Goal: Transaction & Acquisition: Purchase product/service

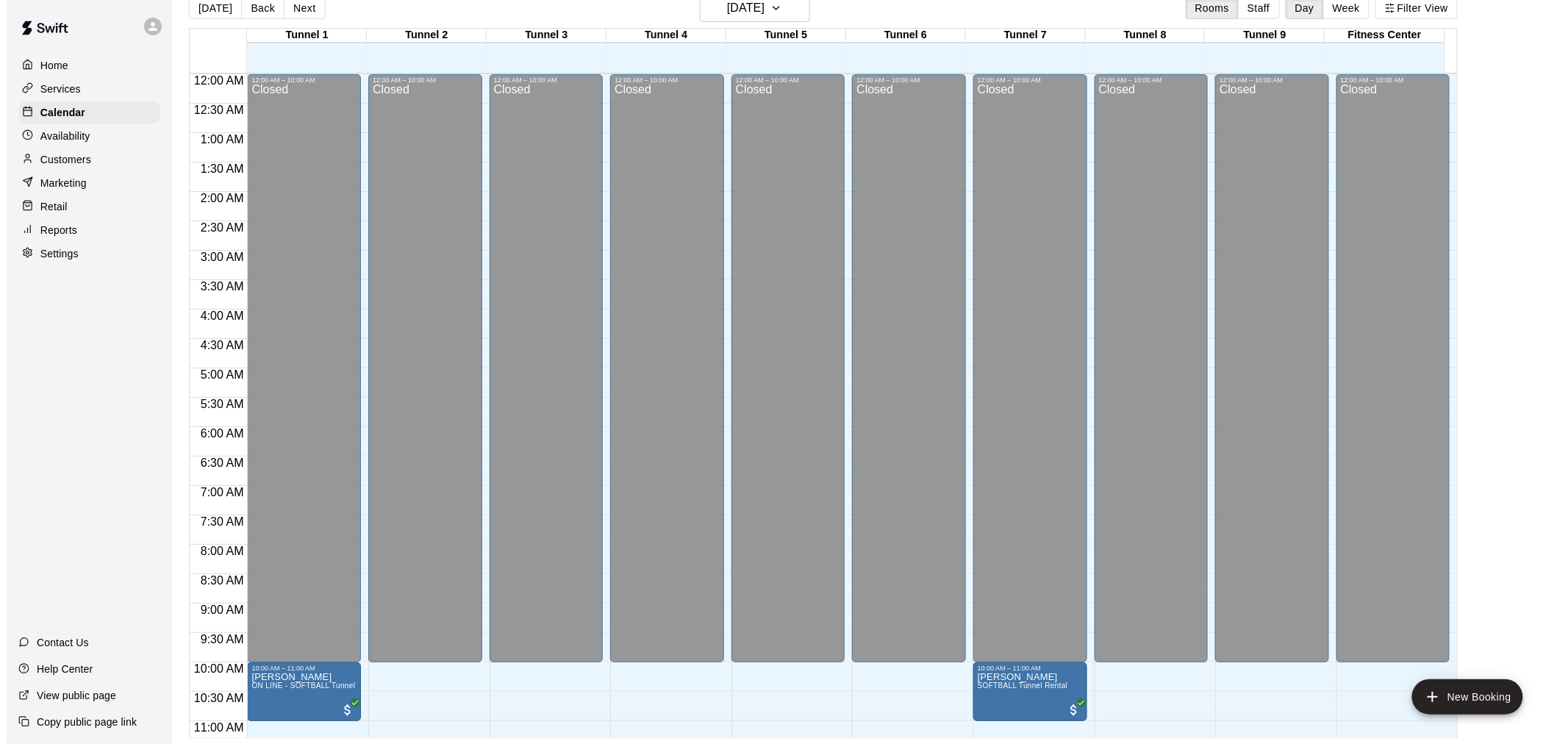
scroll to position [748, 0]
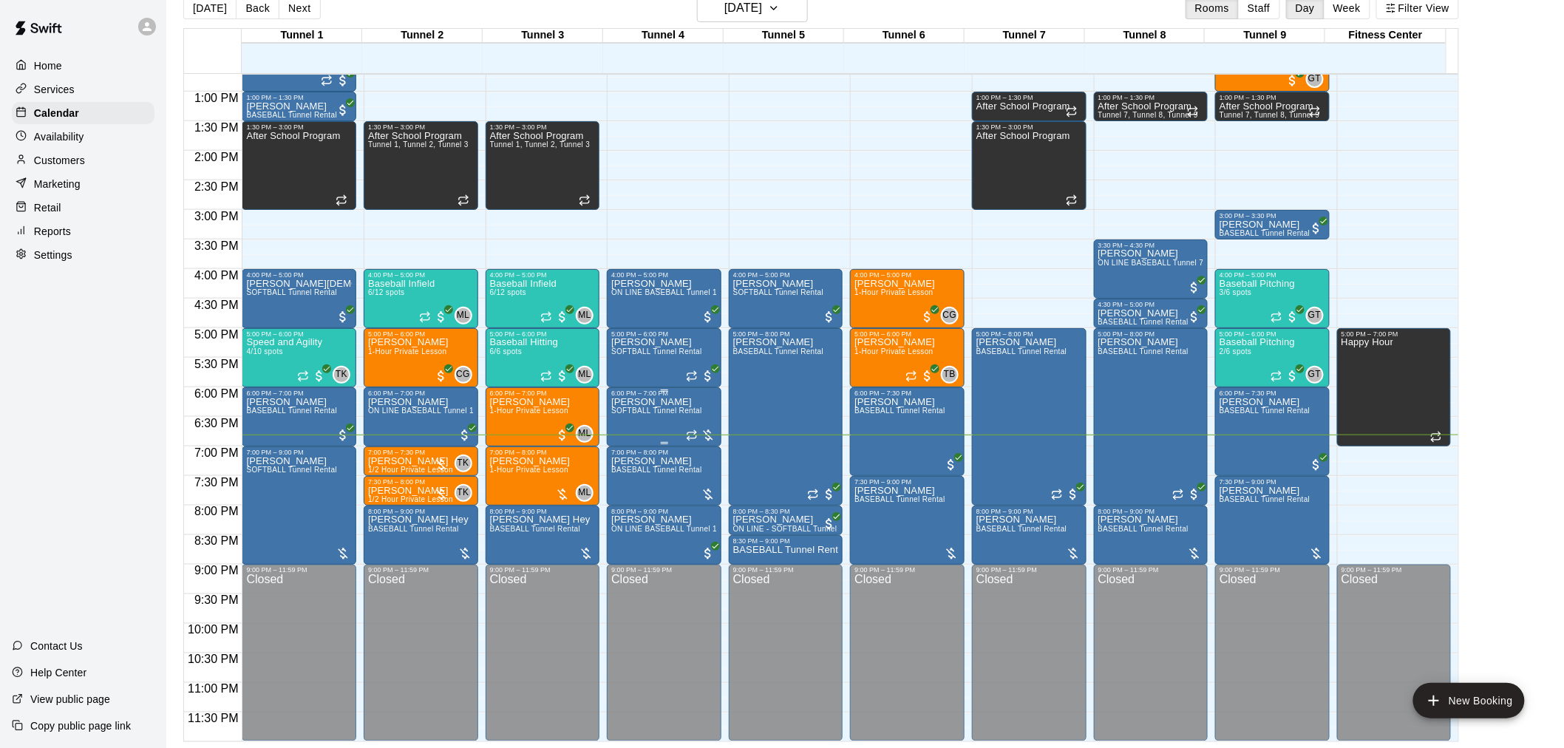
click at [708, 437] on div at bounding box center [701, 435] width 30 height 15
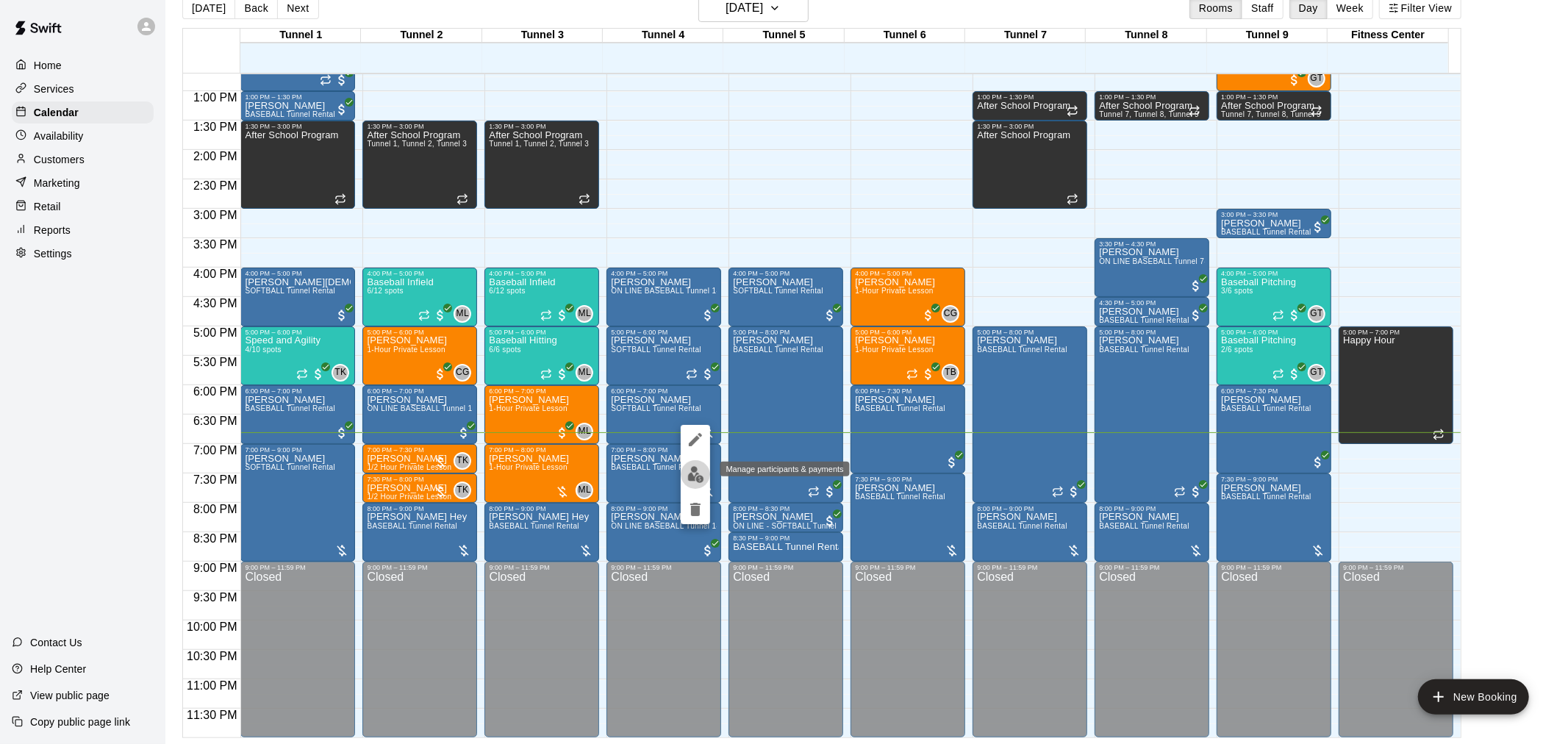
click at [694, 474] on img "edit" at bounding box center [695, 474] width 17 height 17
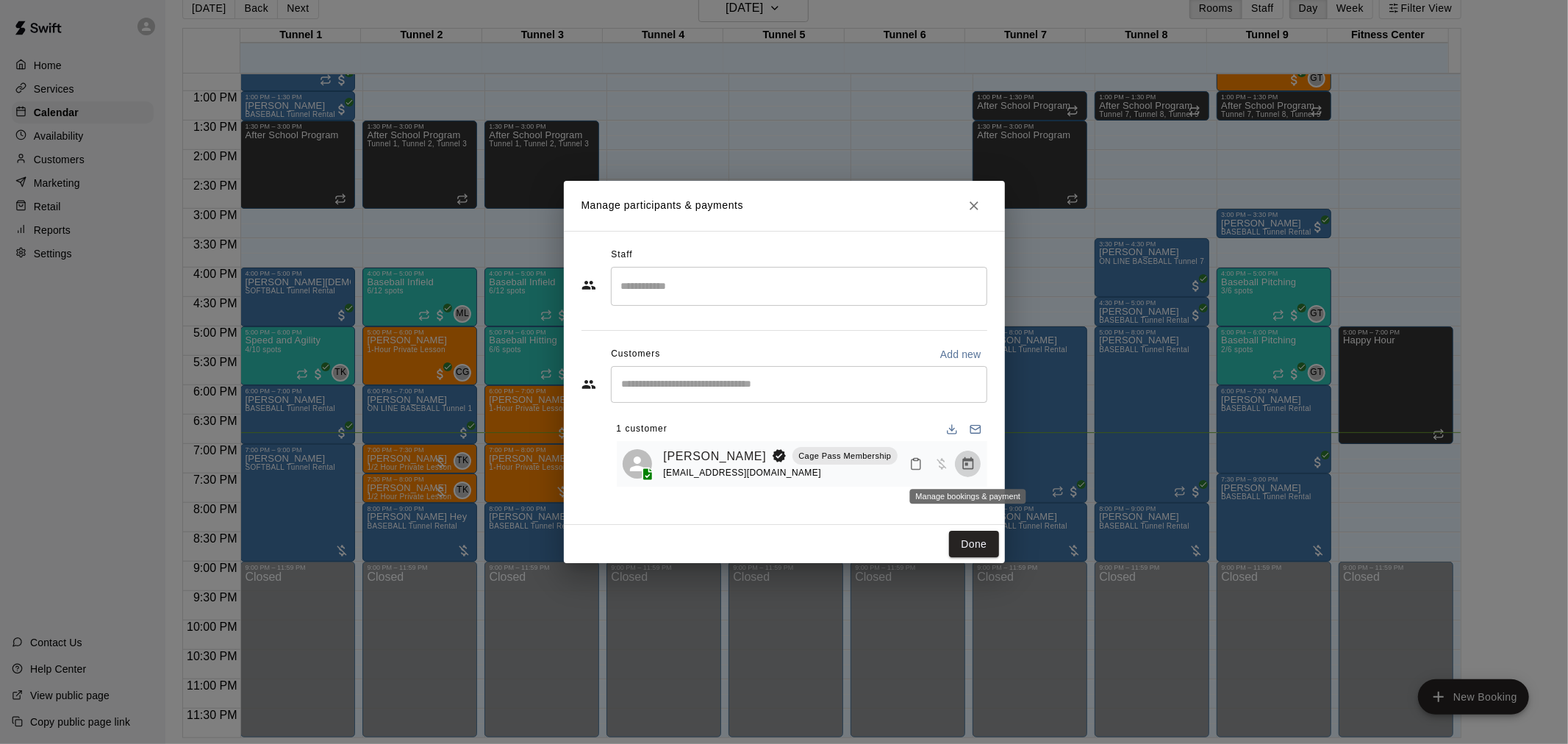
click at [959, 464] on button "Manage bookings & payment" at bounding box center [968, 464] width 27 height 27
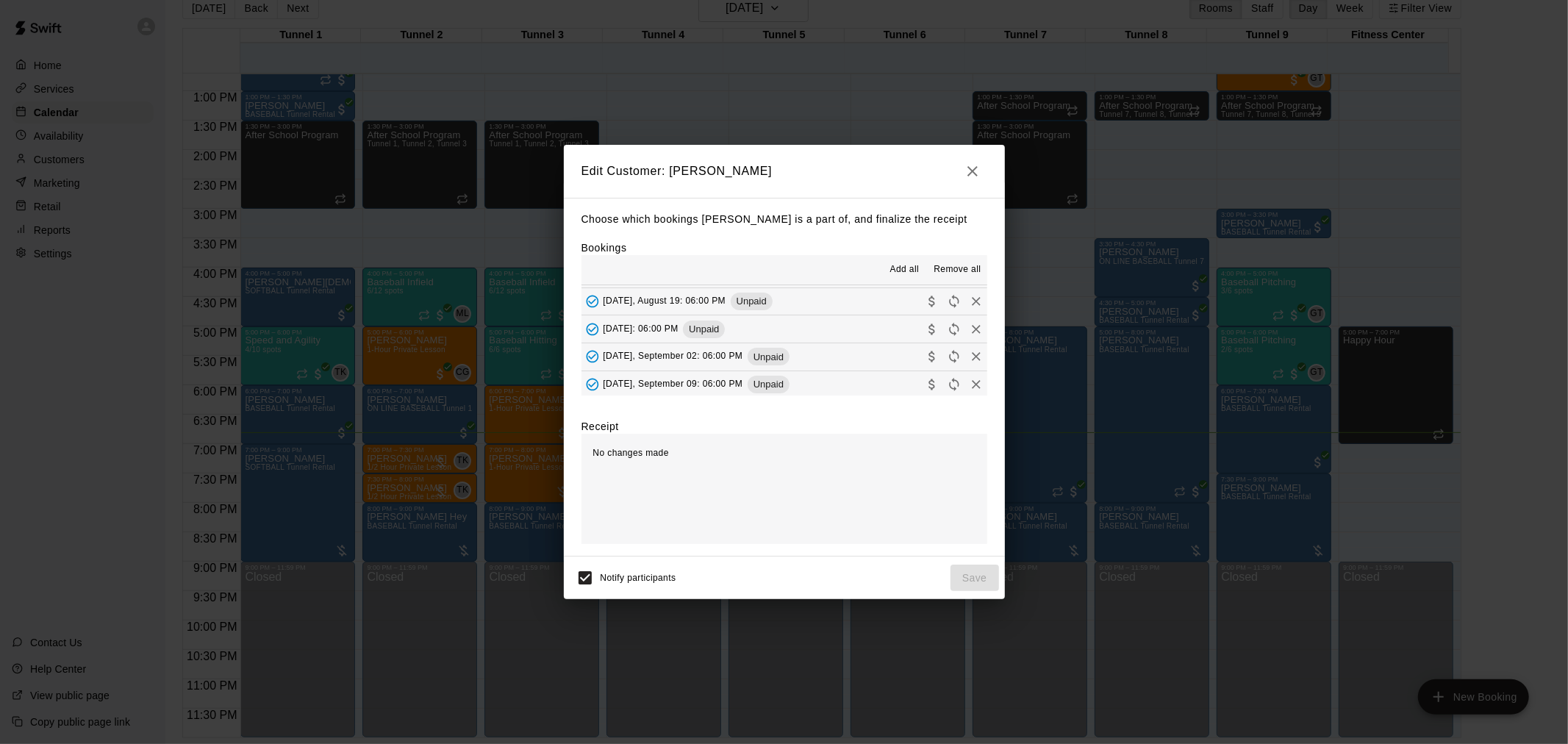
scroll to position [82, 0]
click at [753, 356] on span "(Current)" at bounding box center [749, 355] width 38 height 10
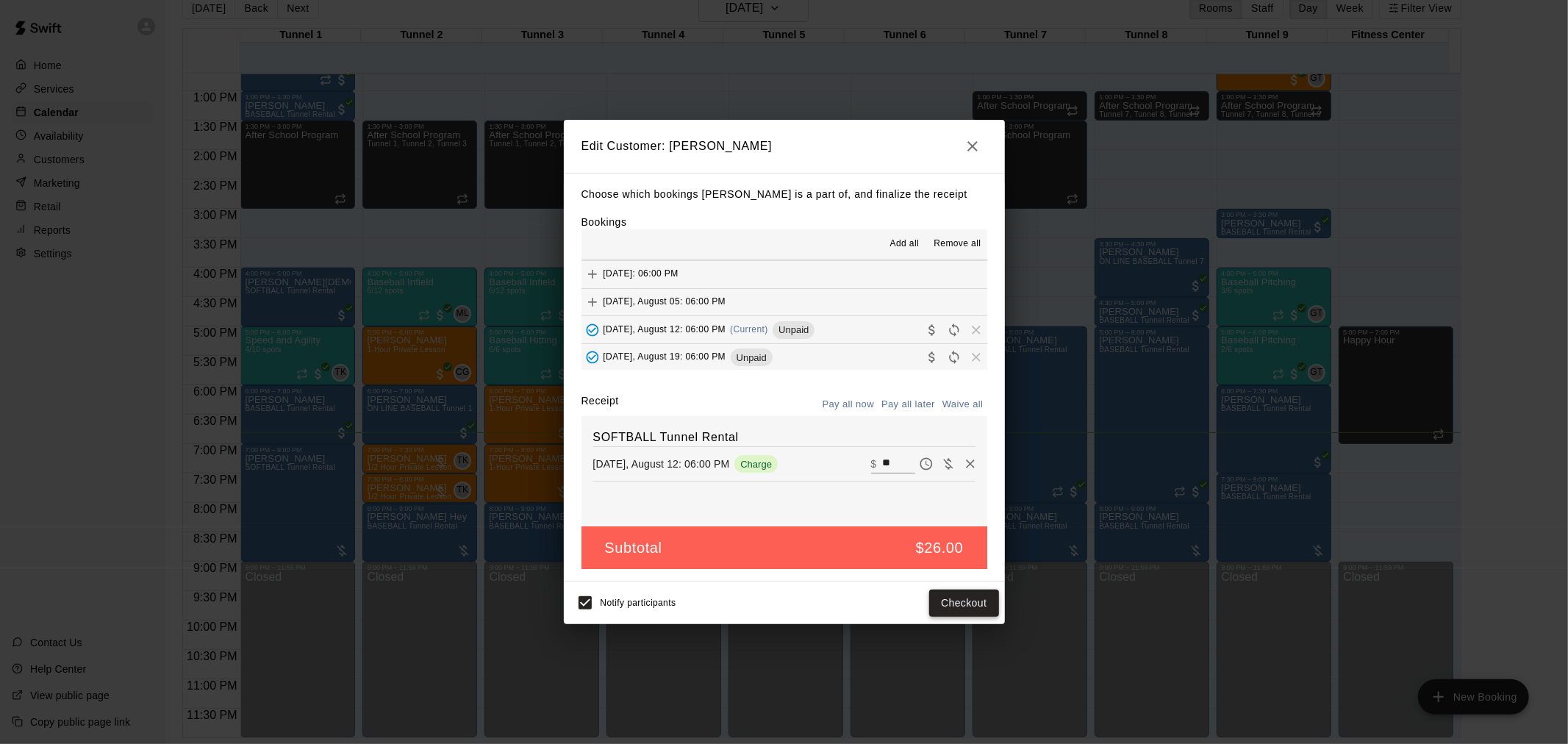
click at [976, 613] on button "Checkout" at bounding box center [963, 603] width 69 height 27
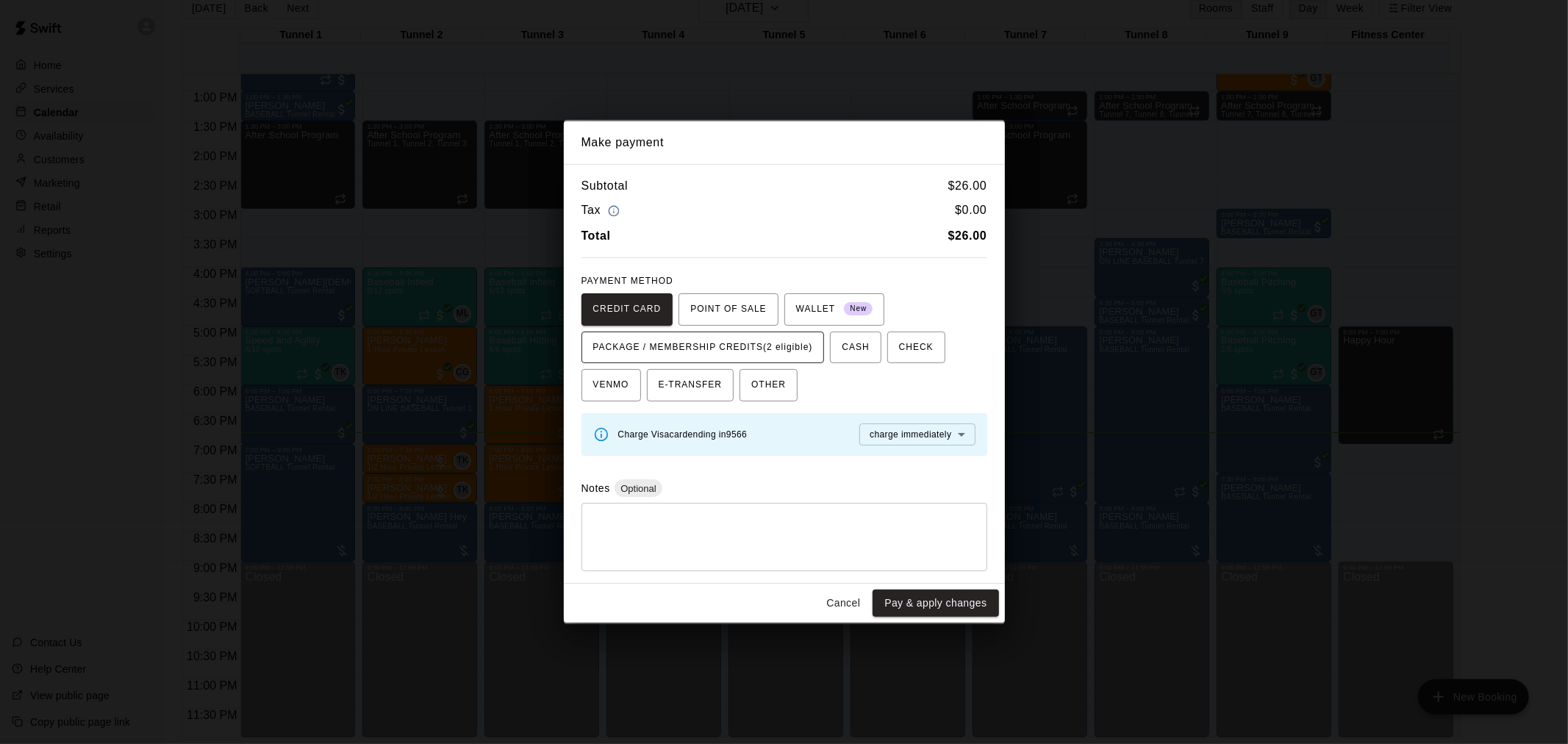
click at [796, 358] on button "PACKAGE / MEMBERSHIP CREDITS (2 eligible)" at bounding box center [703, 347] width 244 height 33
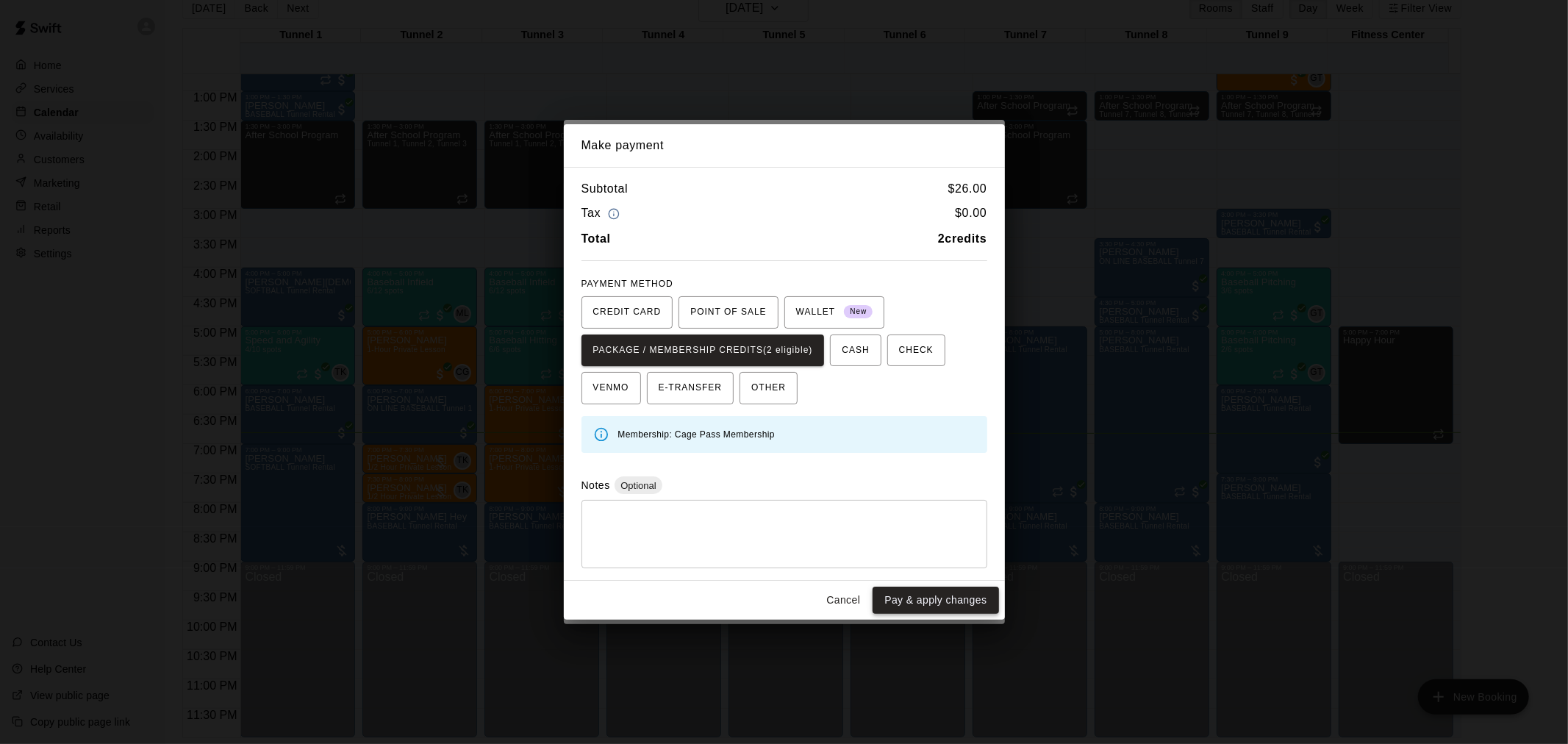
click at [956, 602] on button "Pay & apply changes" at bounding box center [935, 600] width 125 height 27
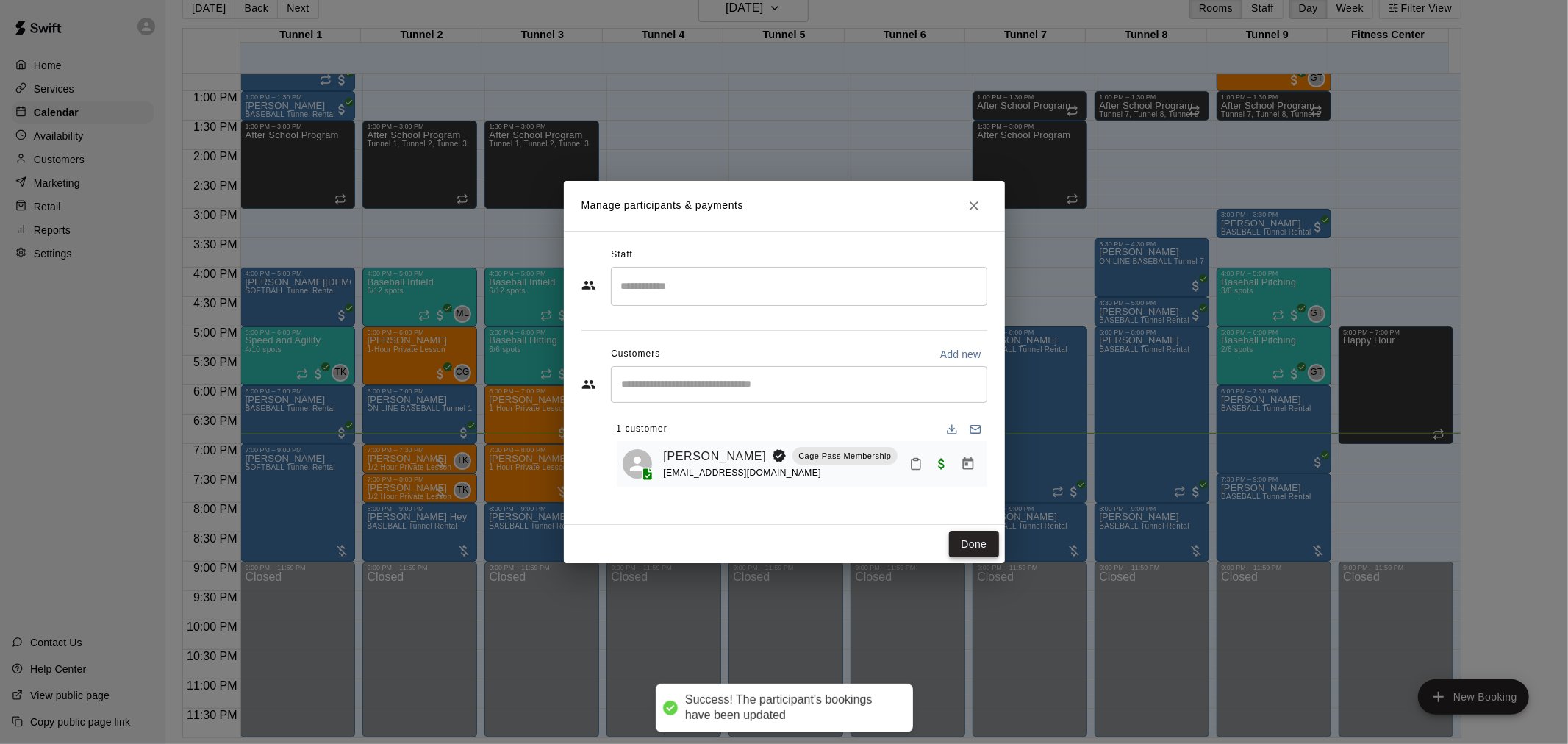
click at [972, 548] on button "Done" at bounding box center [974, 544] width 50 height 27
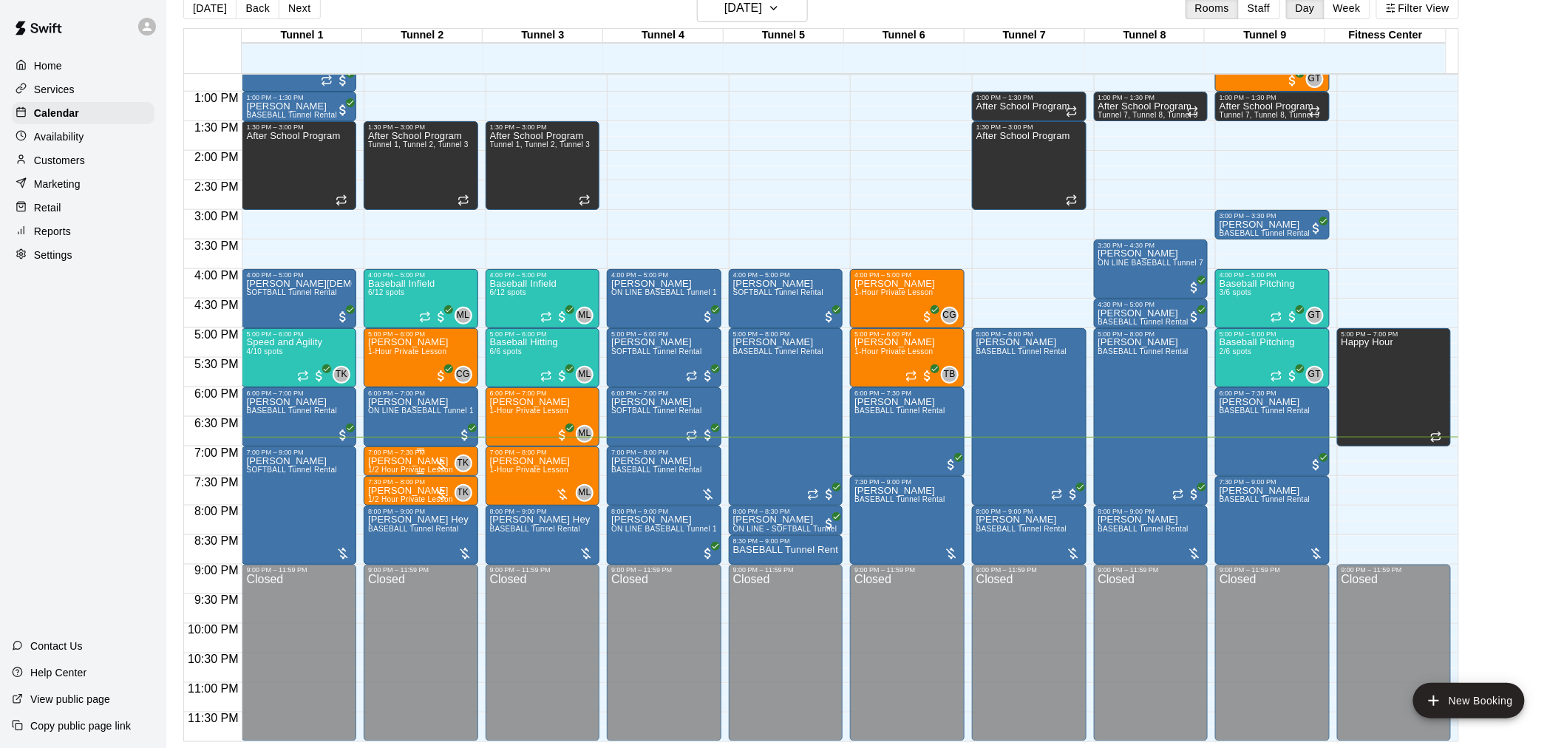
click at [438, 466] on div at bounding box center [441, 464] width 15 height 15
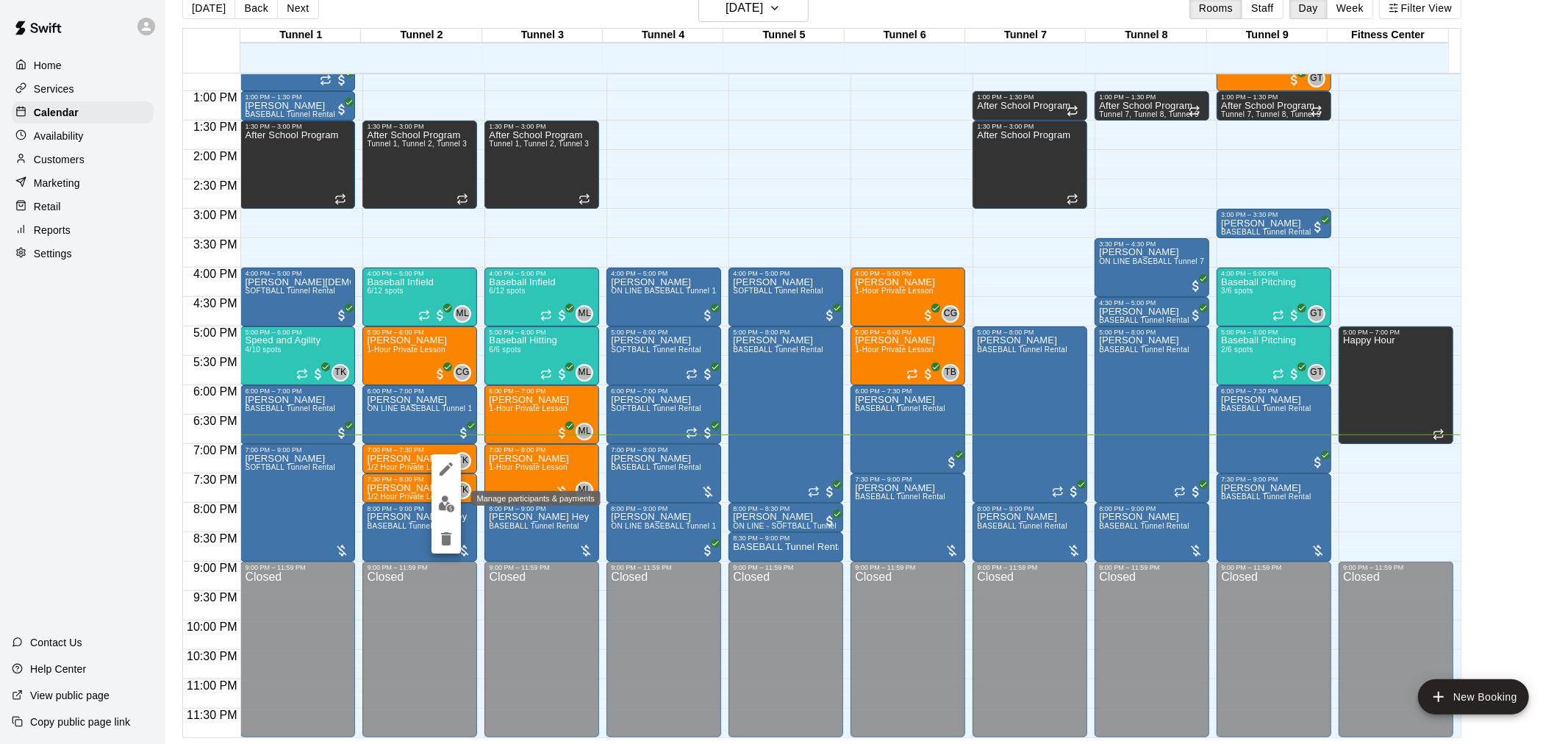
click at [443, 500] on img "edit" at bounding box center [446, 503] width 17 height 17
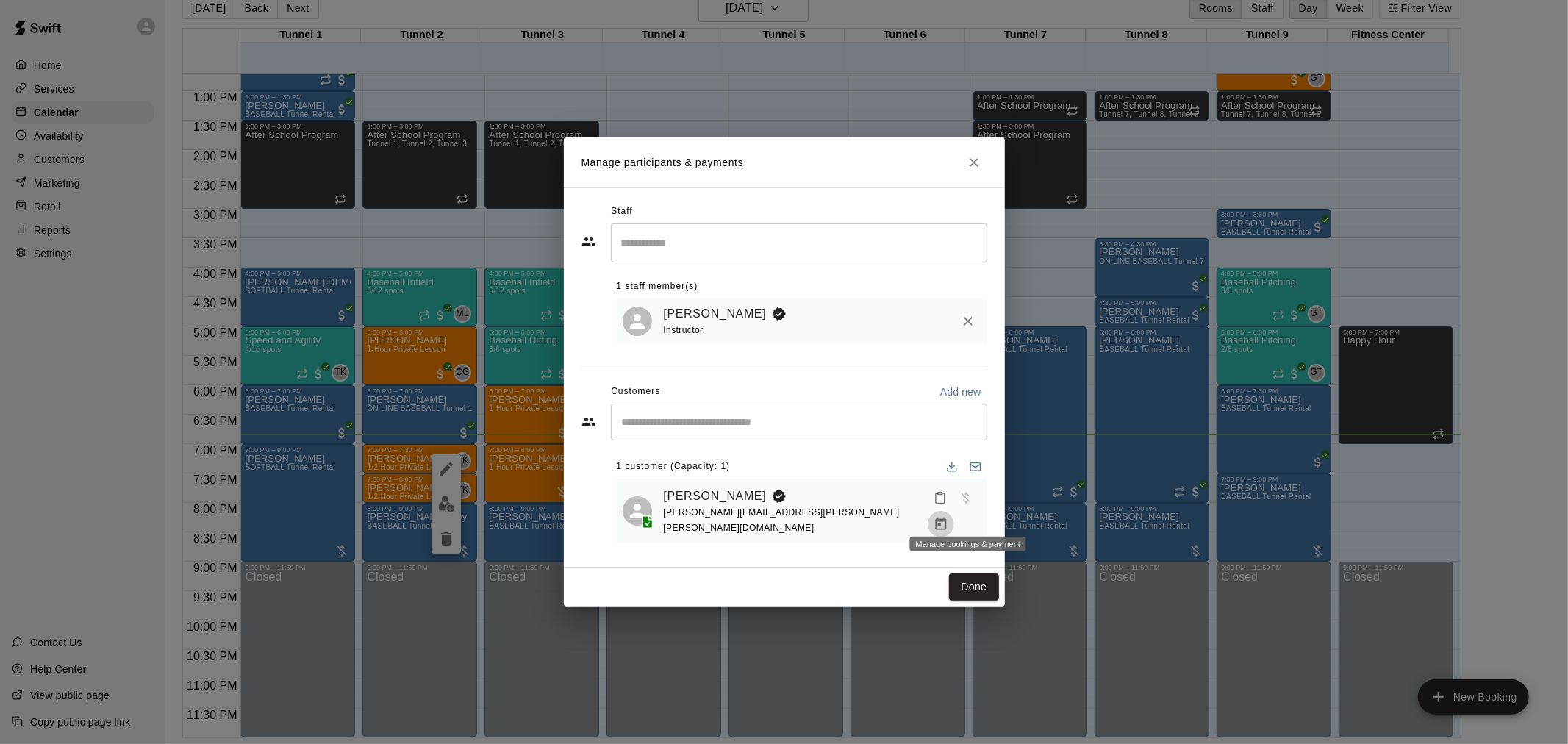
click at [948, 517] on icon "Manage bookings & payment" at bounding box center [941, 524] width 15 height 15
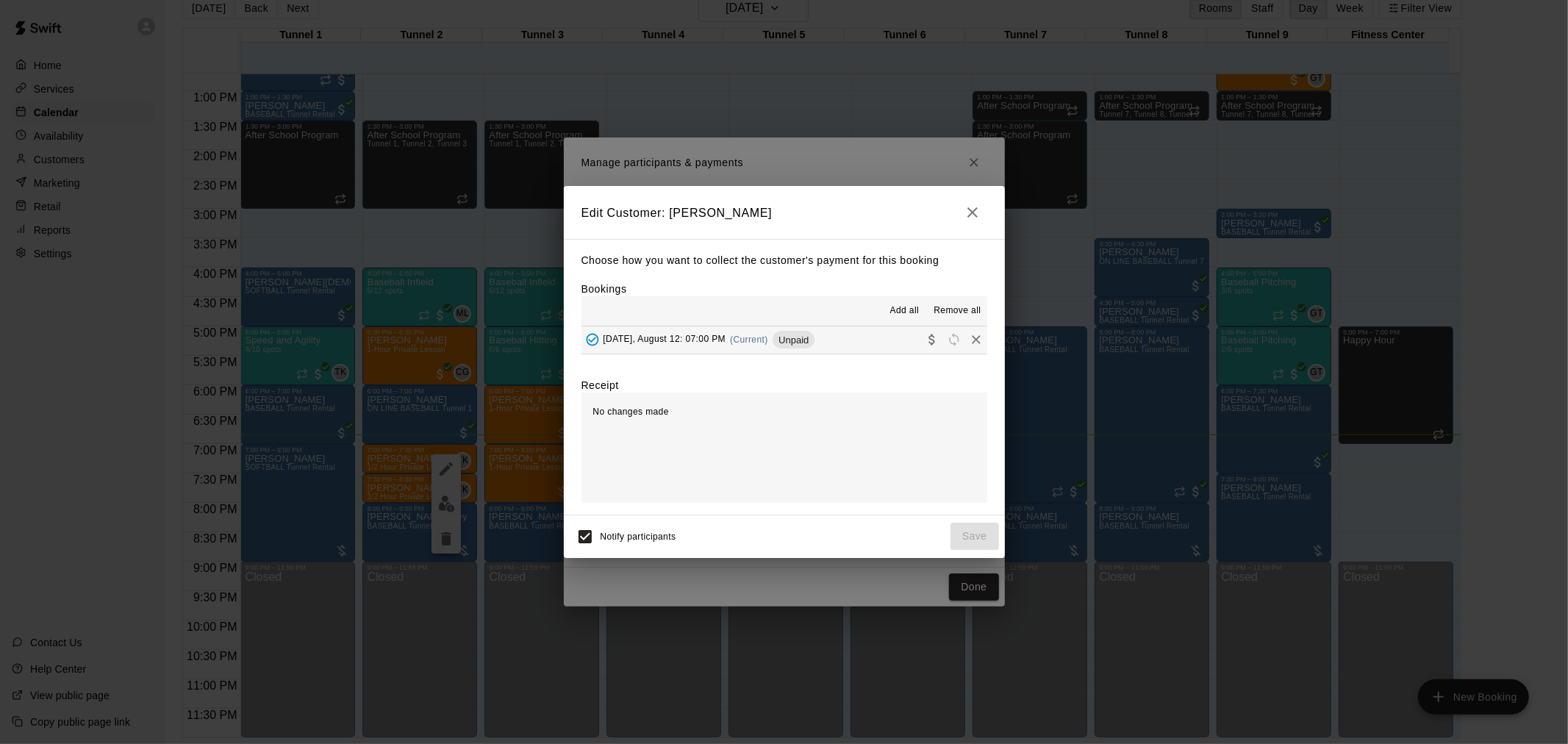
click at [757, 333] on div "[DATE], August 12: 07:00 PM (Current) Unpaid" at bounding box center [698, 339] width 234 height 22
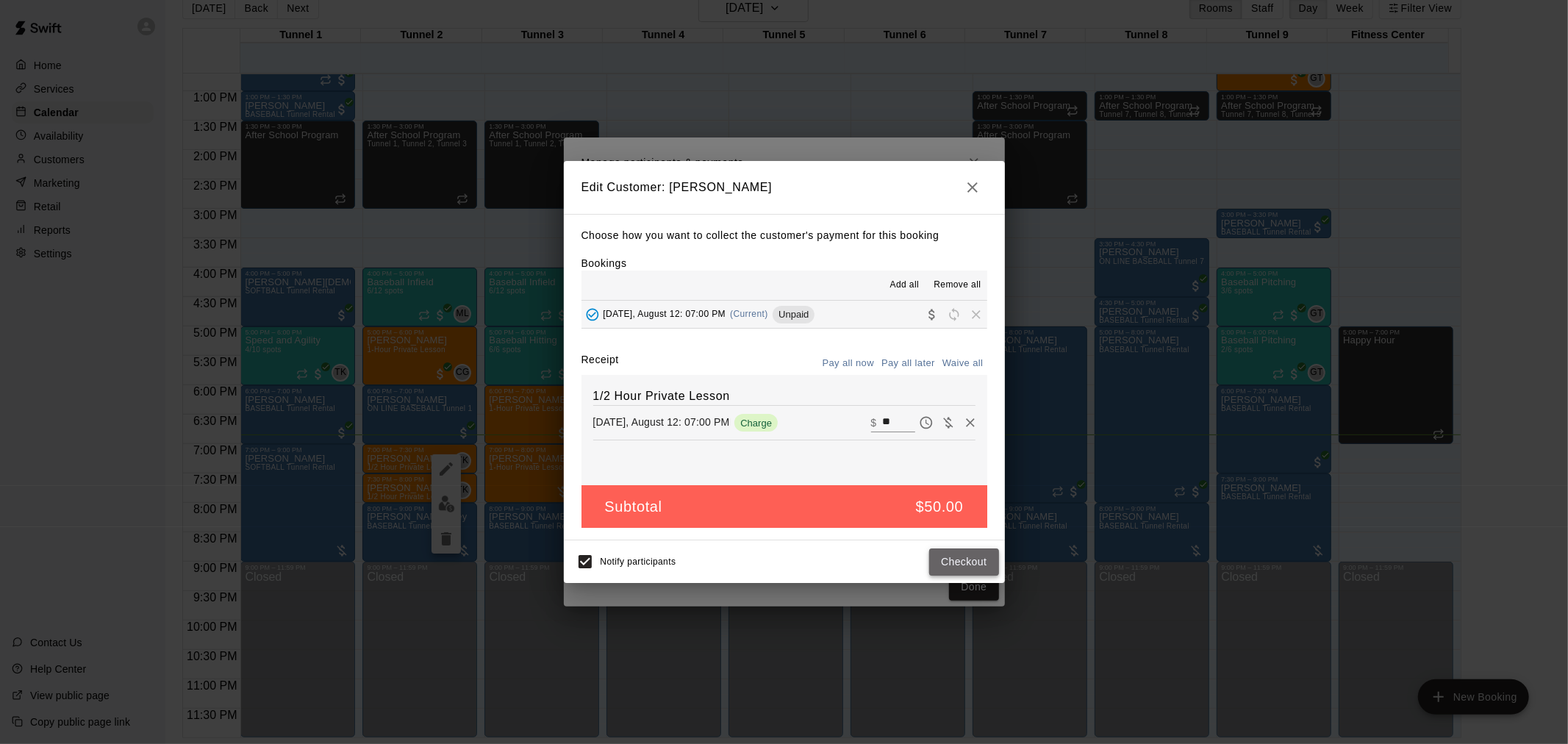
click at [945, 565] on button "Checkout" at bounding box center [963, 561] width 69 height 27
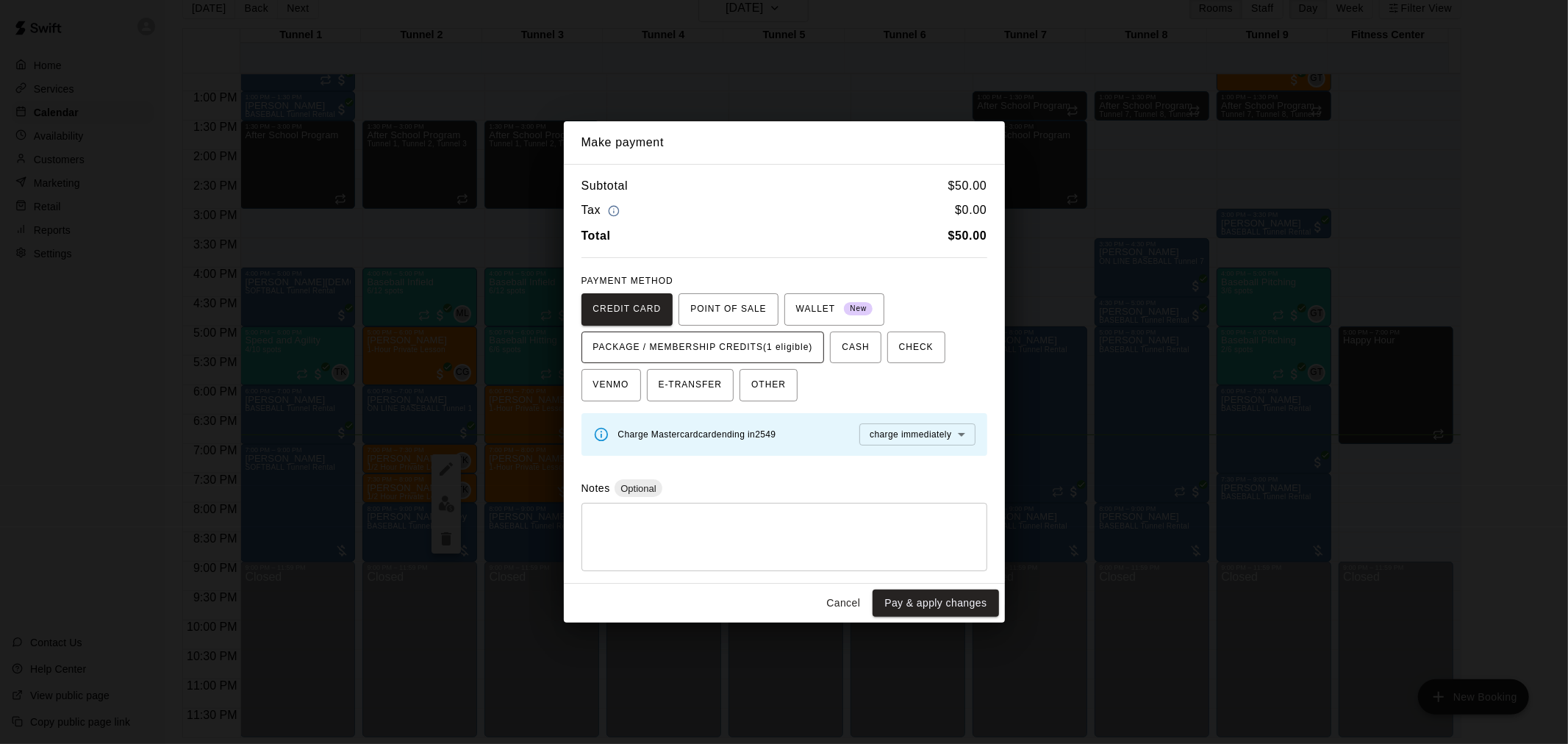
click at [785, 349] on span "PACKAGE / MEMBERSHIP CREDITS (1 eligible)" at bounding box center [702, 348] width 220 height 24
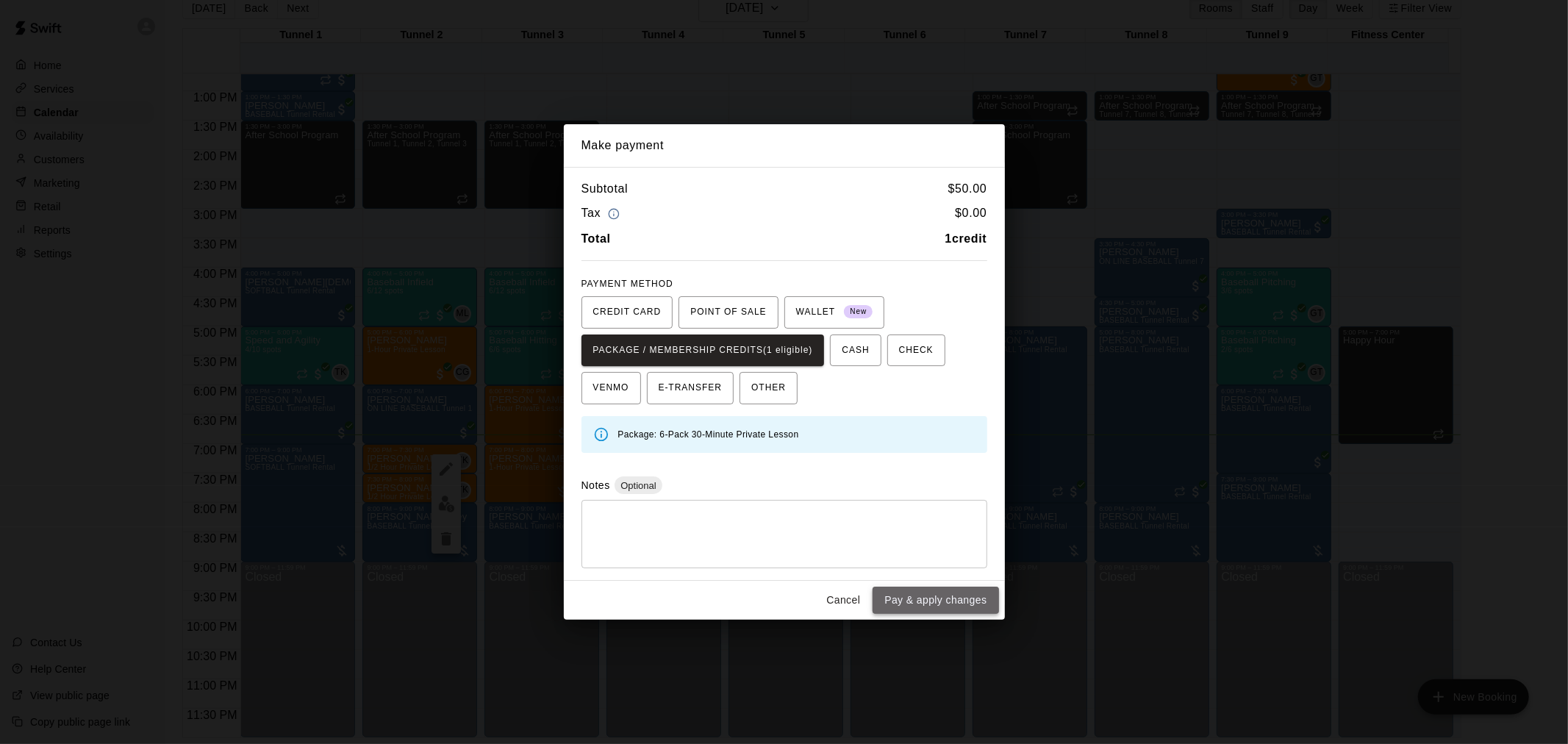
click at [942, 594] on button "Pay & apply changes" at bounding box center [935, 600] width 125 height 27
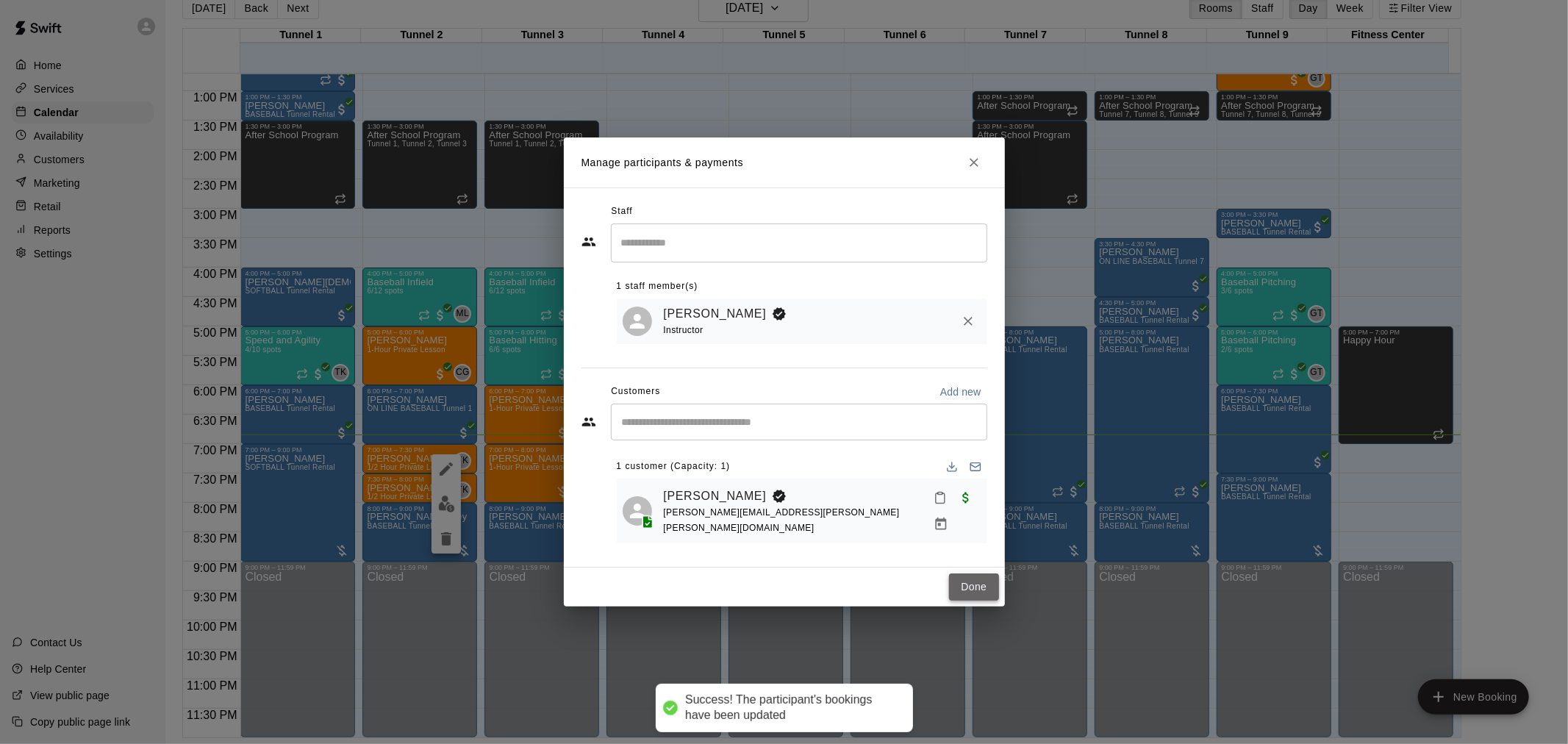
click at [981, 583] on button "Done" at bounding box center [974, 586] width 50 height 27
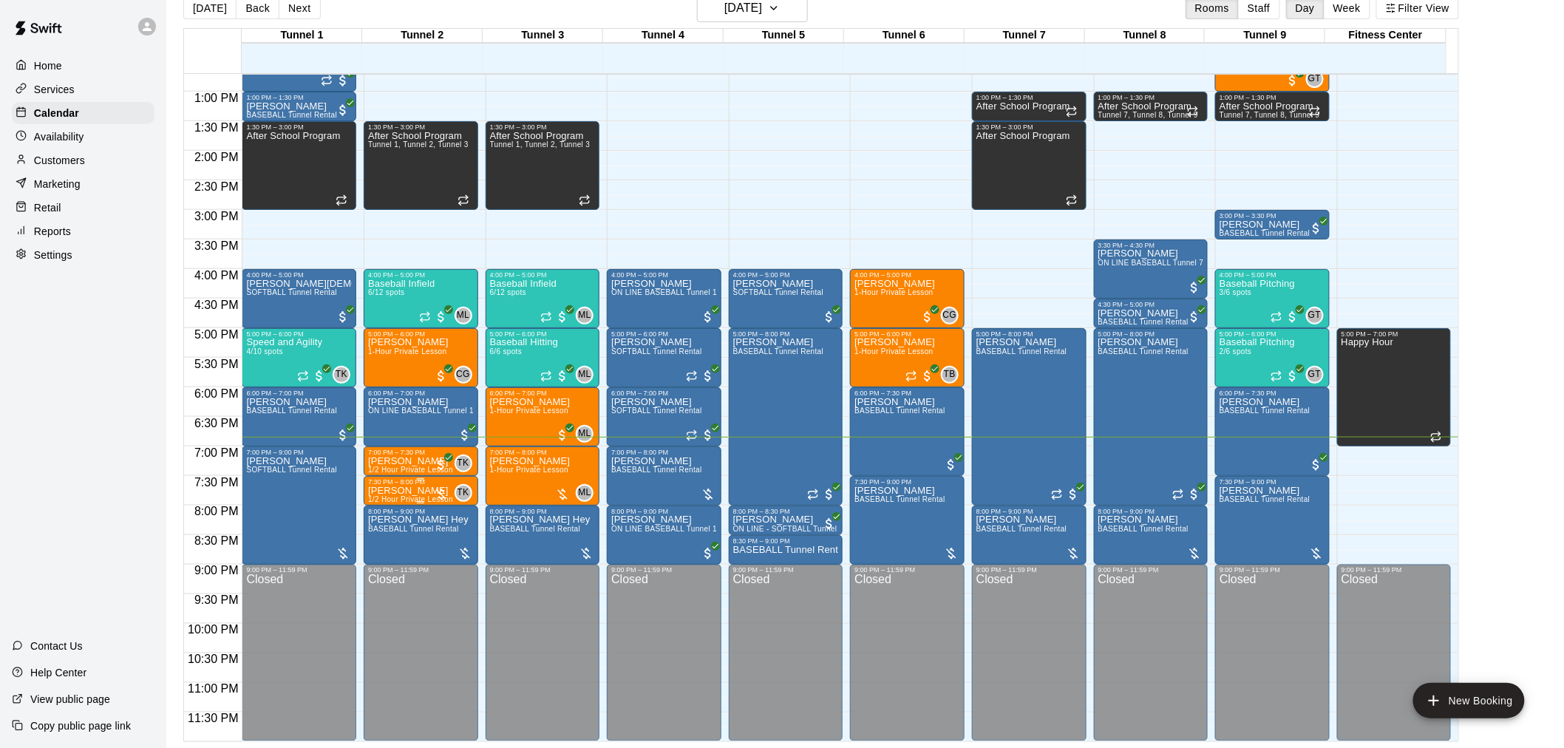
click at [435, 491] on div at bounding box center [441, 494] width 15 height 15
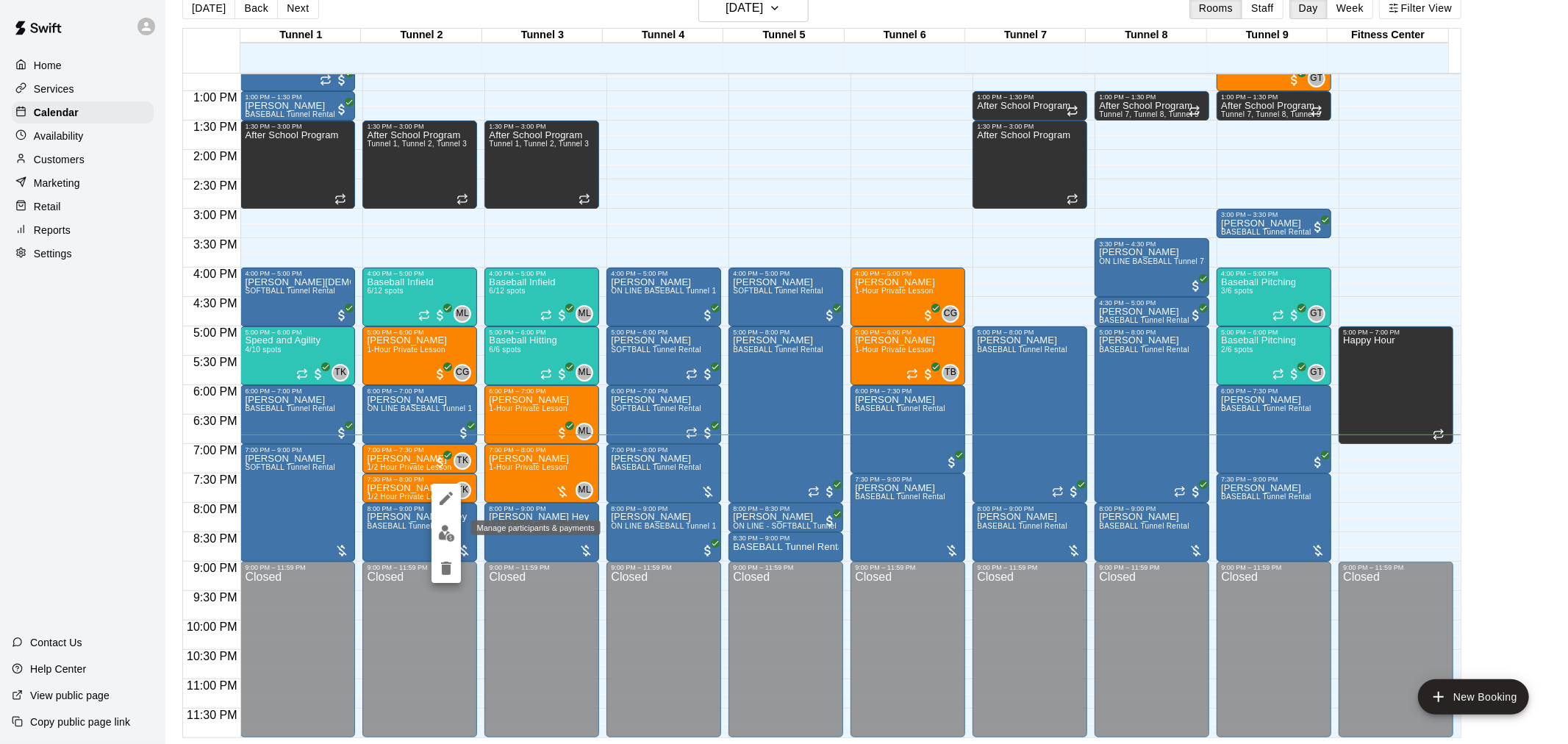
click at [438, 532] on img "edit" at bounding box center [446, 533] width 17 height 17
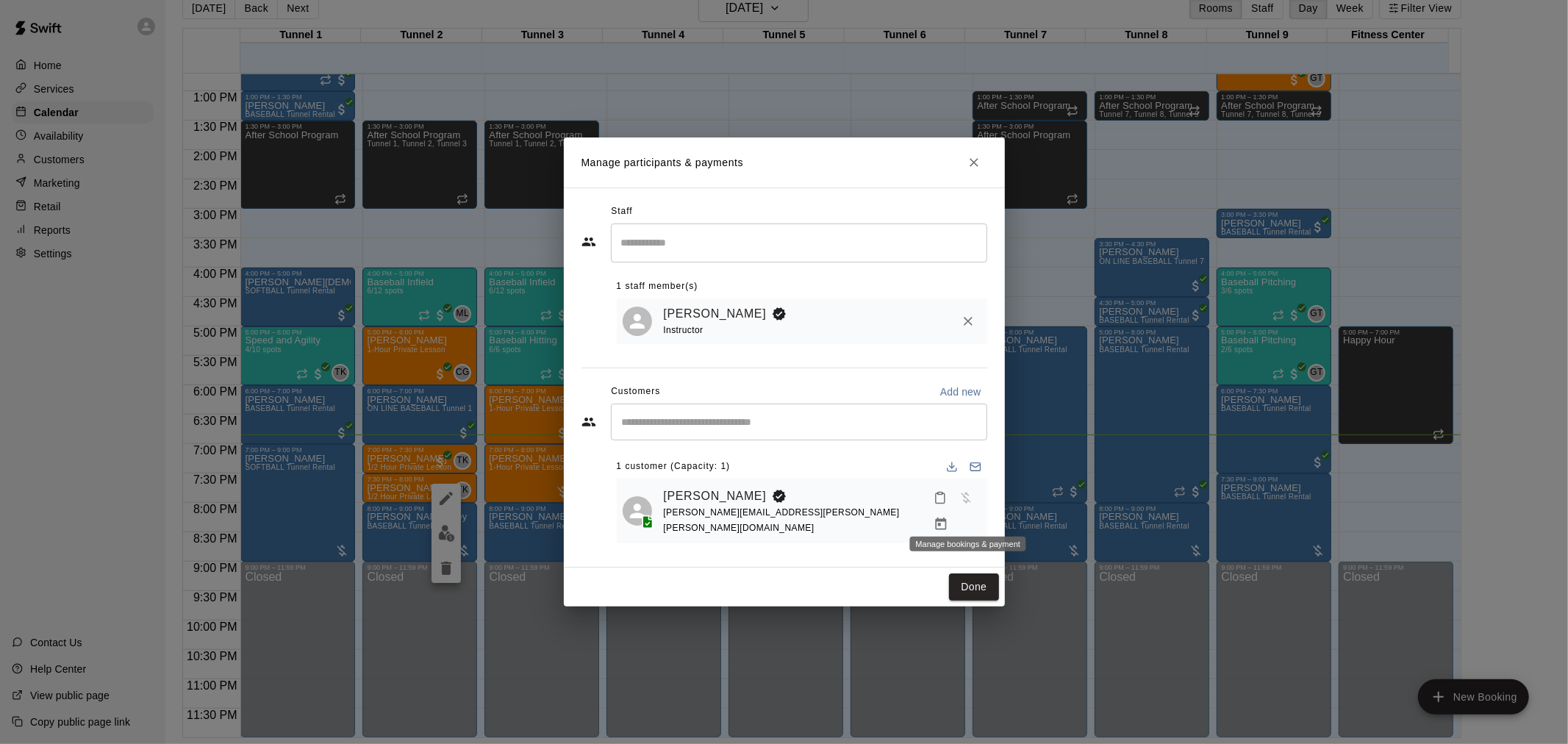
click at [947, 517] on icon "Manage bookings & payment" at bounding box center [941, 523] width 11 height 13
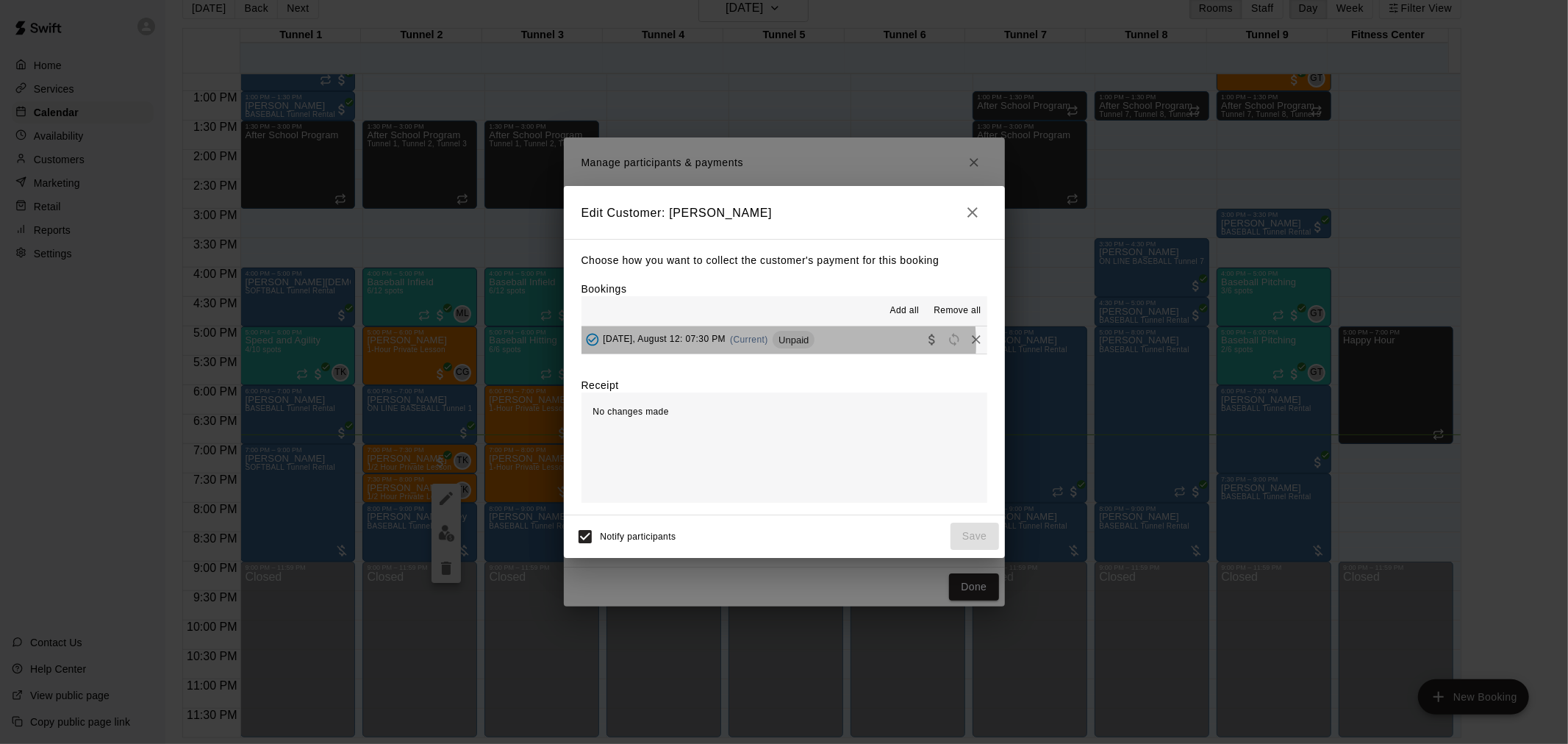
click at [757, 345] on div "[DATE], August 12: 07:30 PM (Current) Unpaid" at bounding box center [698, 339] width 234 height 22
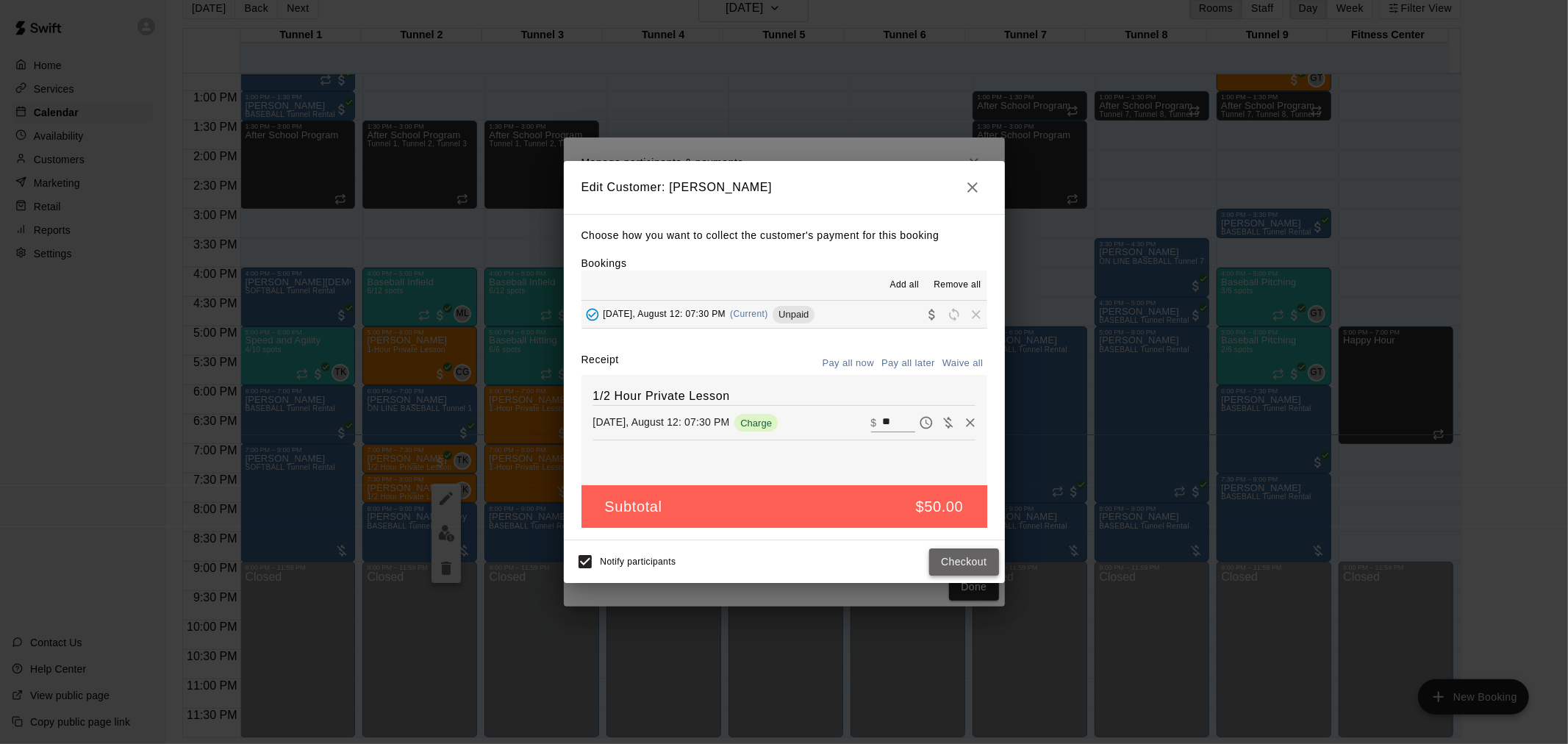
click at [968, 556] on button "Checkout" at bounding box center [963, 561] width 69 height 27
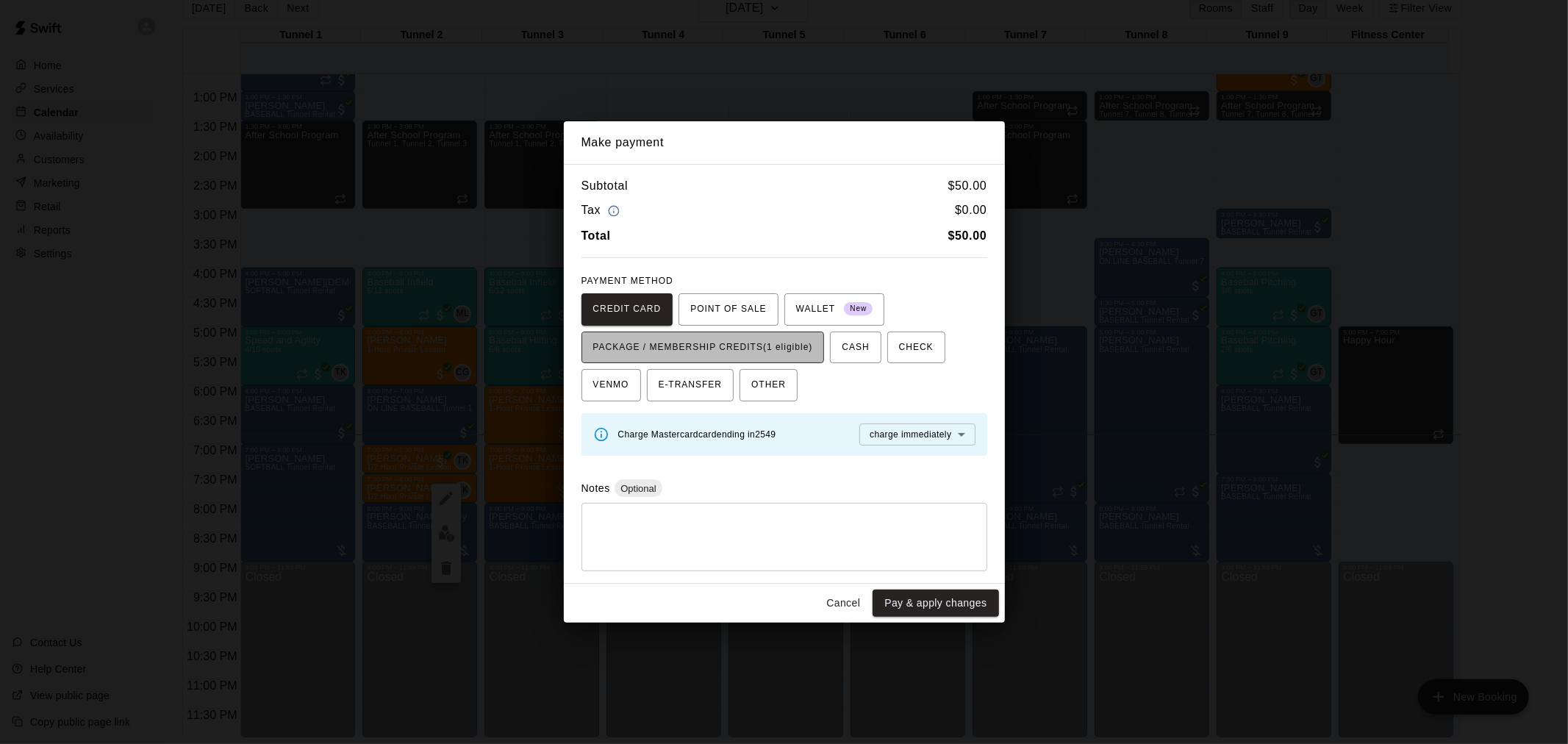
click at [767, 348] on span "PACKAGE / MEMBERSHIP CREDITS (1 eligible)" at bounding box center [702, 348] width 220 height 24
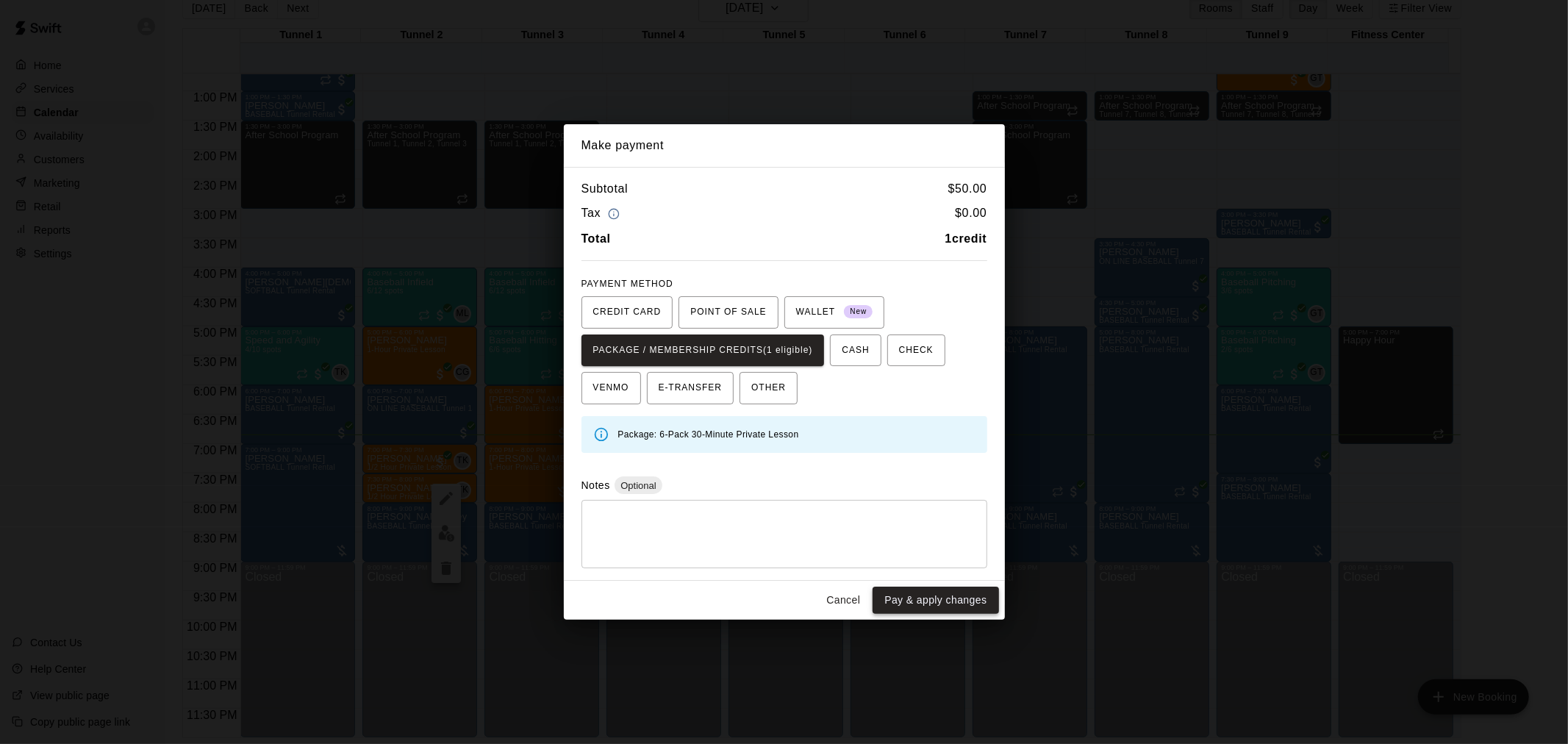
click at [901, 599] on button "Pay & apply changes" at bounding box center [935, 600] width 125 height 27
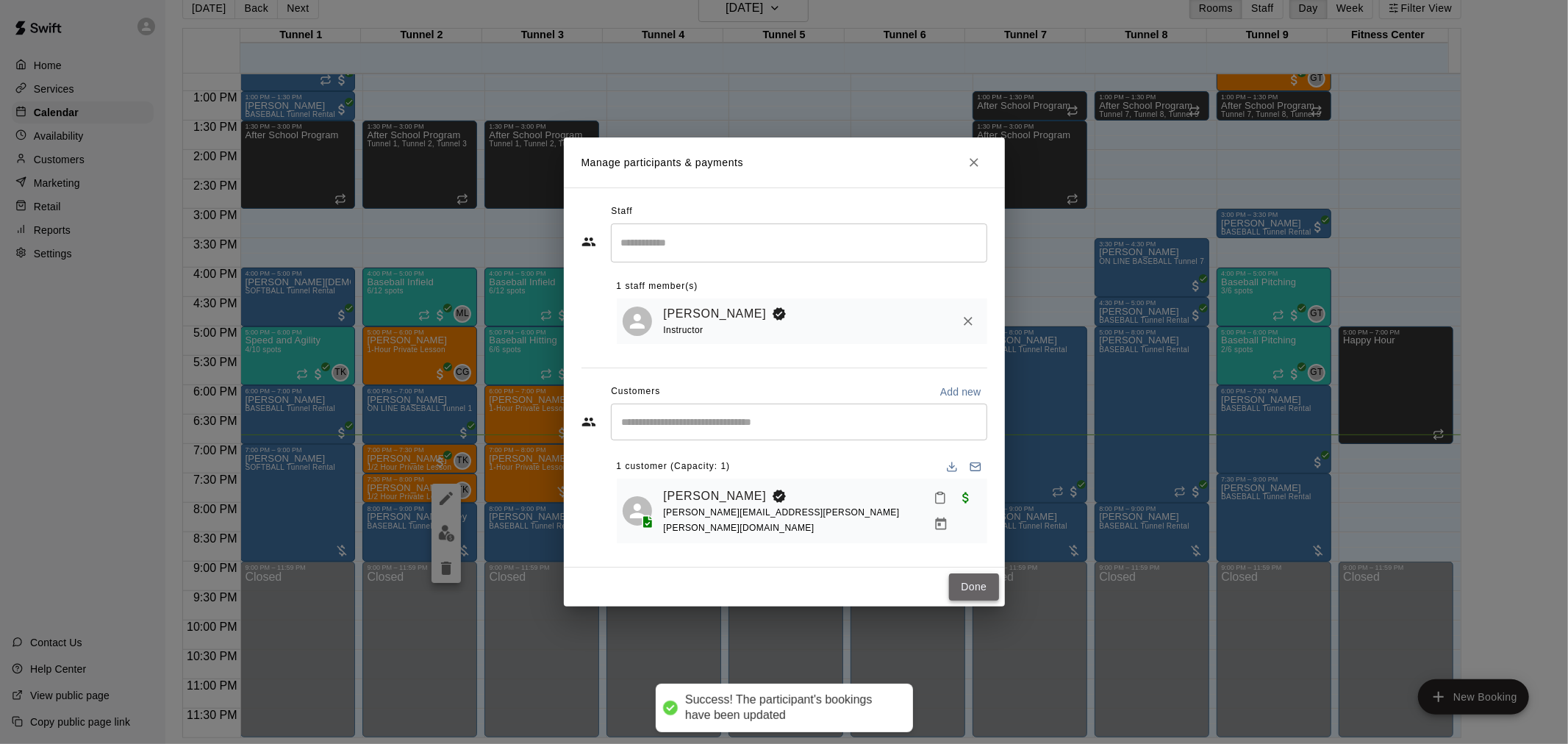
click at [968, 573] on button "Done" at bounding box center [974, 586] width 50 height 27
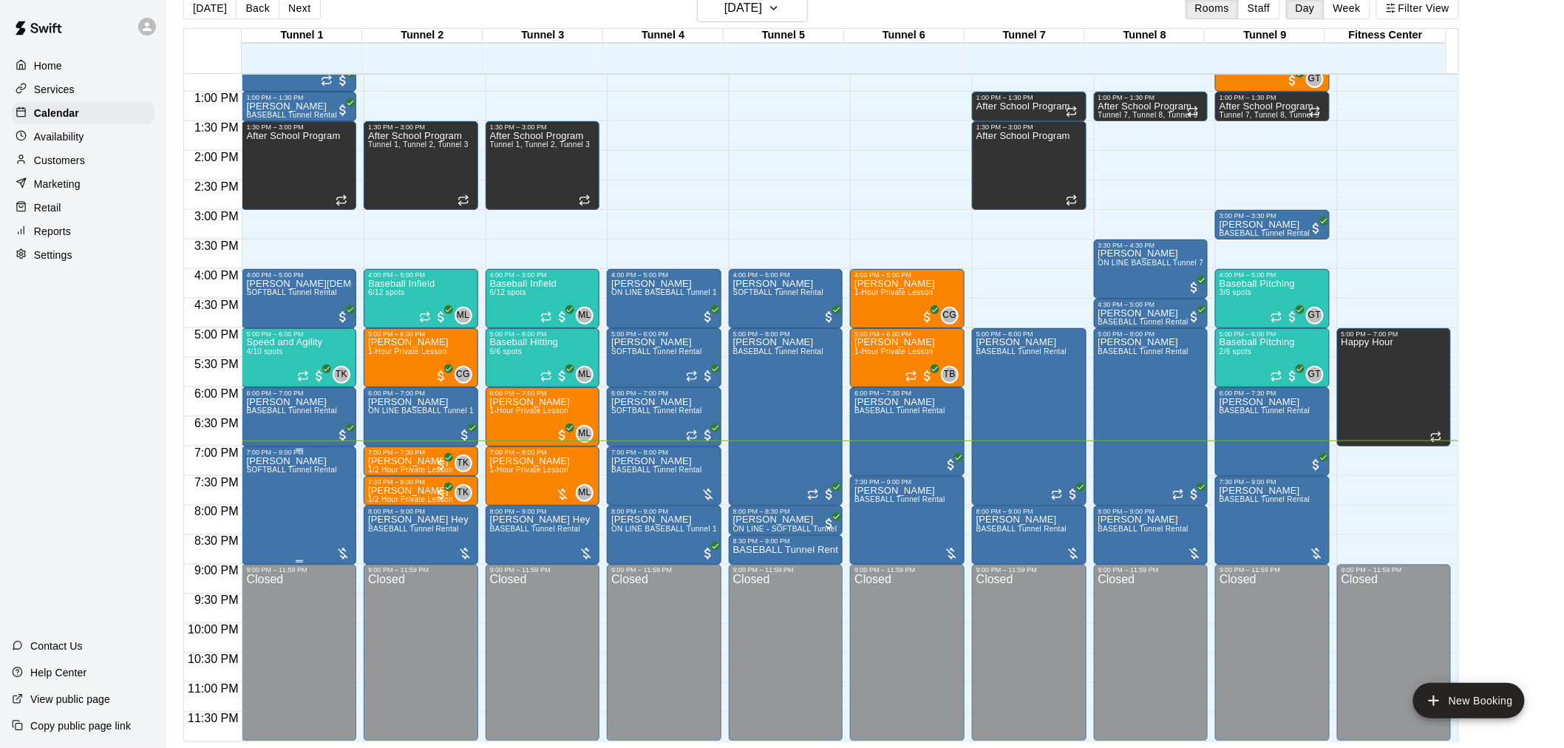
click at [341, 549] on div at bounding box center [343, 553] width 15 height 15
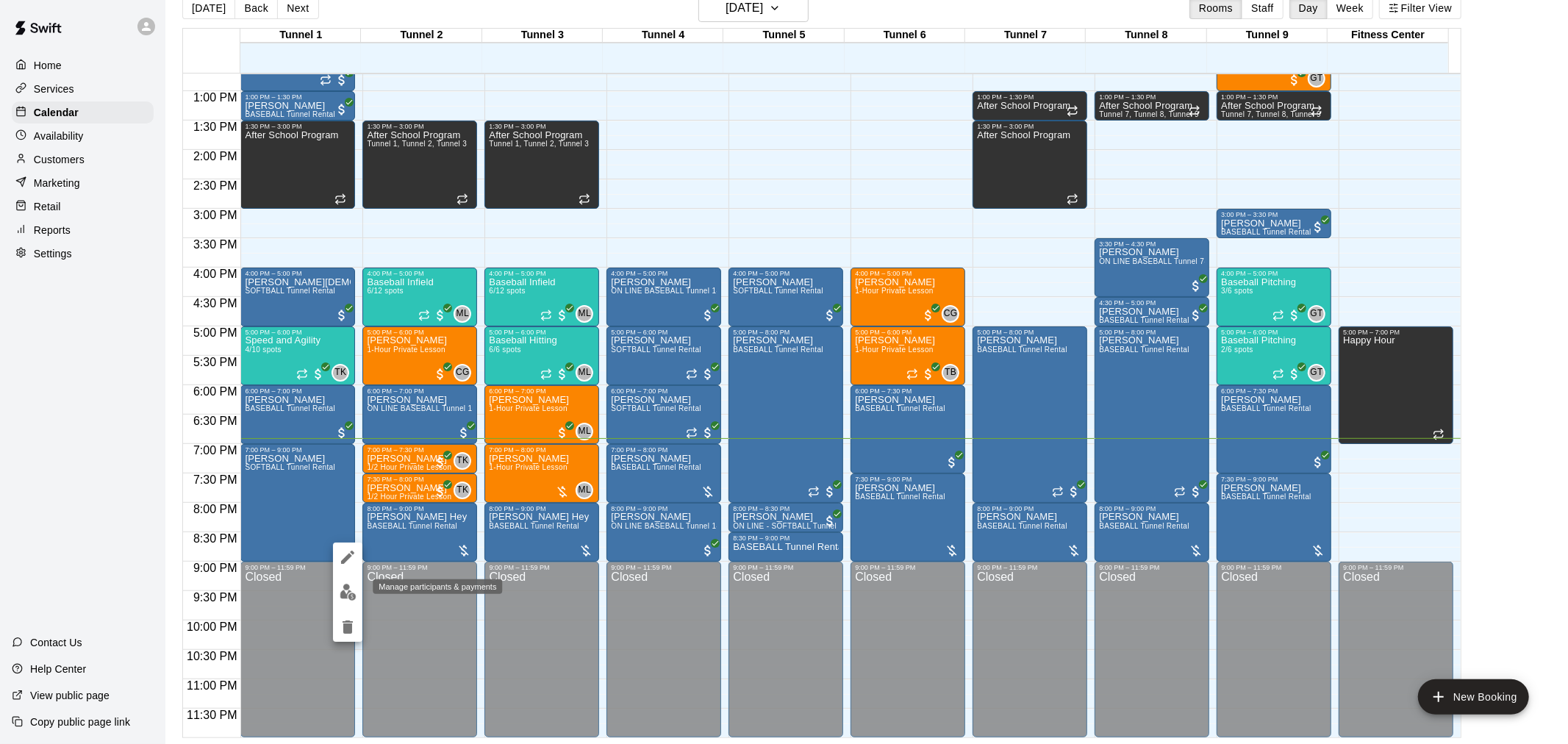
click at [348, 586] on img "edit" at bounding box center [347, 592] width 17 height 17
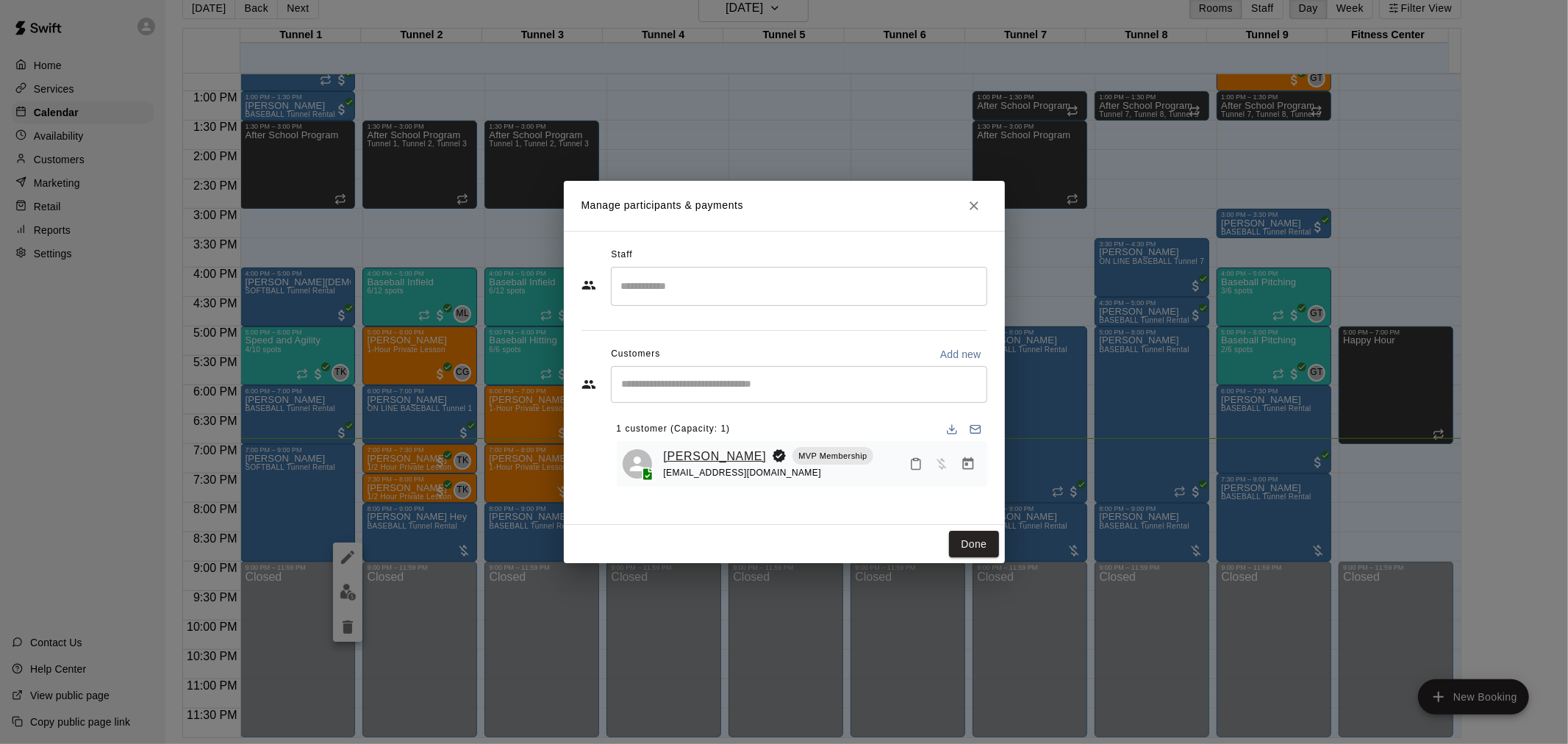
click at [703, 450] on link "[PERSON_NAME]" at bounding box center [714, 456] width 102 height 19
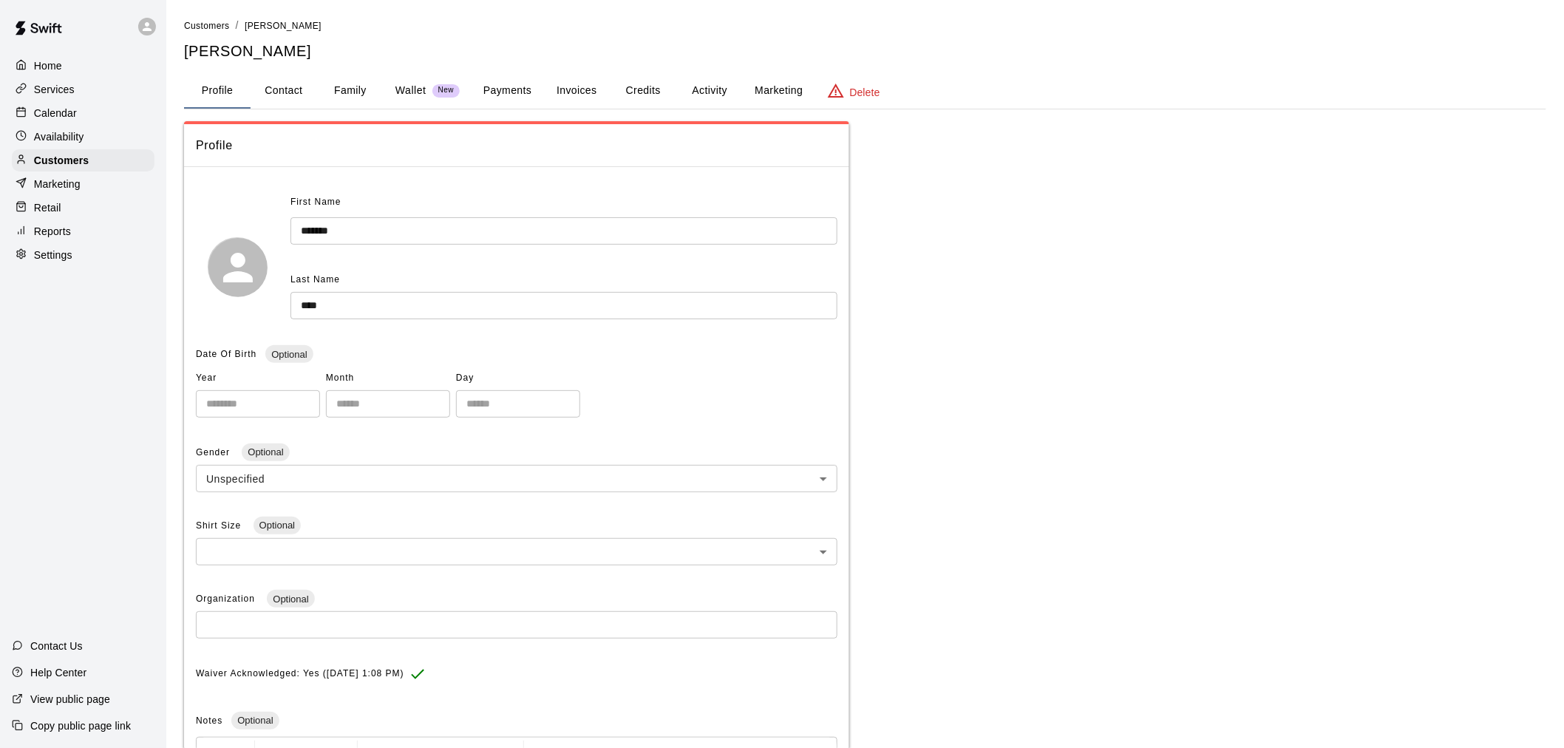
click at [516, 91] on button "Payments" at bounding box center [507, 90] width 72 height 35
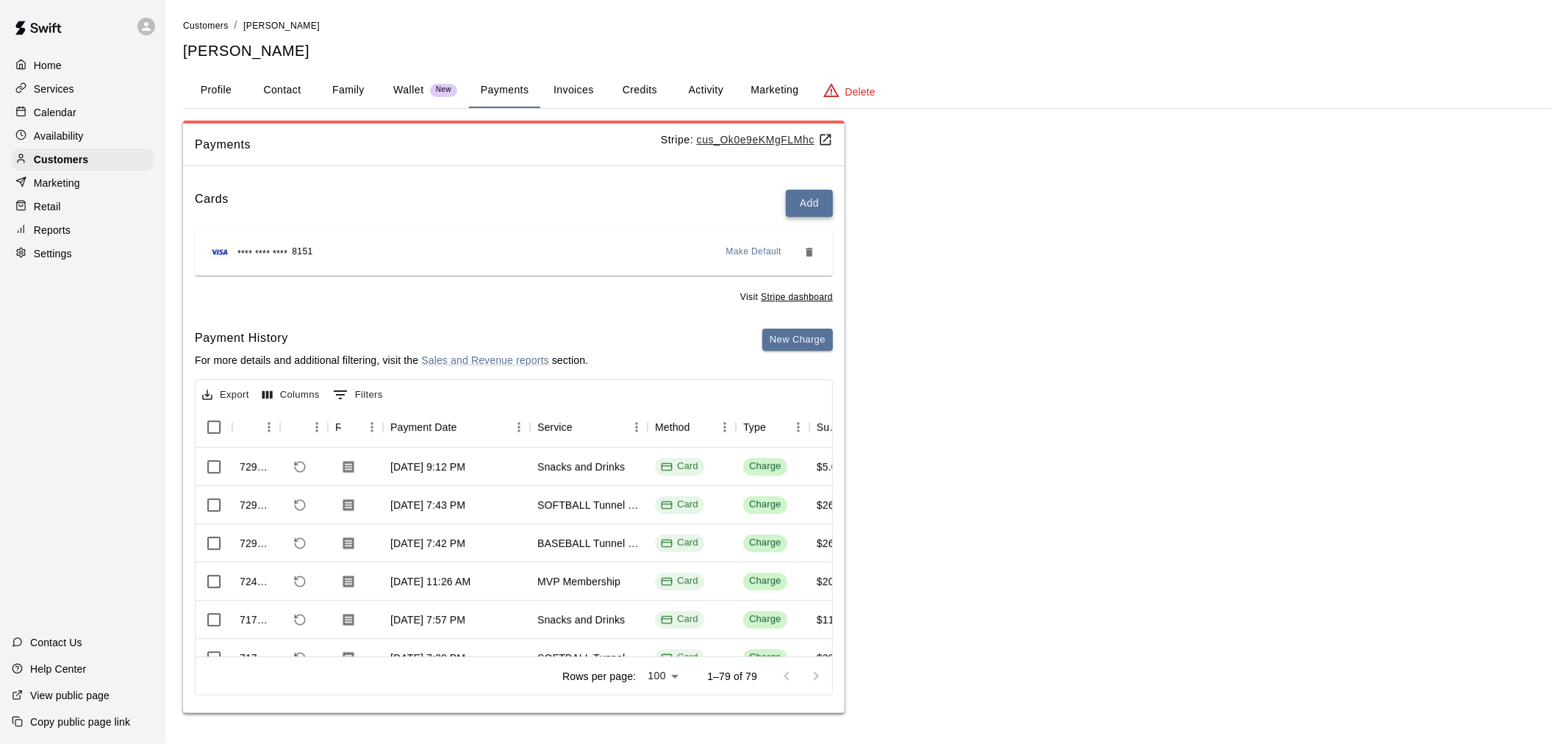
click at [813, 199] on button "Add" at bounding box center [809, 203] width 47 height 27
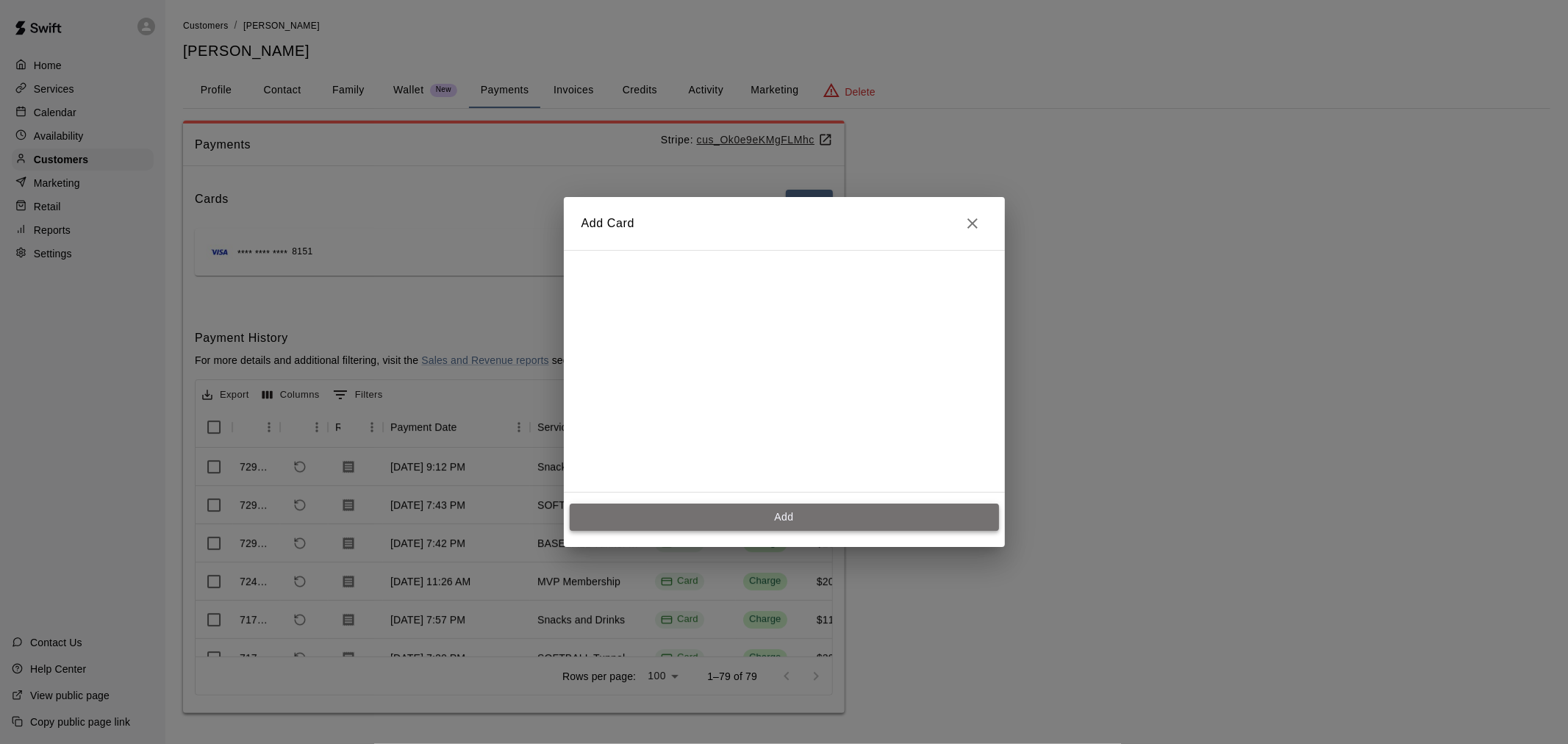
click at [810, 519] on button "Add" at bounding box center [785, 516] width 430 height 27
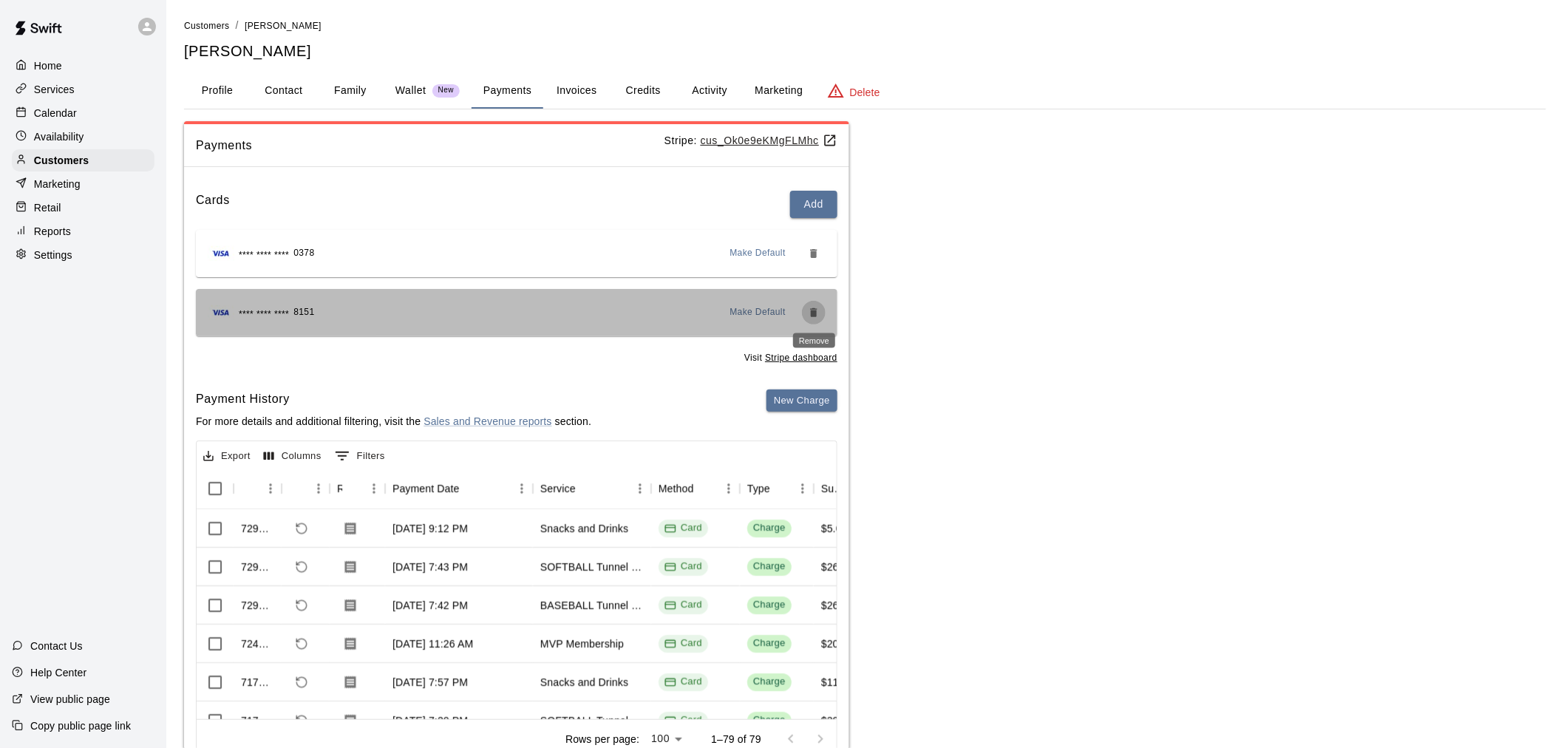
click at [817, 314] on icon "Remove" at bounding box center [814, 313] width 12 height 12
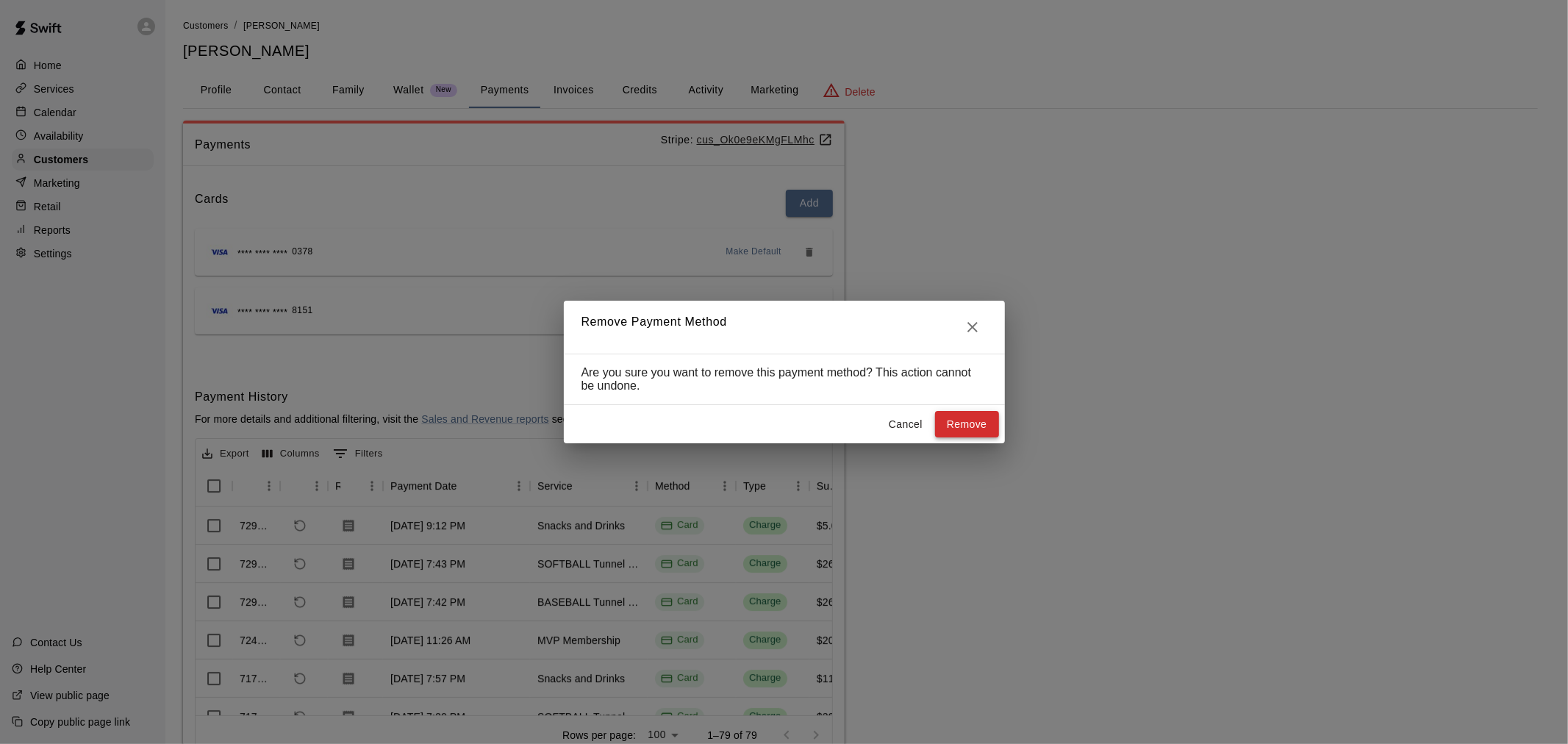
click at [954, 428] on button "Remove" at bounding box center [967, 424] width 64 height 27
click at [898, 420] on button "Cancel" at bounding box center [905, 424] width 47 height 27
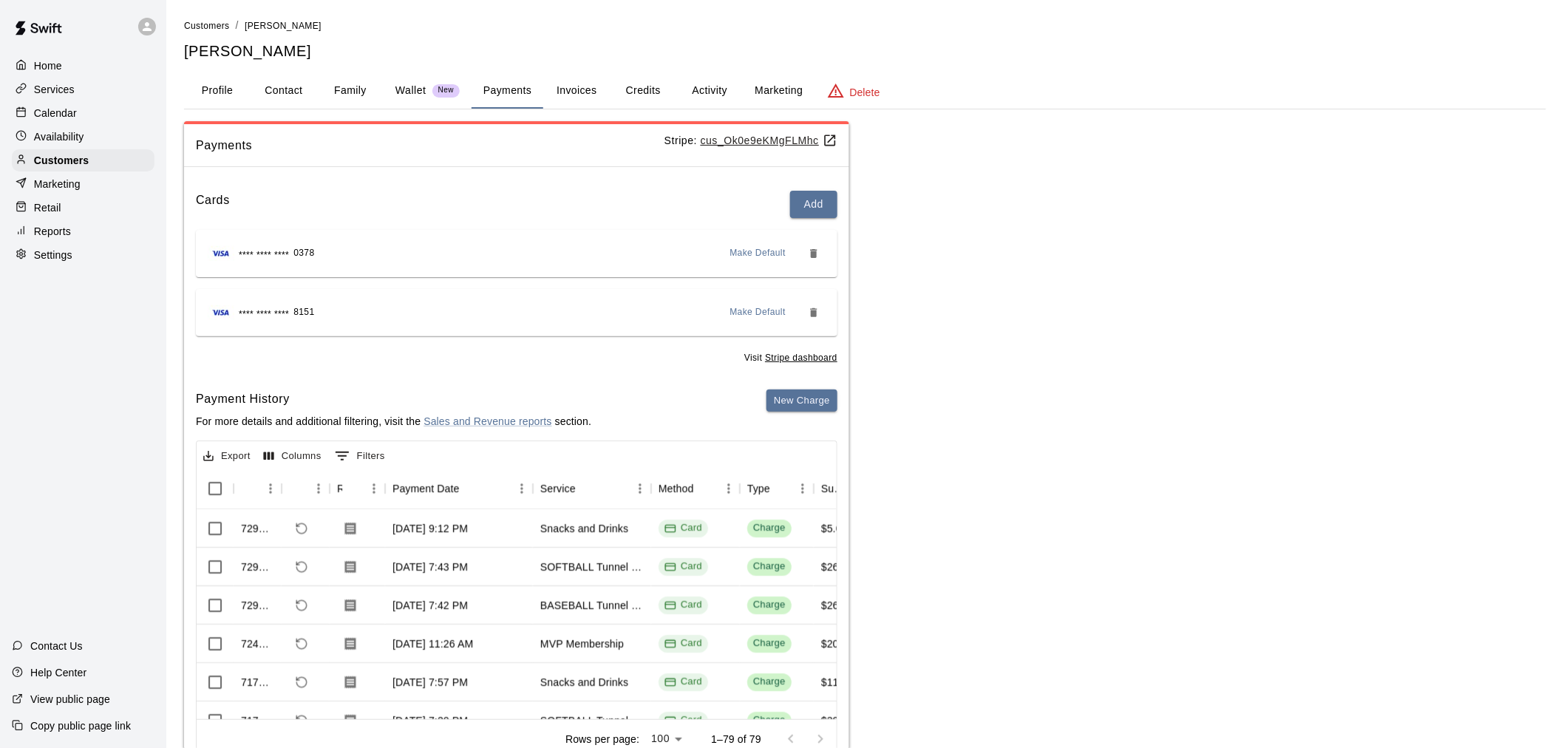
click at [774, 254] on span "Make Default" at bounding box center [758, 253] width 56 height 15
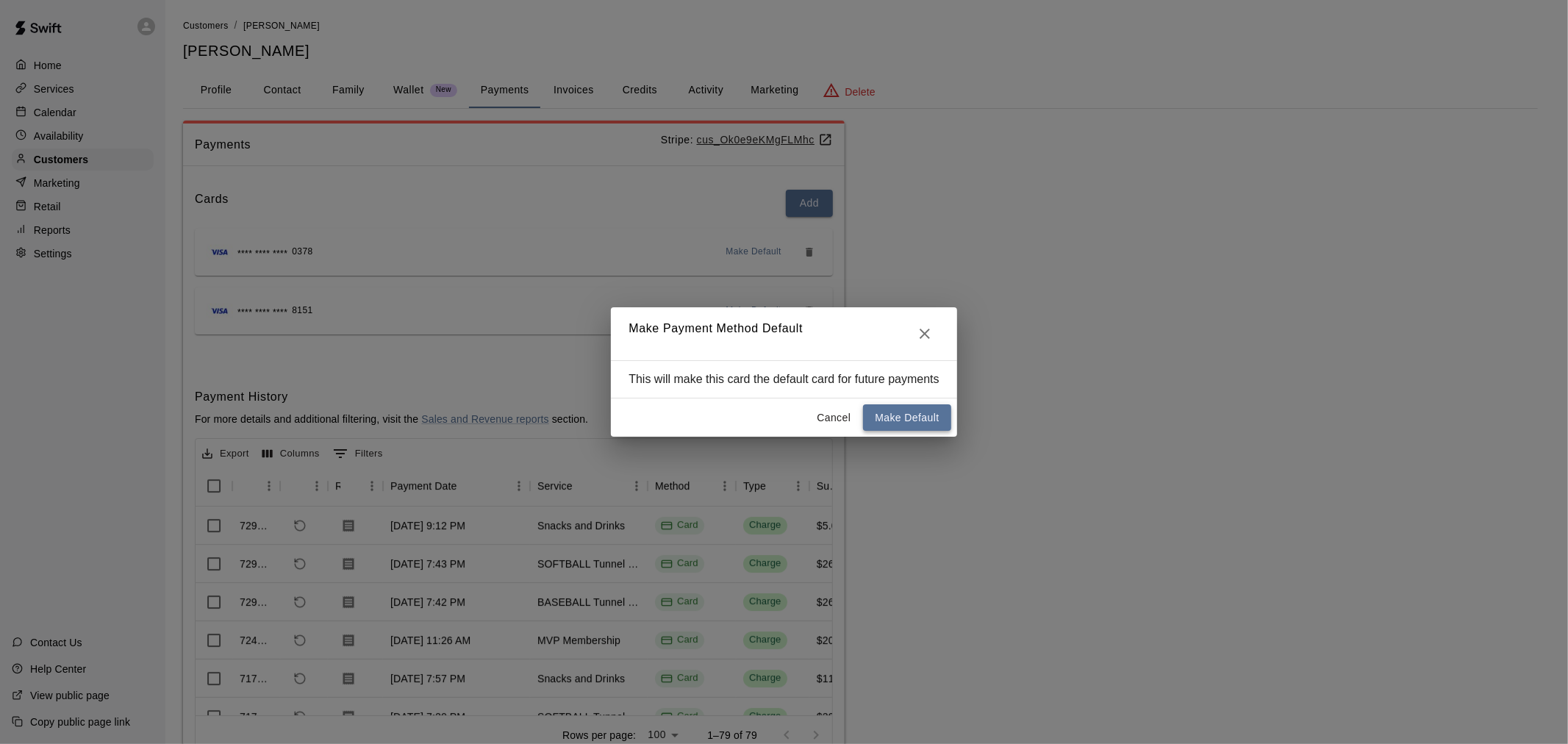
click at [890, 425] on button "Make Default" at bounding box center [907, 417] width 88 height 27
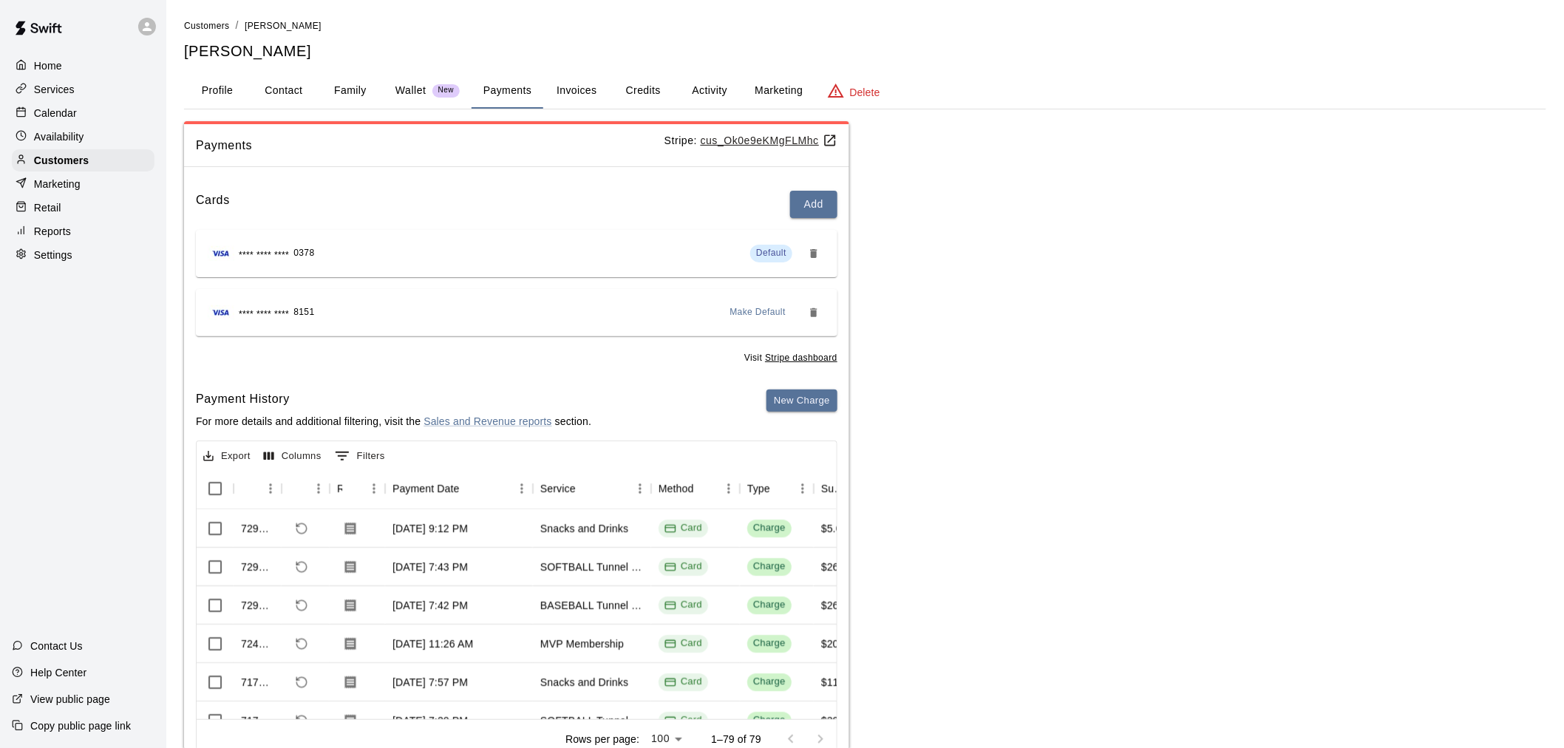
click at [72, 120] on p "Calendar" at bounding box center [55, 113] width 43 height 15
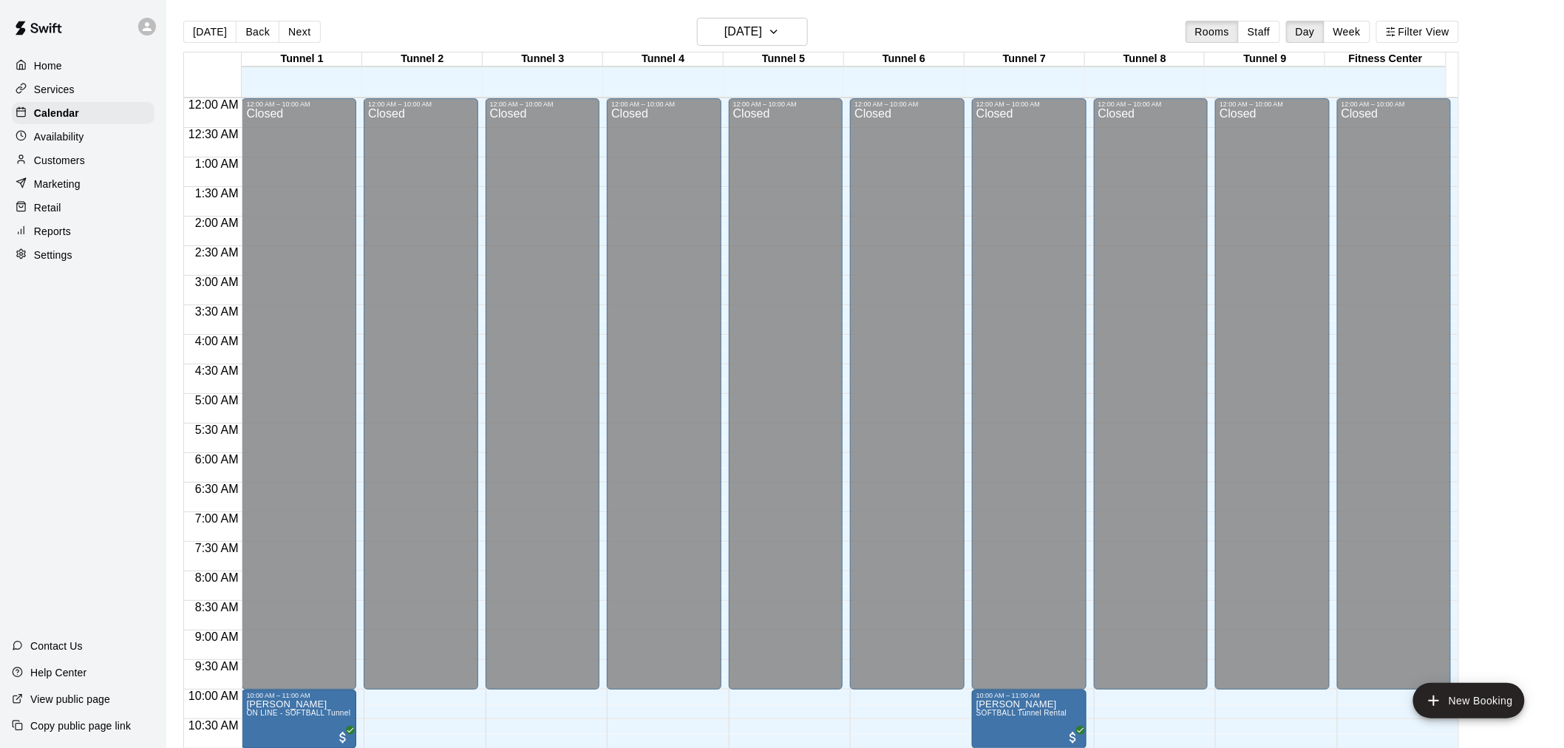
scroll to position [707, 0]
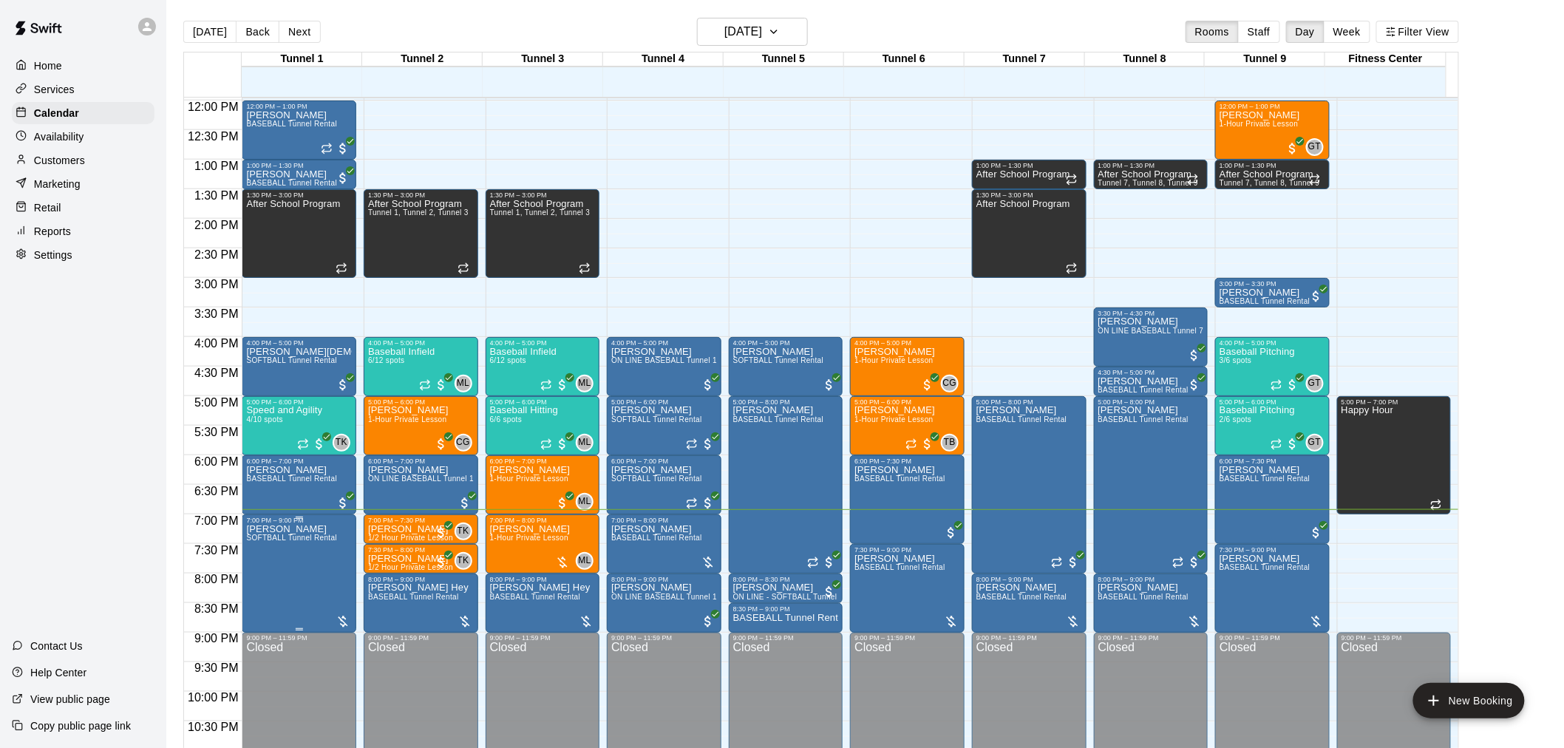
click at [343, 617] on div at bounding box center [343, 621] width 15 height 15
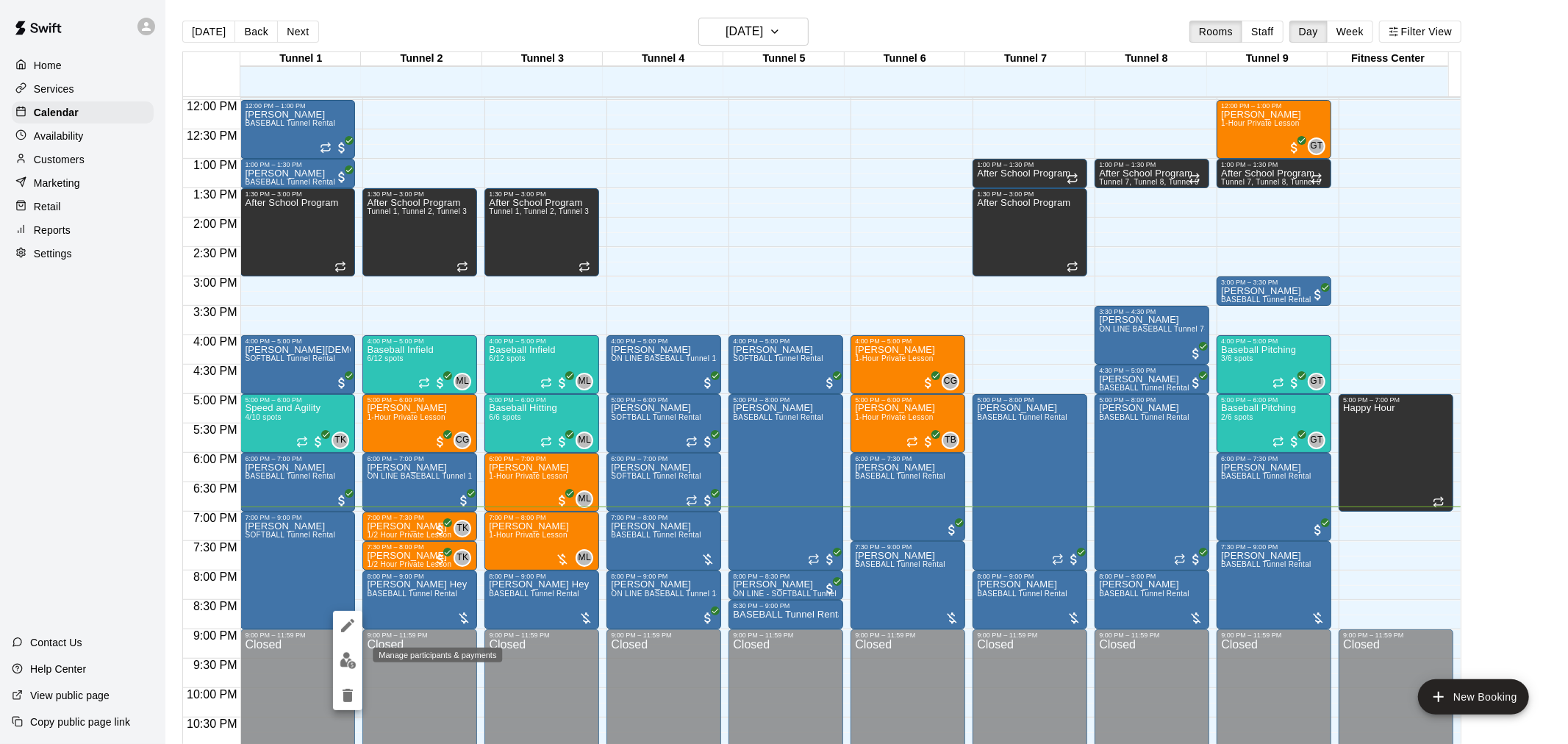
click at [342, 662] on img "edit" at bounding box center [347, 660] width 17 height 17
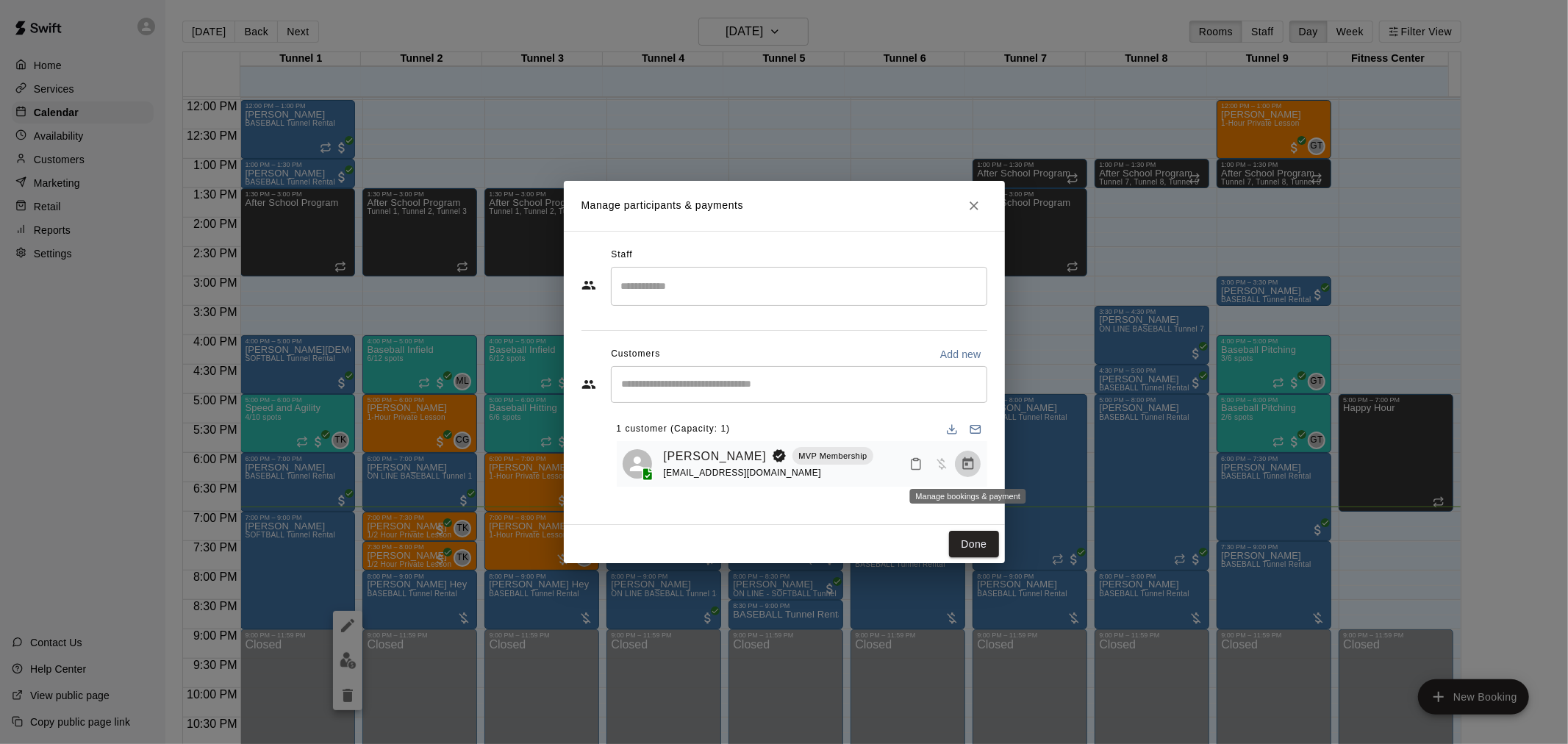
click at [968, 462] on icon "Manage bookings & payment" at bounding box center [967, 464] width 11 height 13
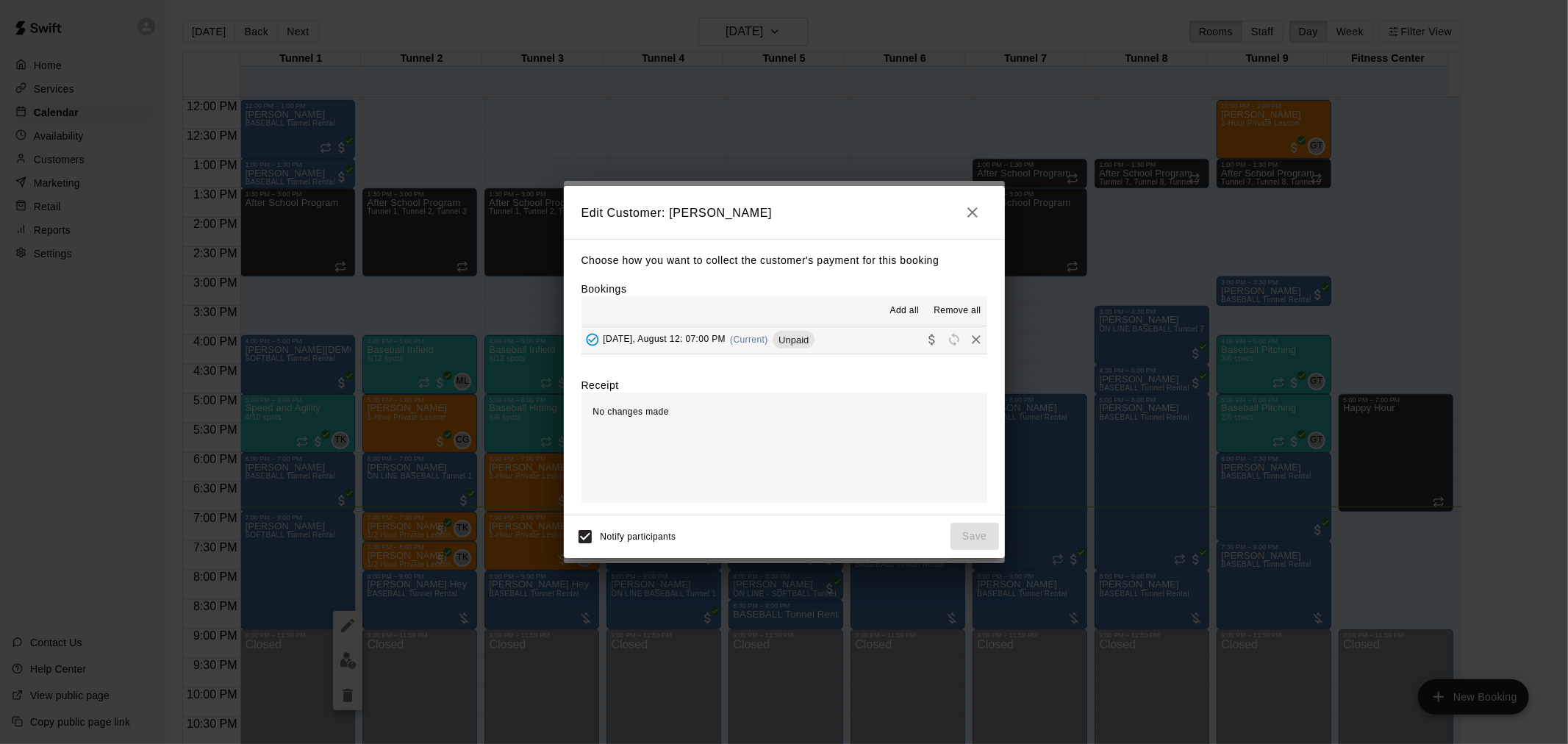
click at [758, 344] on span "(Current)" at bounding box center [749, 339] width 38 height 10
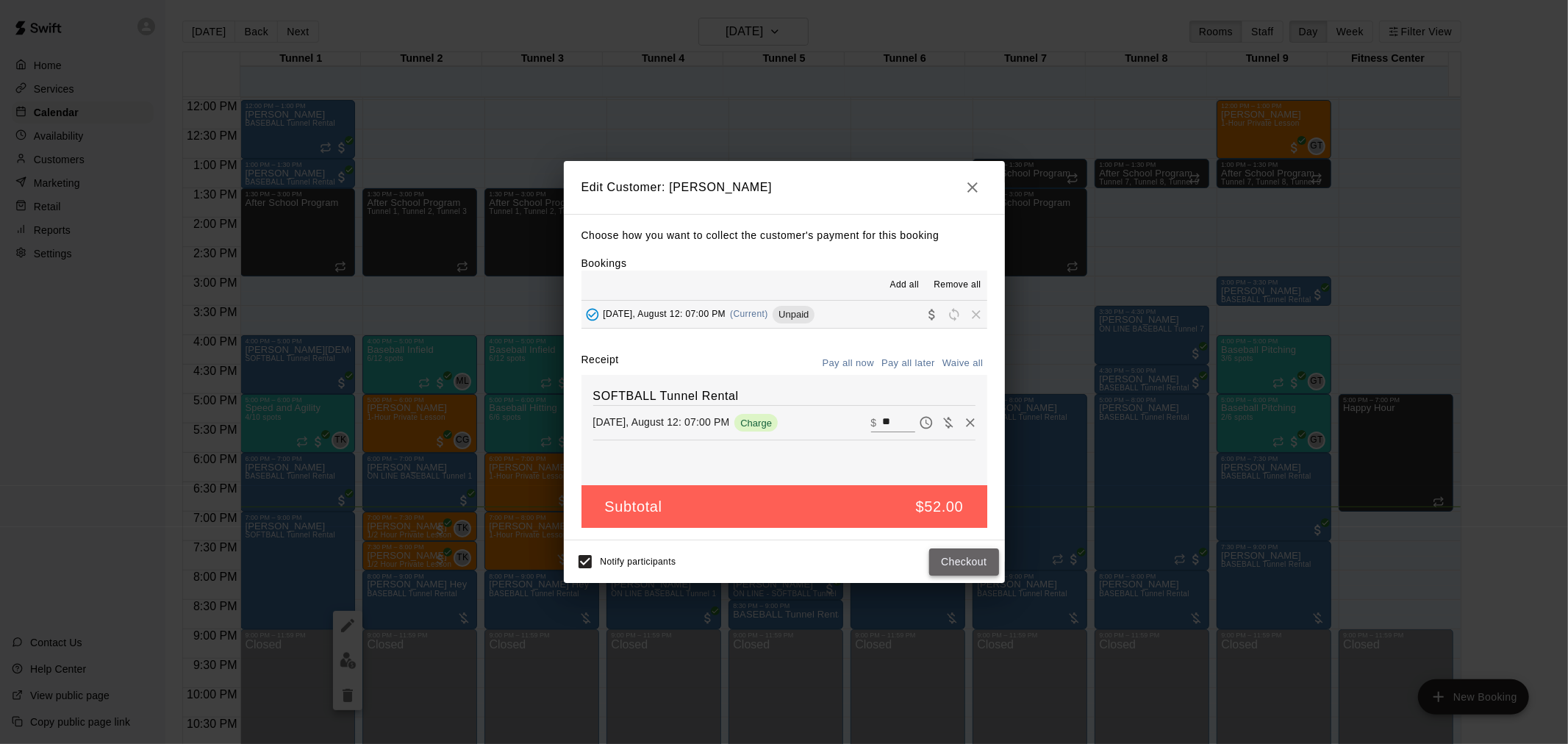
click at [975, 561] on button "Checkout" at bounding box center [963, 561] width 69 height 27
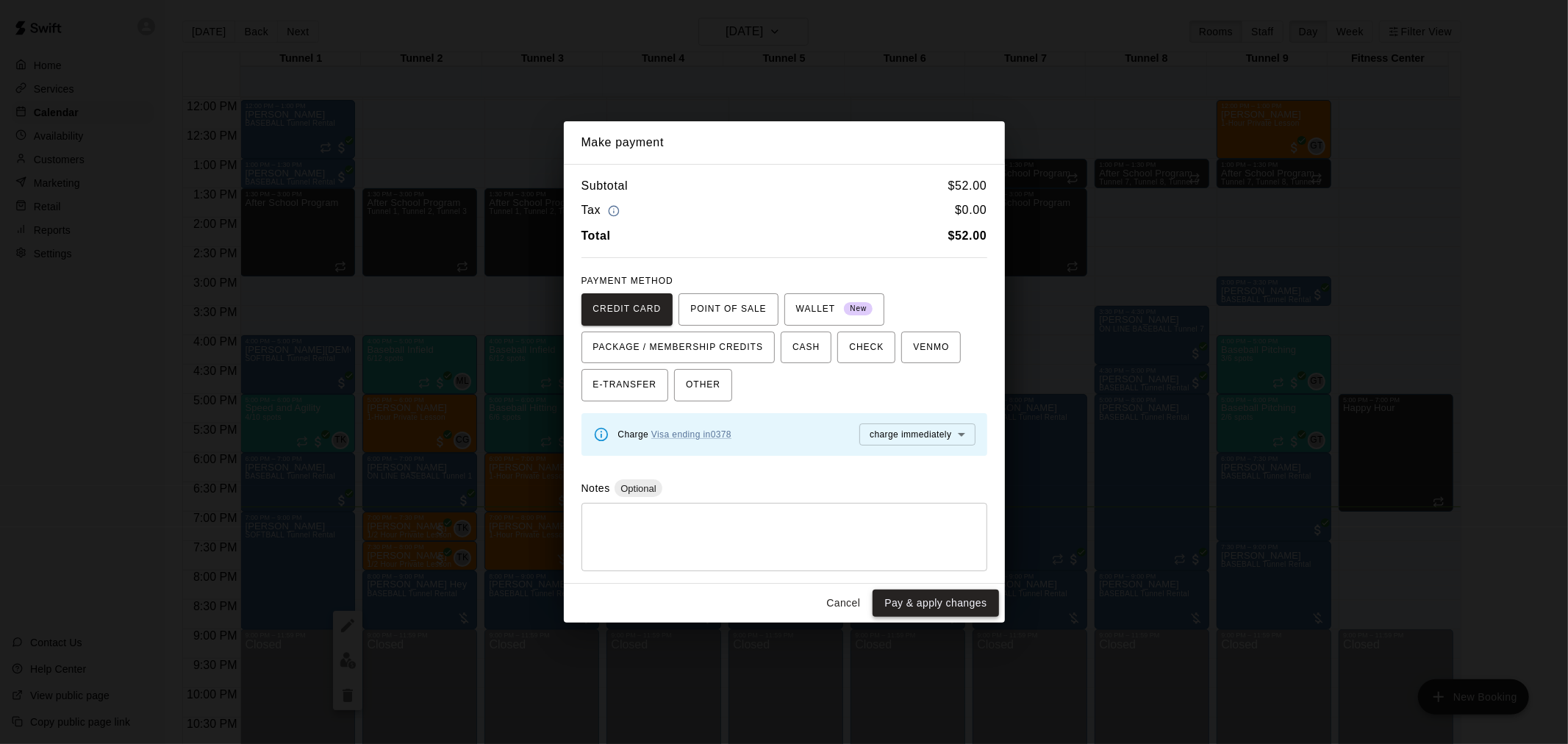
click at [938, 596] on button "Pay & apply changes" at bounding box center [935, 603] width 125 height 27
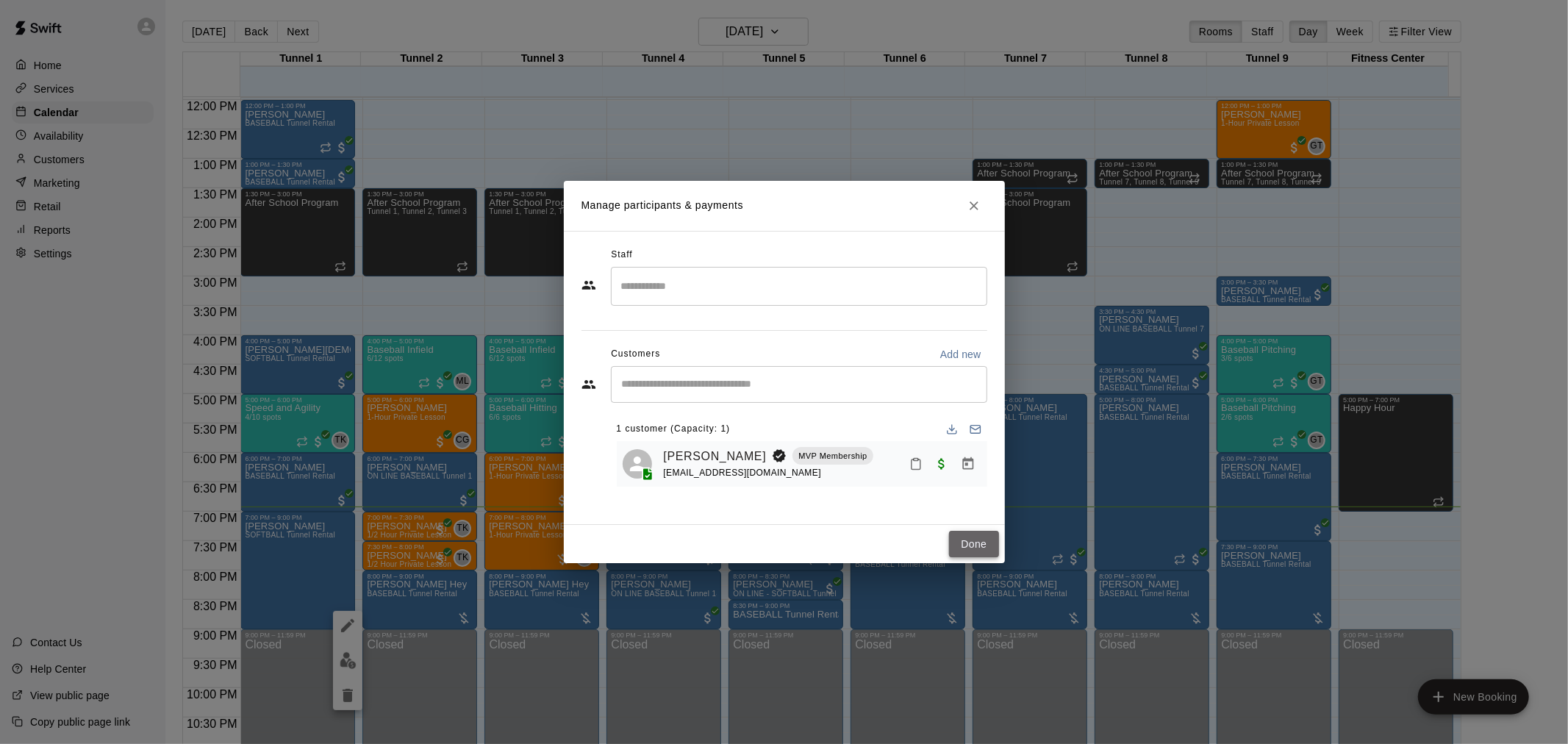
click at [967, 536] on button "Done" at bounding box center [974, 544] width 50 height 27
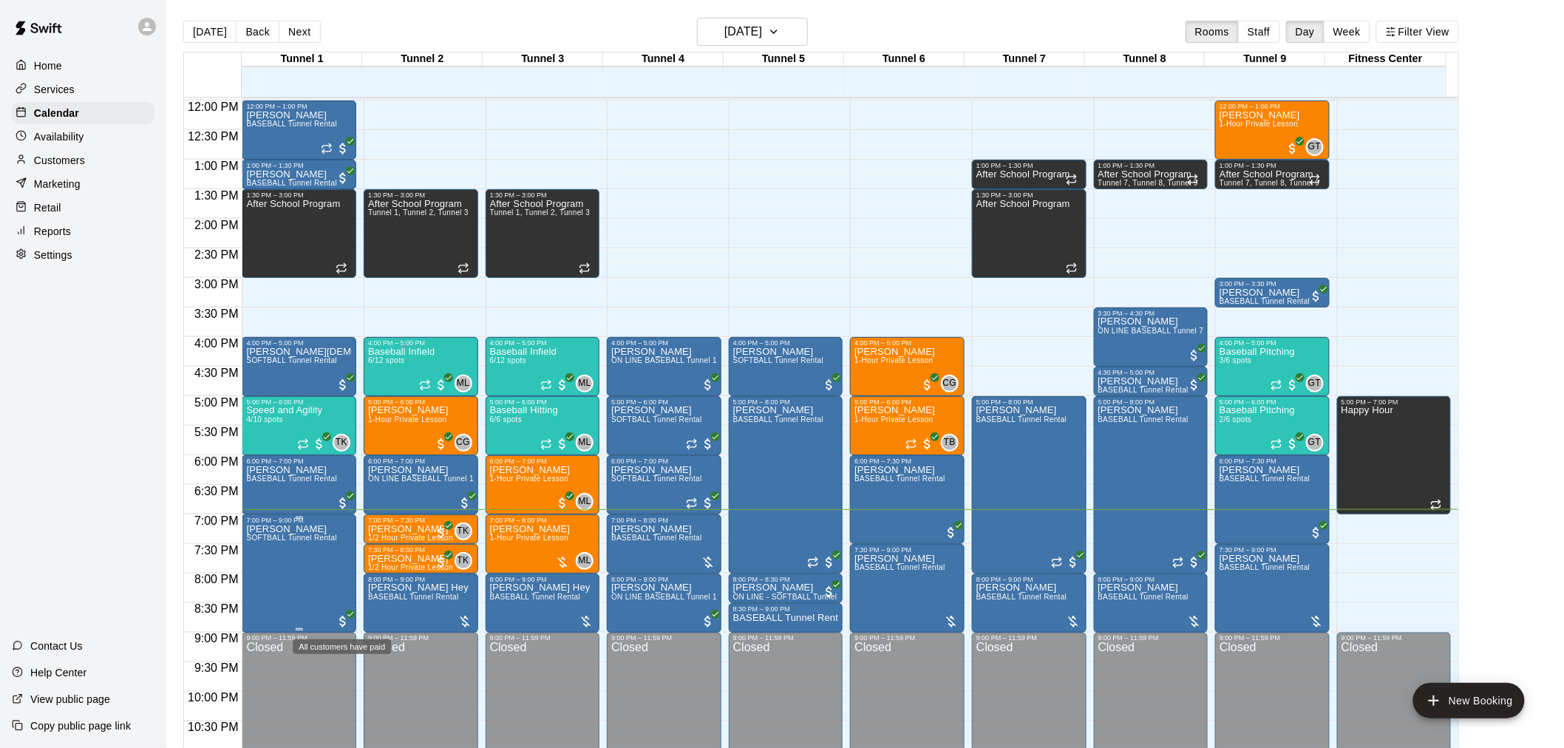
click at [341, 617] on span "All customers have paid" at bounding box center [343, 621] width 15 height 15
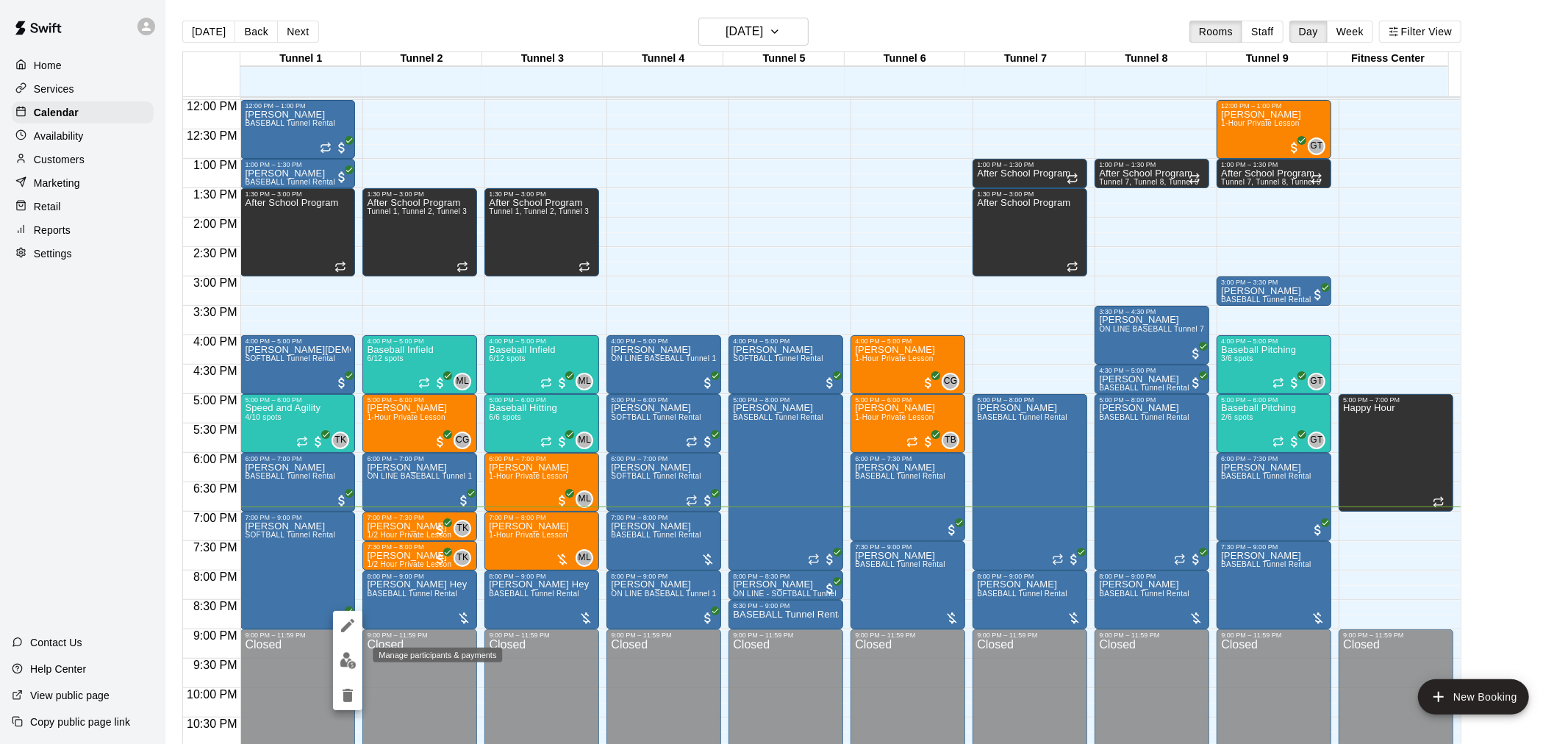
click at [348, 654] on img "edit" at bounding box center [347, 660] width 17 height 17
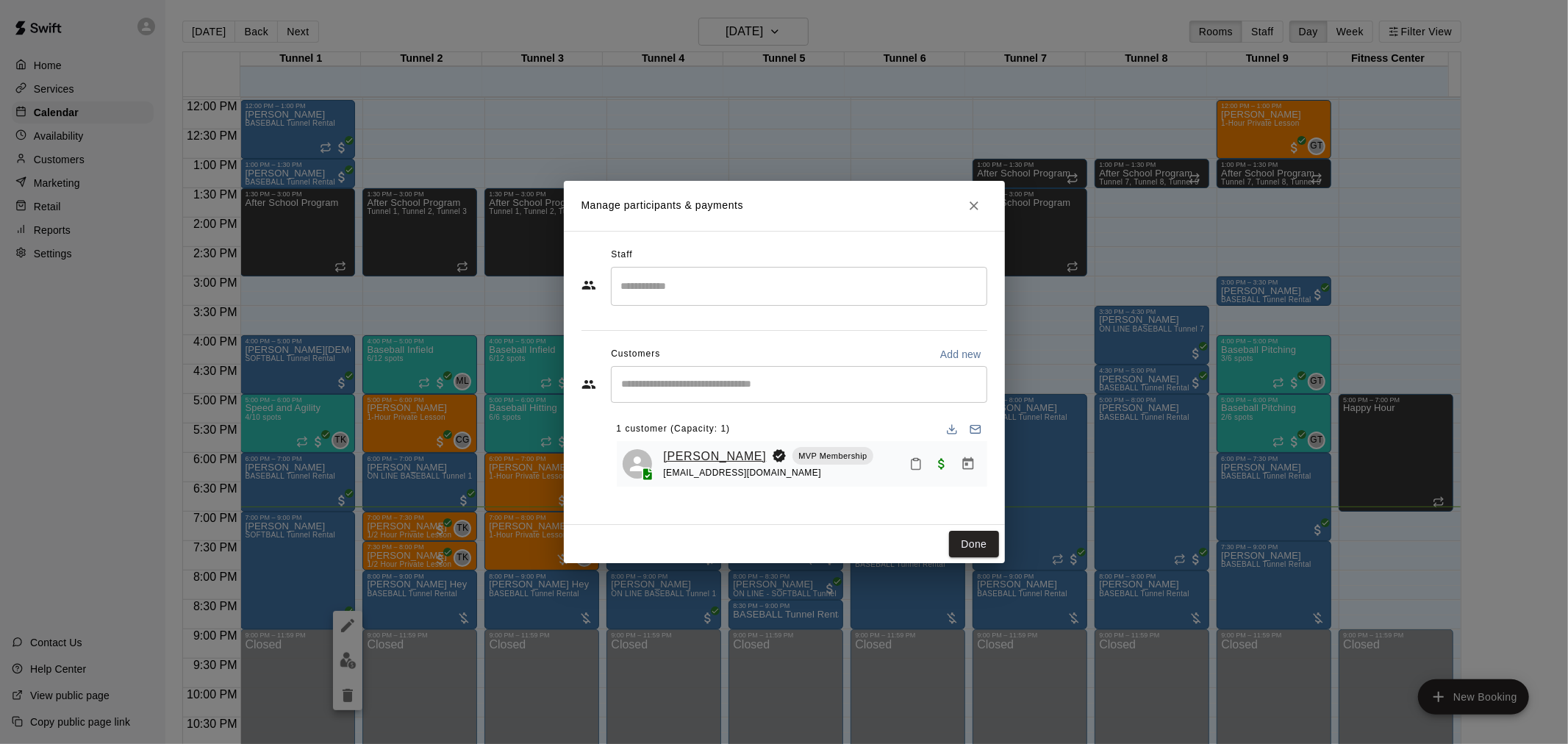
click at [692, 454] on link "[PERSON_NAME]" at bounding box center [714, 456] width 102 height 19
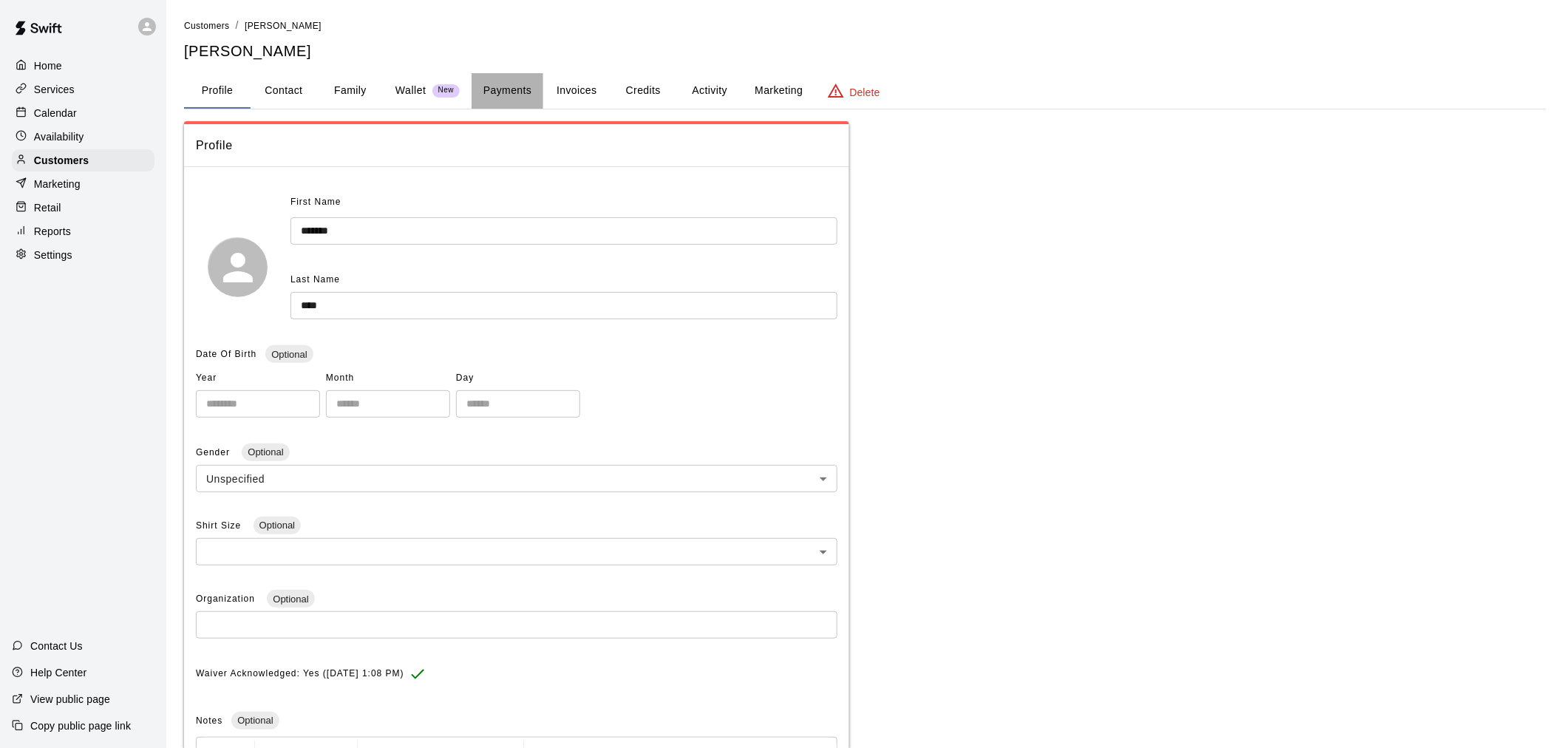
click at [510, 86] on button "Payments" at bounding box center [507, 90] width 72 height 35
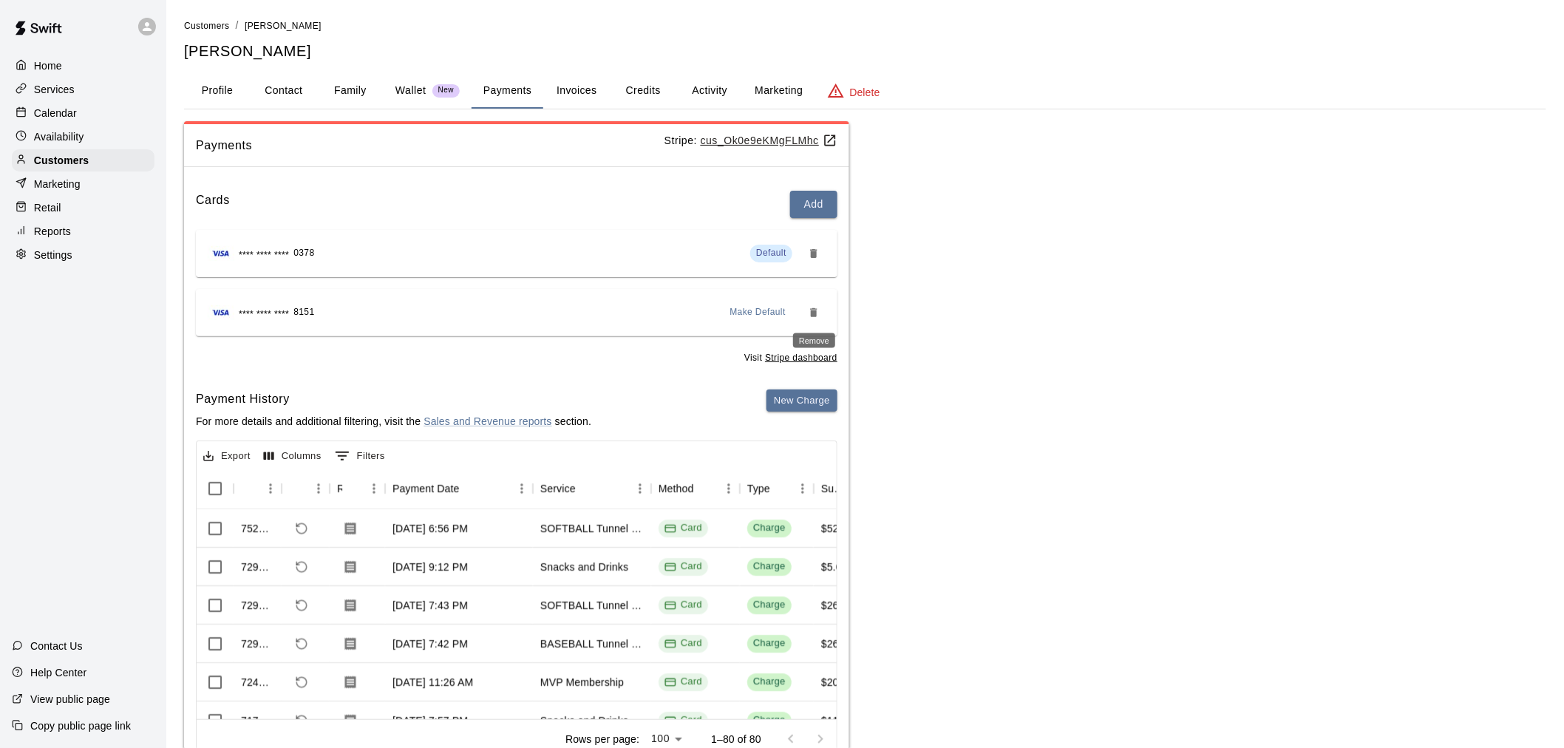
click at [808, 311] on icon "Remove" at bounding box center [814, 313] width 12 height 12
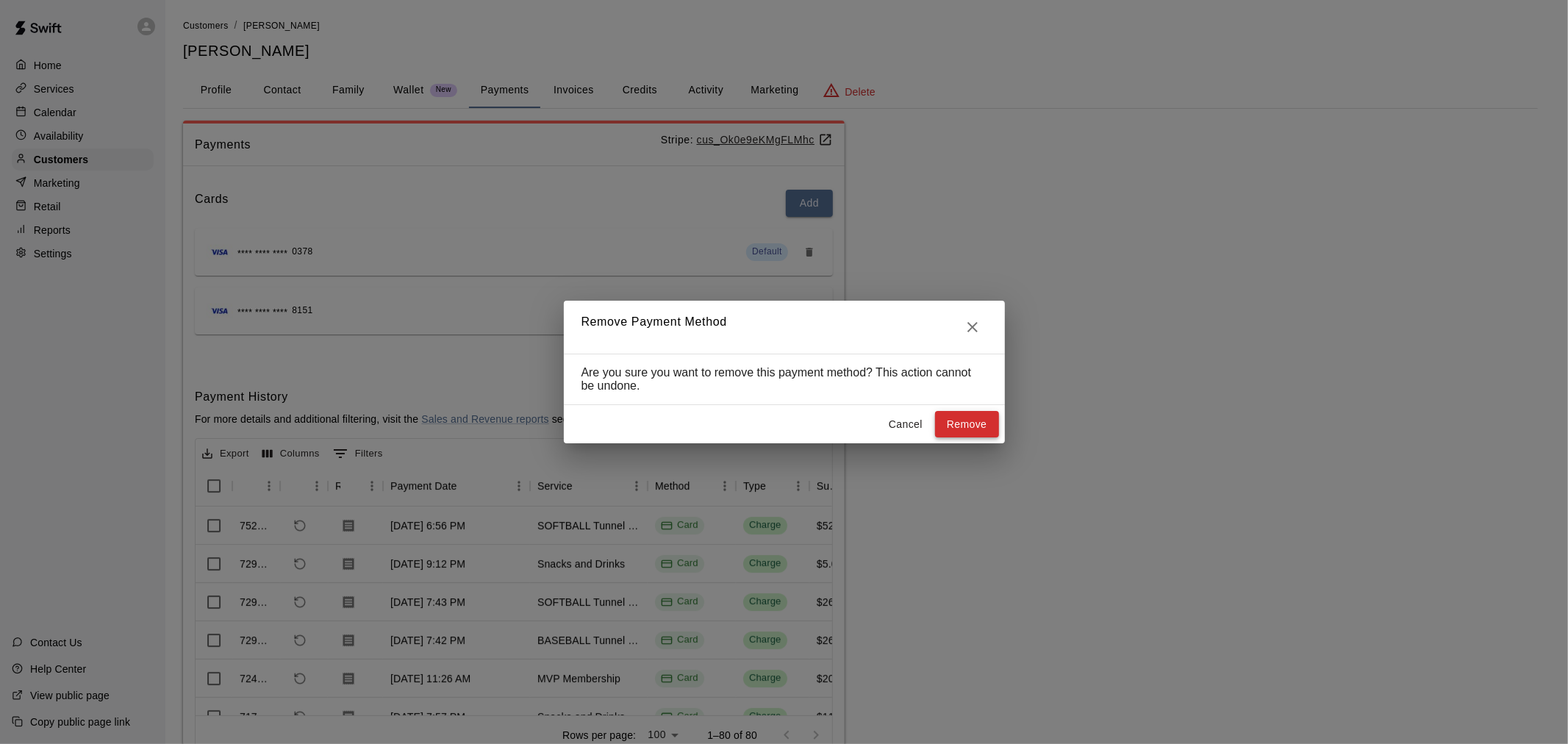
click at [963, 420] on button "Remove" at bounding box center [967, 424] width 64 height 27
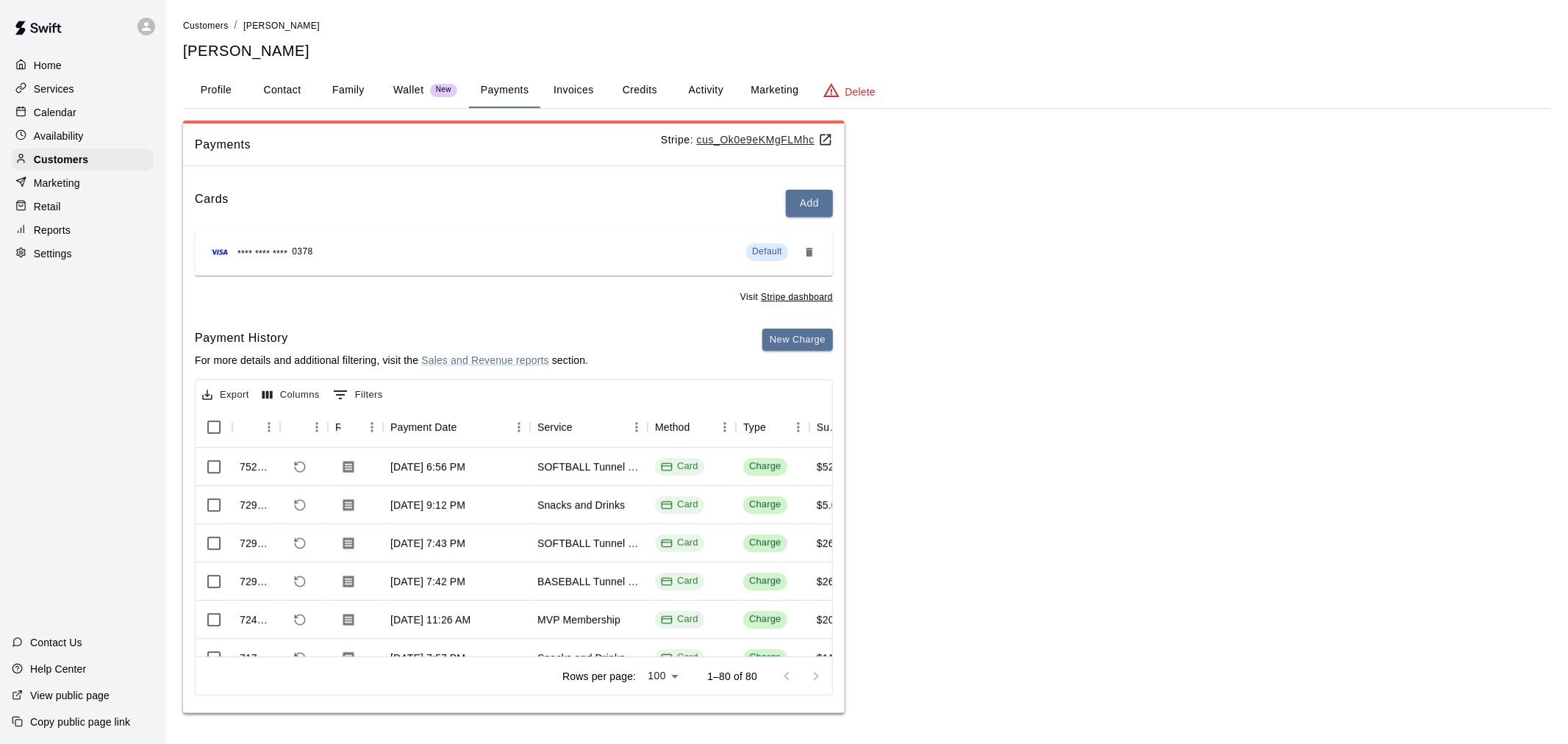
click at [53, 64] on p "Home" at bounding box center [48, 65] width 28 height 15
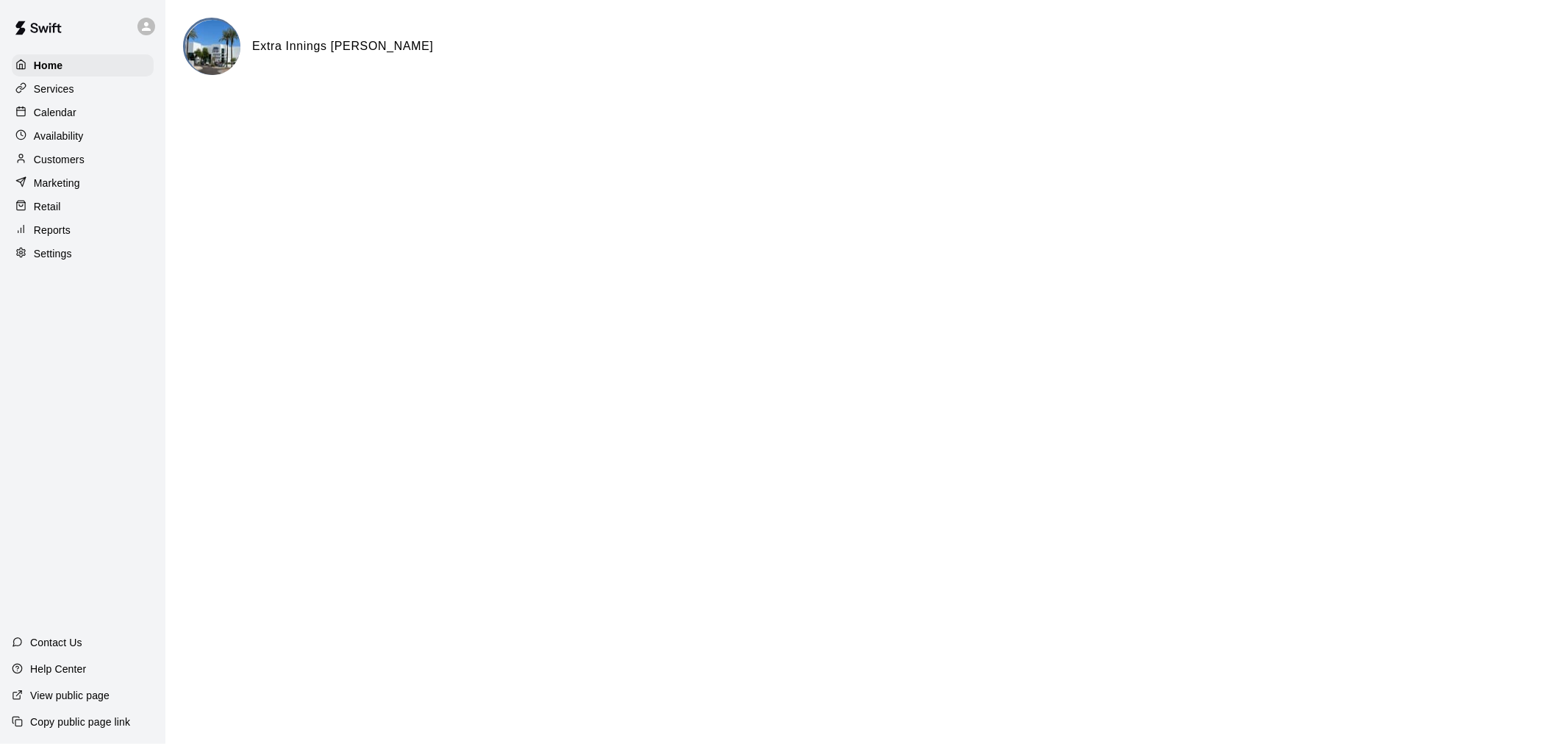
click at [71, 110] on p "Calendar" at bounding box center [55, 112] width 43 height 15
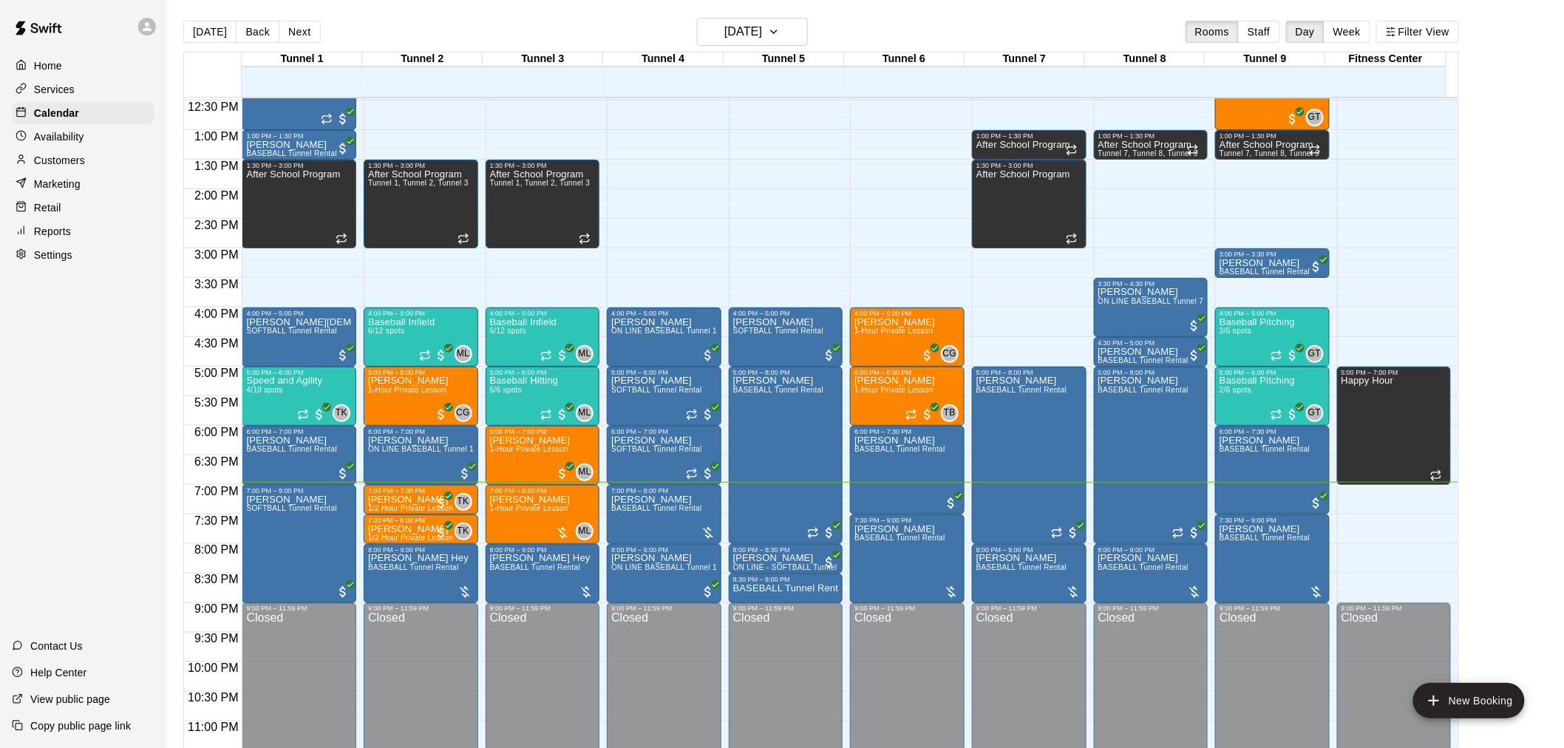
scroll to position [752, 0]
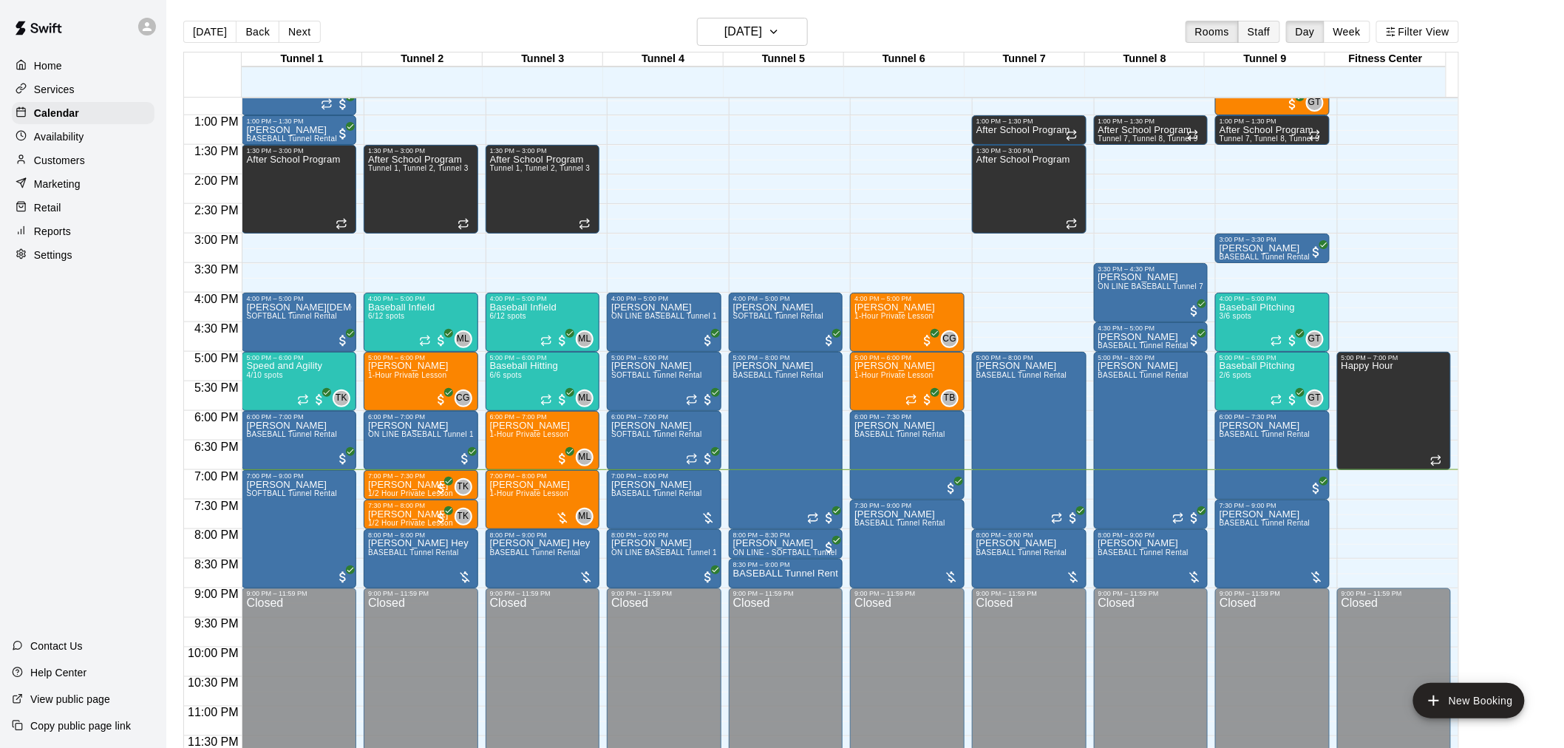
click at [1267, 33] on button "Staff" at bounding box center [1259, 32] width 42 height 22
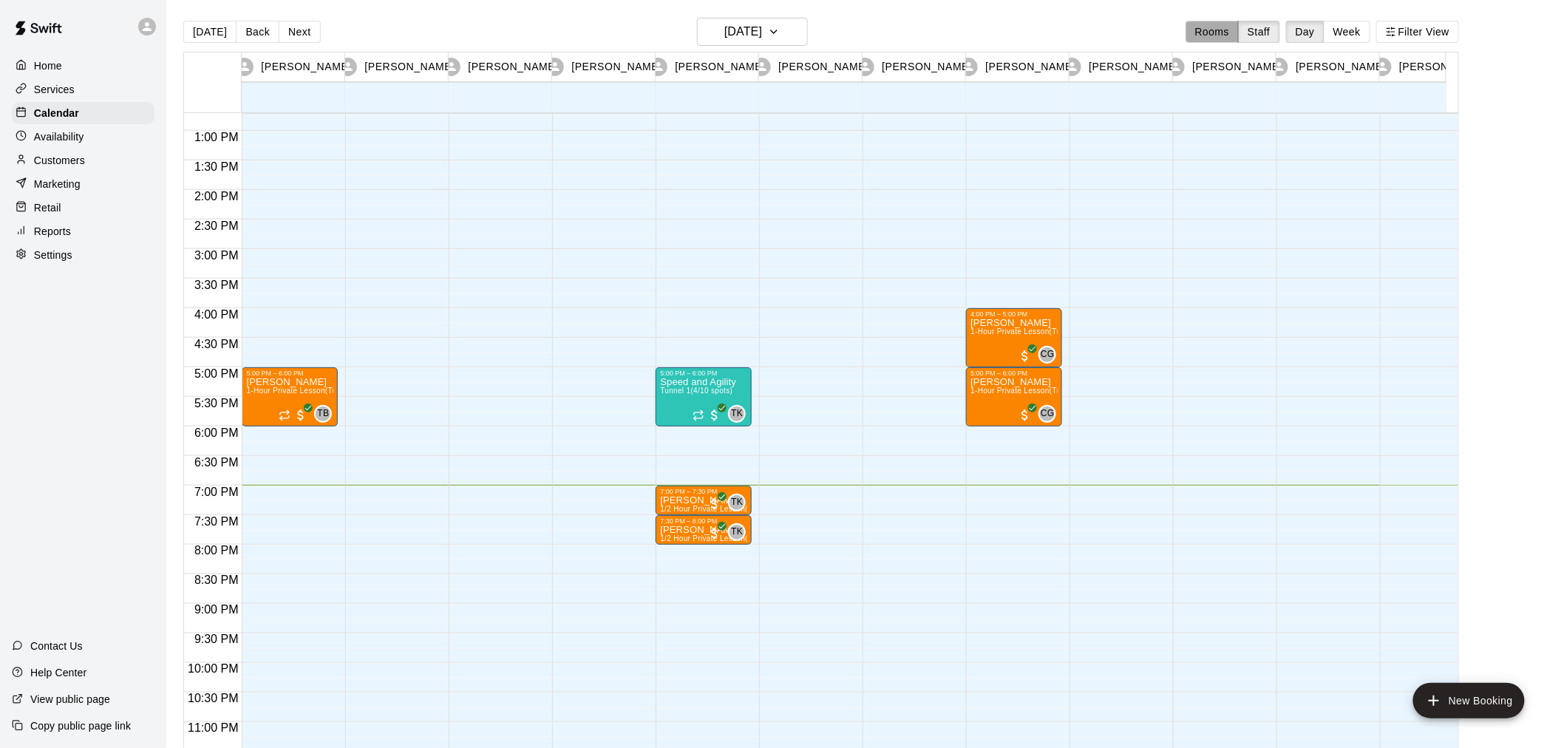
click at [1228, 32] on button "Rooms" at bounding box center [1211, 32] width 53 height 22
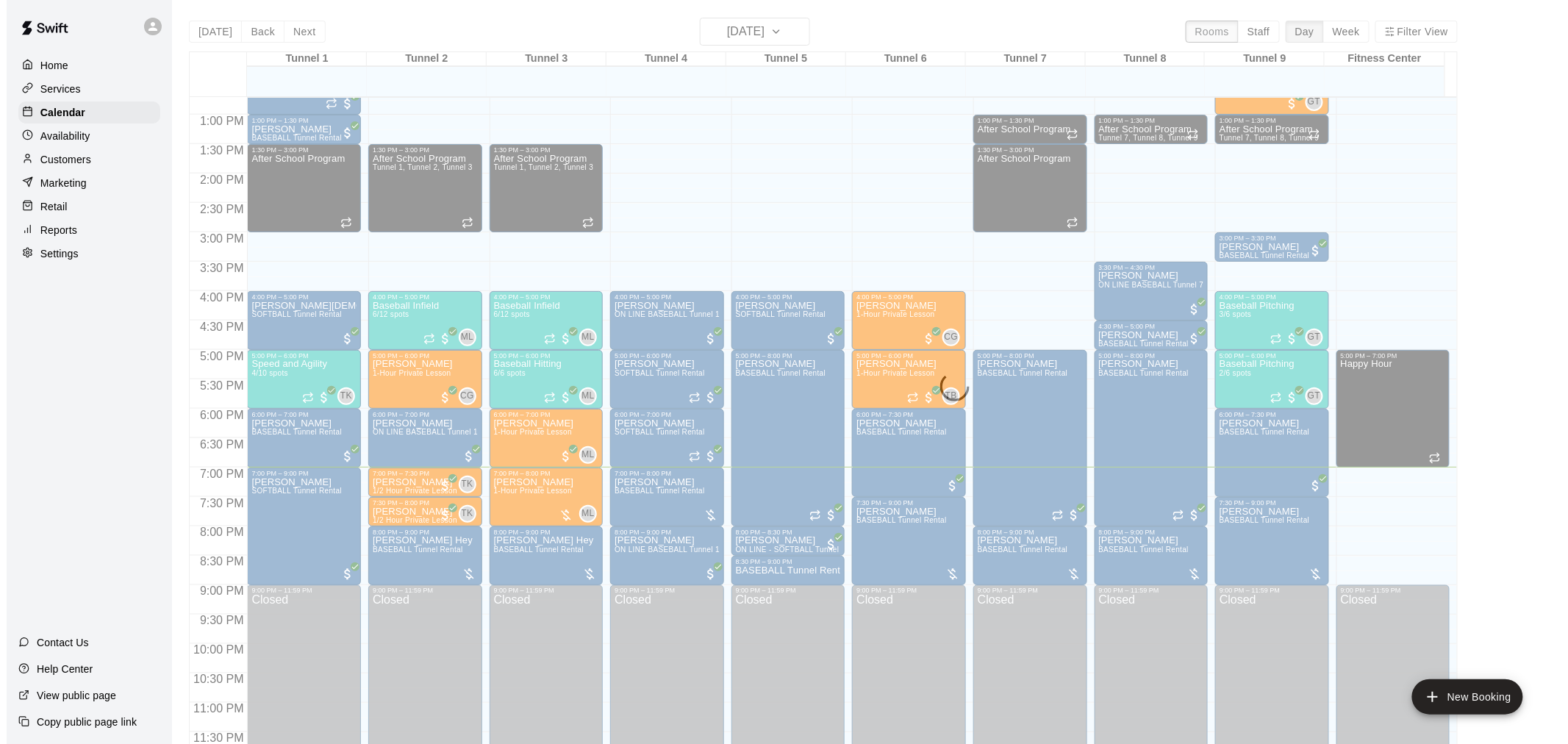
scroll to position [703, 0]
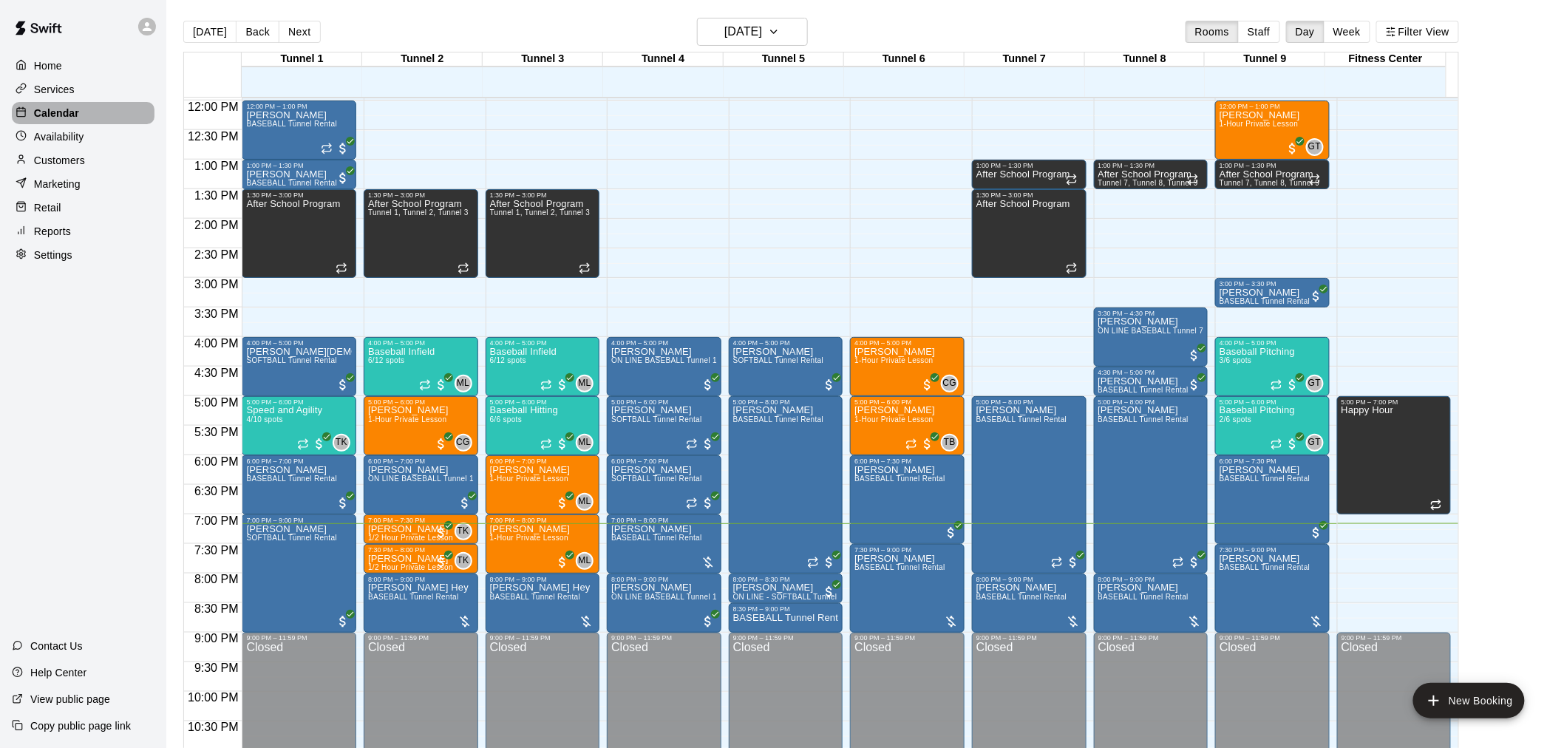
click at [103, 115] on div "Calendar" at bounding box center [83, 113] width 143 height 22
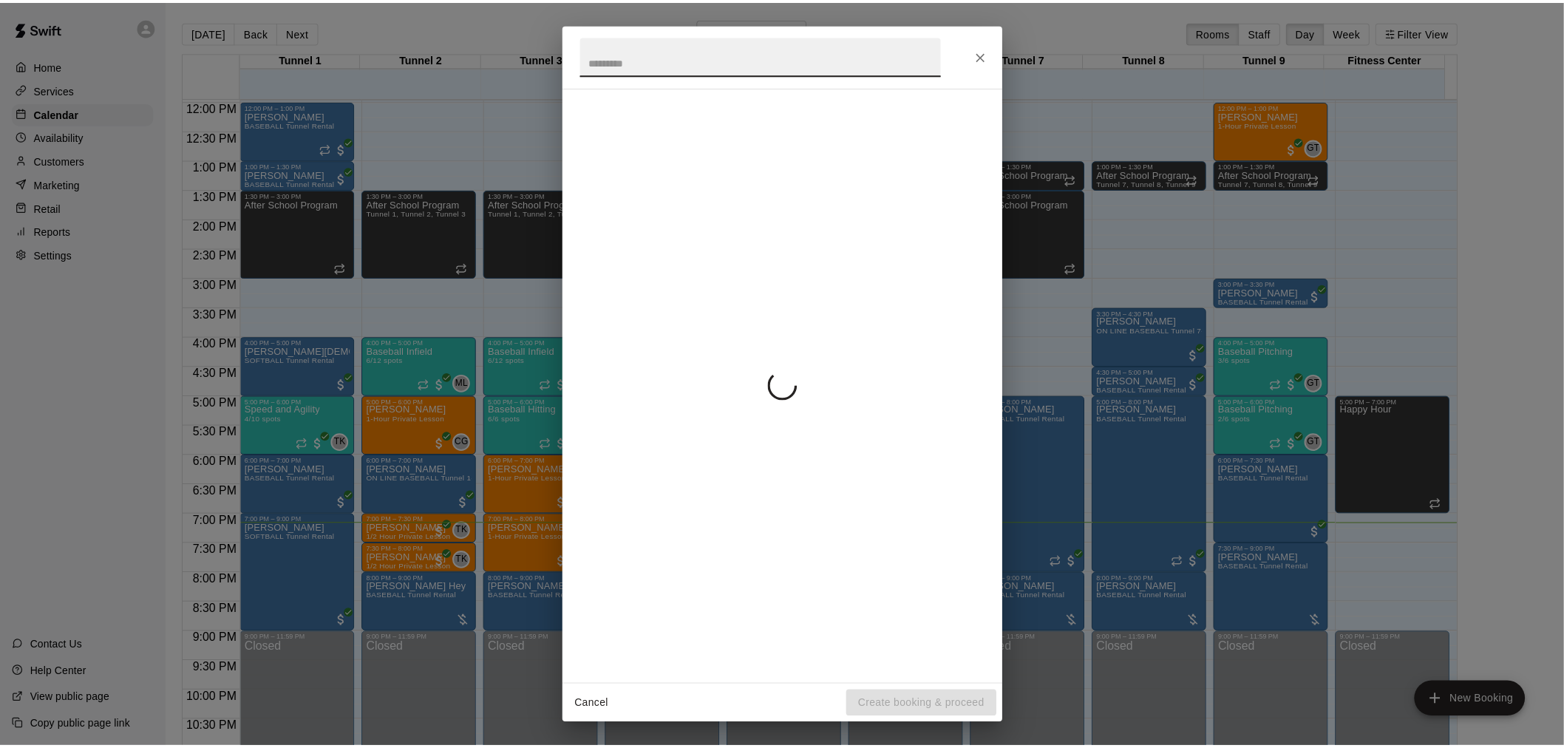
scroll to position [670, 0]
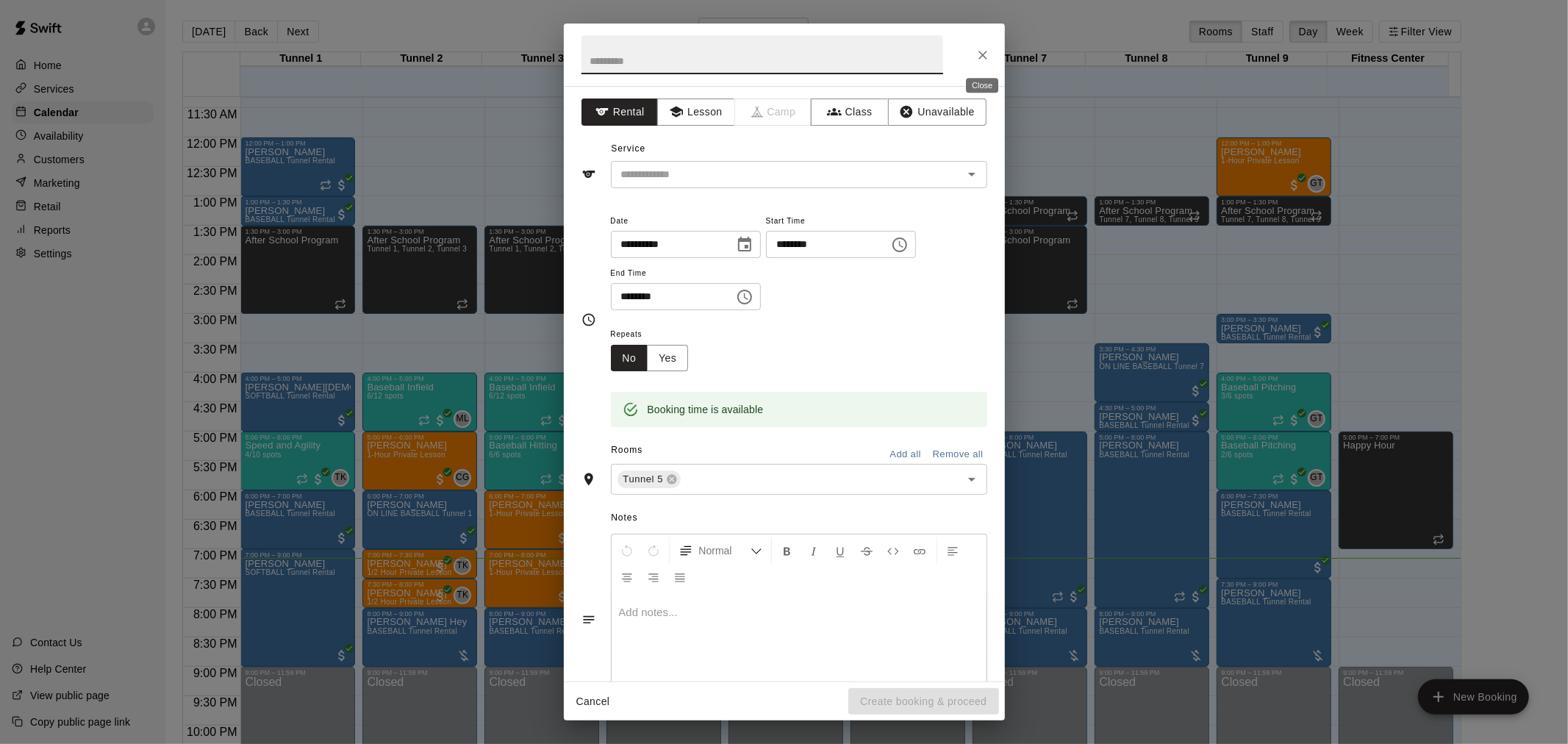
click at [984, 50] on icon "Close" at bounding box center [983, 55] width 15 height 15
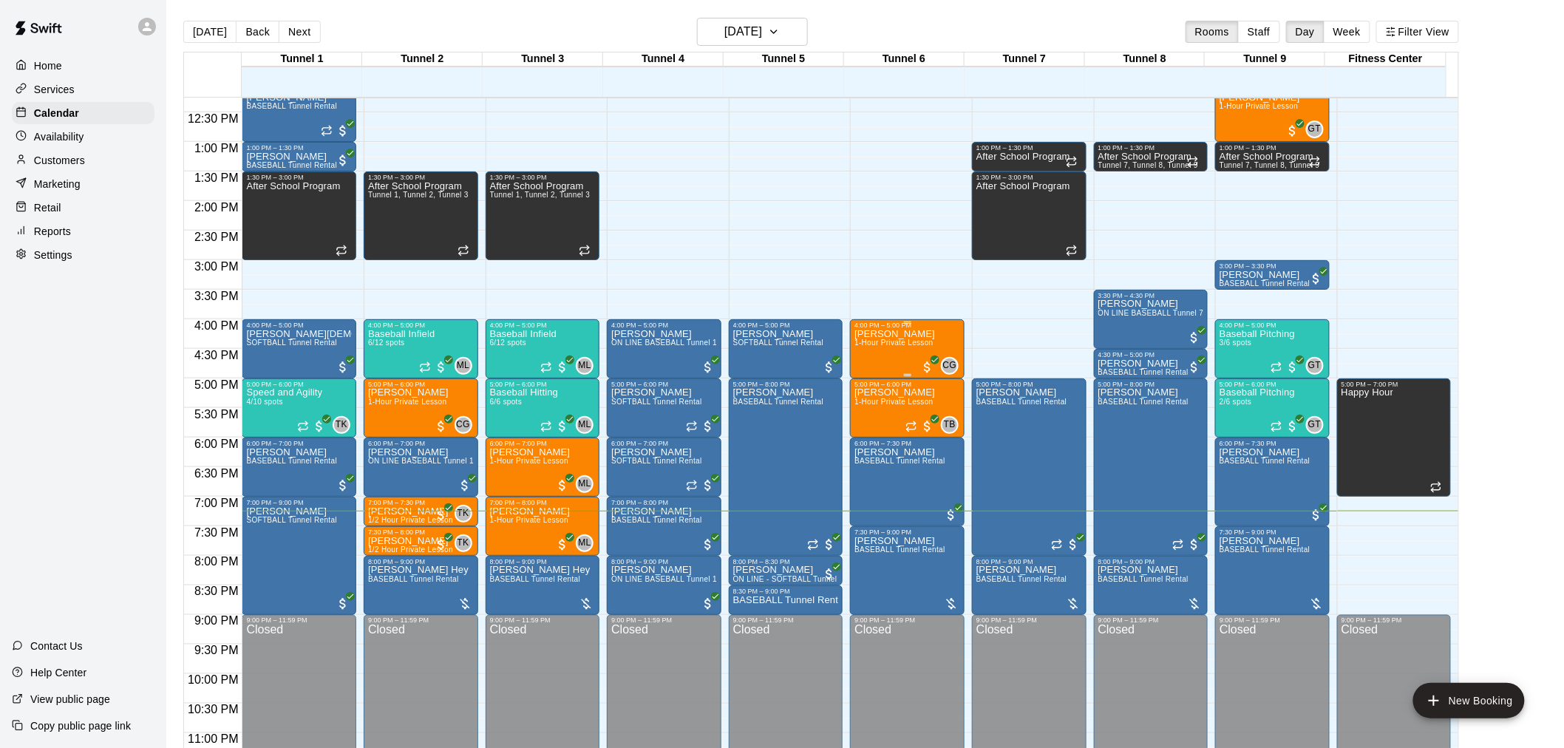
scroll to position [752, 0]
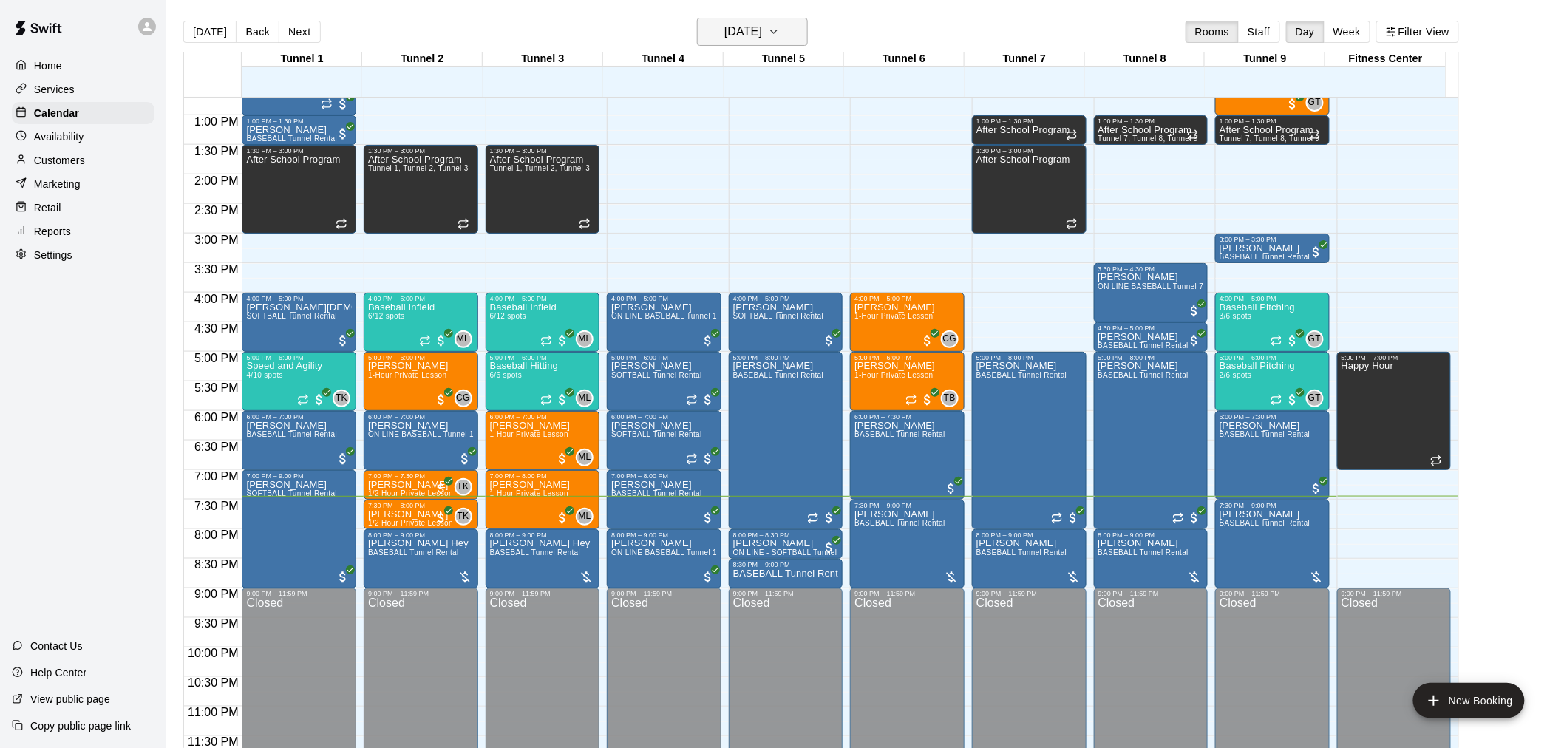
click at [762, 22] on h6 "[DATE]" at bounding box center [743, 31] width 38 height 21
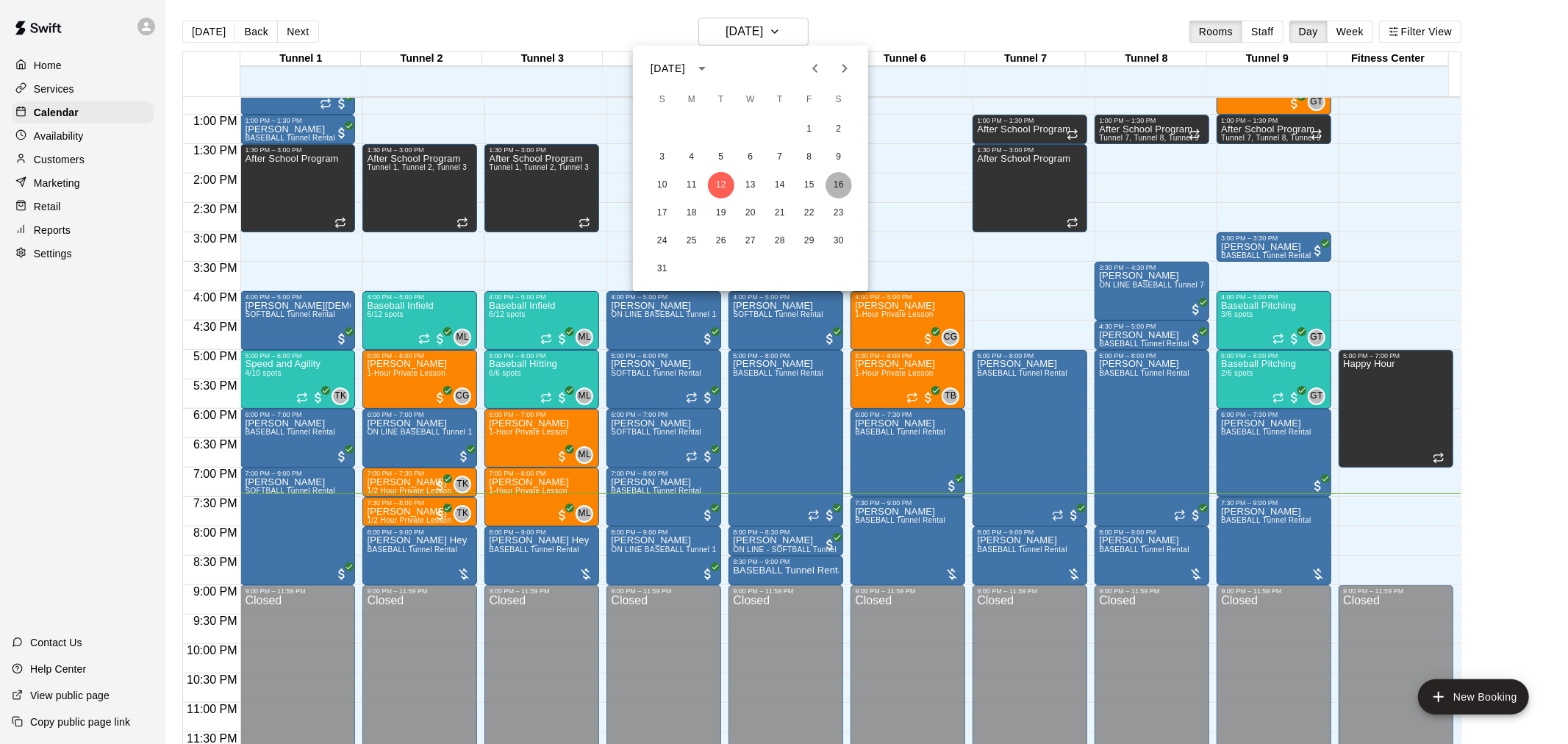
click at [847, 187] on button "16" at bounding box center [839, 185] width 27 height 27
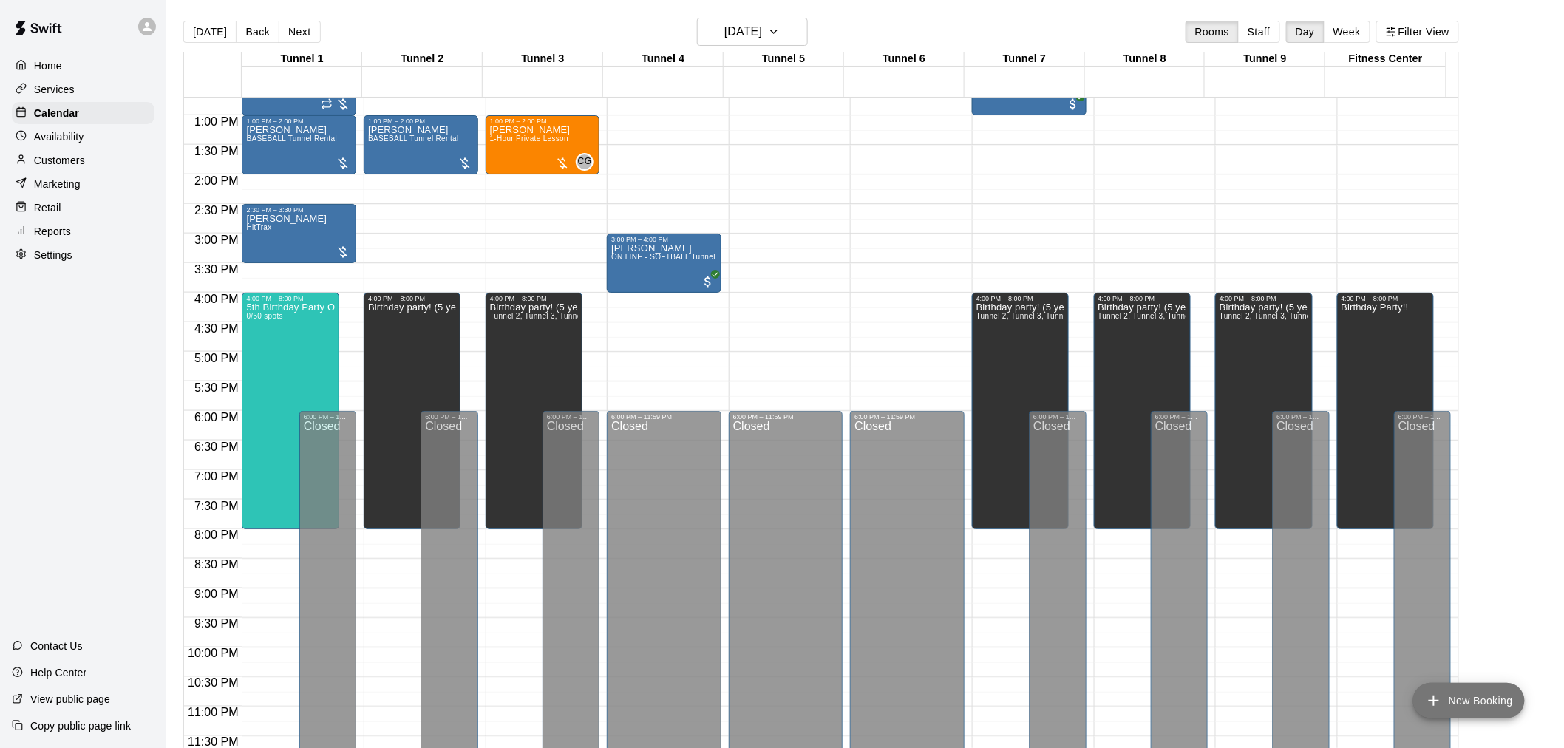
click at [1474, 707] on button "New Booking" at bounding box center [1469, 700] width 112 height 35
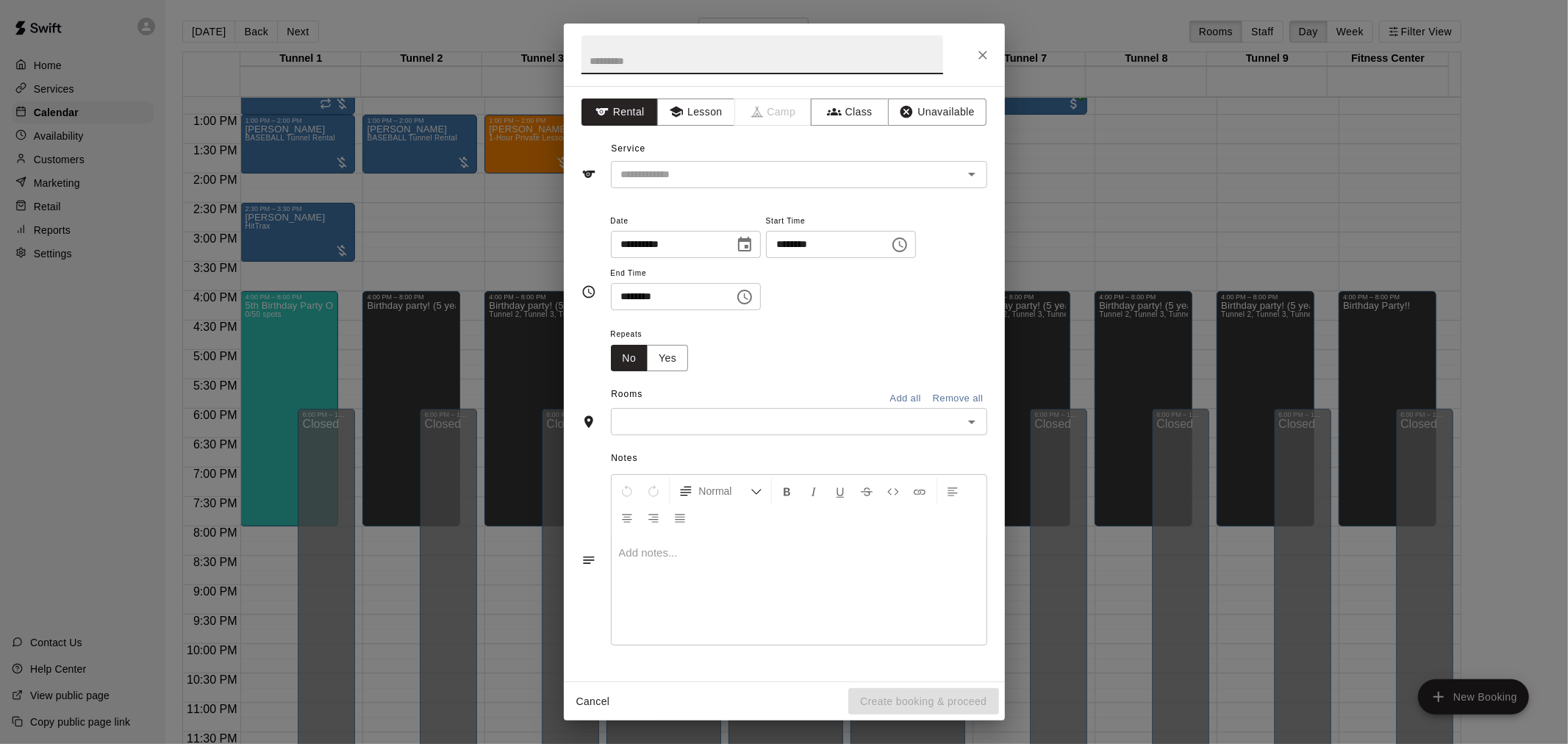
click at [978, 49] on icon "Close" at bounding box center [983, 55] width 15 height 15
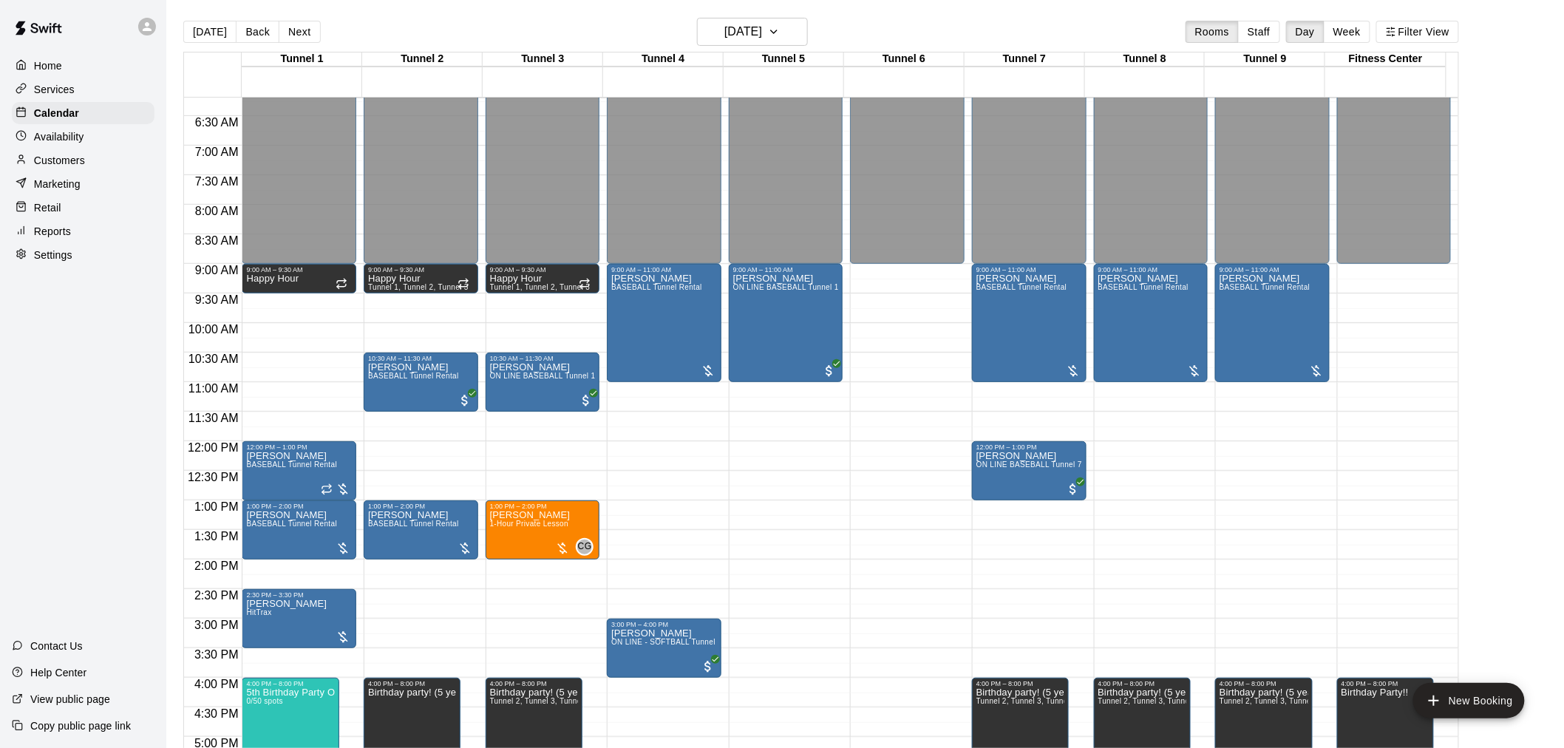
scroll to position [341, 0]
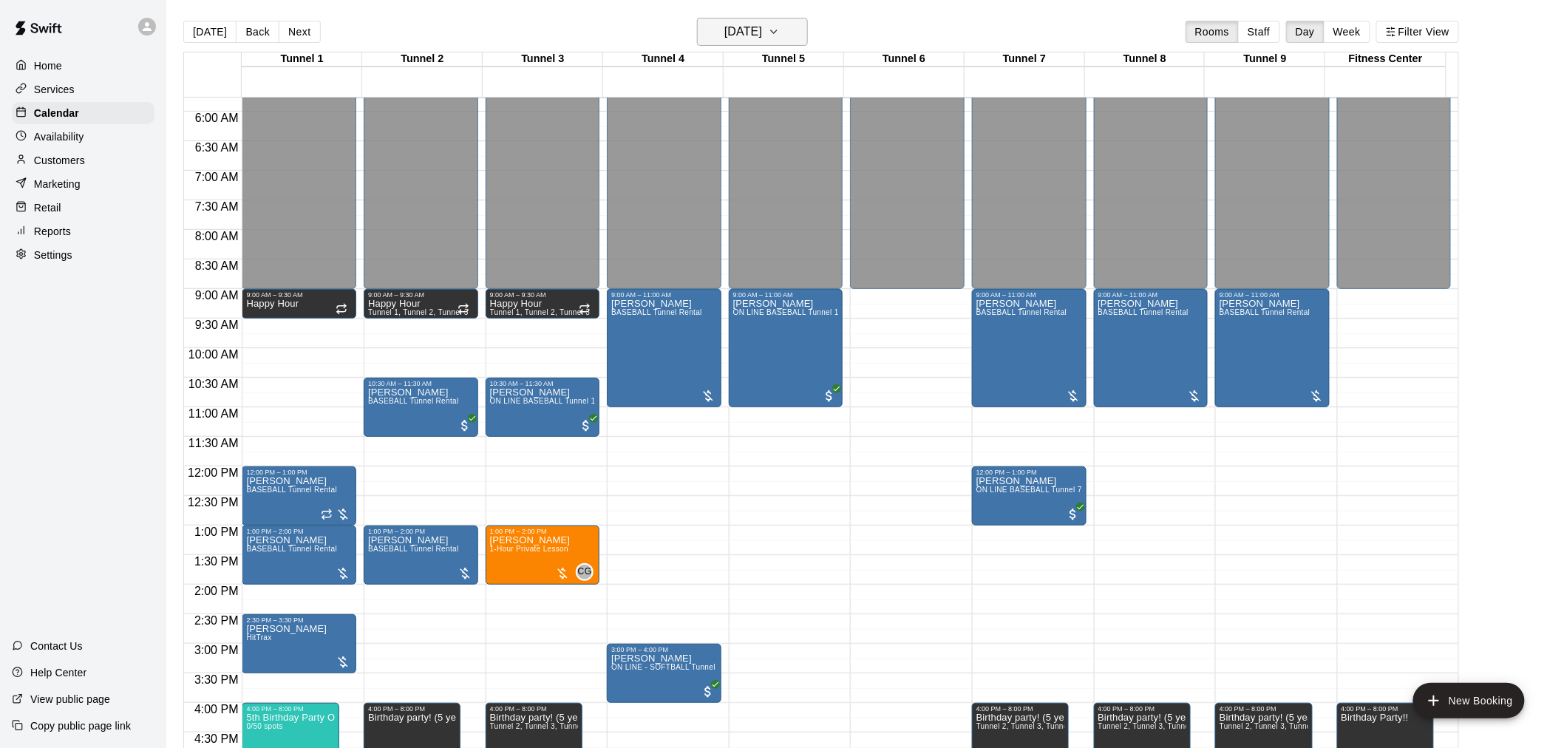
click at [750, 27] on h6 "[DATE]" at bounding box center [743, 31] width 38 height 21
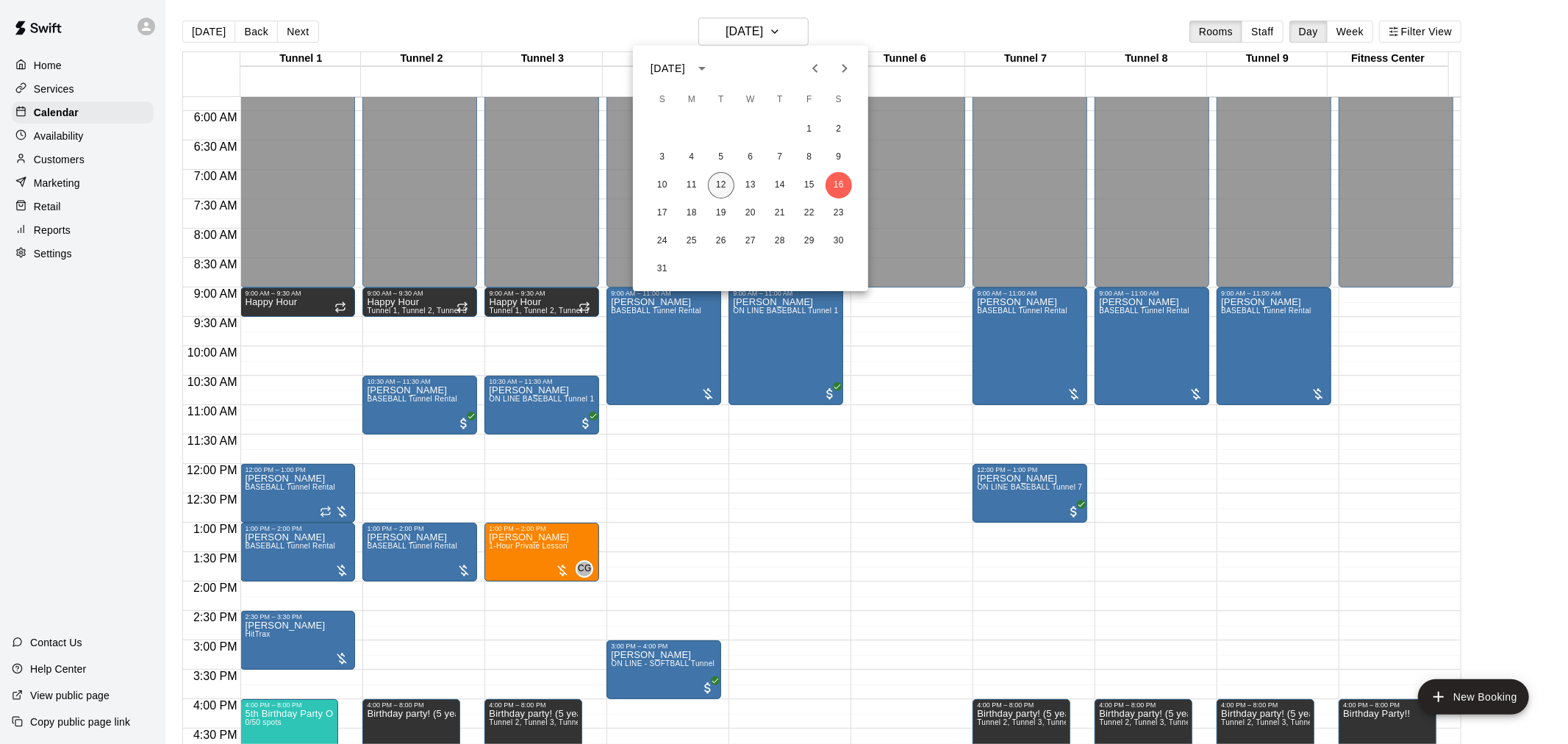
click at [725, 186] on button "12" at bounding box center [721, 185] width 27 height 27
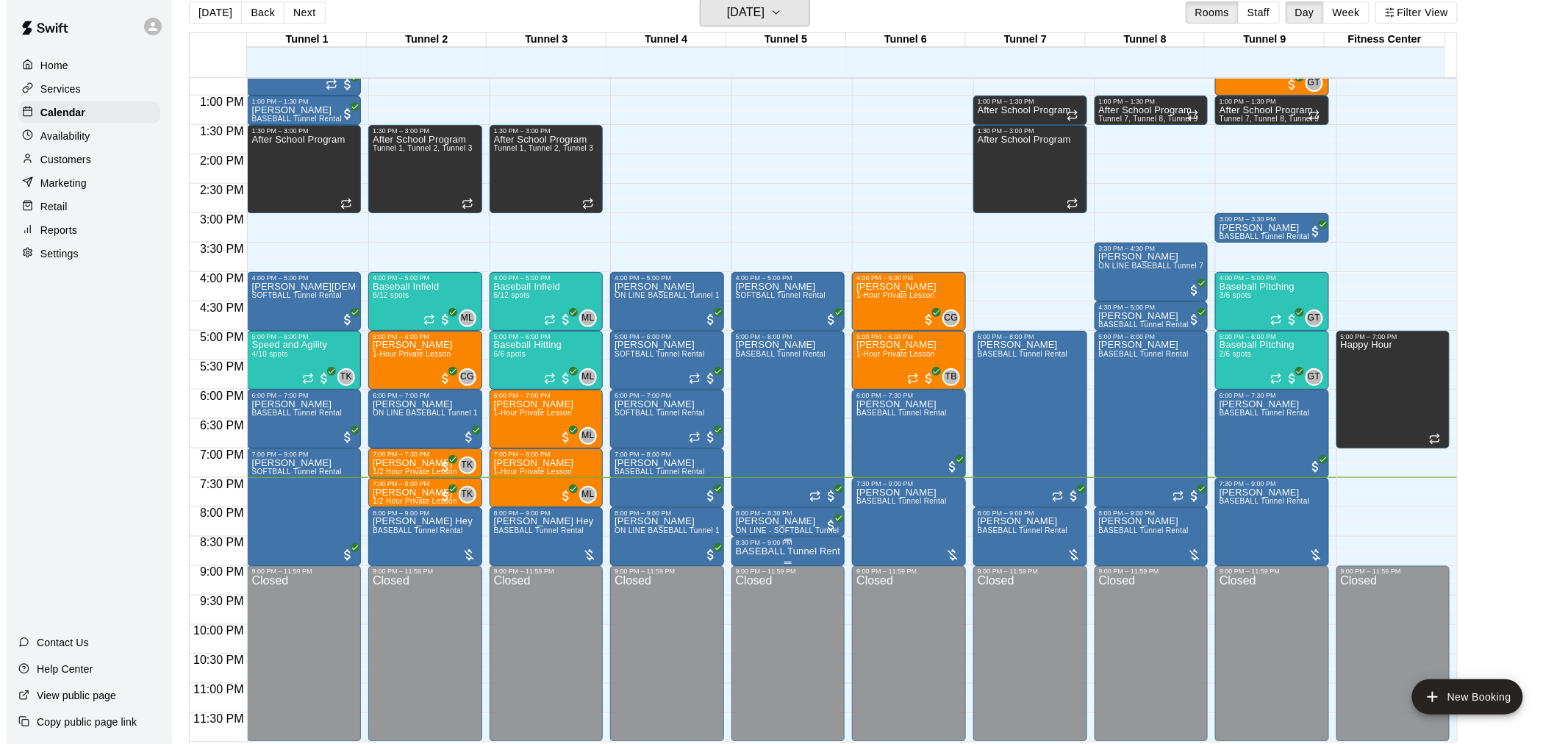
scroll to position [24, 0]
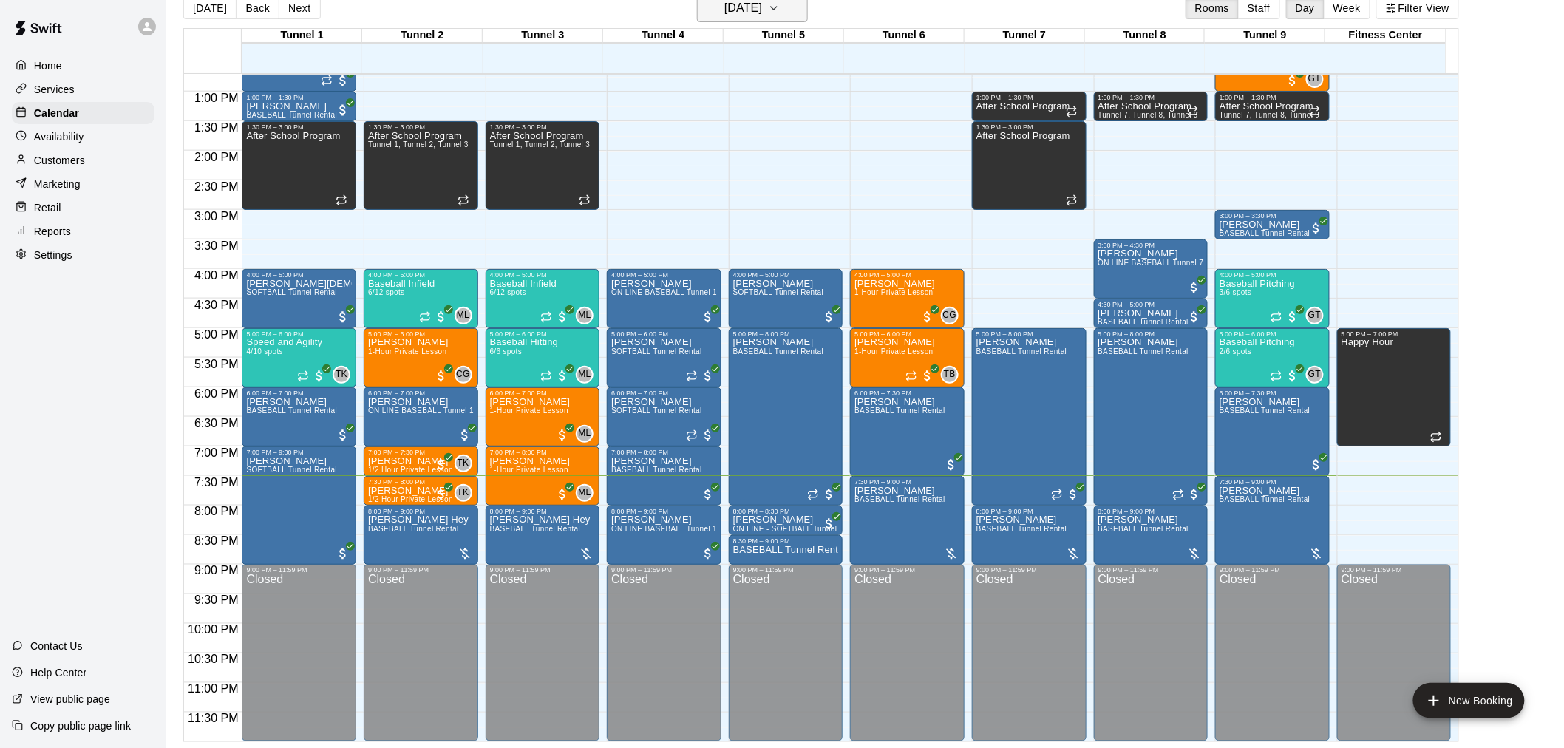
click at [743, 16] on h6 "[DATE]" at bounding box center [743, 8] width 38 height 21
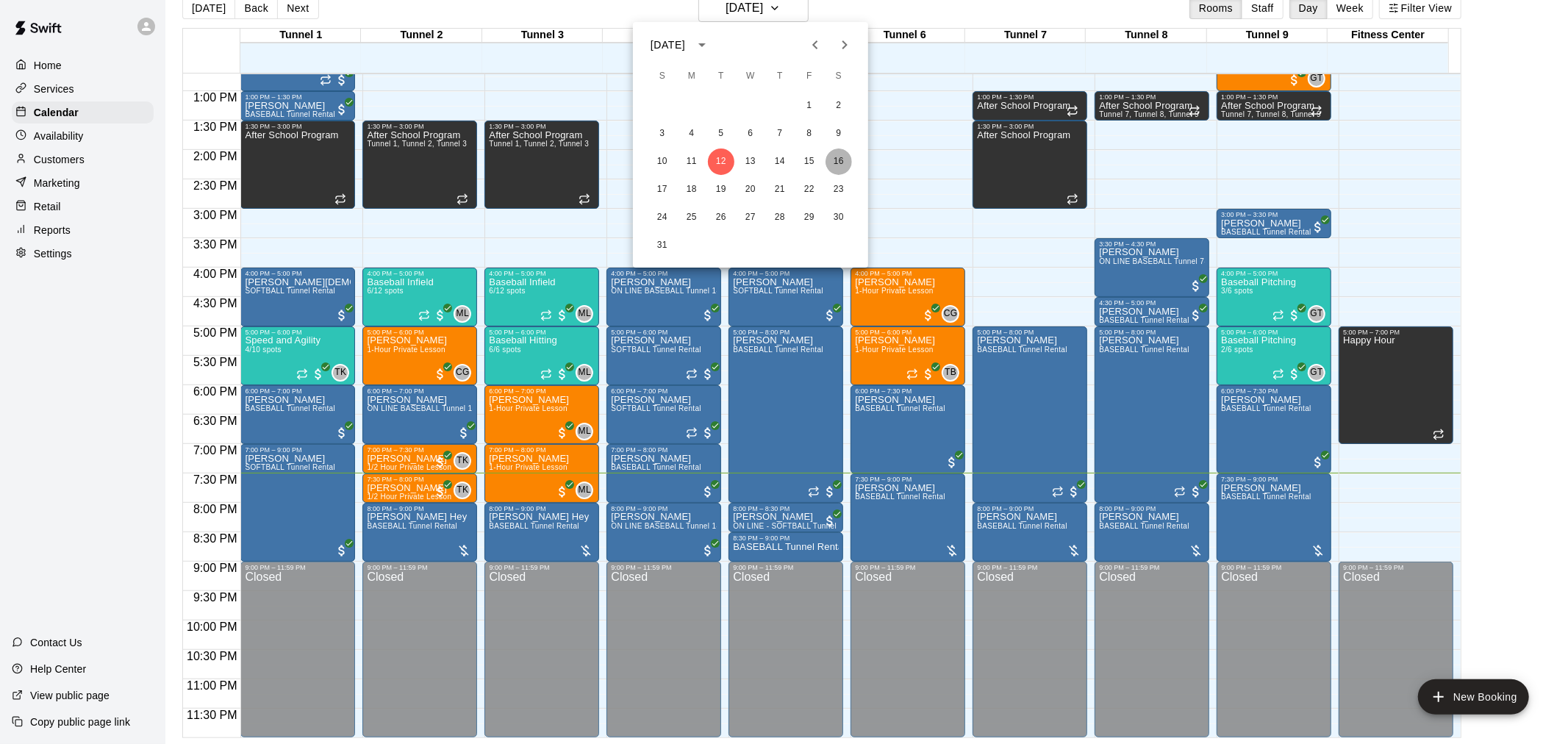
click at [847, 156] on button "16" at bounding box center [839, 161] width 27 height 27
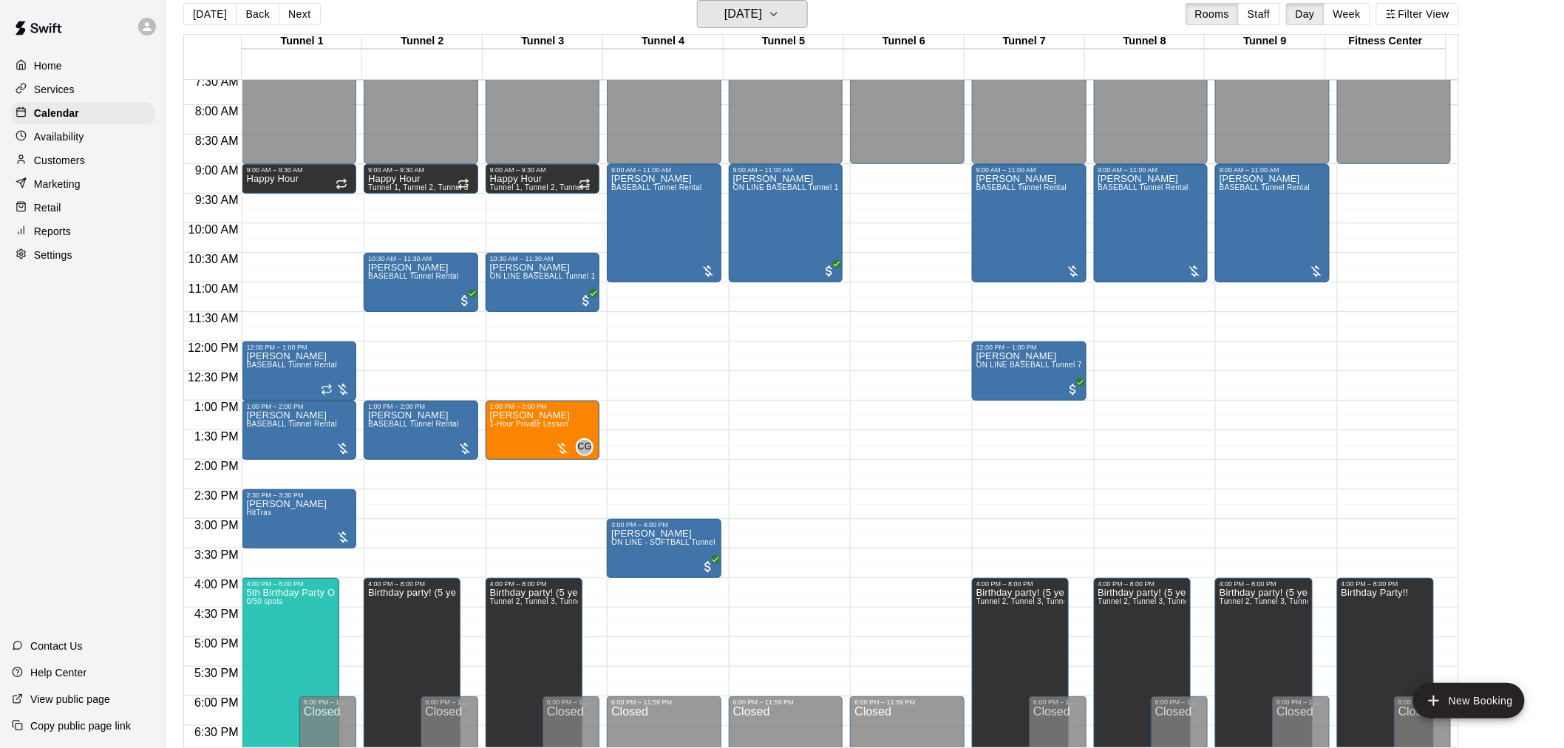
scroll to position [423, 0]
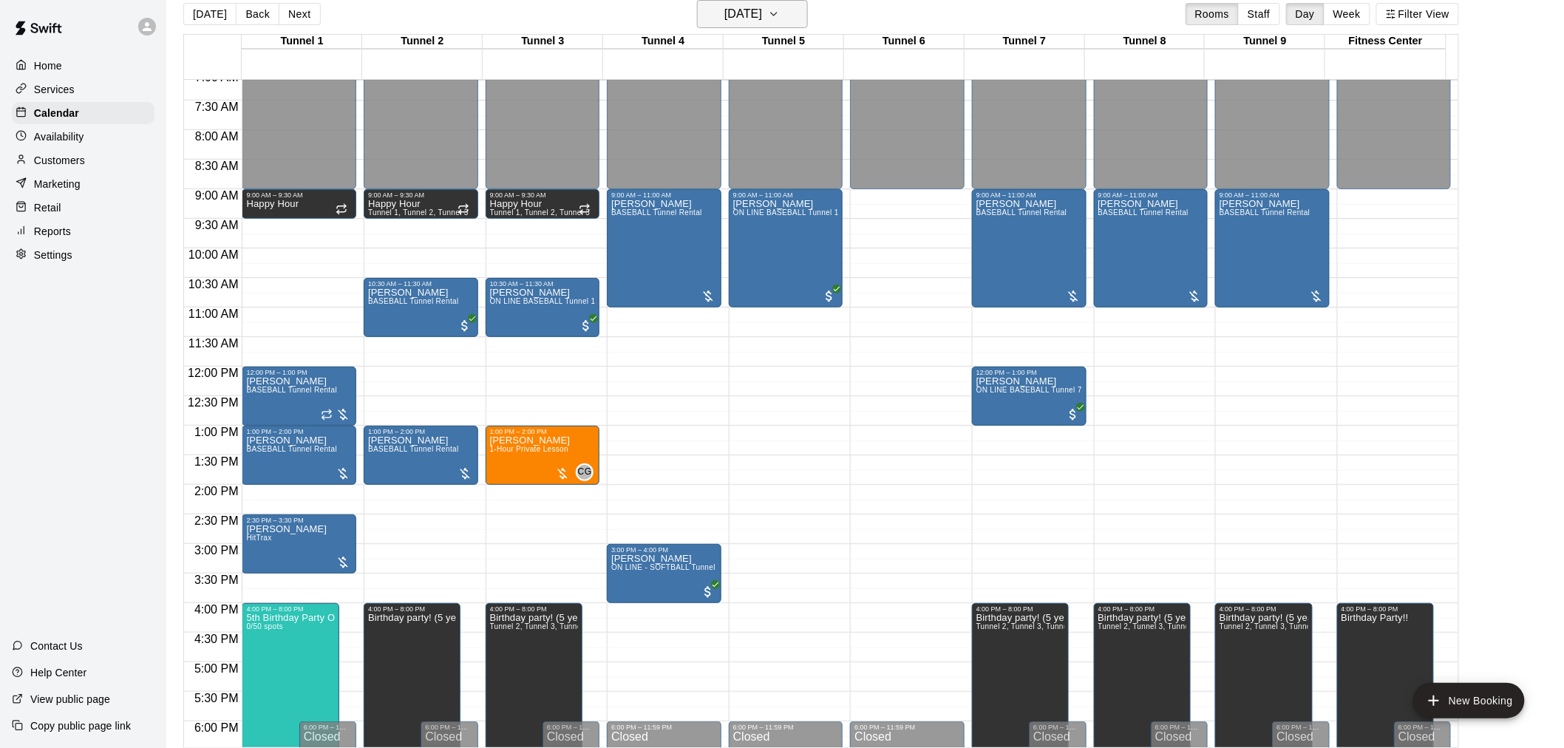
click at [724, 15] on h6 "[DATE]" at bounding box center [743, 14] width 38 height 21
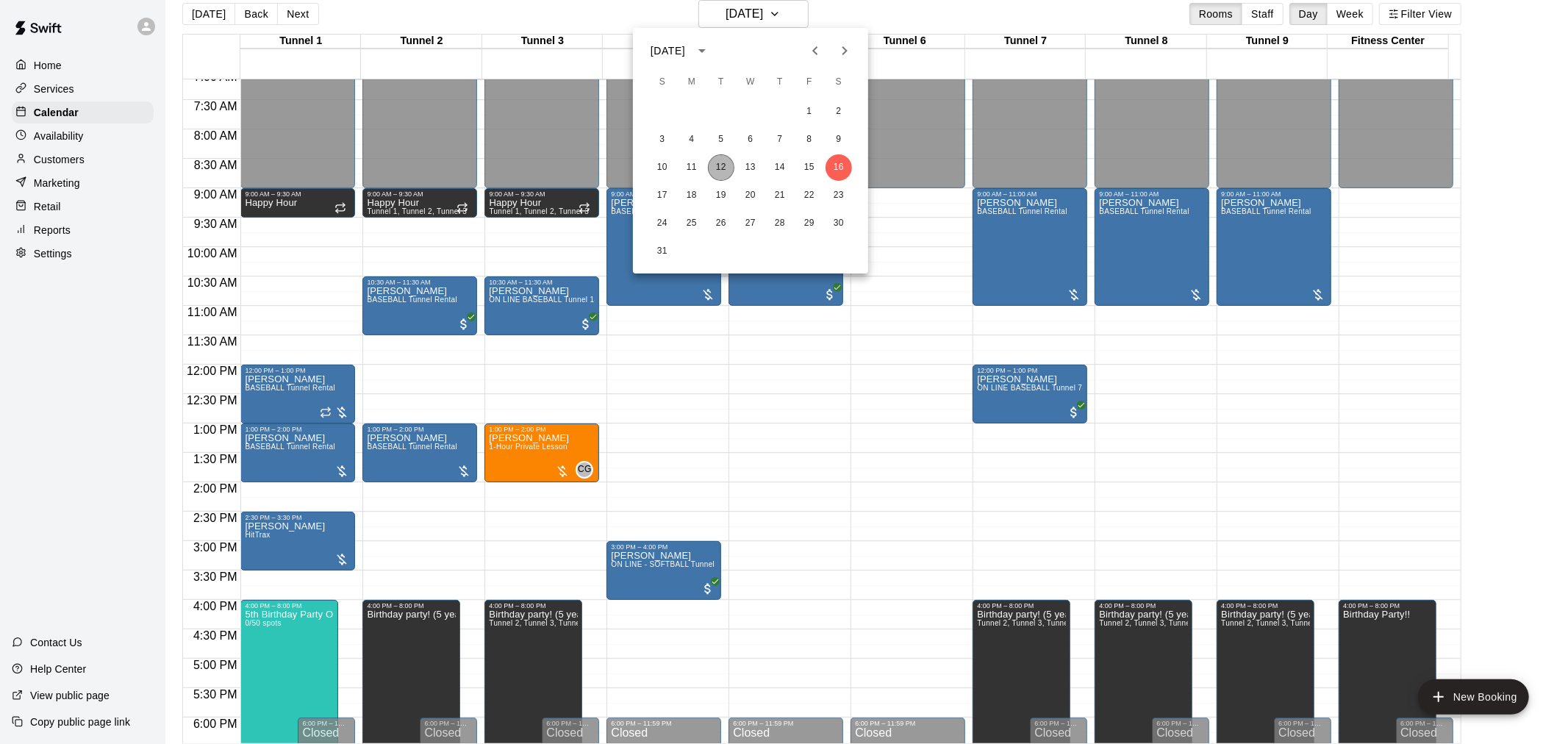
click at [722, 160] on button "12" at bounding box center [721, 167] width 27 height 27
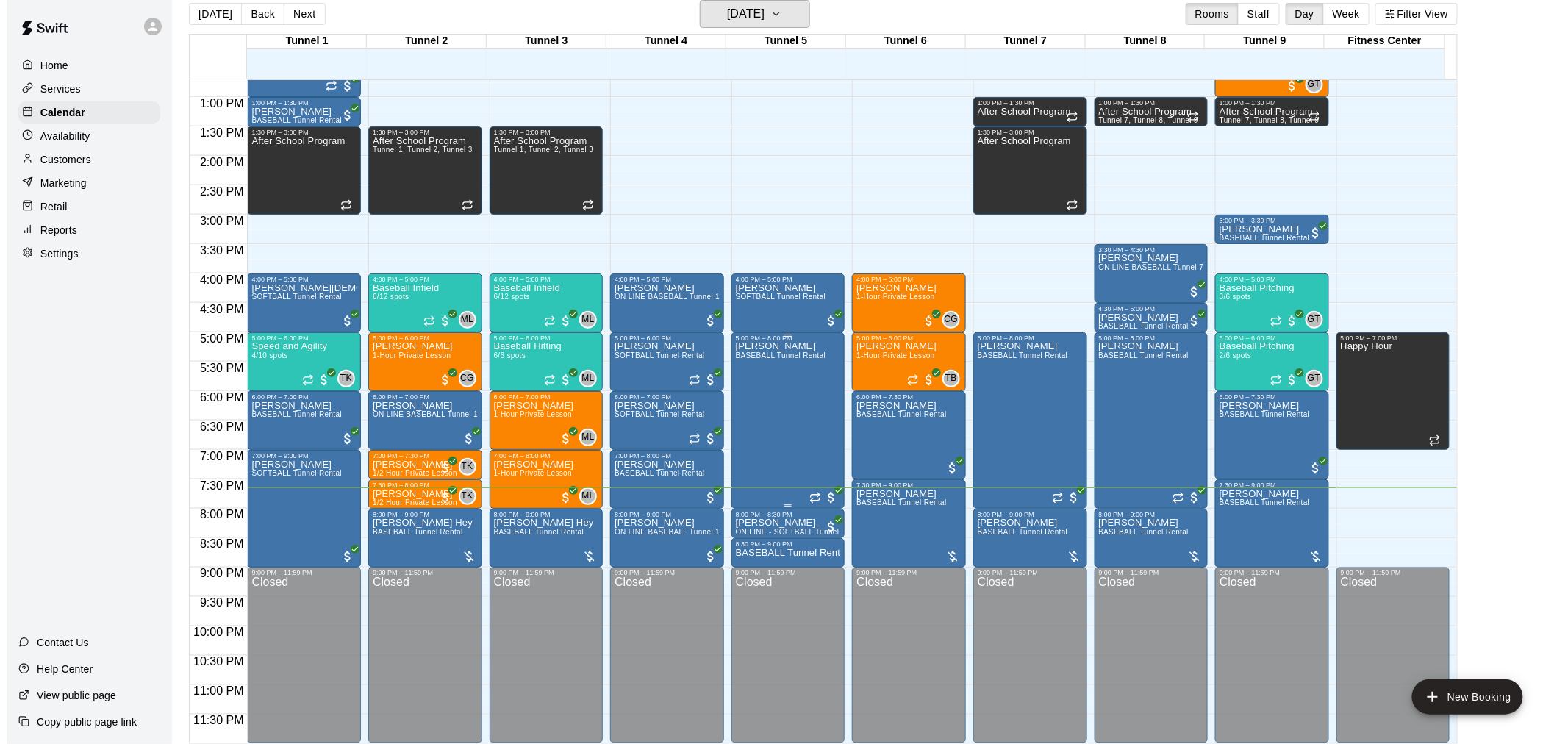
scroll to position [24, 0]
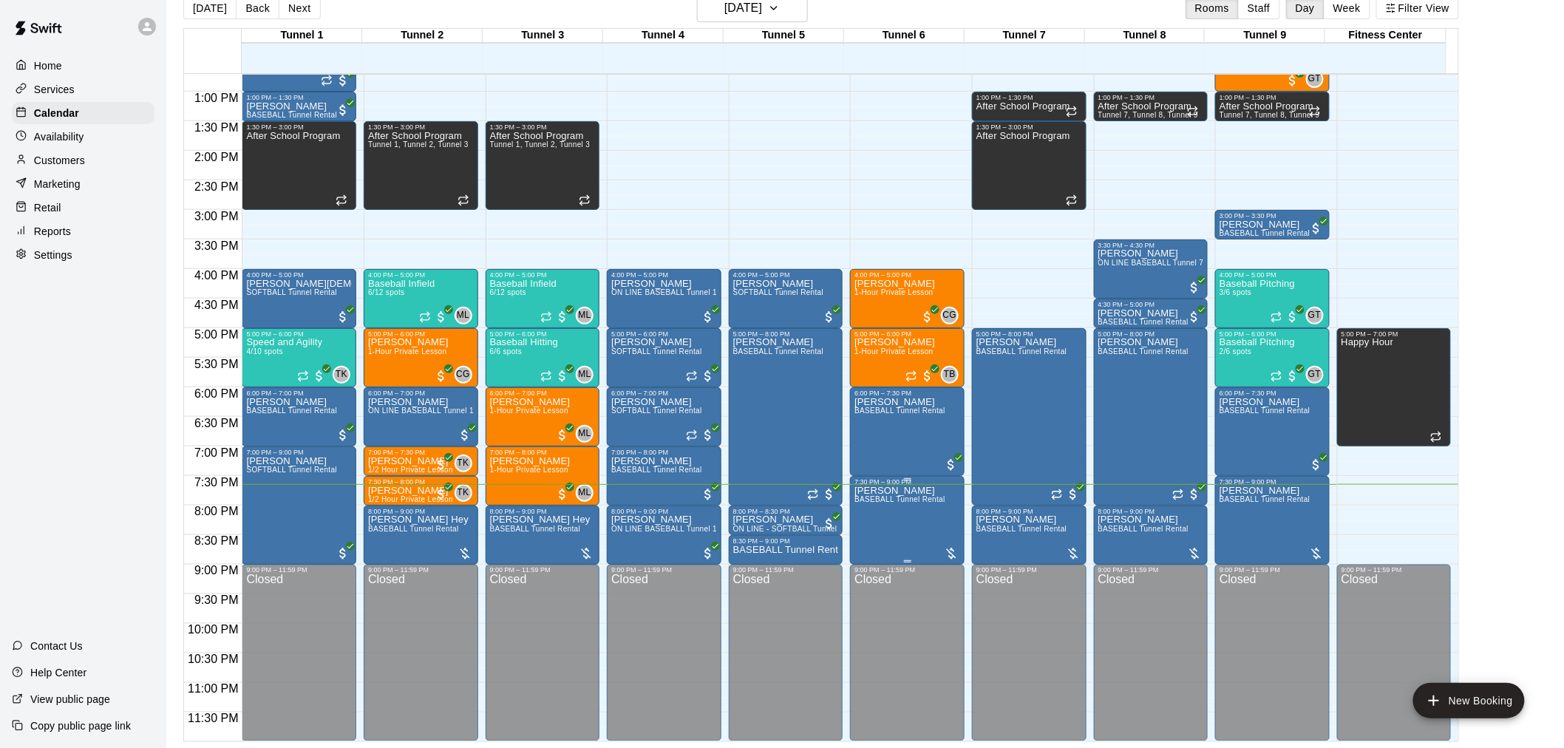
click at [946, 554] on div at bounding box center [951, 553] width 15 height 15
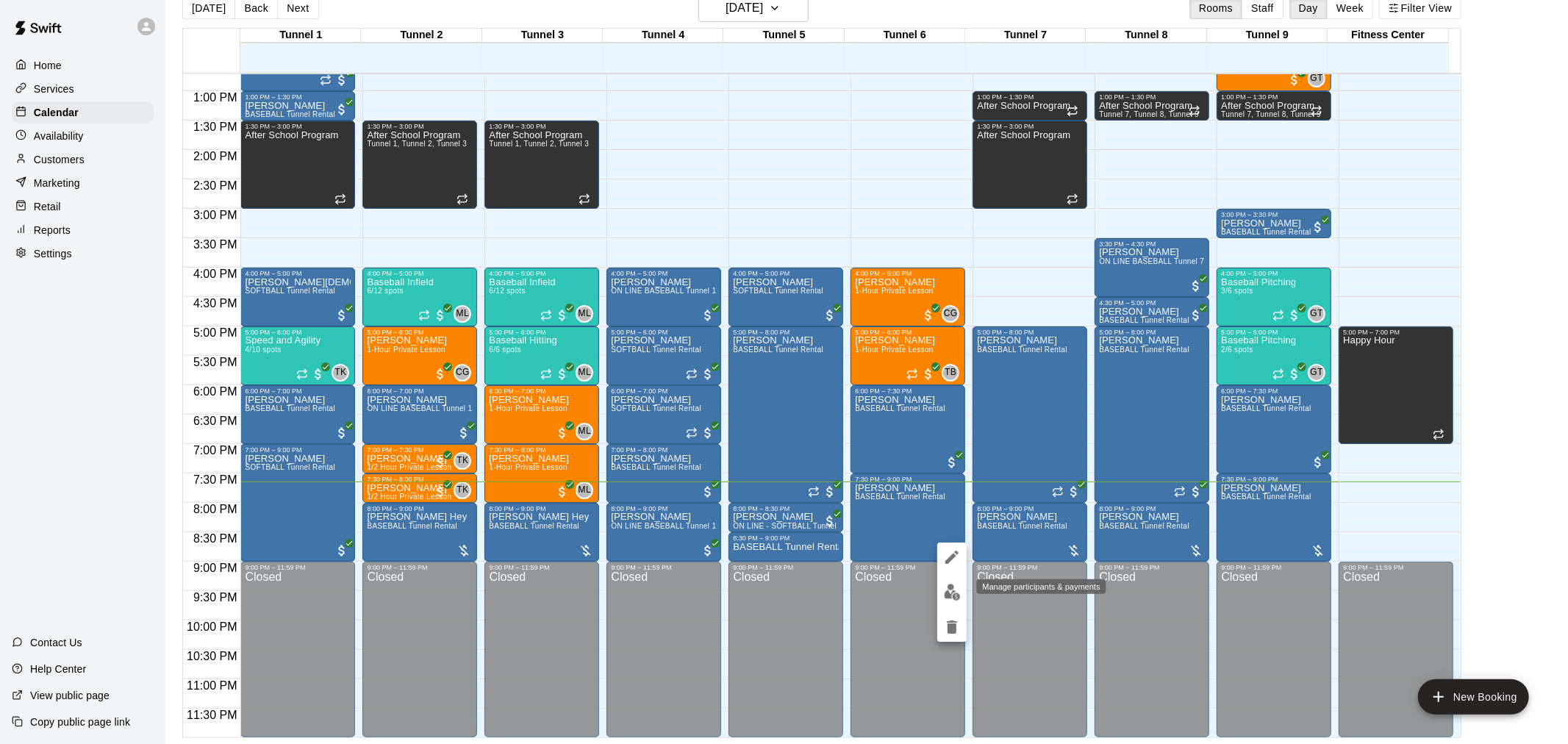
click at [953, 593] on img "edit" at bounding box center [952, 592] width 17 height 17
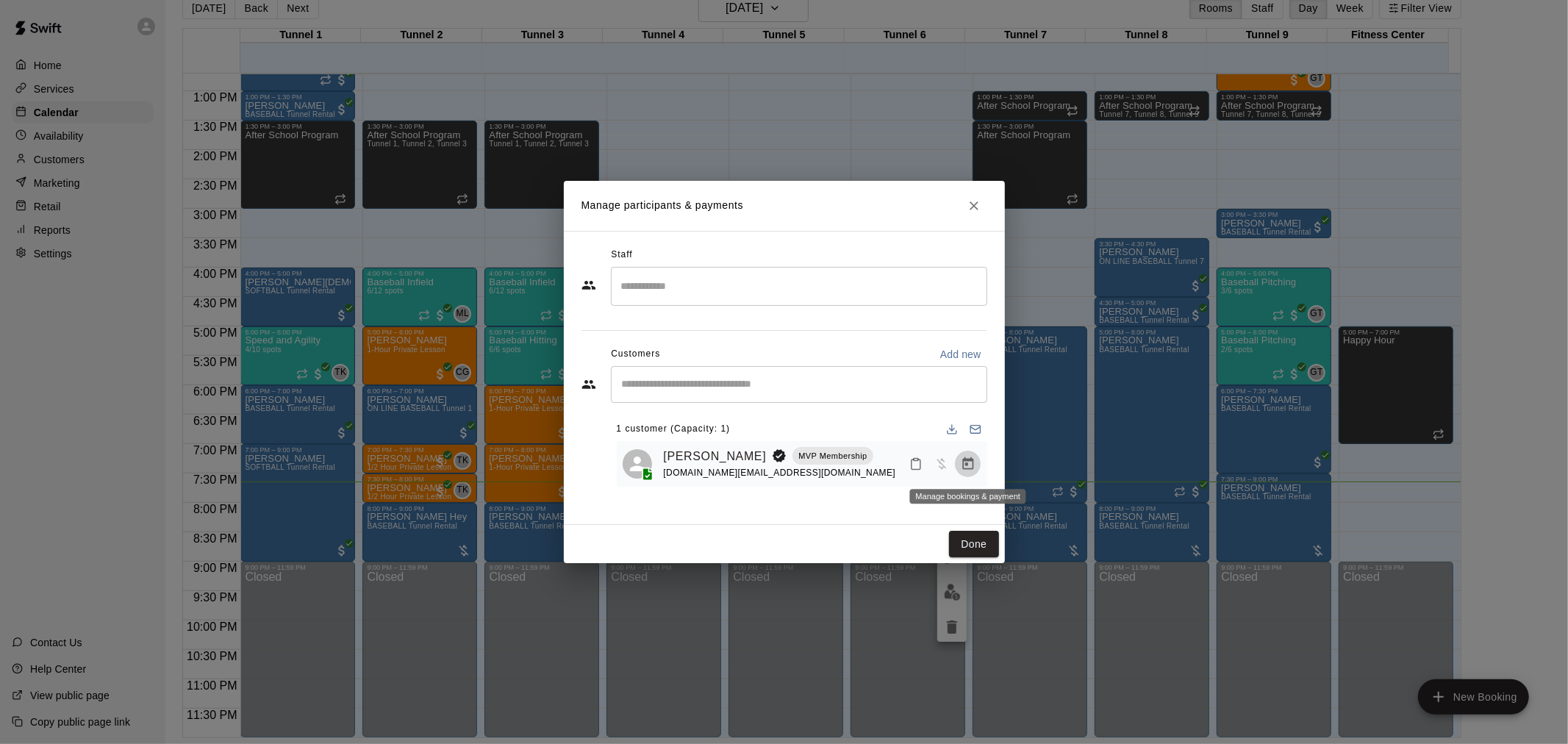
click at [973, 464] on icon "Manage bookings & payment" at bounding box center [967, 464] width 11 height 13
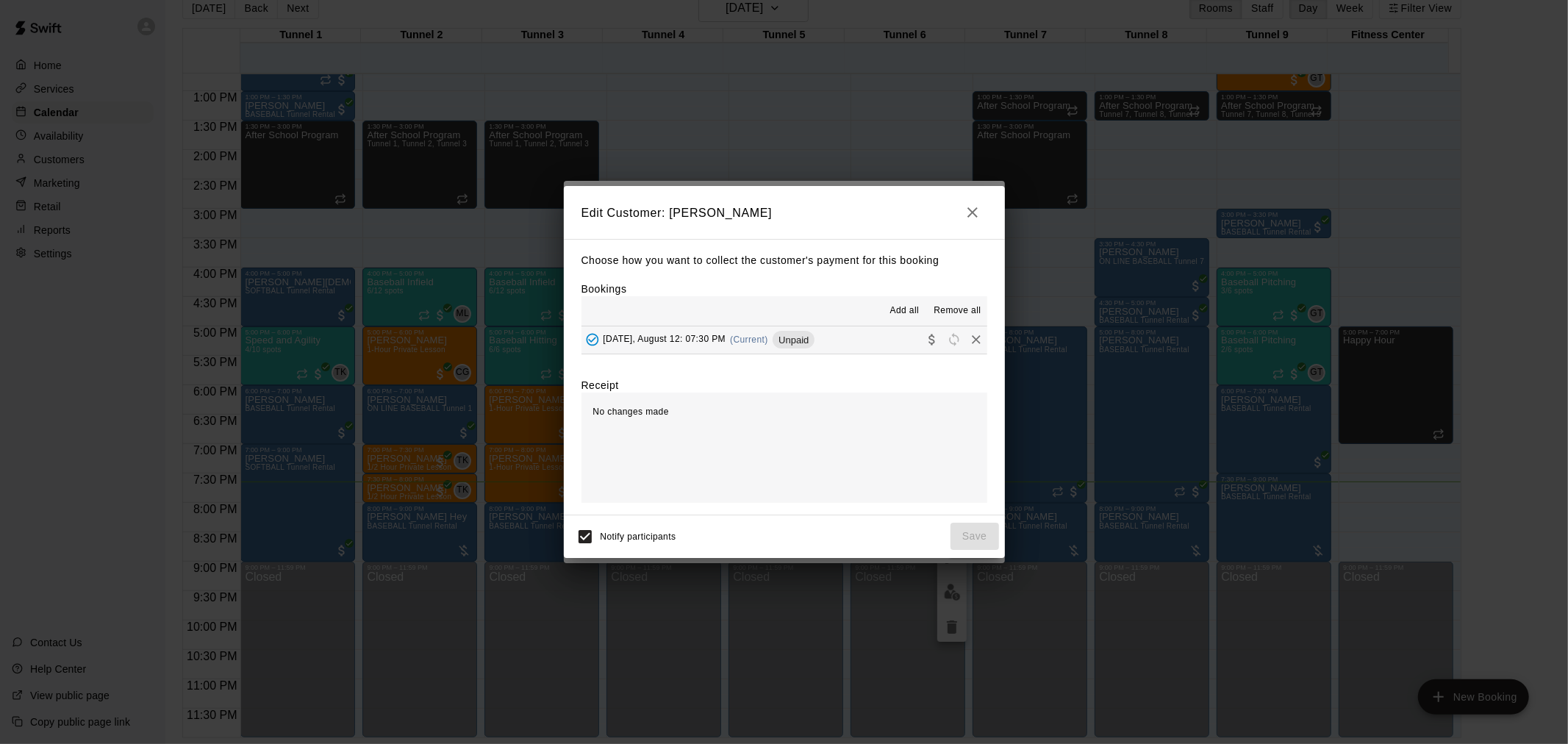
click at [757, 343] on span "(Current)" at bounding box center [749, 339] width 38 height 10
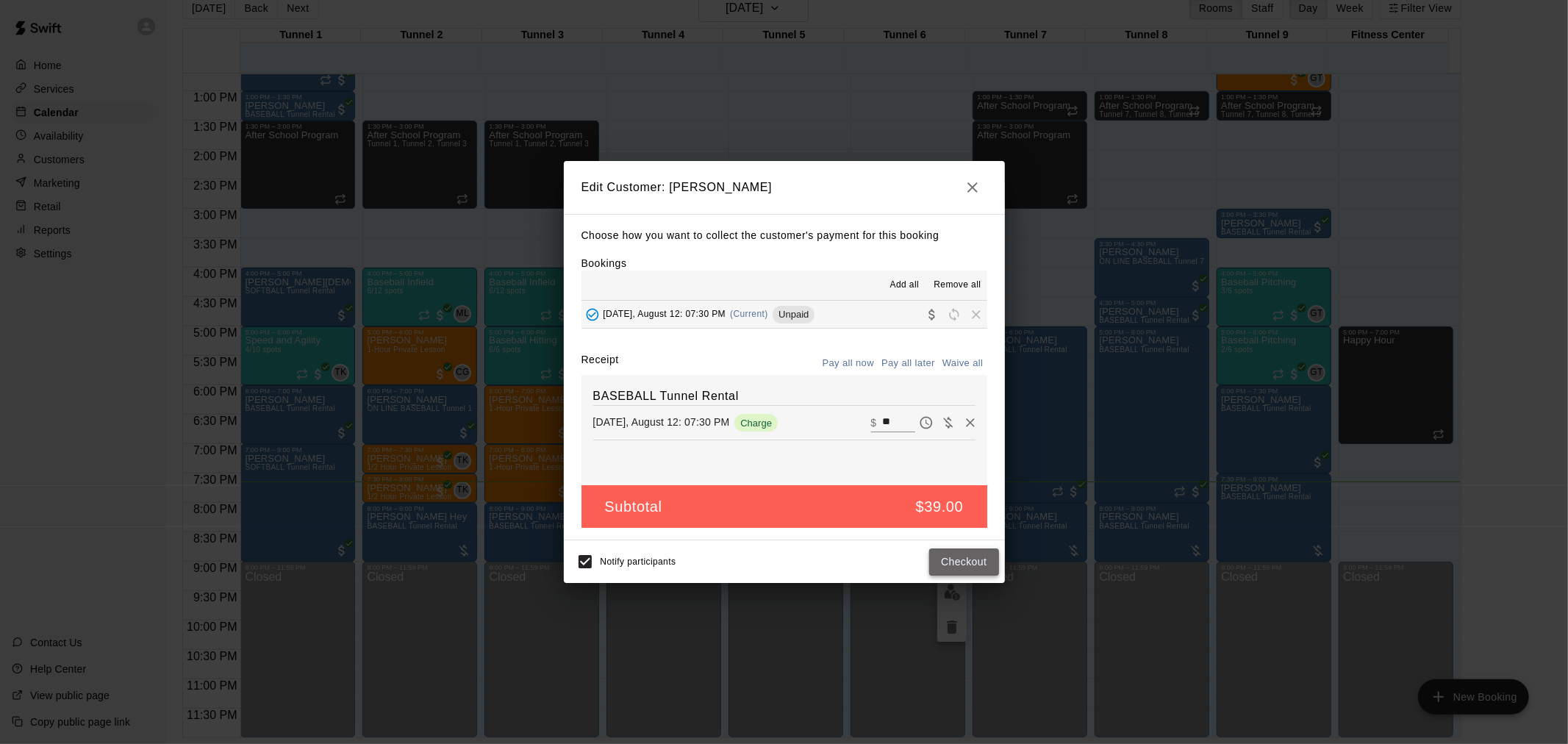
click at [979, 566] on button "Checkout" at bounding box center [963, 561] width 69 height 27
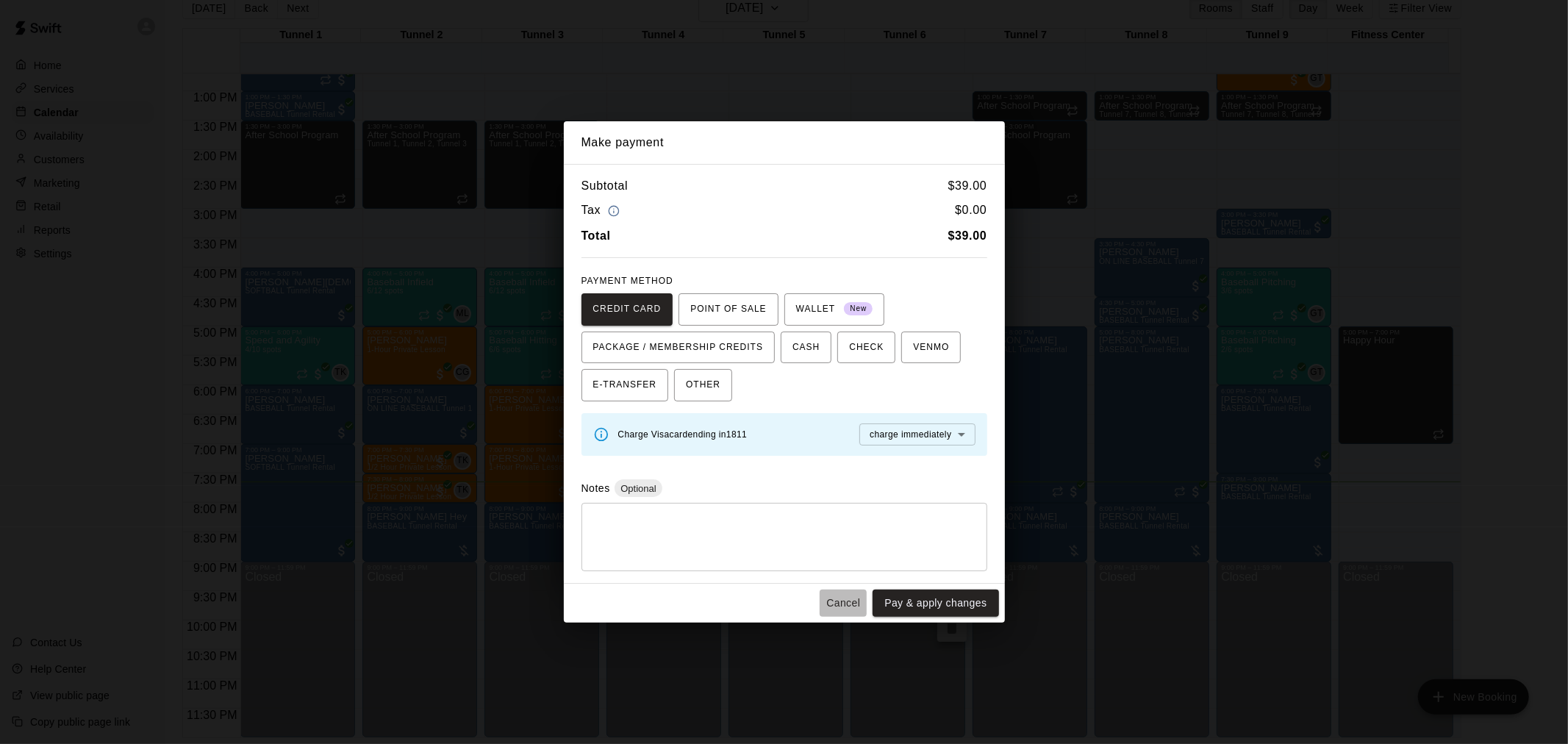
click at [840, 607] on button "Cancel" at bounding box center [843, 603] width 47 height 27
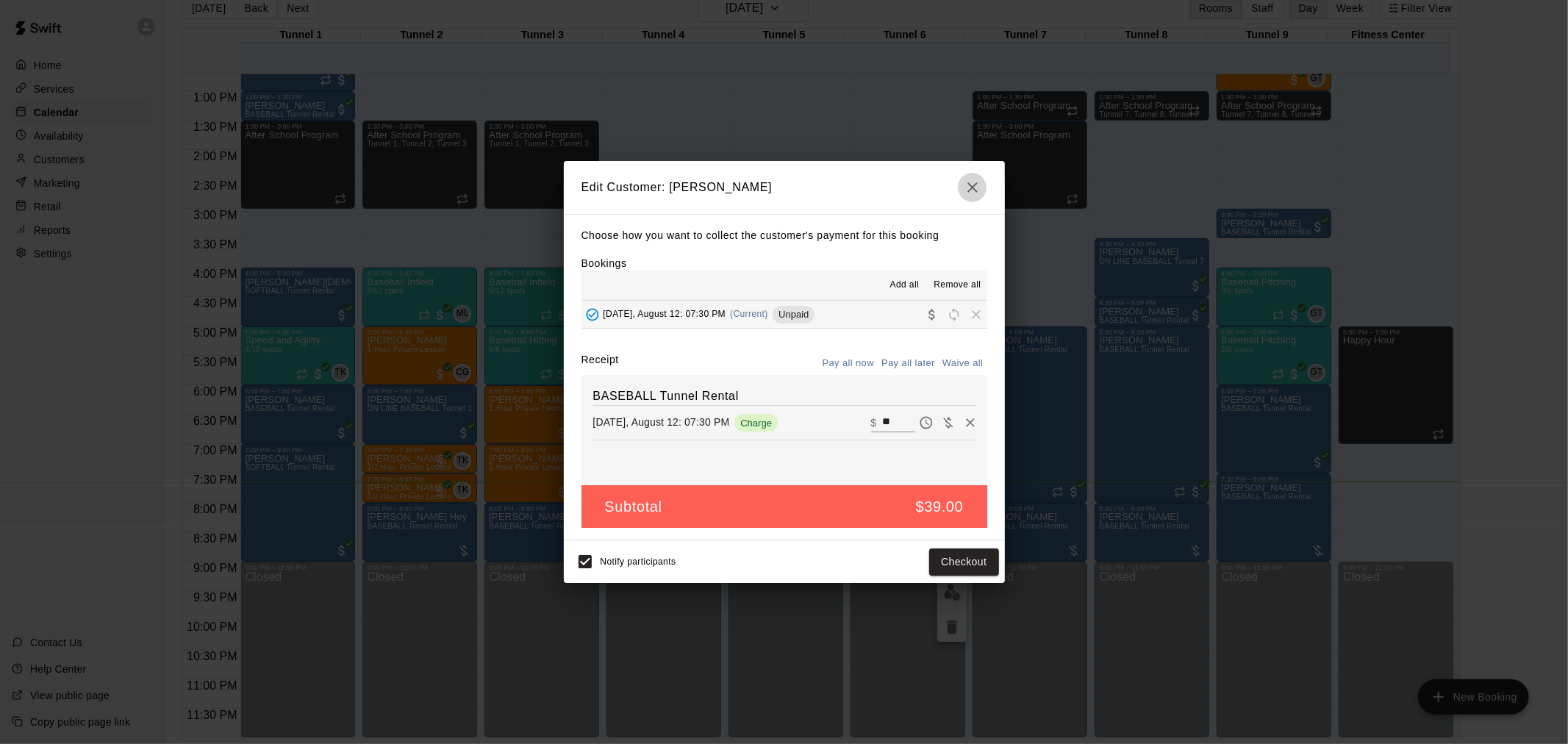
click at [974, 180] on icon "button" at bounding box center [973, 188] width 18 height 18
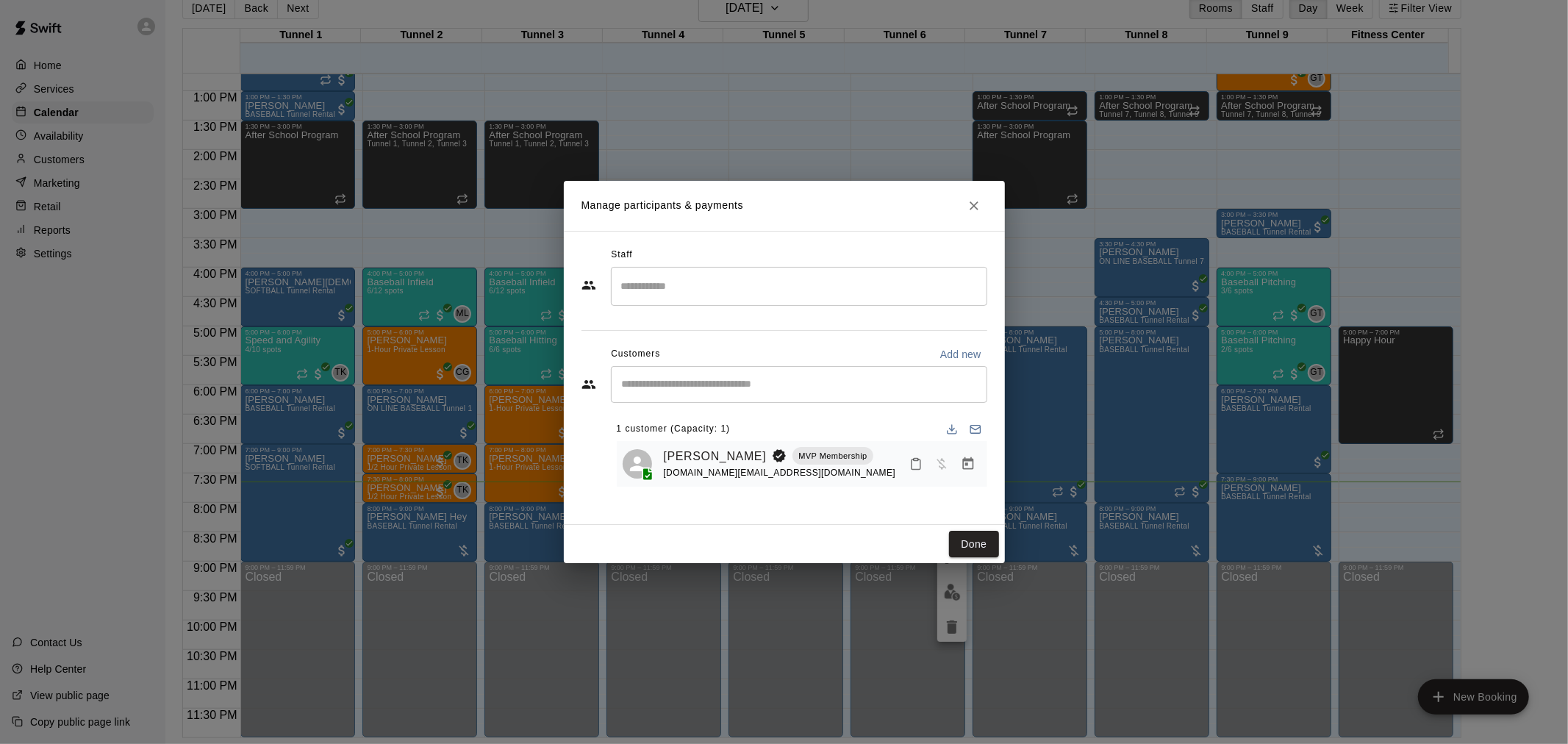
click at [972, 201] on icon "Close" at bounding box center [974, 206] width 15 height 15
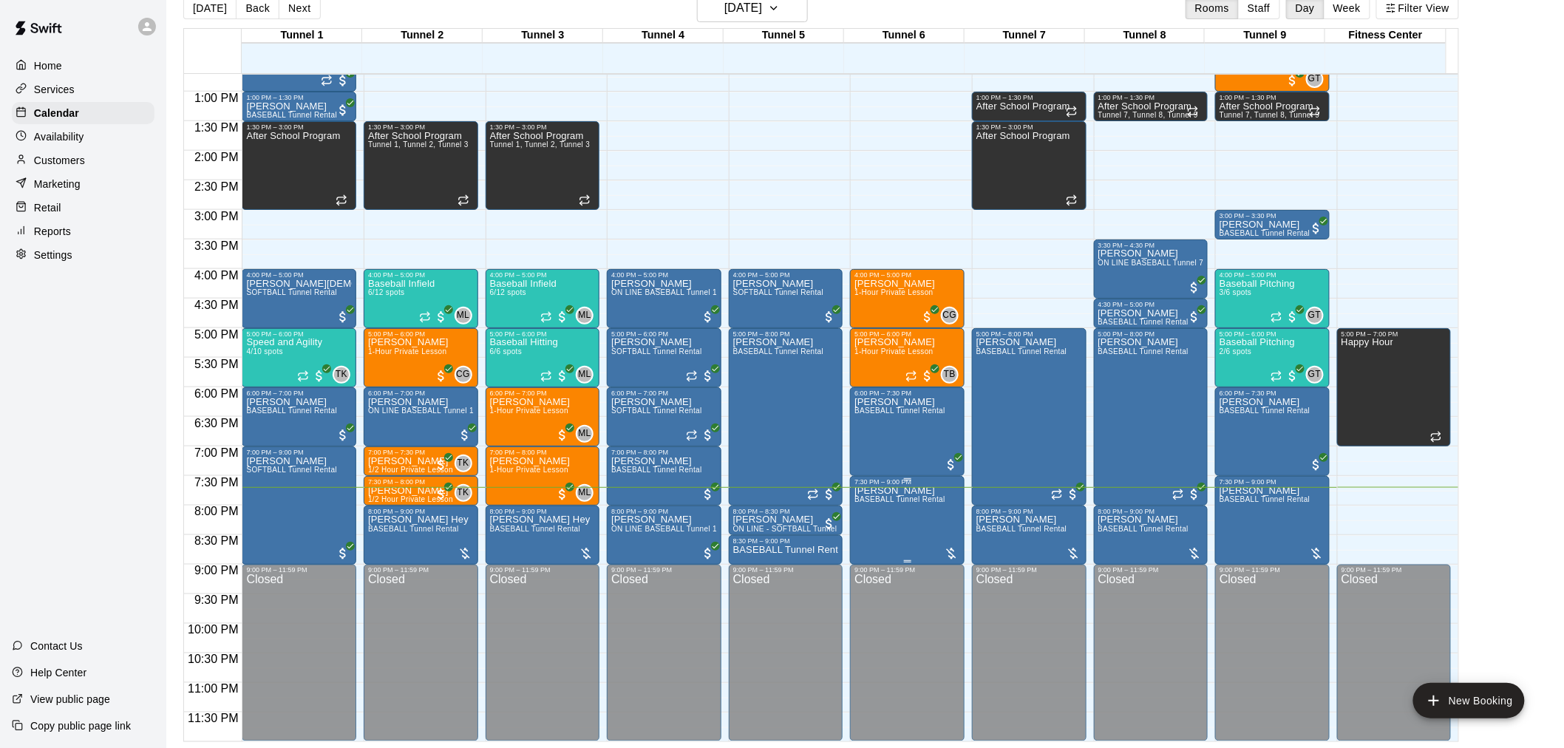
click at [951, 551] on div at bounding box center [951, 553] width 15 height 15
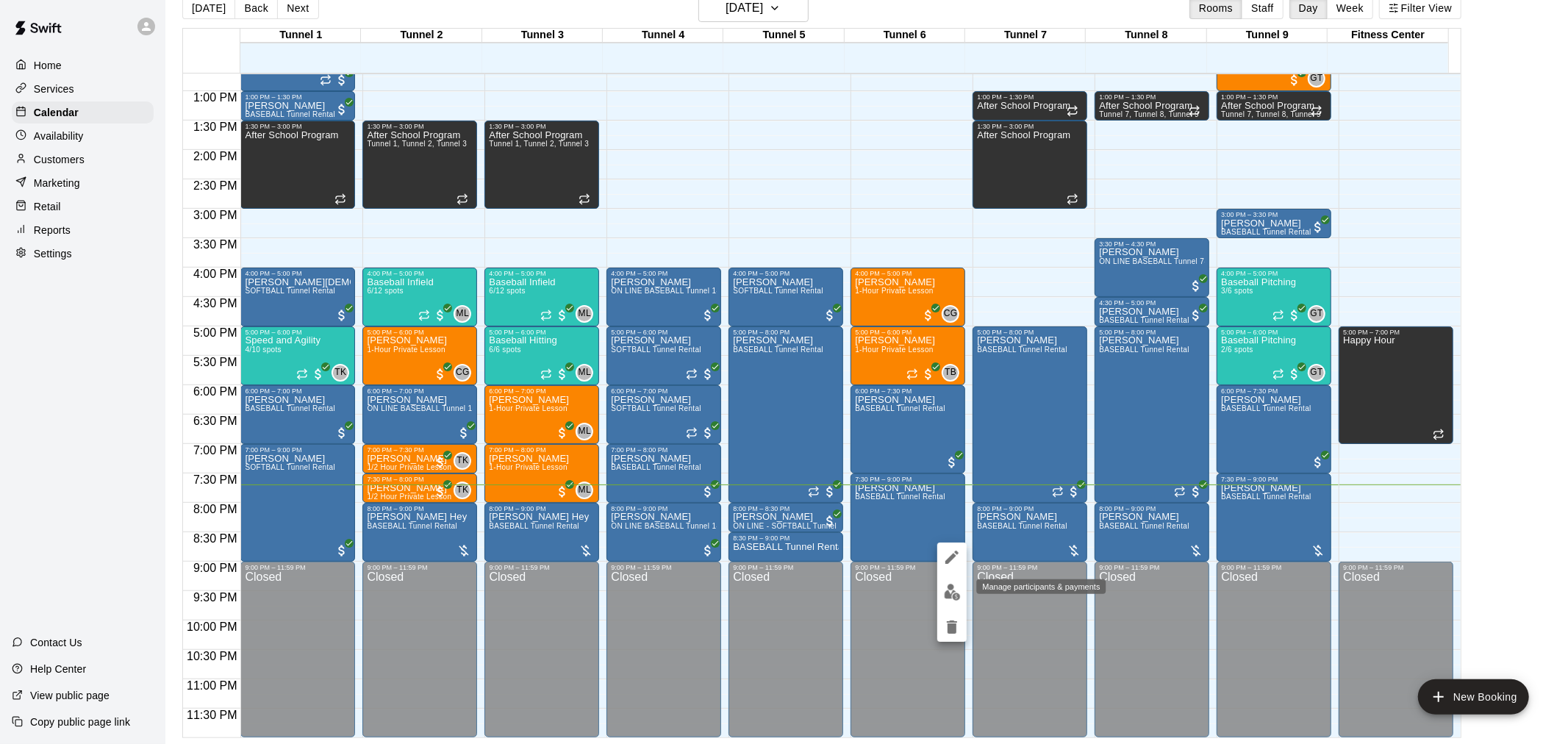
click at [953, 592] on img "edit" at bounding box center [952, 592] width 17 height 17
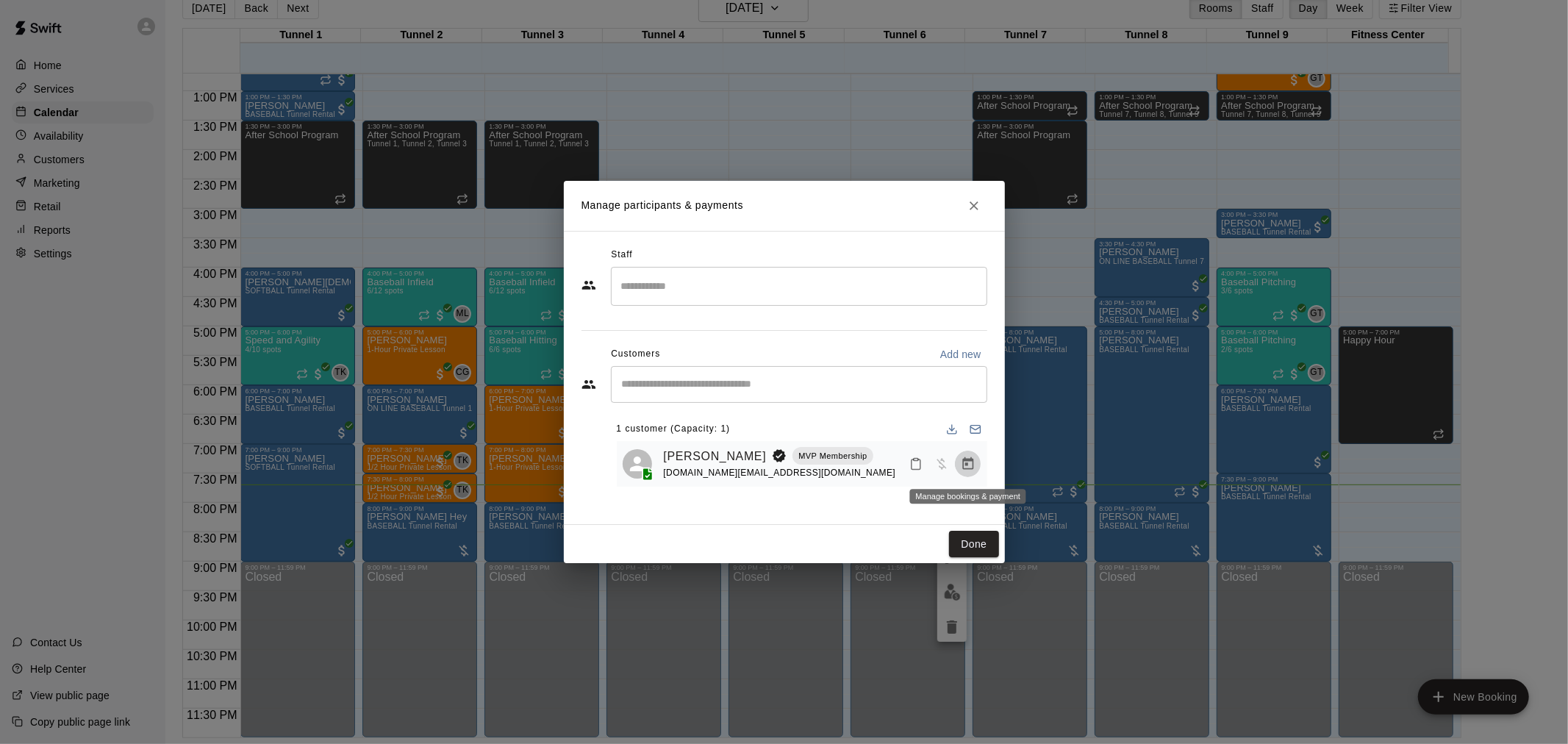
click at [971, 464] on icon "Manage bookings & payment" at bounding box center [968, 464] width 15 height 15
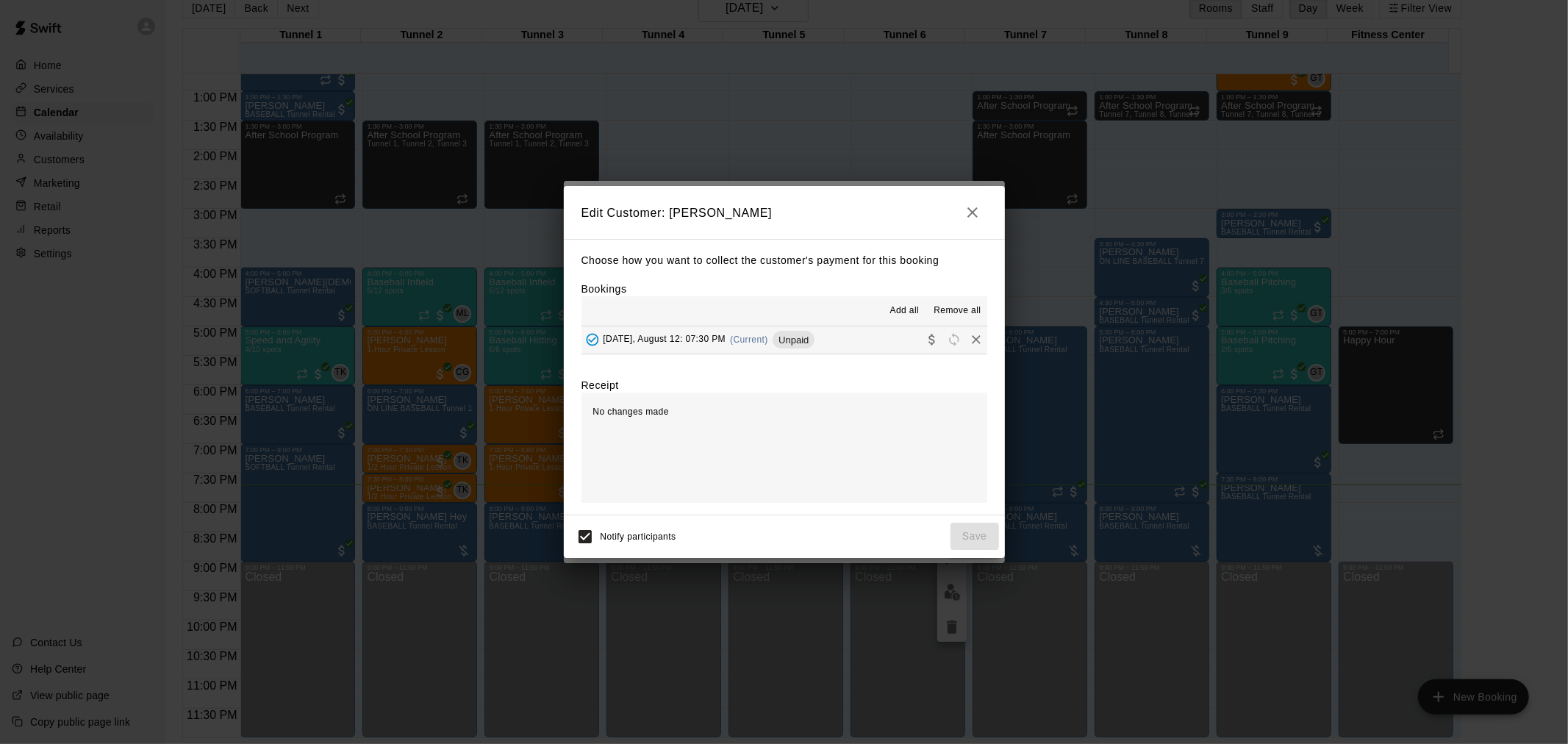
click at [814, 341] on span "Unpaid" at bounding box center [794, 339] width 42 height 11
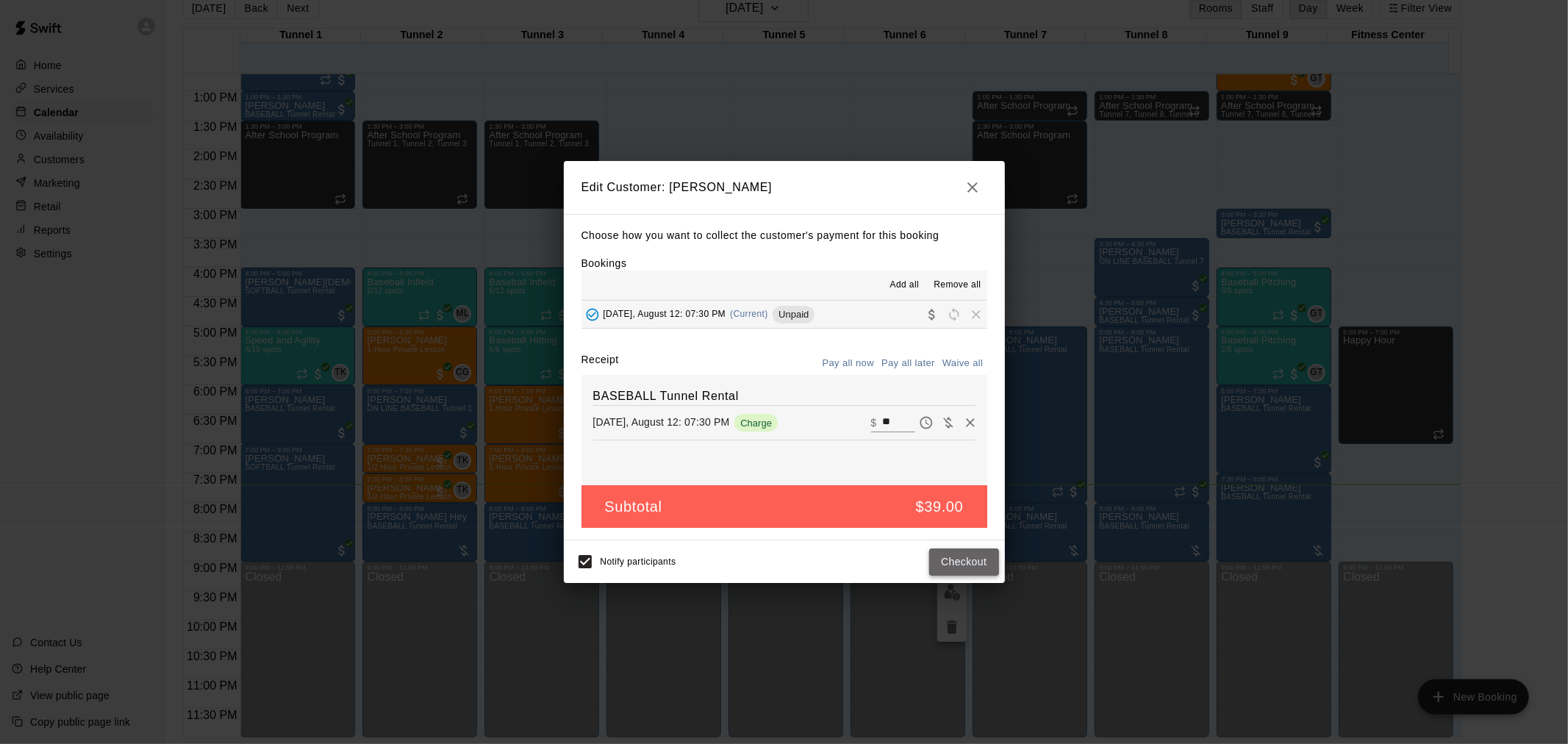
click at [973, 568] on button "Checkout" at bounding box center [963, 561] width 69 height 27
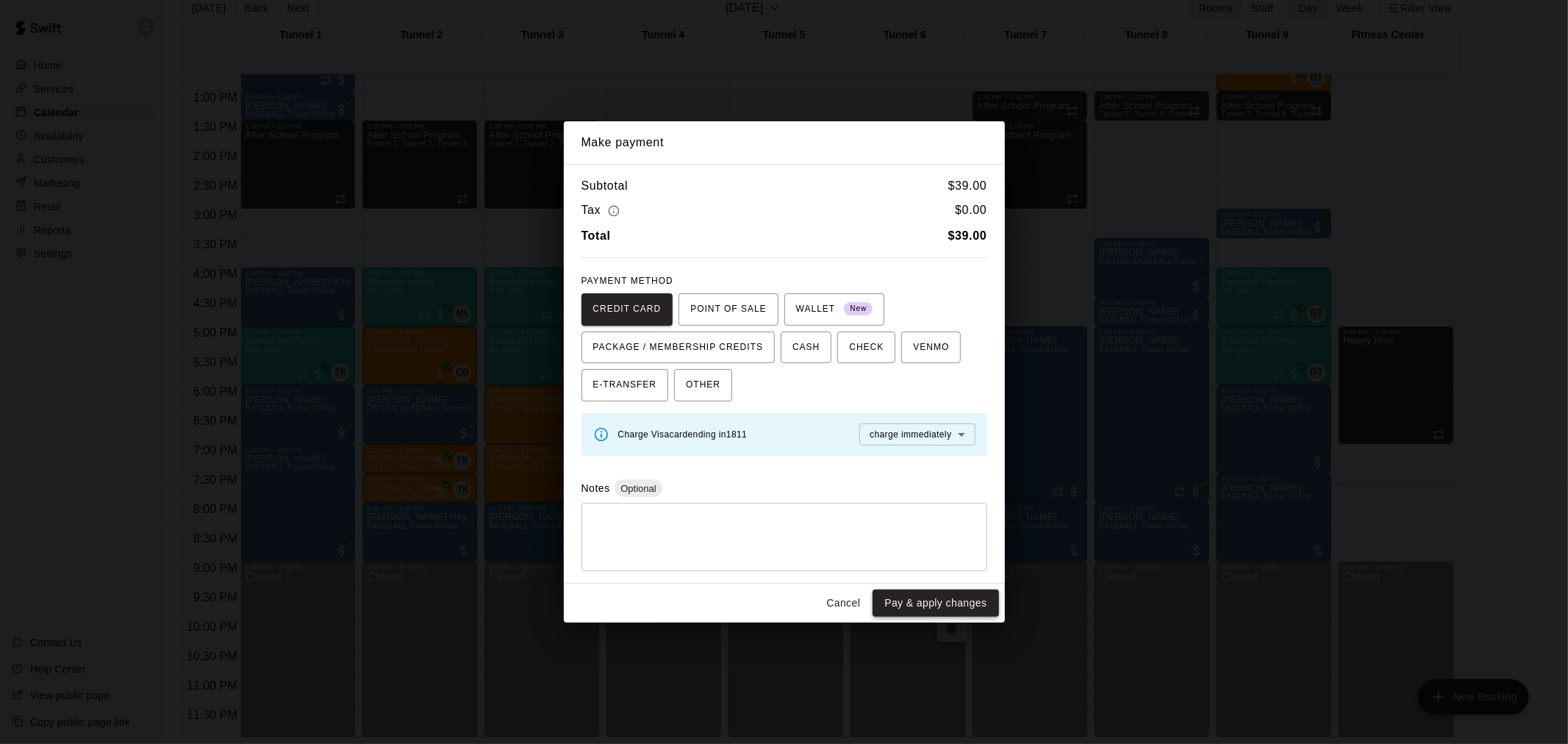
click at [954, 605] on button "Pay & apply changes" at bounding box center [935, 603] width 125 height 27
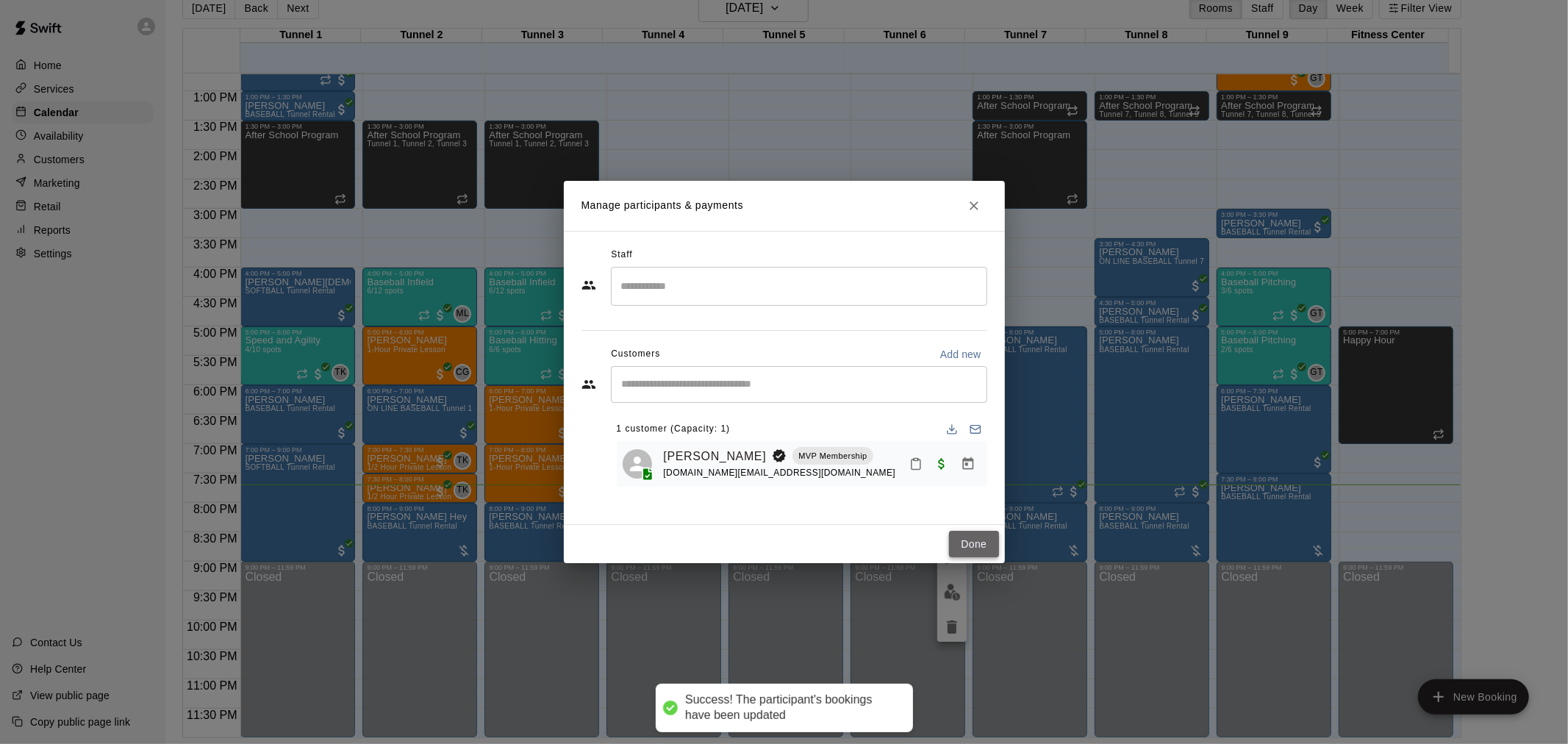
click at [966, 537] on button "Done" at bounding box center [974, 544] width 50 height 27
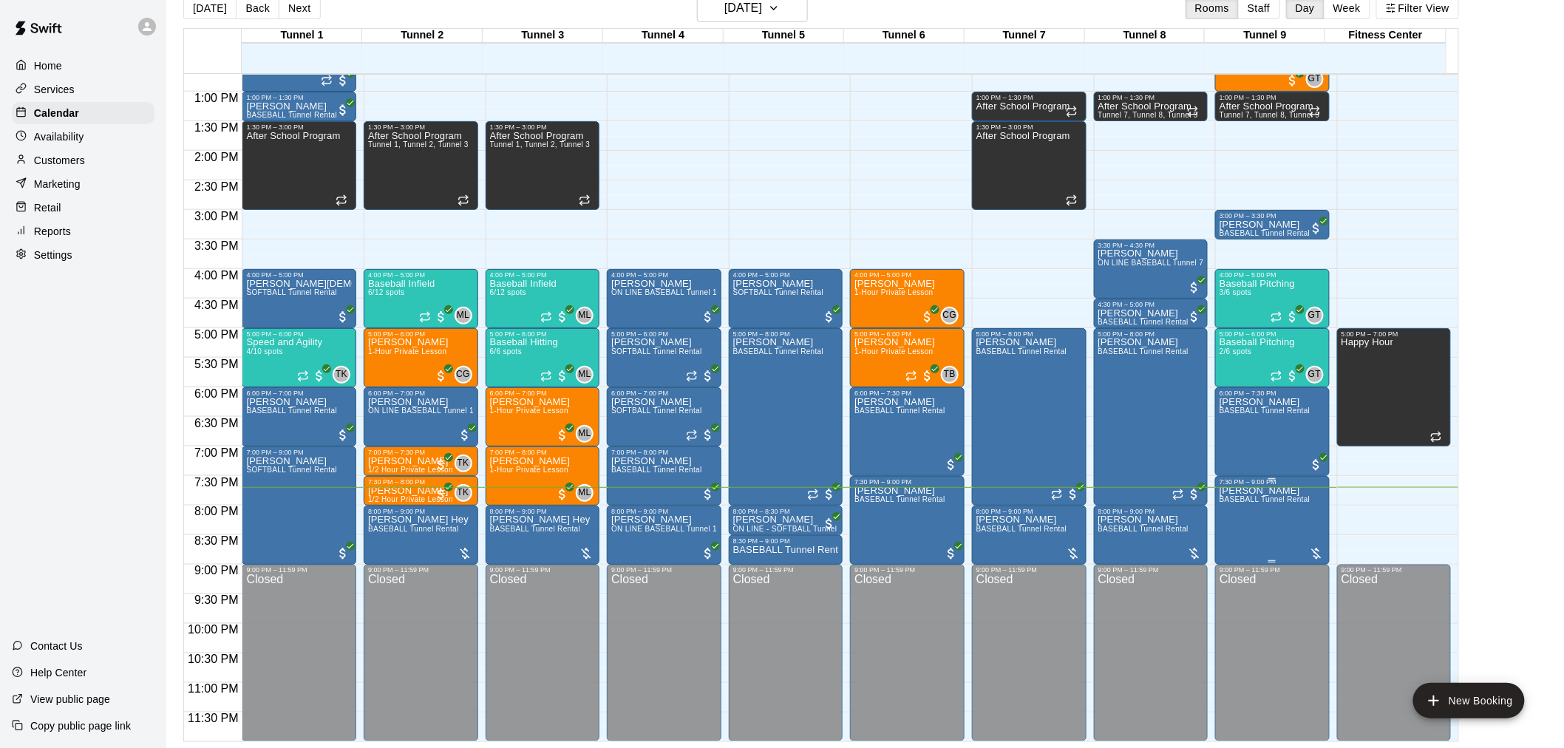
click at [1318, 554] on div at bounding box center [1316, 553] width 15 height 15
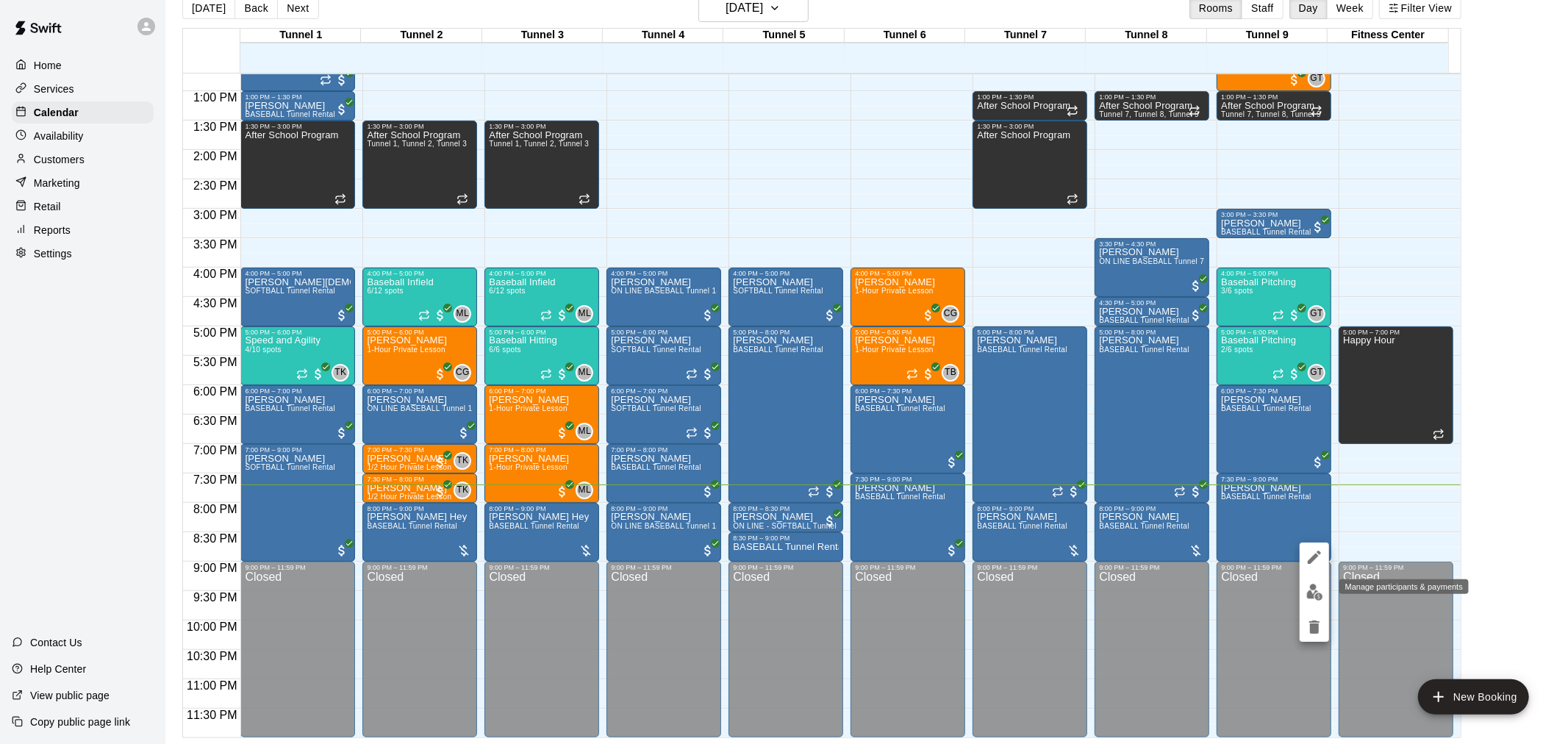
click at [1314, 598] on img "edit" at bounding box center [1314, 592] width 17 height 17
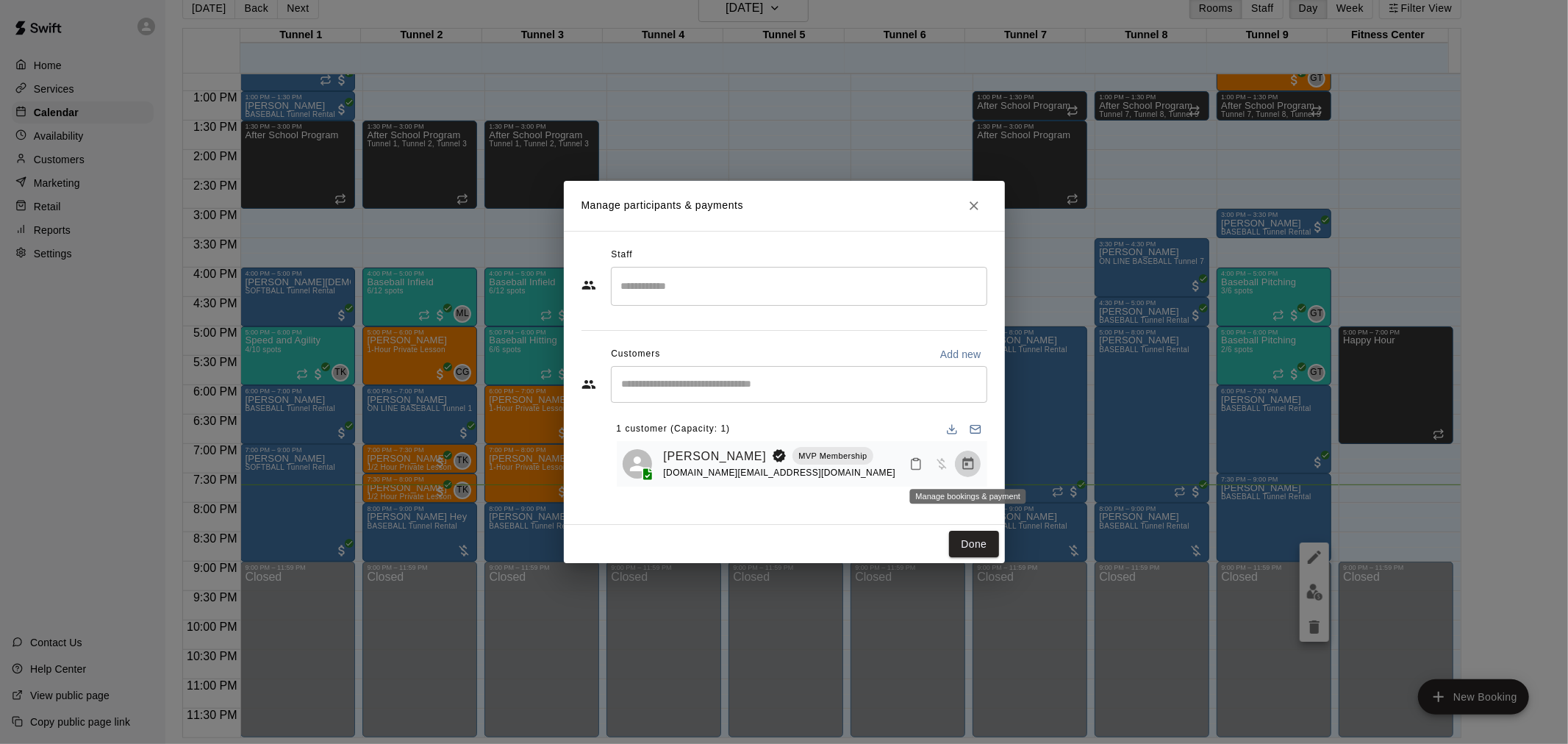
click at [968, 468] on icon "Manage bookings & payment" at bounding box center [967, 464] width 11 height 13
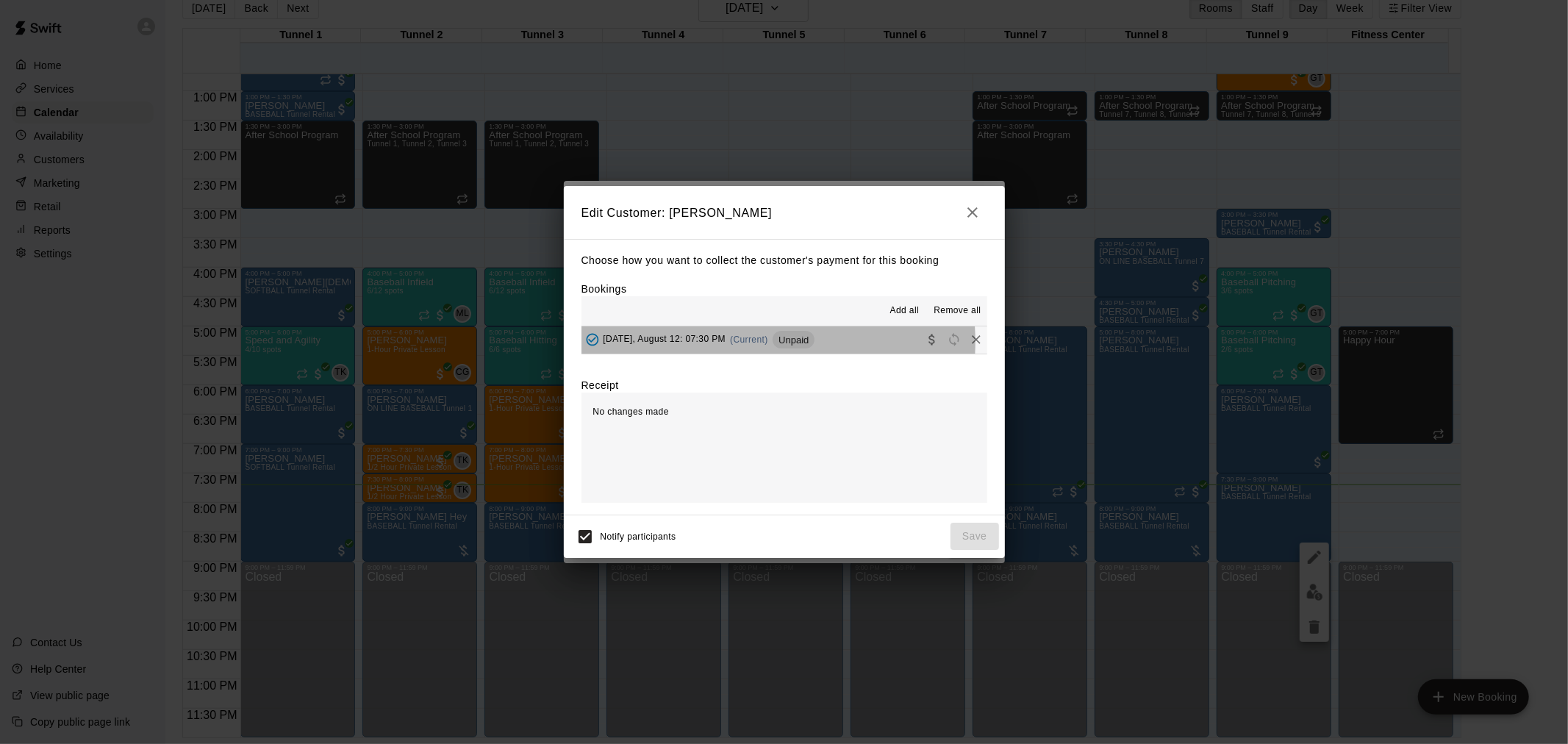
click at [759, 343] on span "(Current)" at bounding box center [749, 339] width 38 height 10
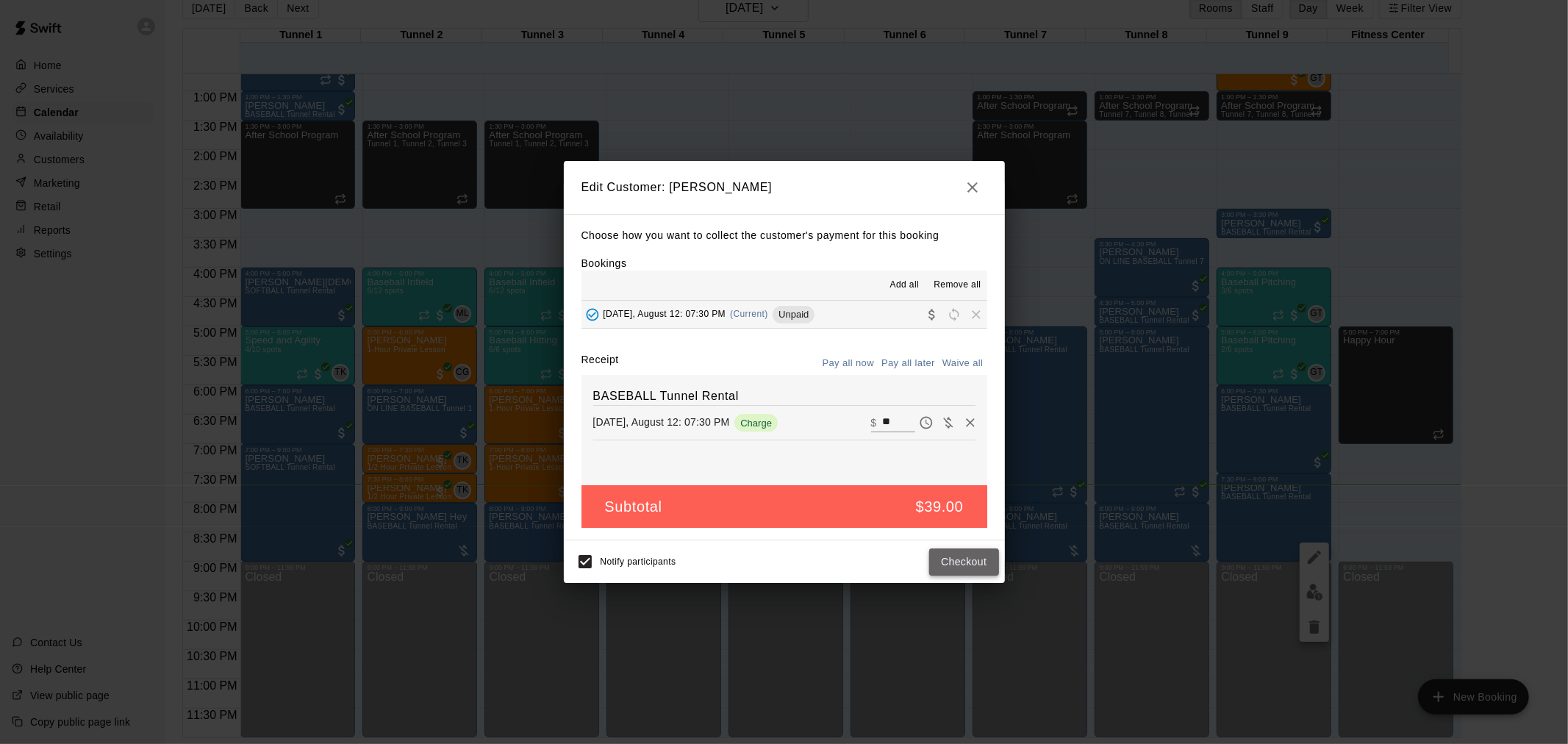
click at [990, 564] on button "Checkout" at bounding box center [963, 561] width 69 height 27
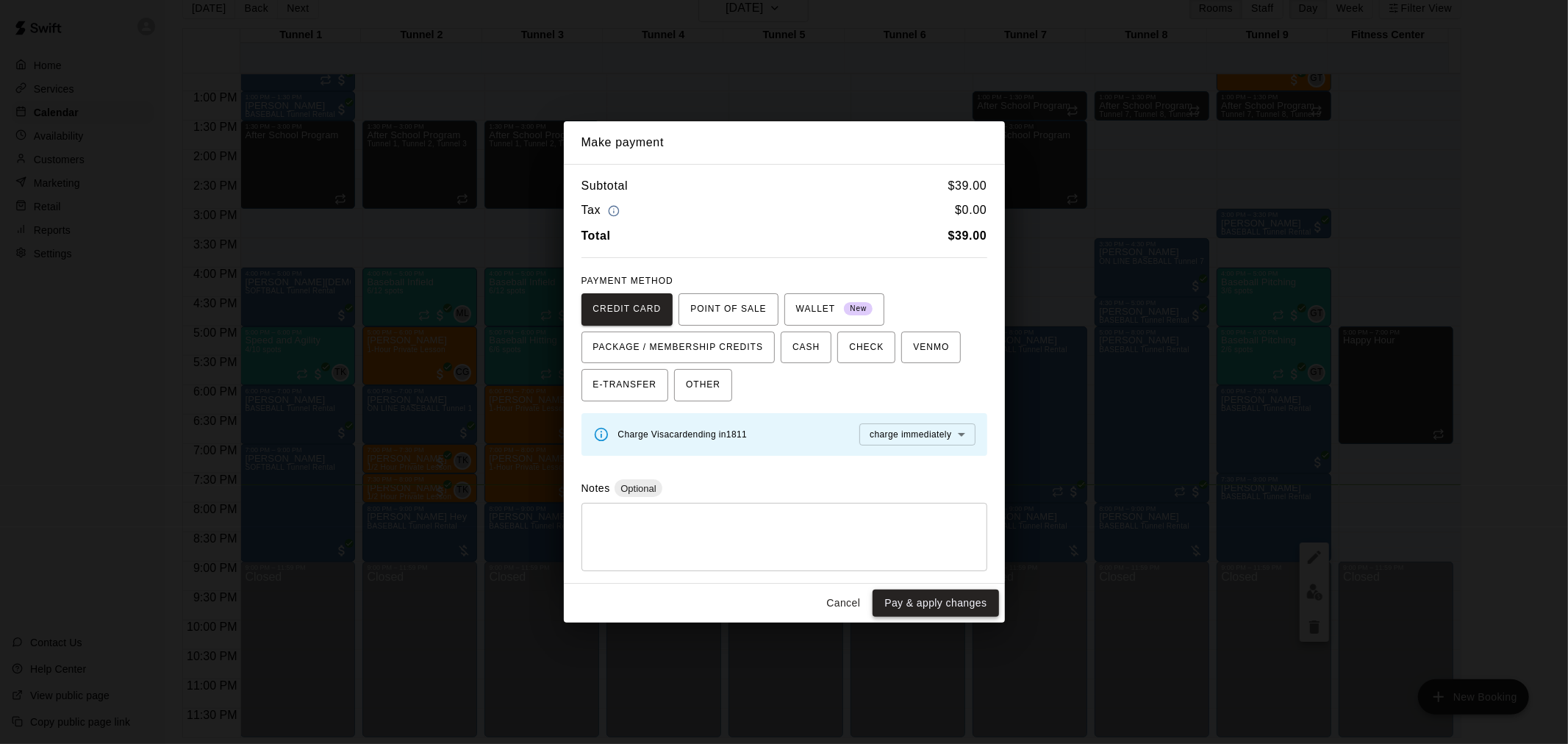
click at [923, 603] on button "Pay & apply changes" at bounding box center [935, 603] width 125 height 27
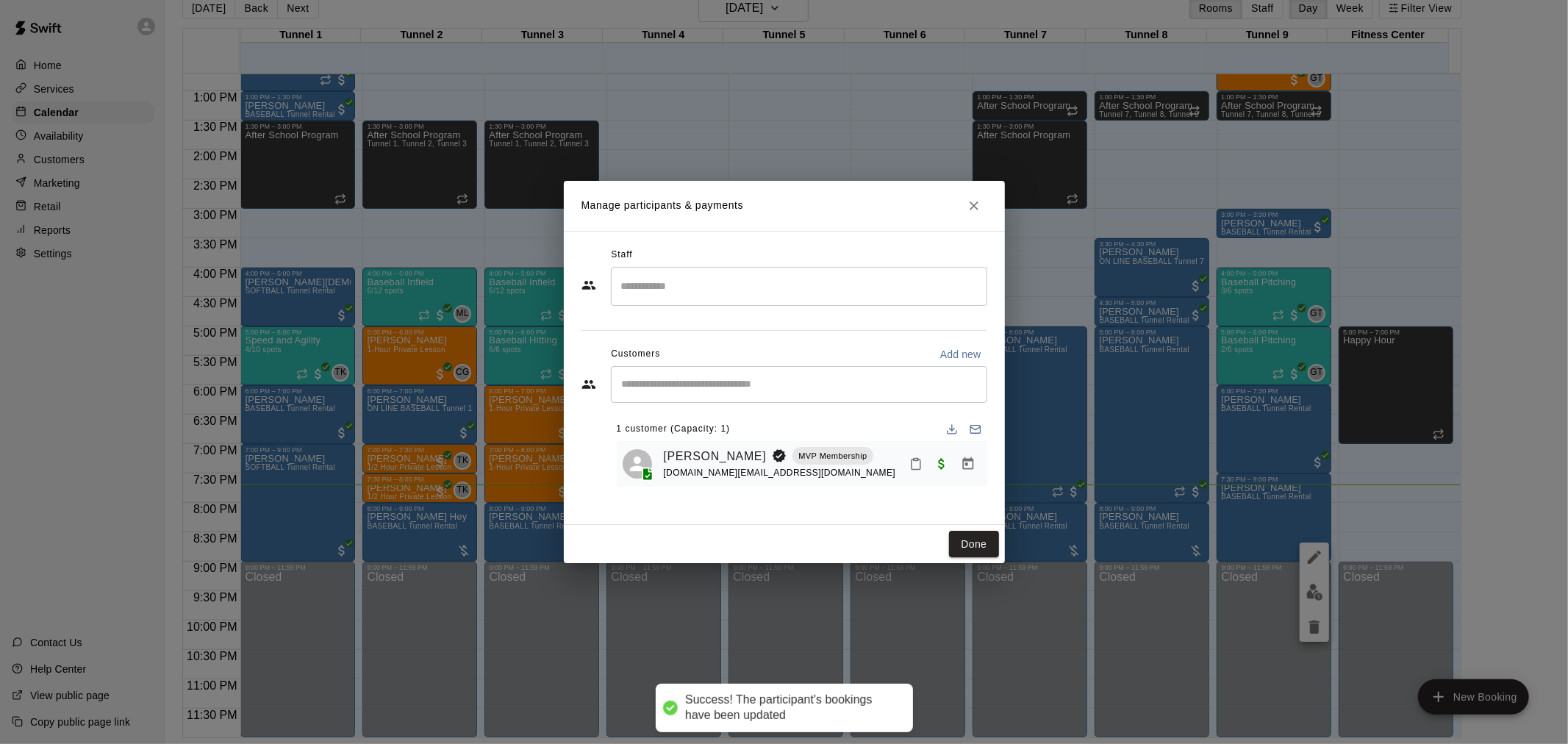
click at [966, 528] on div "Done" at bounding box center [784, 544] width 441 height 39
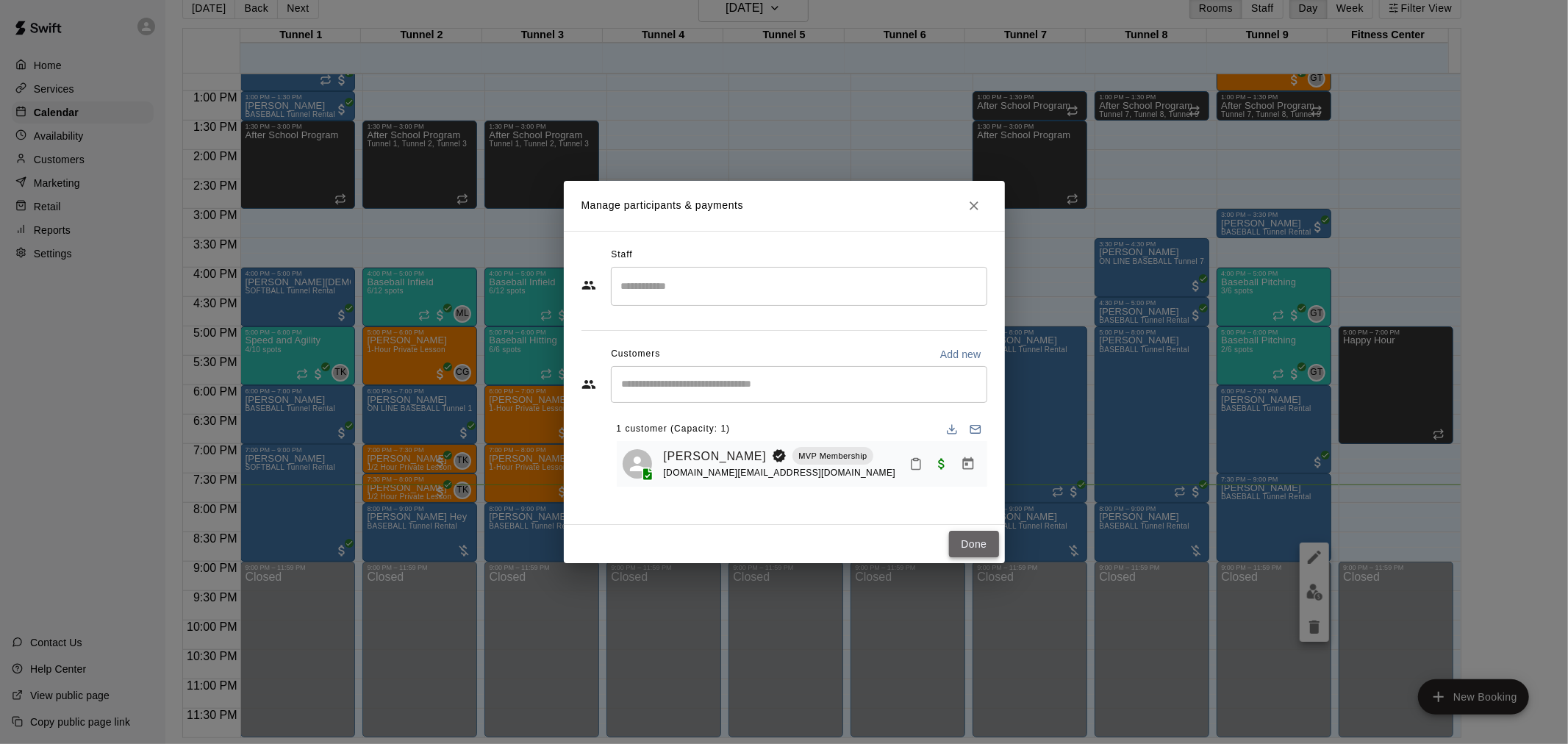
click at [969, 545] on button "Done" at bounding box center [974, 544] width 50 height 27
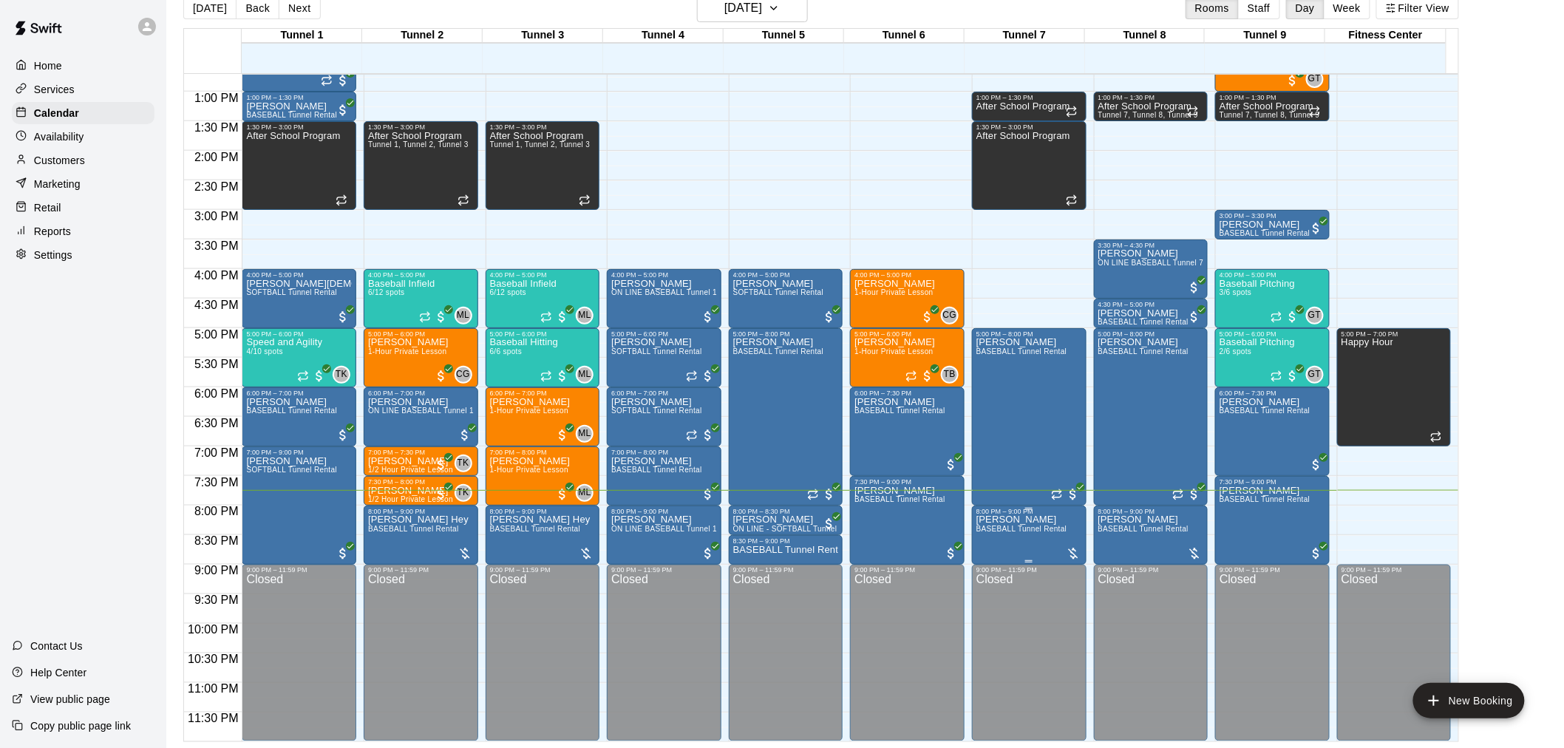
click at [1074, 554] on div at bounding box center [1073, 553] width 15 height 15
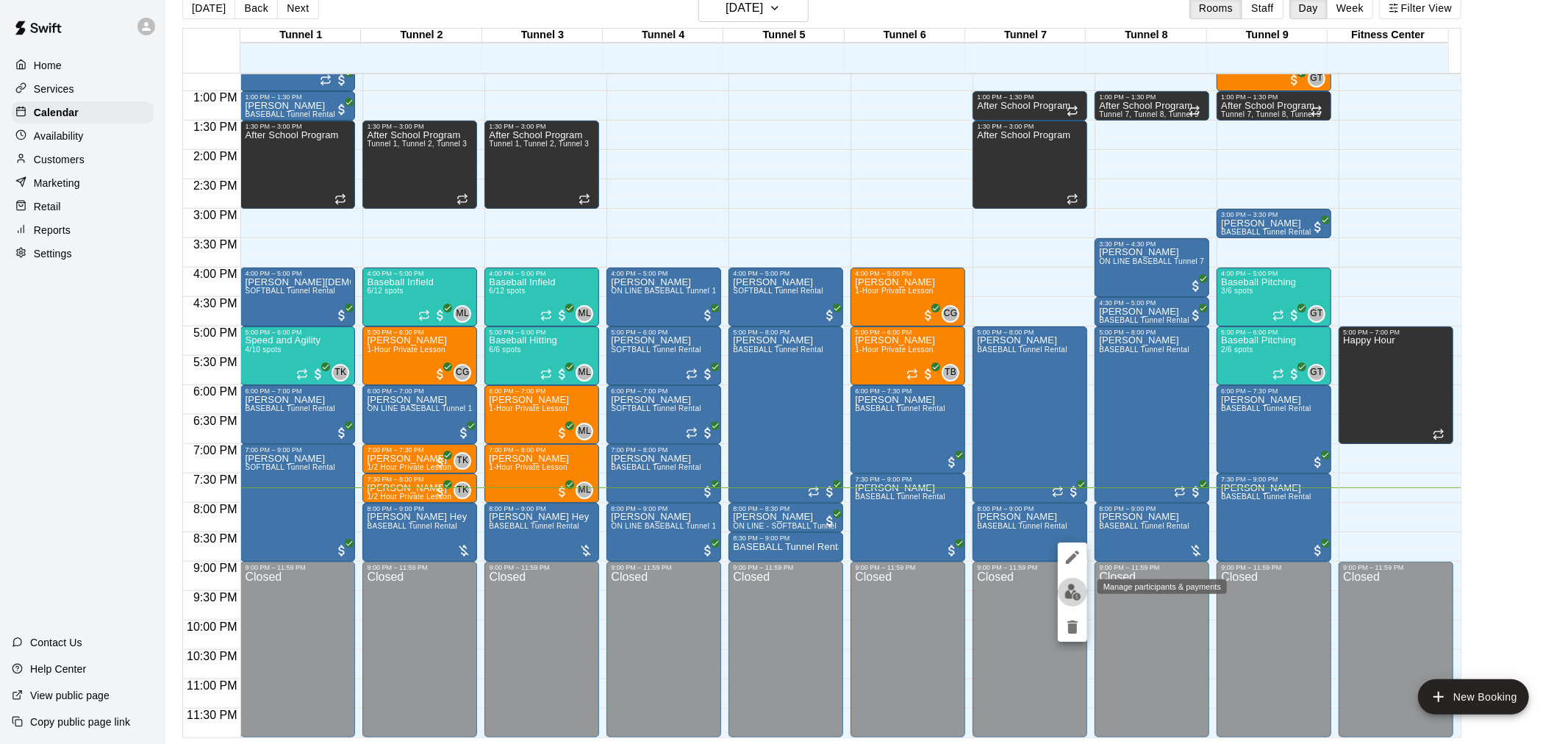
click at [1067, 593] on img "edit" at bounding box center [1073, 592] width 17 height 17
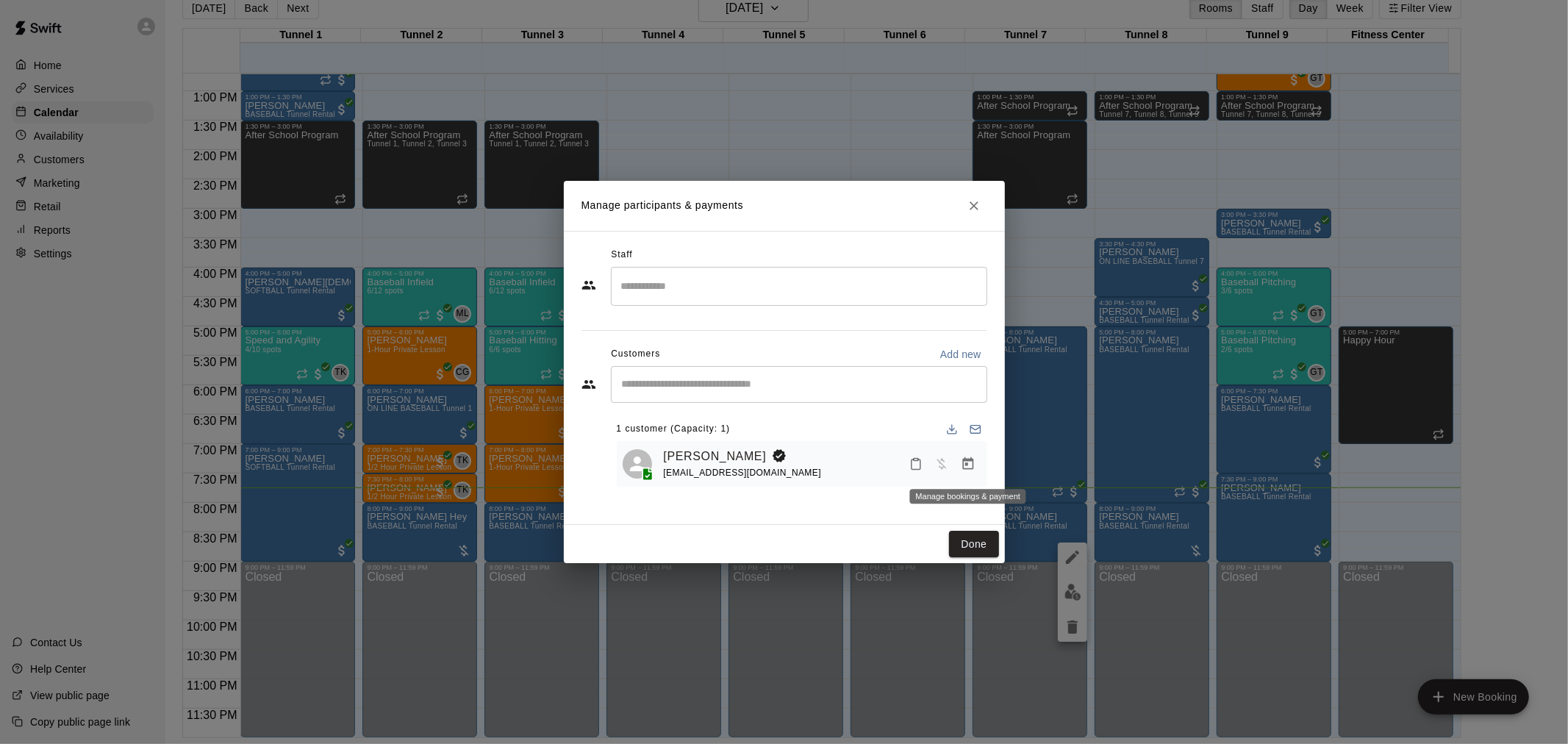
click at [976, 468] on button "Manage bookings & payment" at bounding box center [968, 464] width 27 height 27
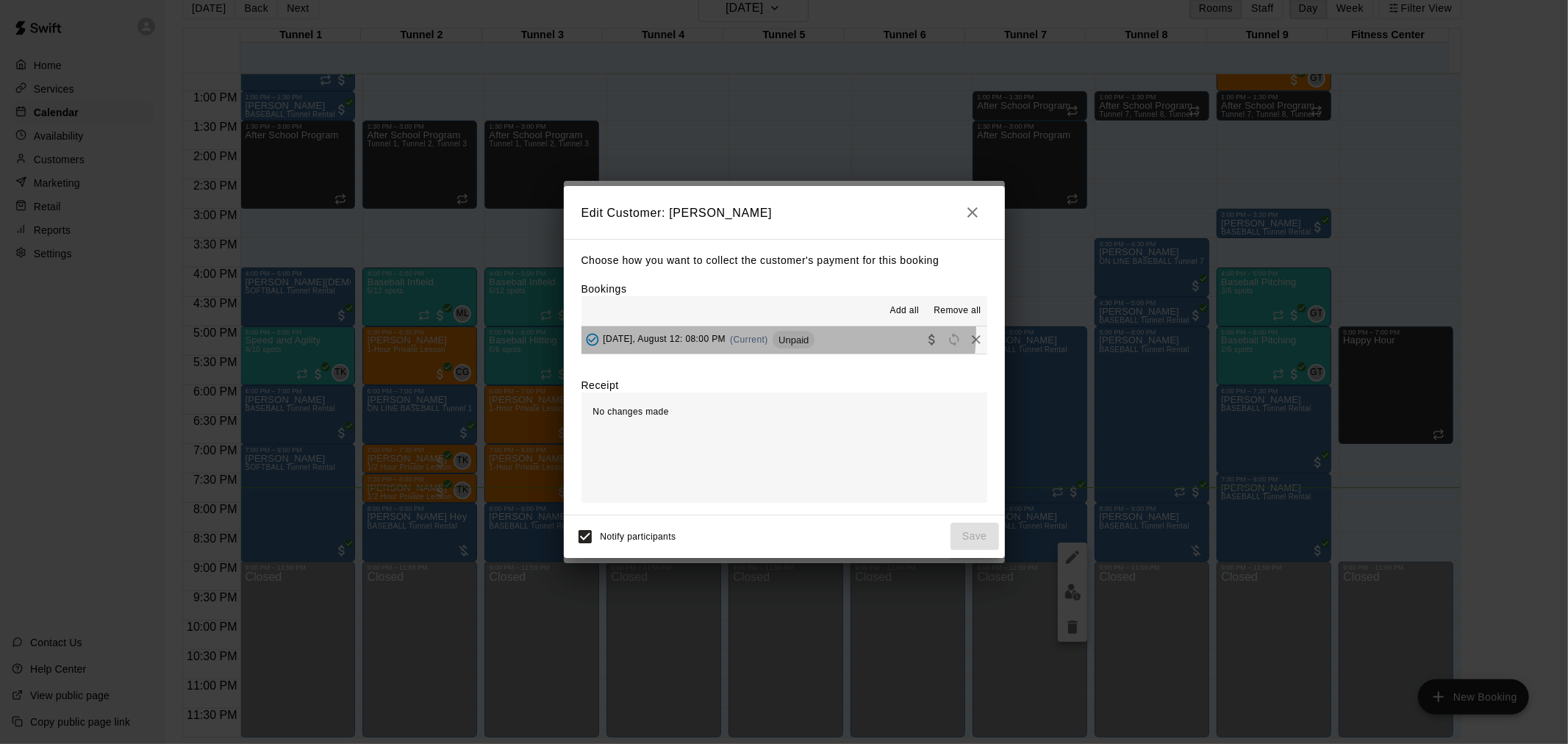
click at [765, 333] on div "[DATE], August 12: 08:00 PM (Current) Unpaid" at bounding box center [698, 339] width 234 height 22
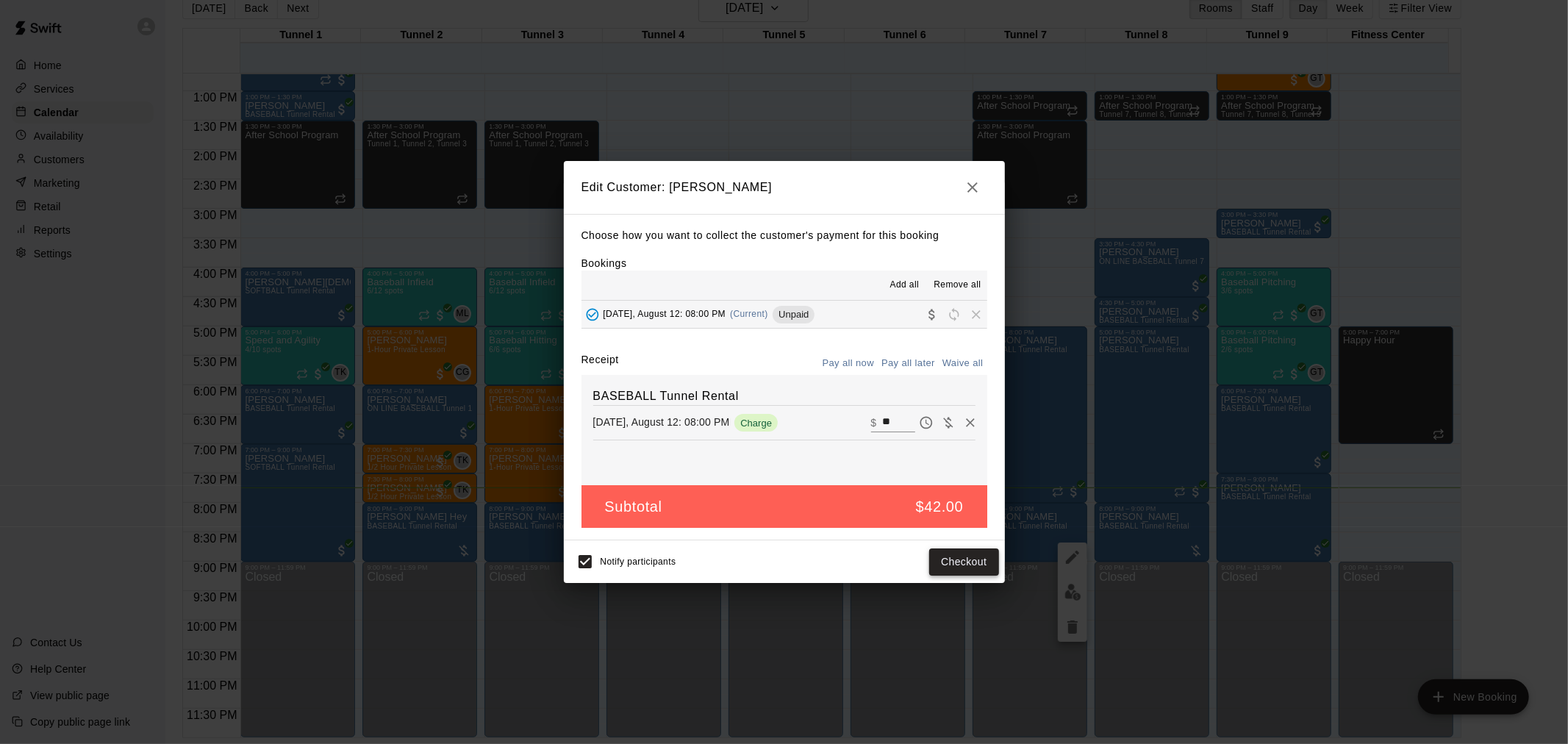
click at [971, 563] on button "Checkout" at bounding box center [963, 561] width 69 height 27
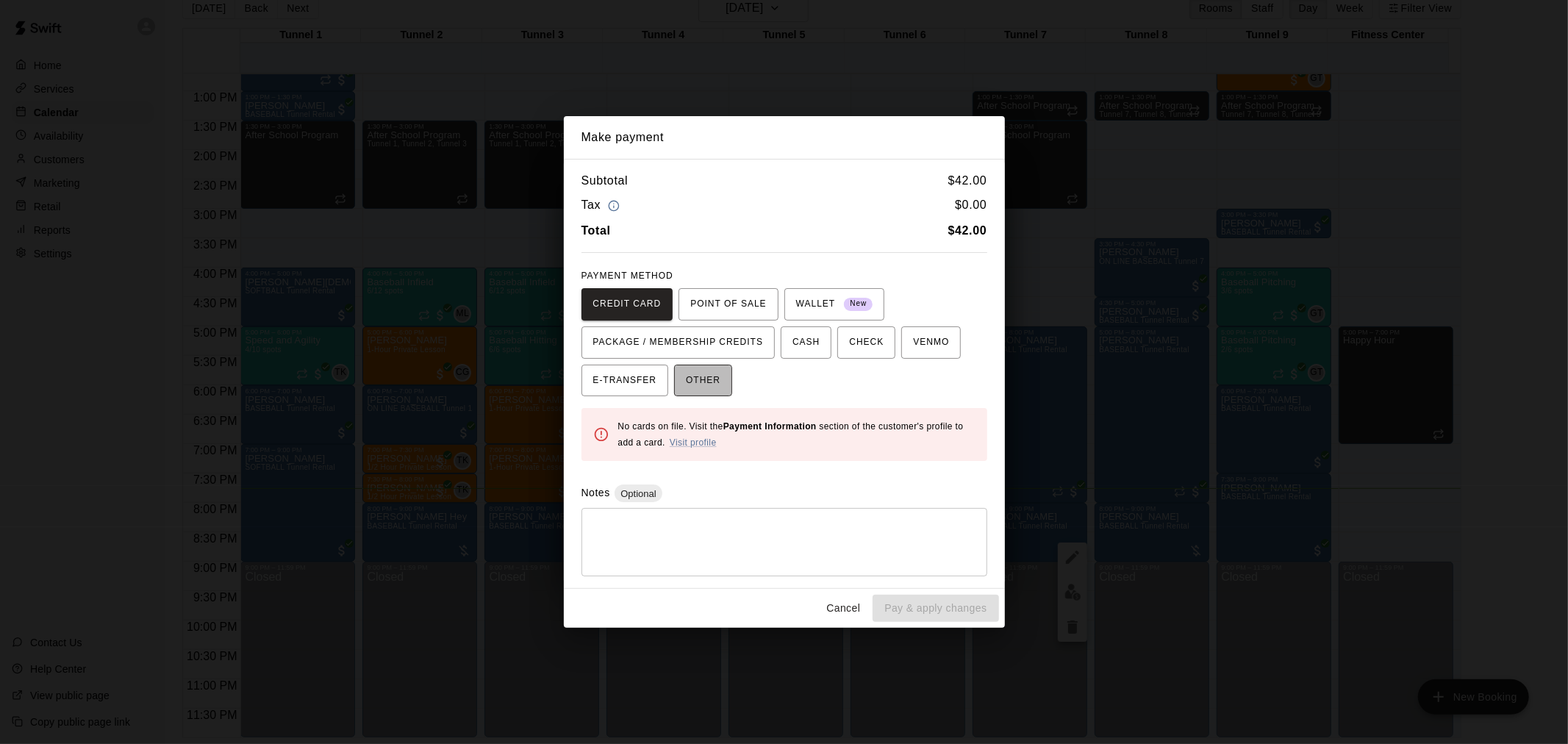
click at [689, 383] on span "OTHER" at bounding box center [703, 381] width 35 height 24
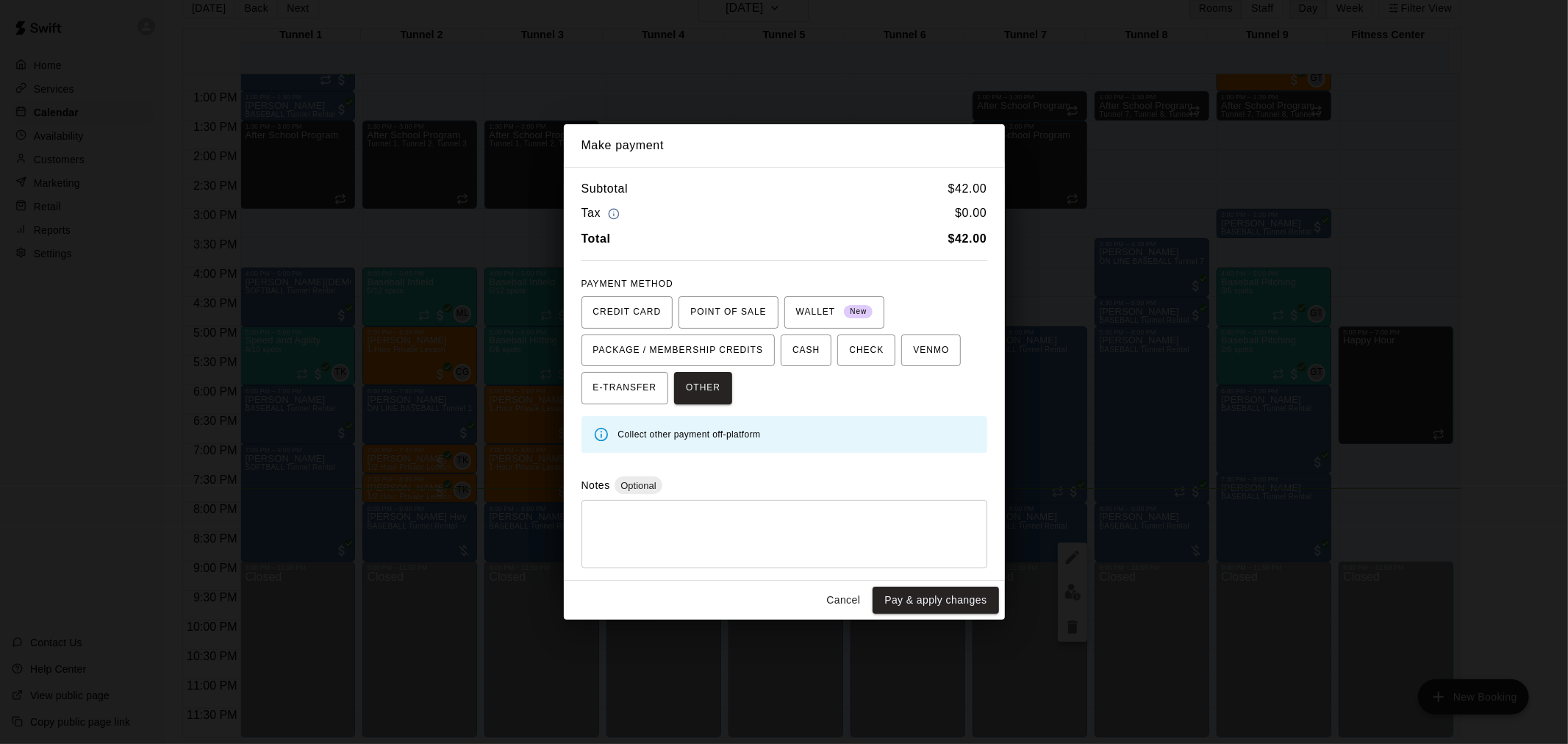
click at [672, 520] on textarea at bounding box center [784, 534] width 385 height 44
click at [968, 604] on button "Pay & apply changes" at bounding box center [935, 600] width 125 height 27
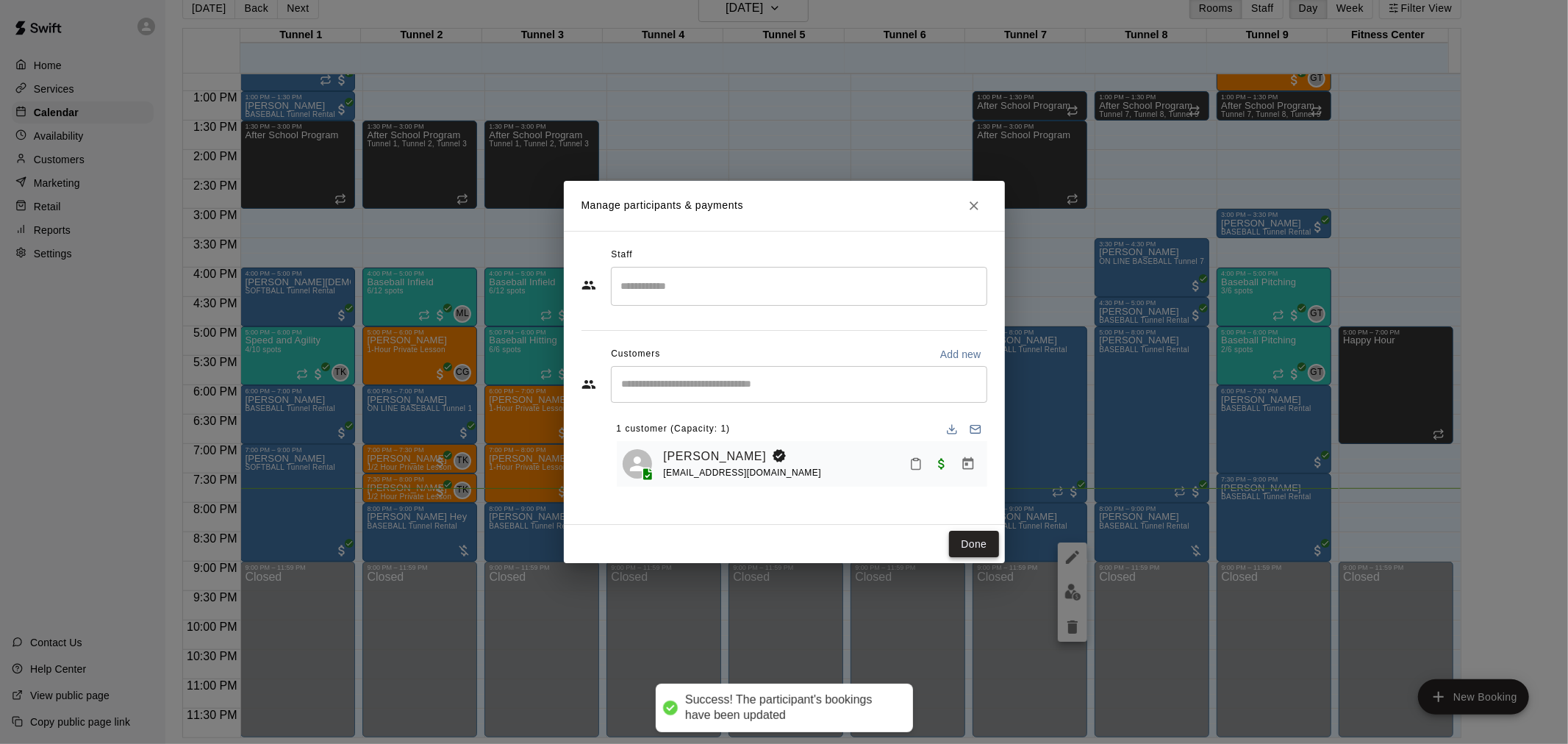
click at [979, 546] on button "Done" at bounding box center [974, 544] width 50 height 27
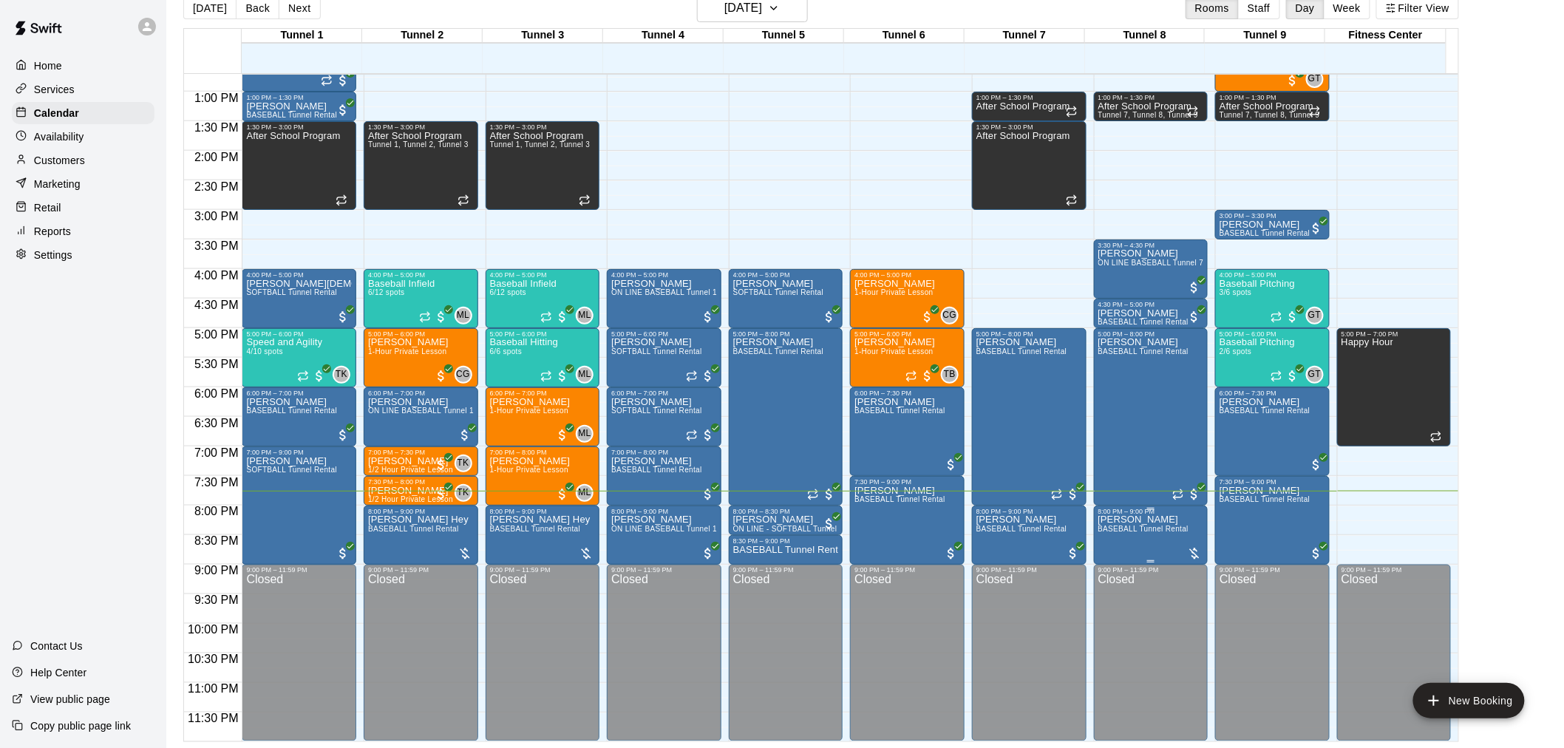
click at [1193, 557] on div at bounding box center [1194, 553] width 15 height 15
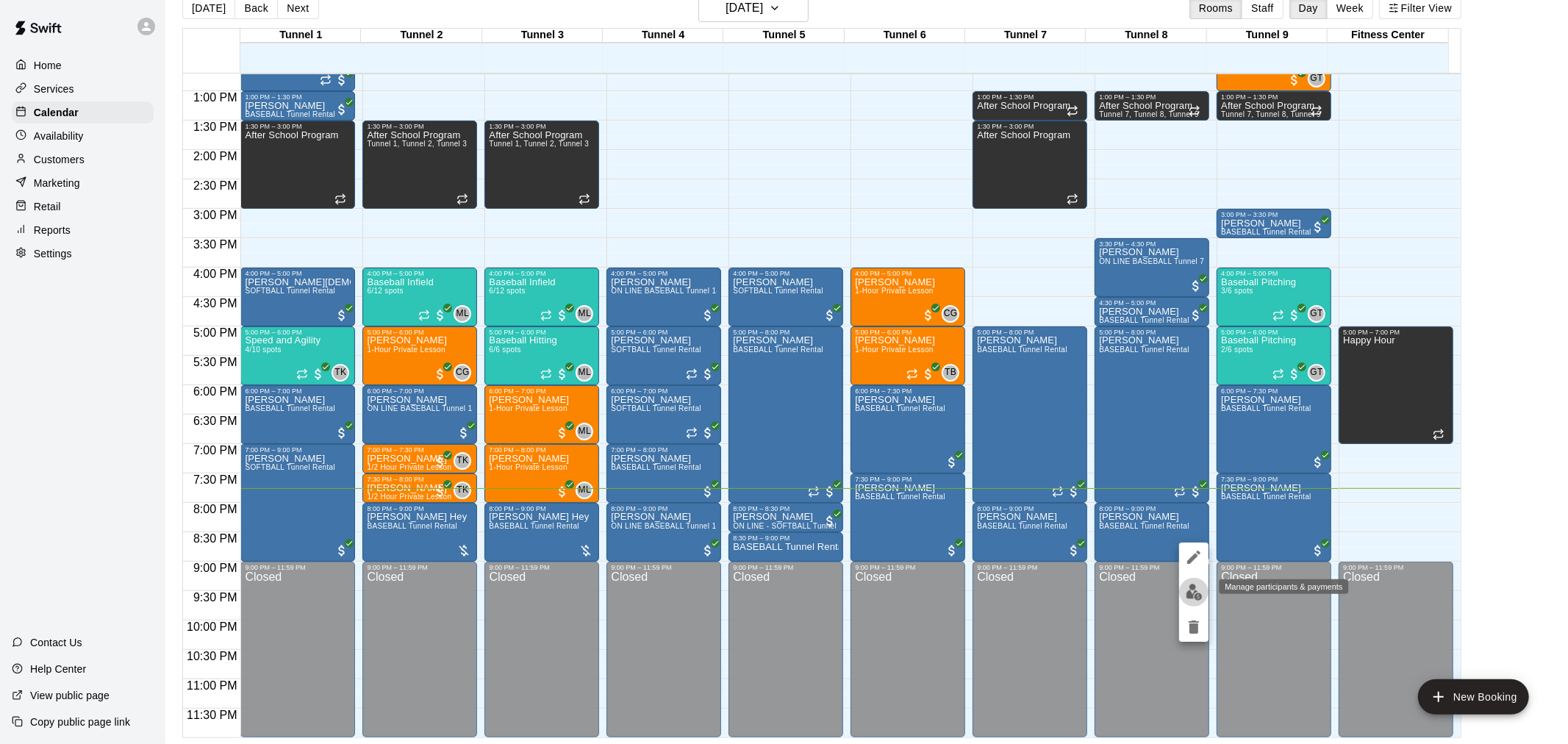
click at [1190, 591] on img "edit" at bounding box center [1194, 592] width 17 height 17
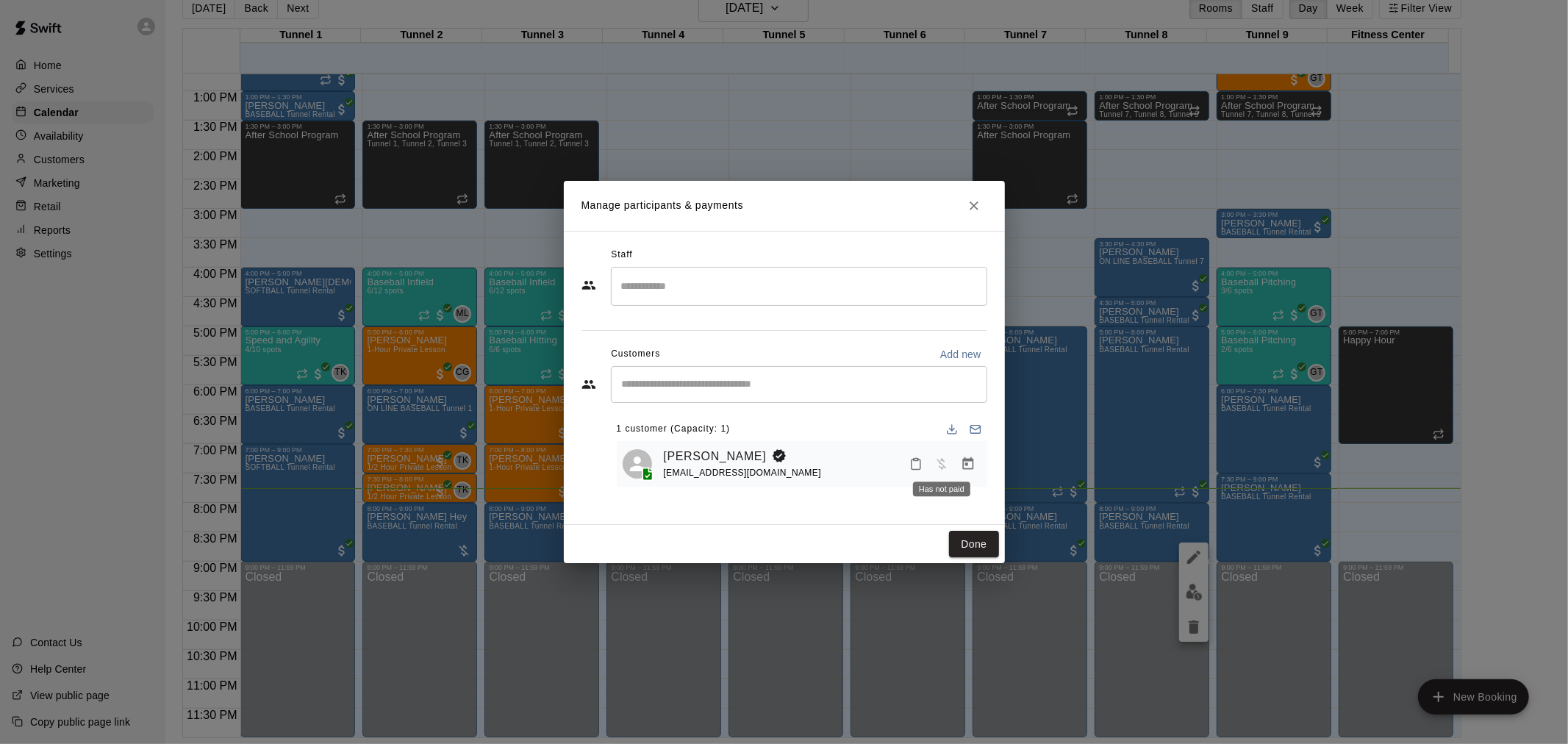
click at [965, 471] on div "Has not paid" at bounding box center [941, 484] width 61 height 27
click at [966, 466] on icon "Manage bookings & payment" at bounding box center [967, 464] width 11 height 13
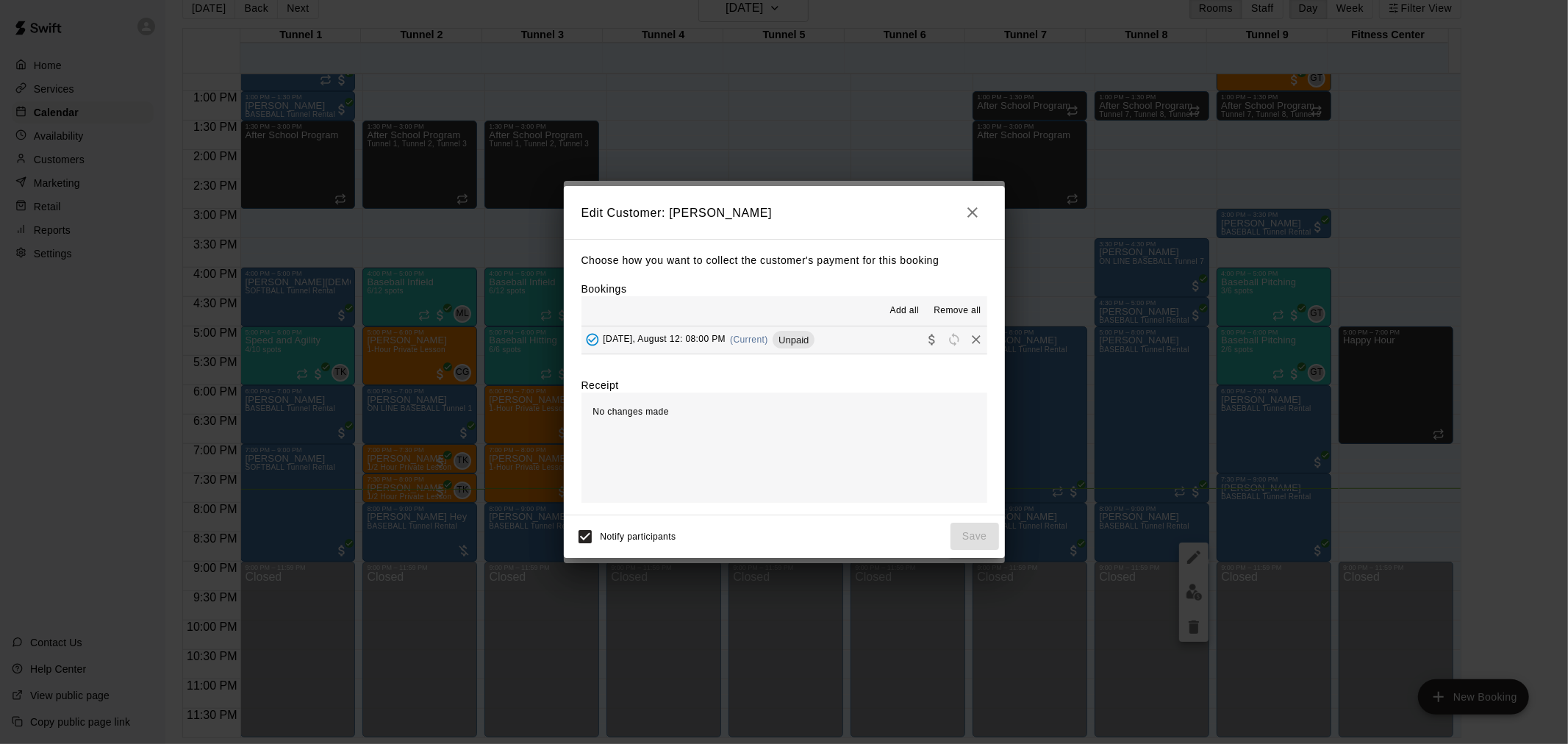
click at [759, 341] on span "(Current)" at bounding box center [749, 339] width 38 height 10
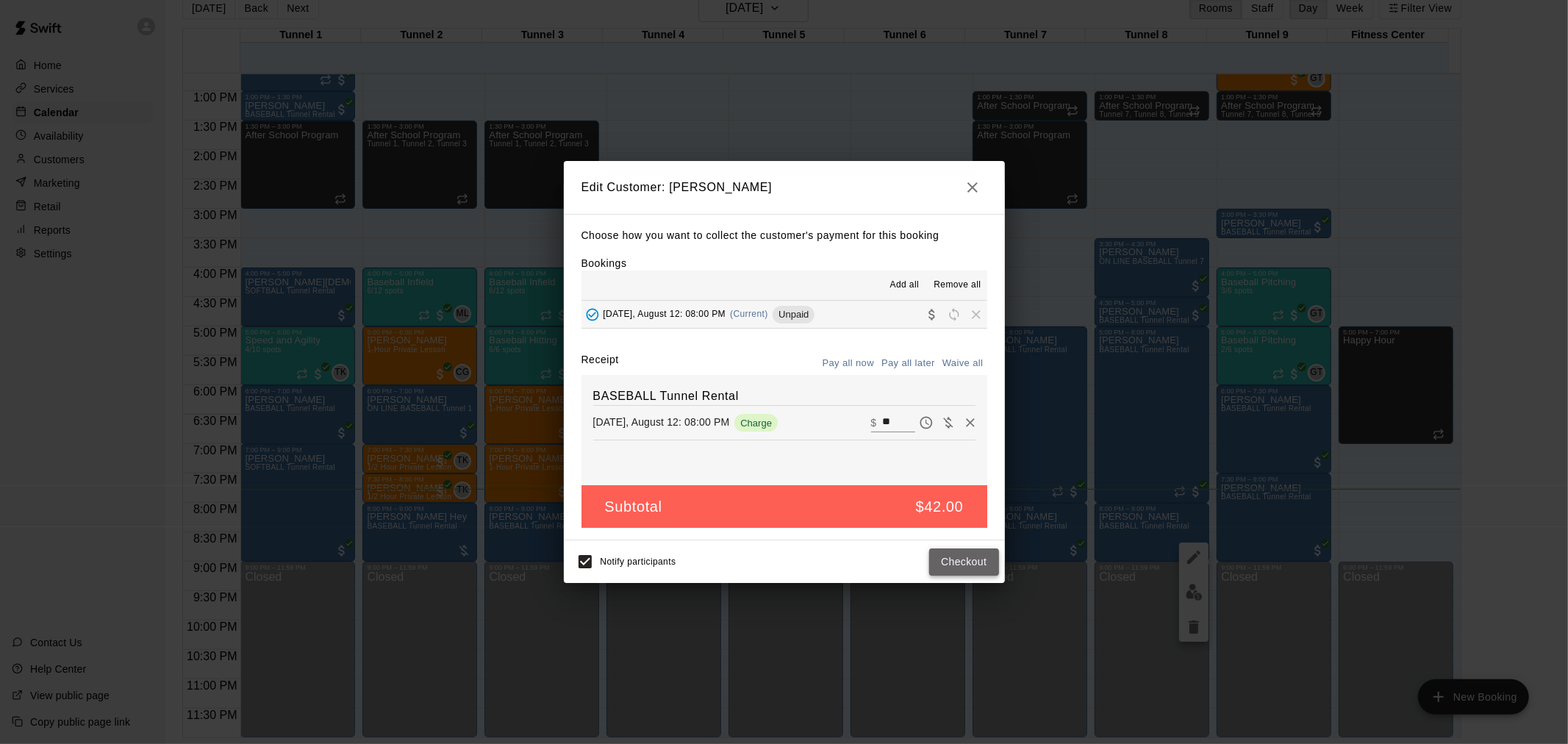
click at [971, 565] on button "Checkout" at bounding box center [963, 561] width 69 height 27
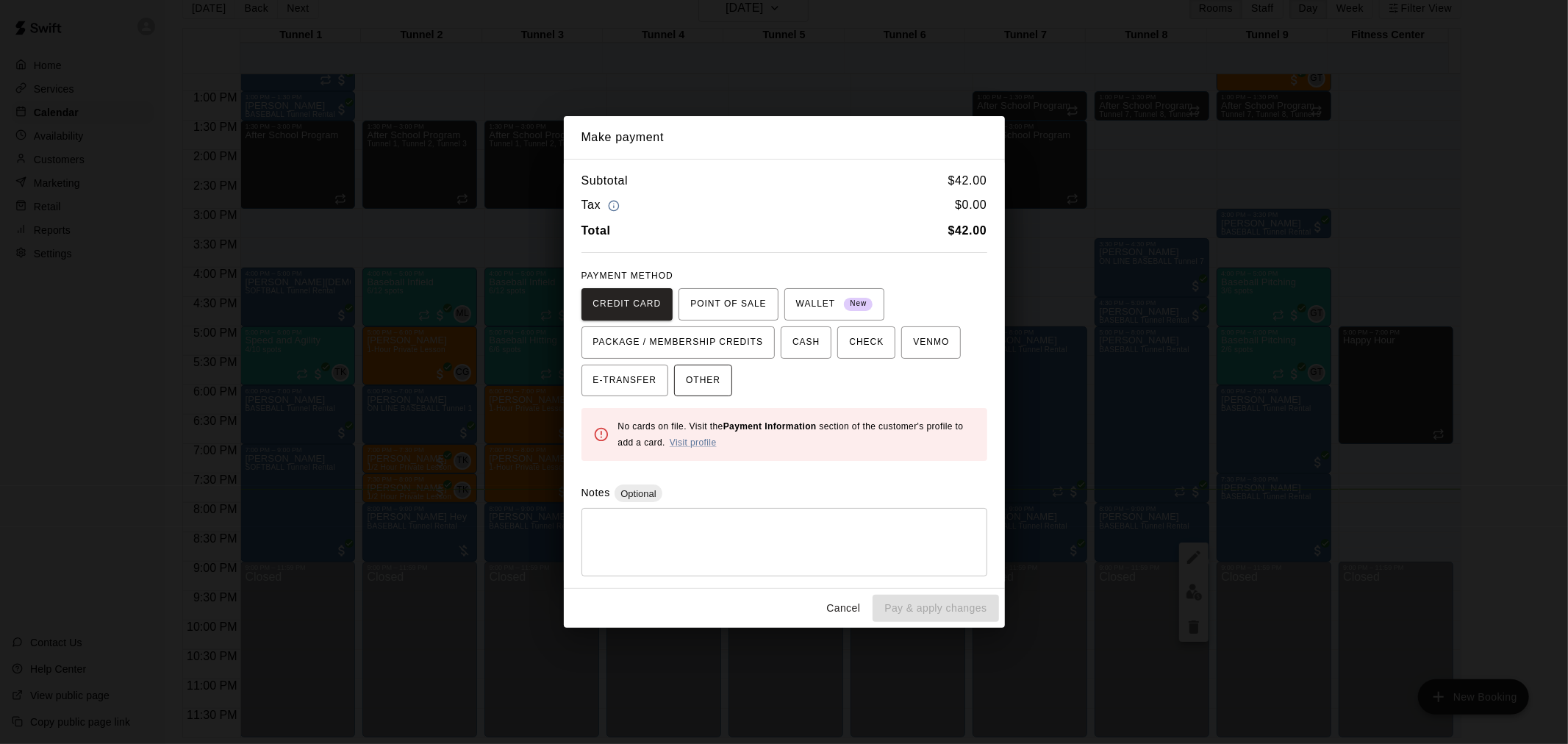
click at [723, 379] on button "OTHER" at bounding box center [703, 381] width 58 height 33
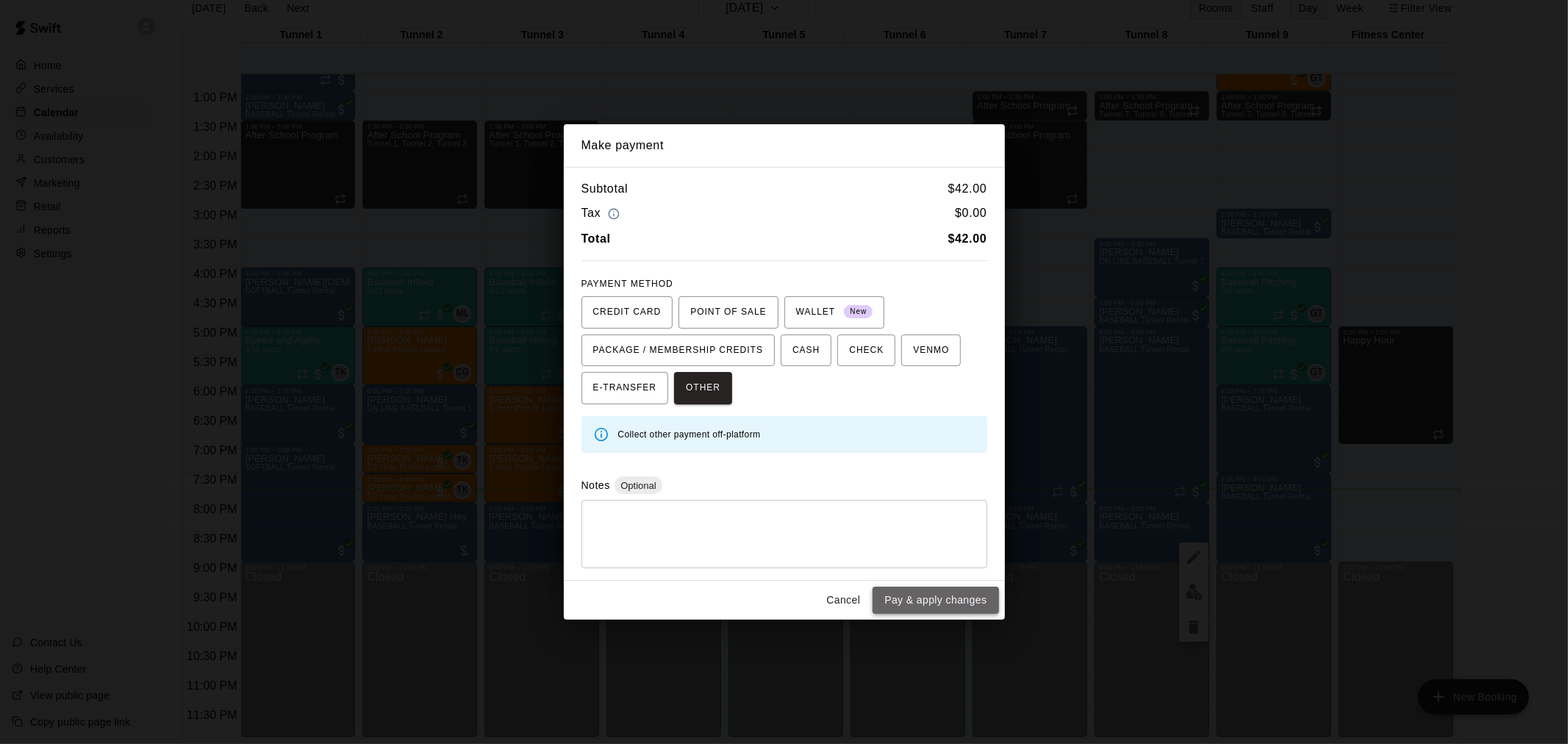
click at [952, 604] on button "Pay & apply changes" at bounding box center [935, 600] width 125 height 27
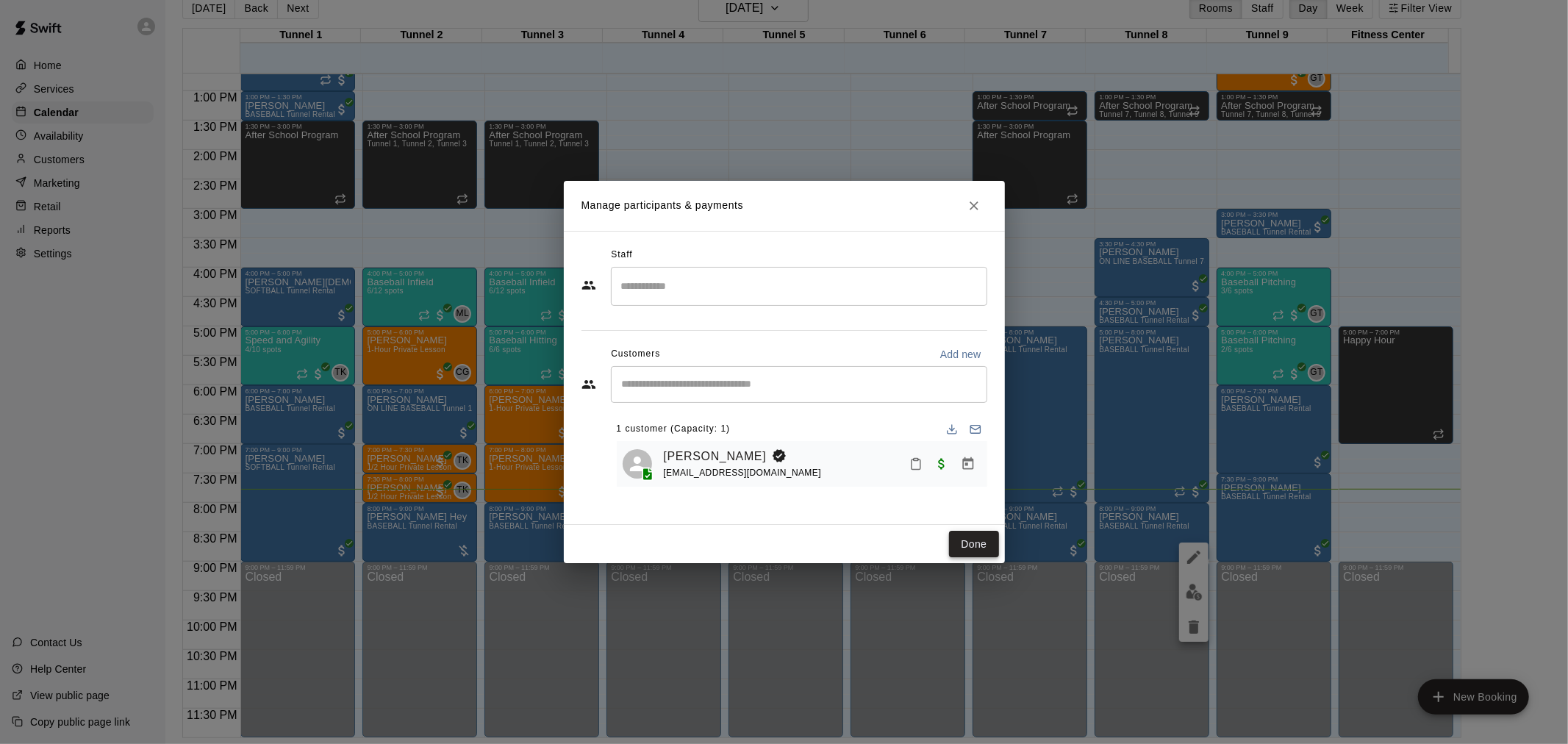
click at [979, 539] on button "Done" at bounding box center [974, 544] width 50 height 27
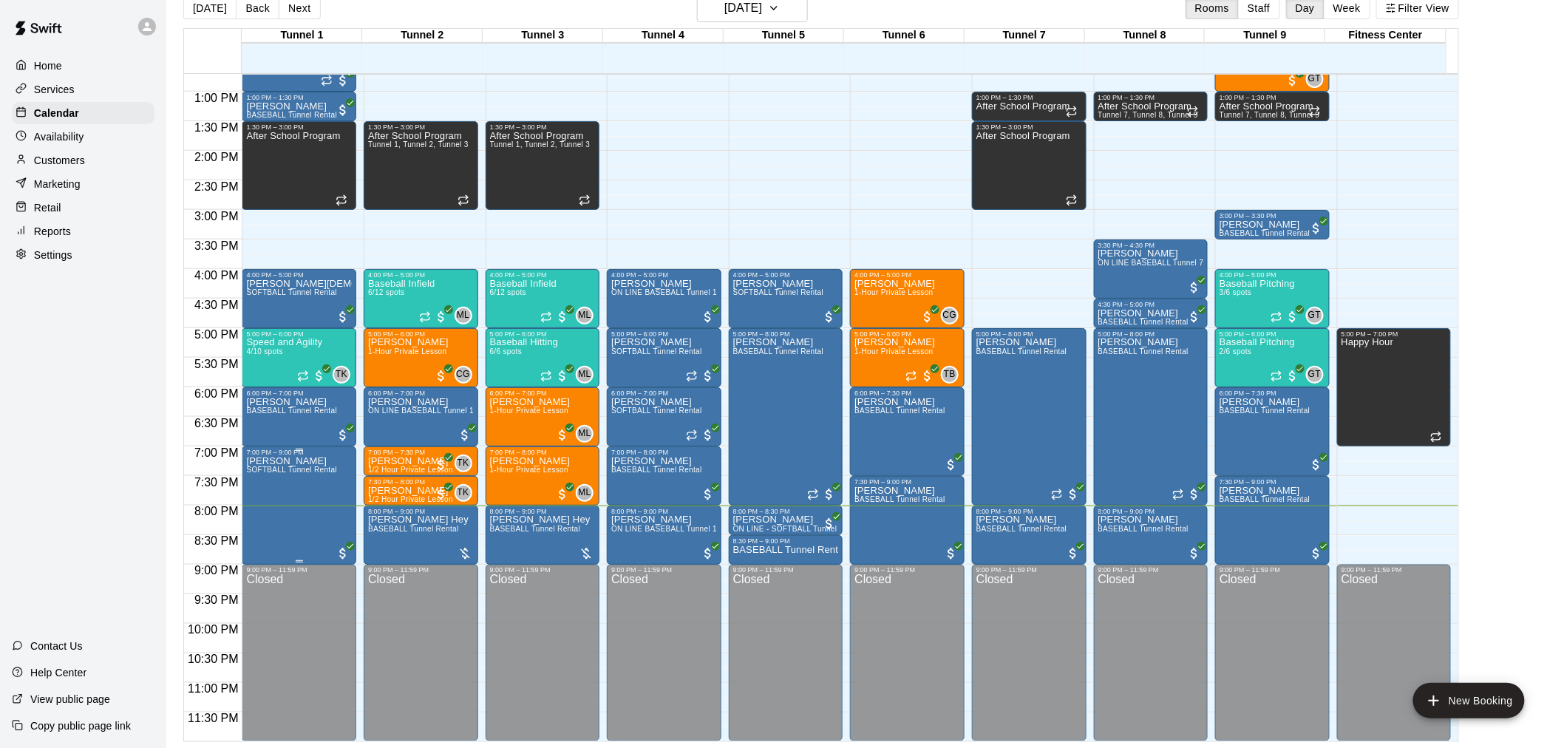
click at [336, 543] on div at bounding box center [343, 552] width 15 height 18
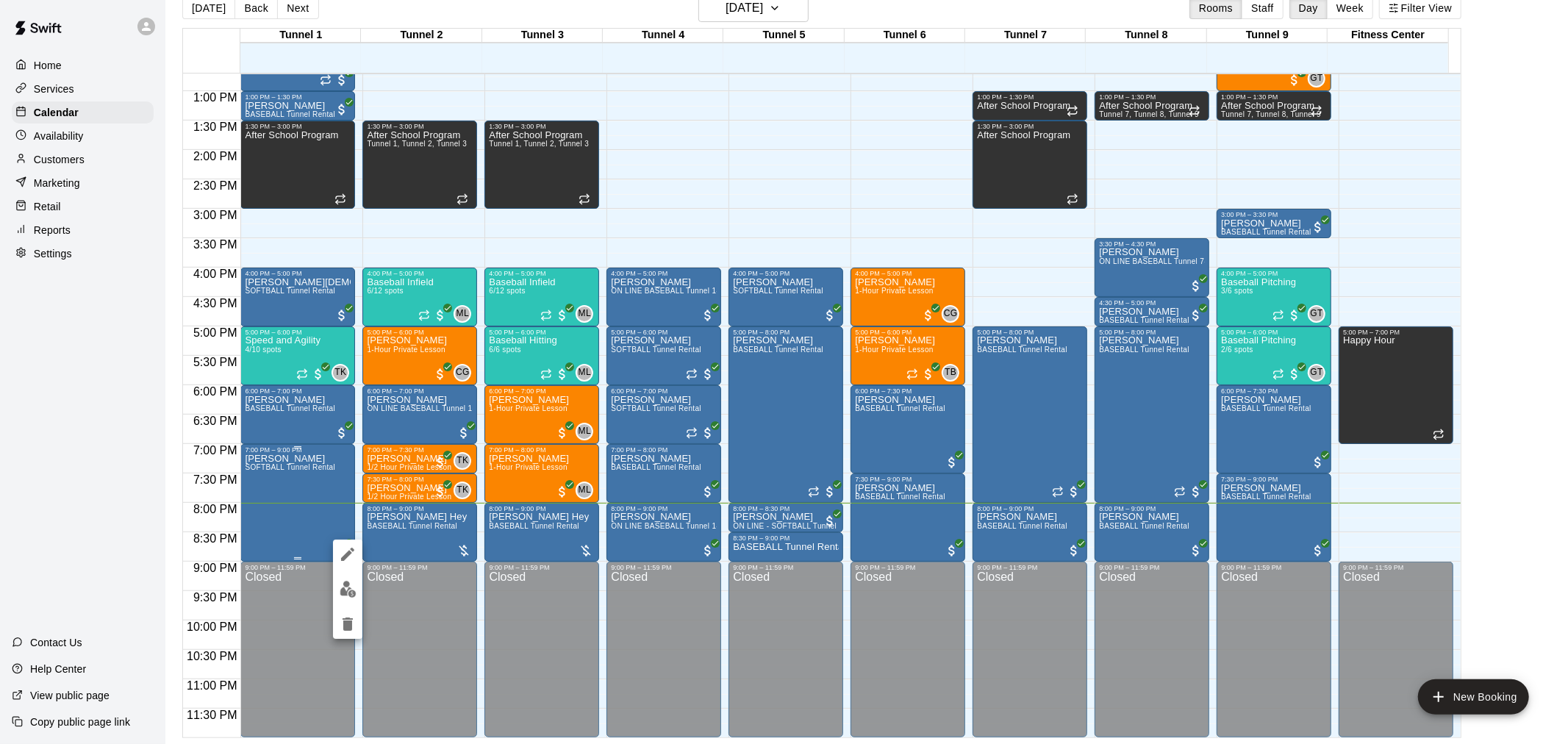
click at [336, 546] on button "edit" at bounding box center [348, 554] width 30 height 30
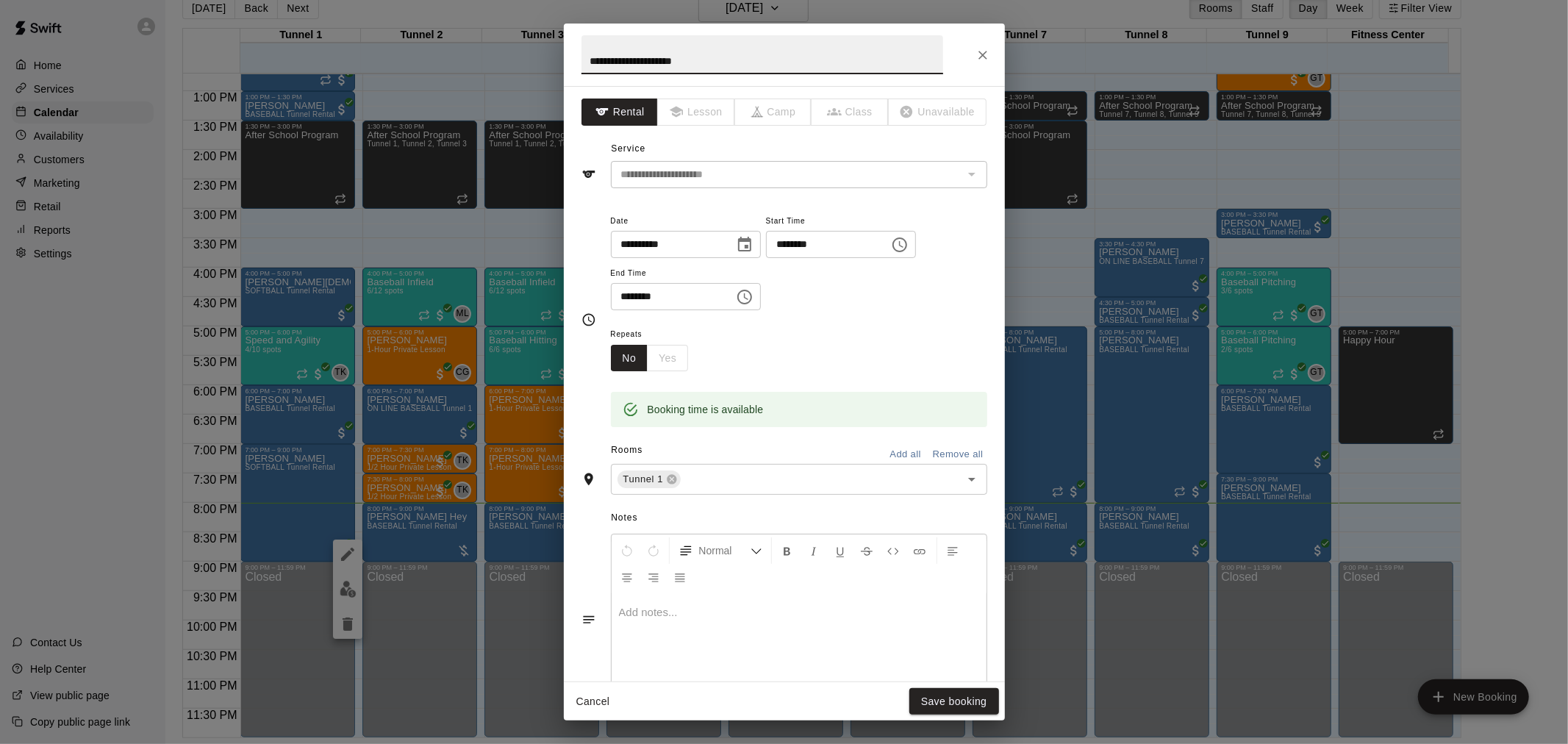
click at [592, 700] on button "Cancel" at bounding box center [593, 701] width 47 height 27
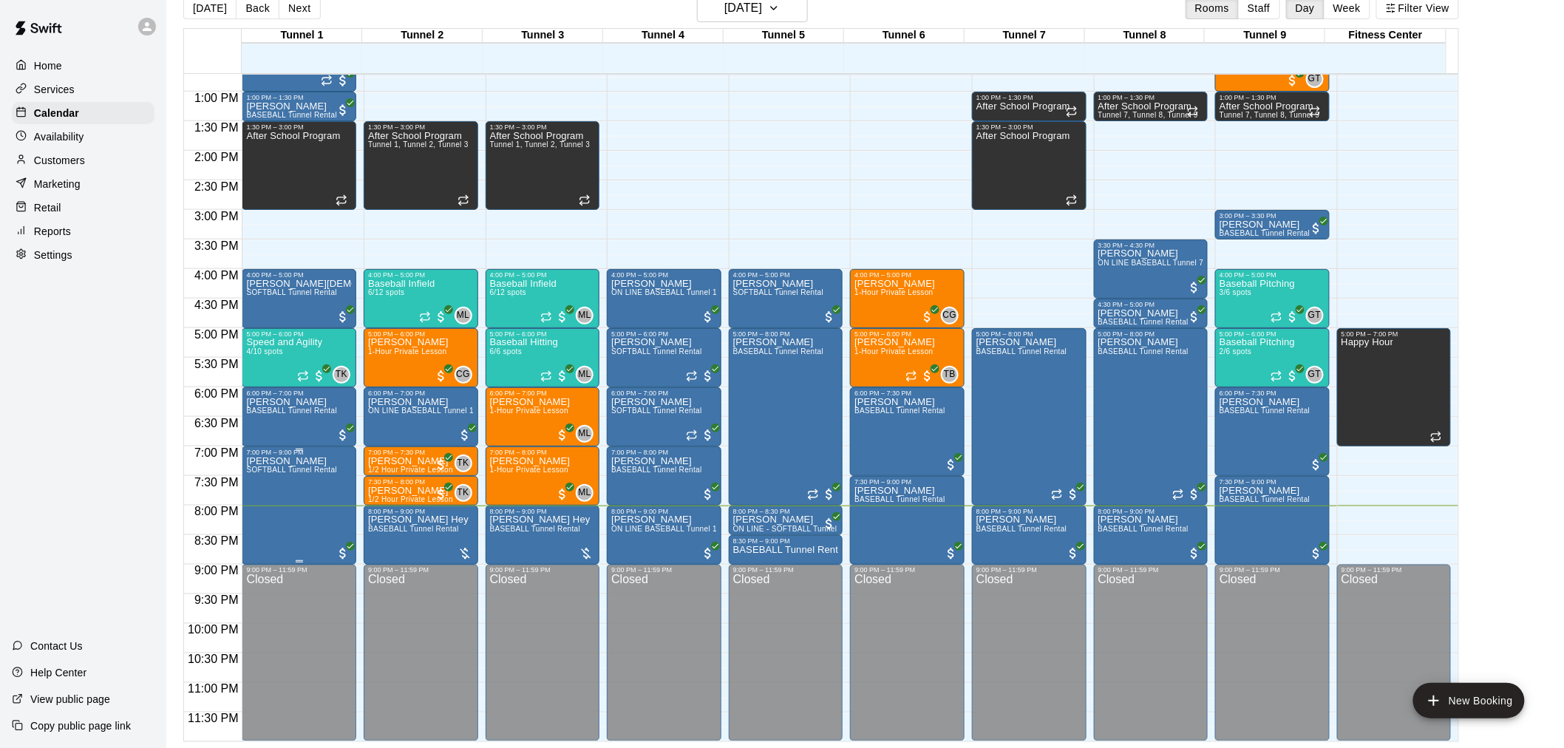
click at [338, 546] on span "All customers have paid" at bounding box center [343, 553] width 15 height 15
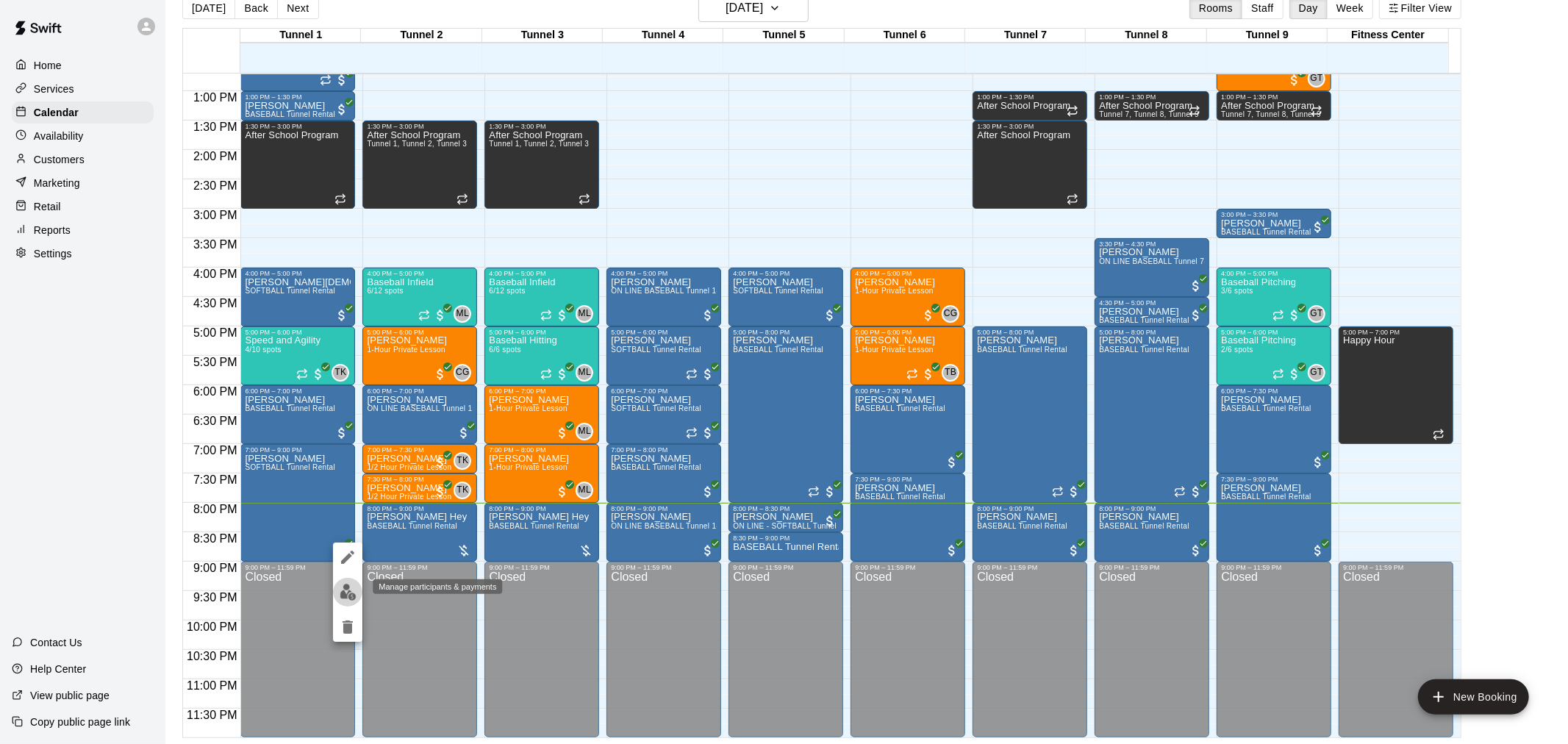
click at [347, 594] on img "edit" at bounding box center [347, 592] width 17 height 17
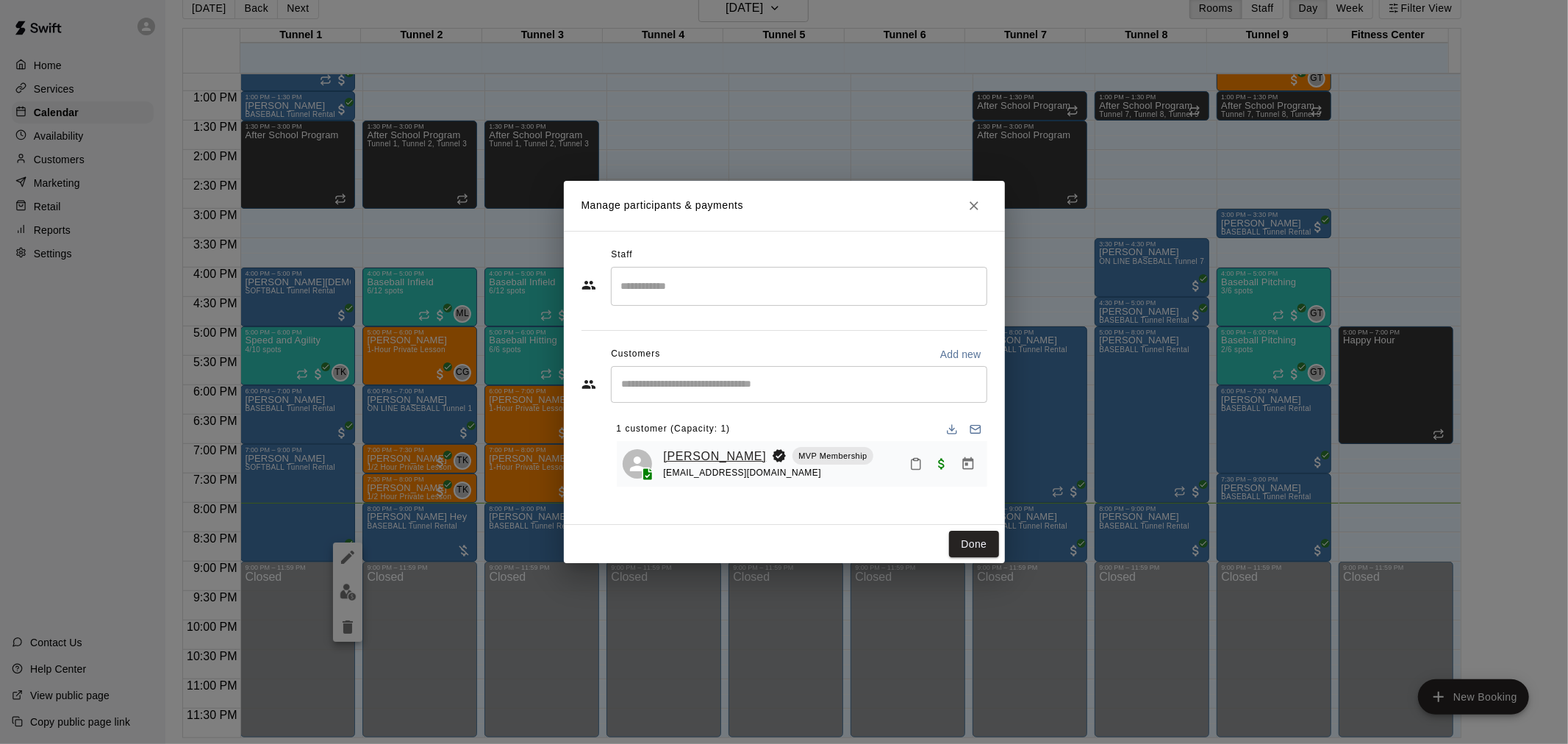
click at [691, 450] on link "[PERSON_NAME]" at bounding box center [714, 456] width 102 height 19
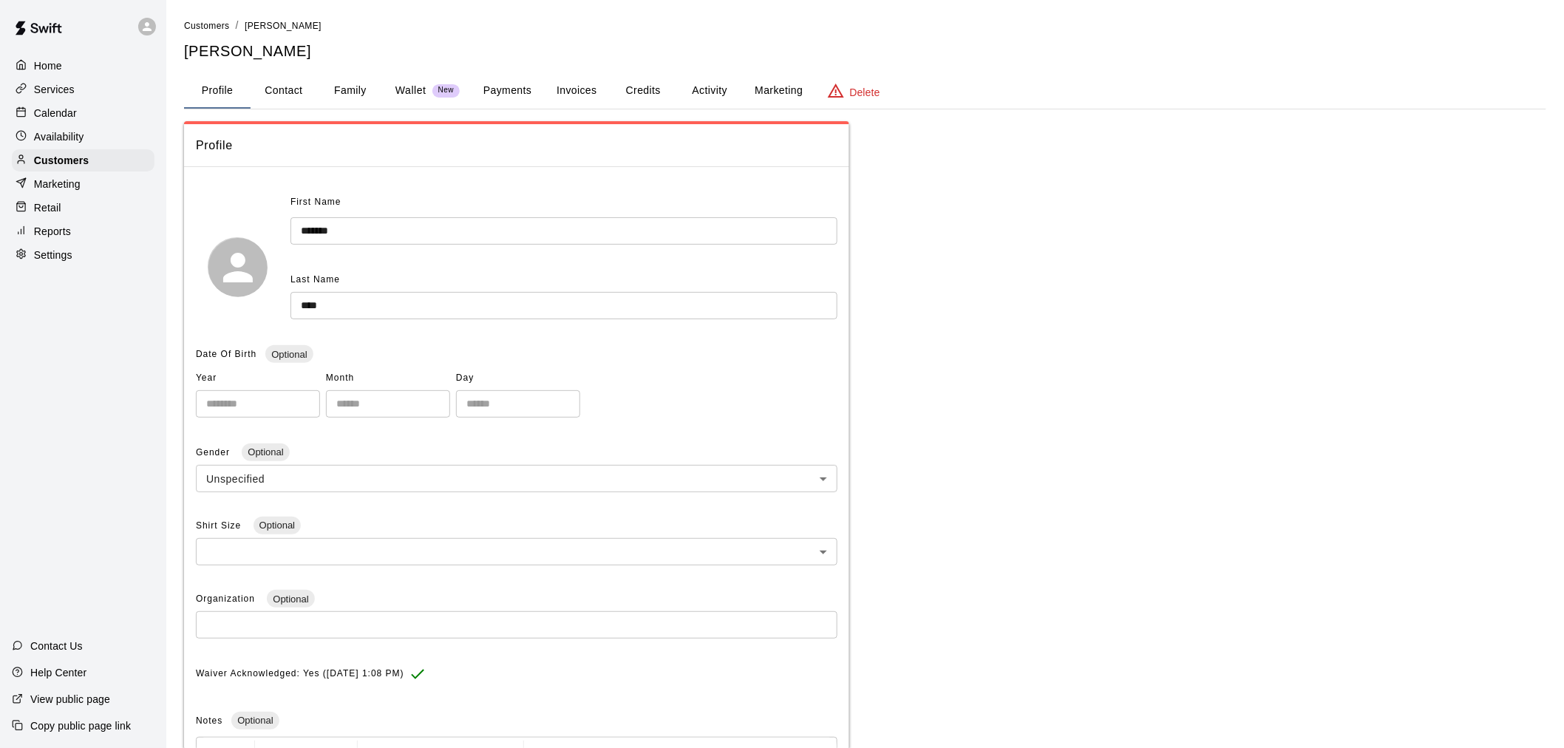
click at [508, 86] on button "Payments" at bounding box center [507, 90] width 72 height 35
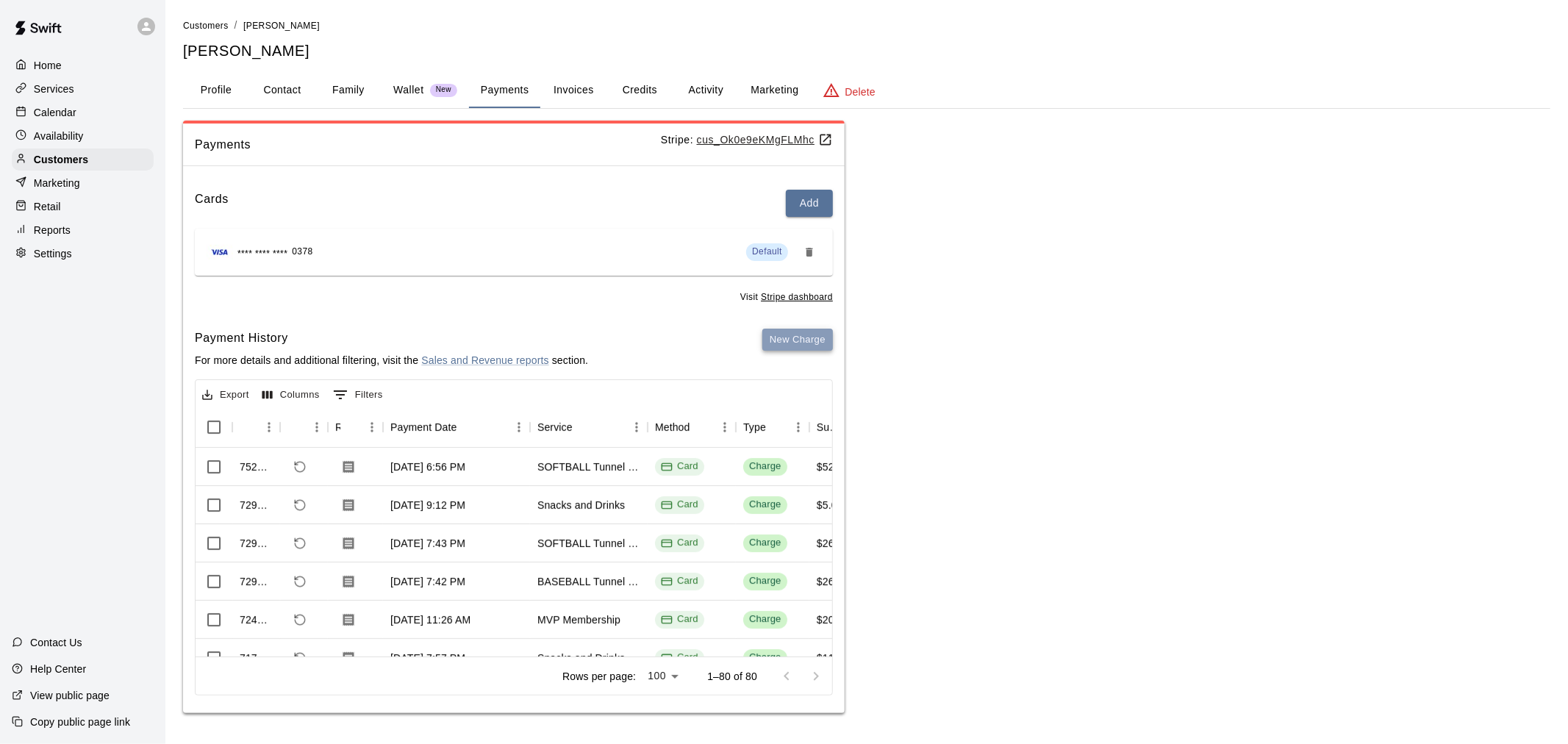
click at [806, 338] on button "New Charge" at bounding box center [797, 339] width 71 height 23
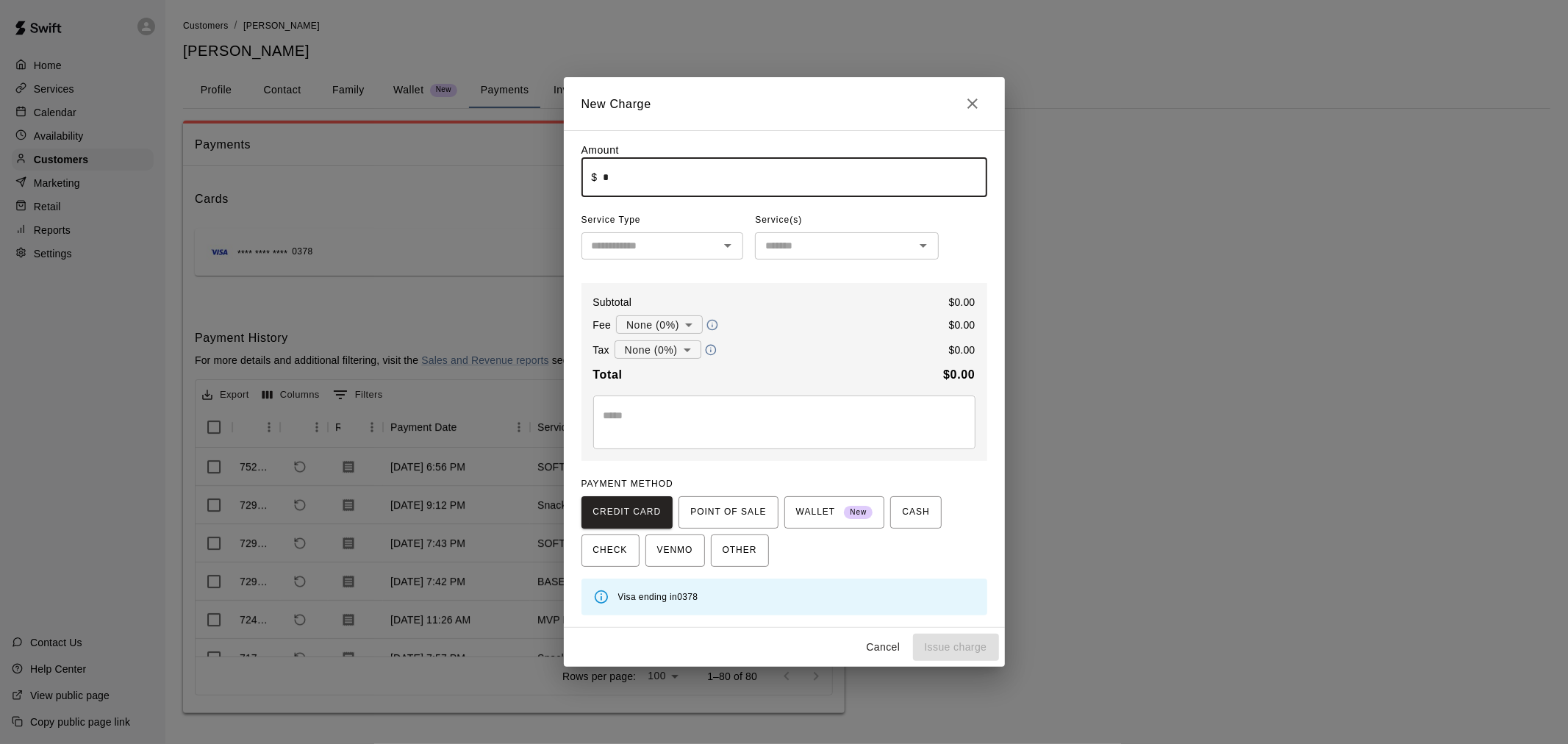
click at [634, 197] on input "*" at bounding box center [795, 177] width 384 height 39
type input "****"
click at [667, 249] on input "text" at bounding box center [651, 246] width 129 height 18
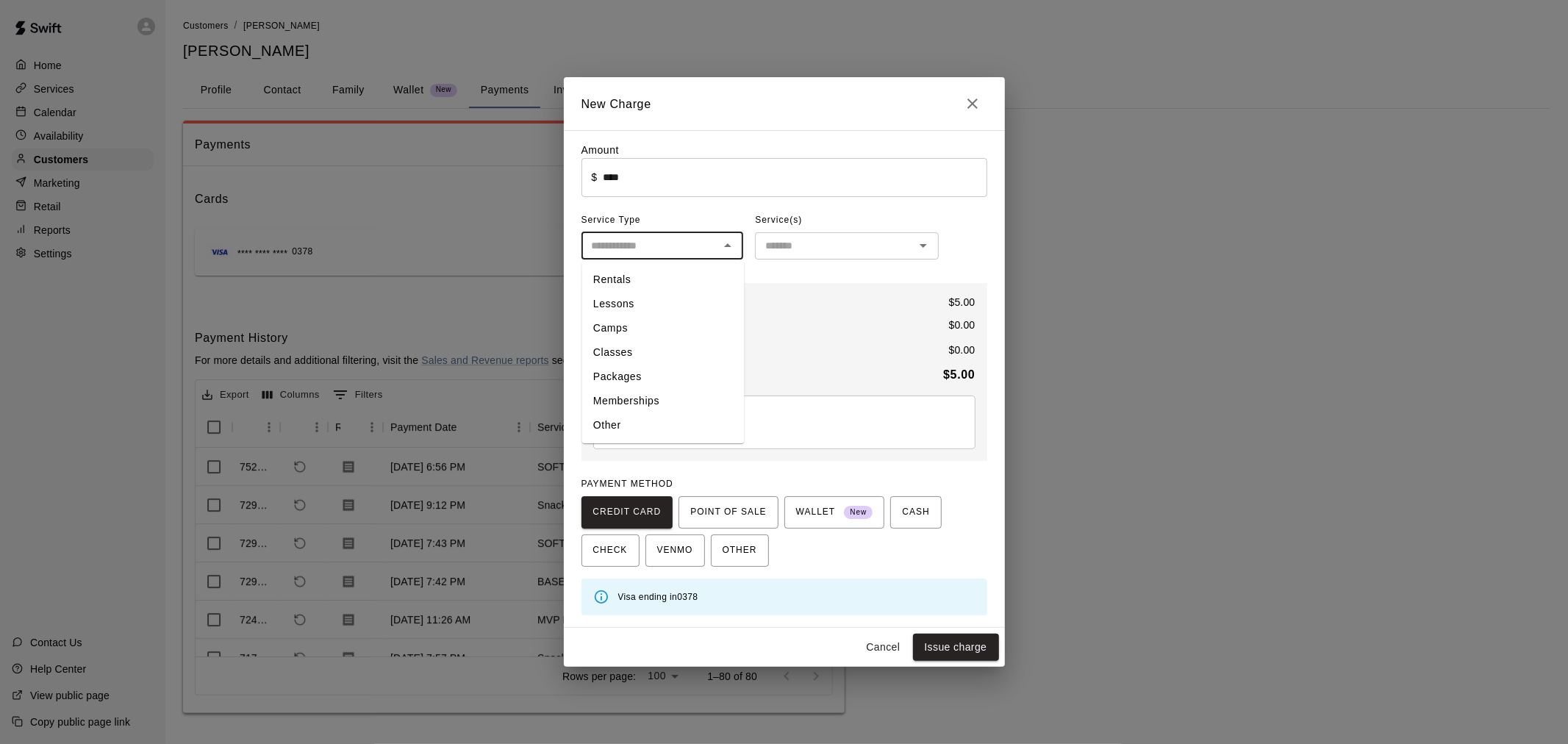
click at [636, 418] on li "Other" at bounding box center [663, 426] width 162 height 24
type input "*****"
click at [789, 240] on input "text" at bounding box center [834, 246] width 150 height 18
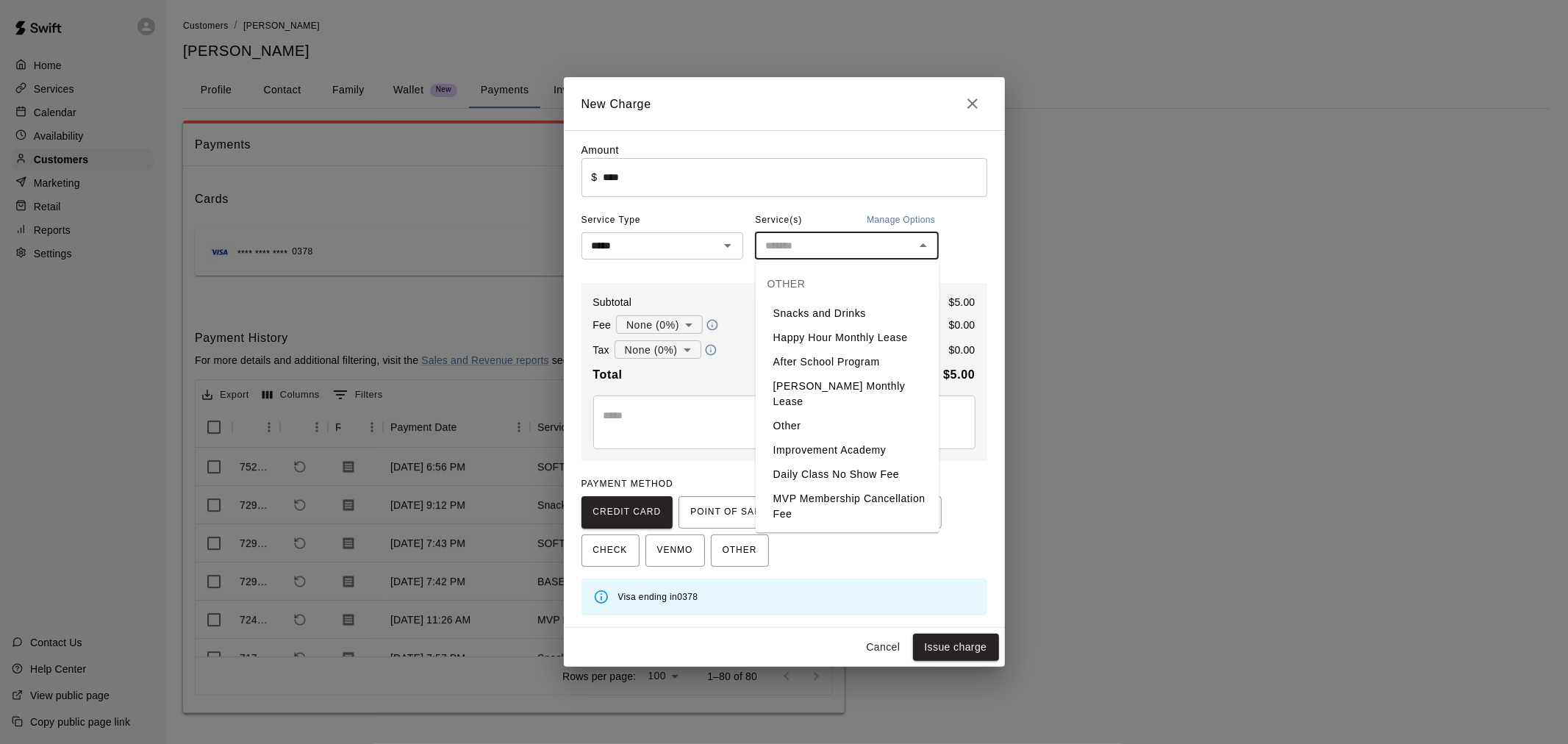
click at [820, 314] on li "Snacks and Drinks" at bounding box center [848, 313] width 184 height 24
type input "**********"
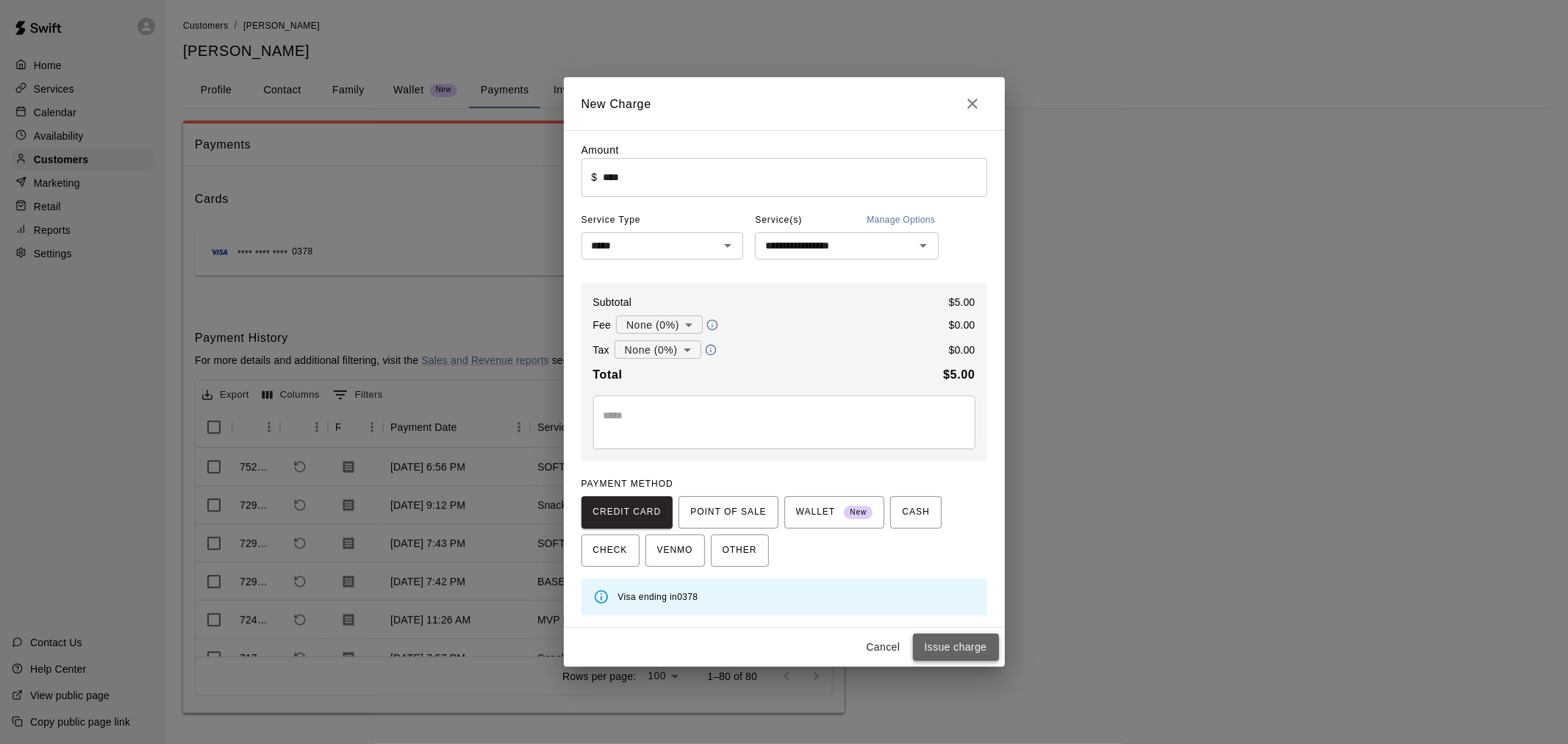
click at [959, 646] on button "Issue charge" at bounding box center [956, 647] width 86 height 27
type input "*"
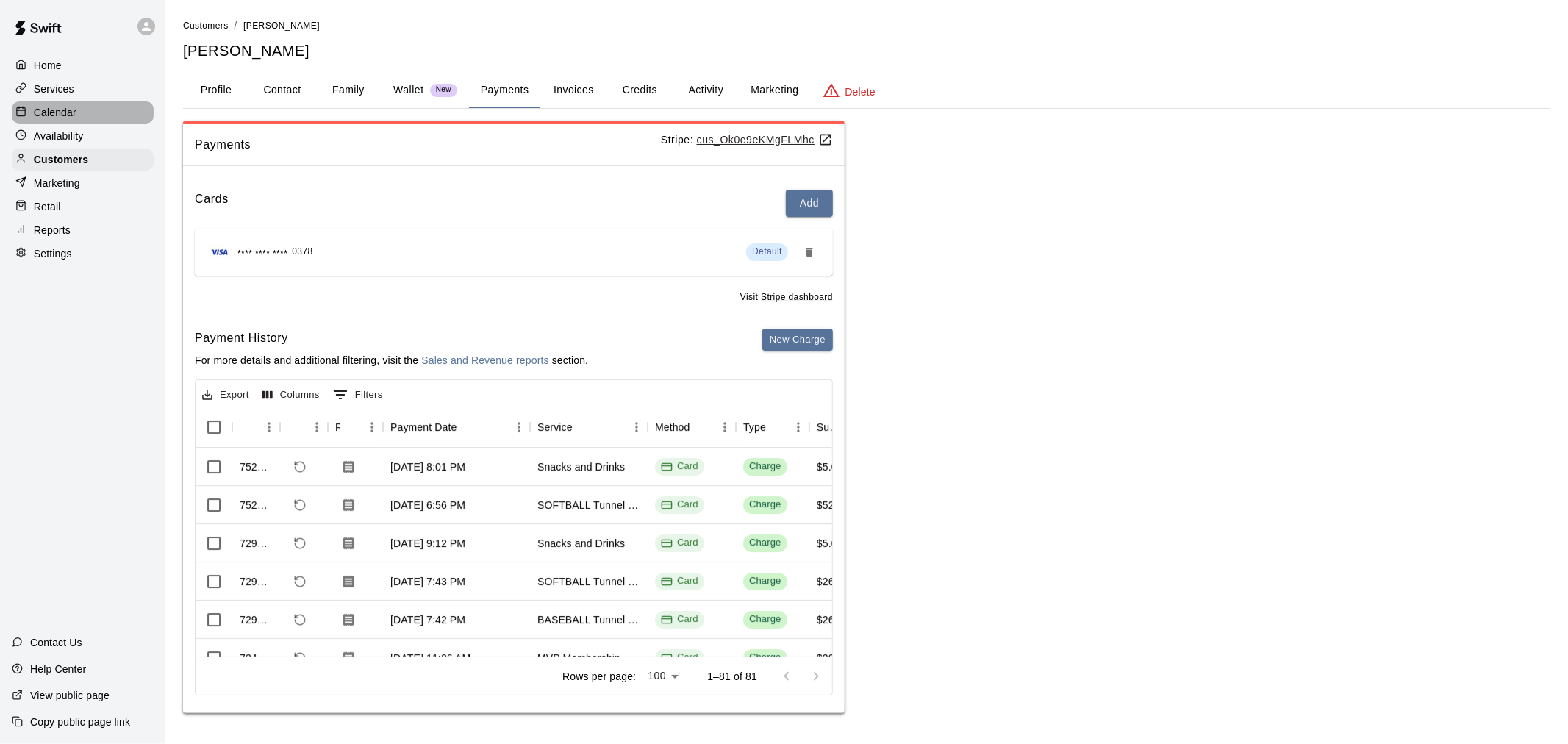
click at [89, 113] on div "Calendar" at bounding box center [83, 112] width 142 height 22
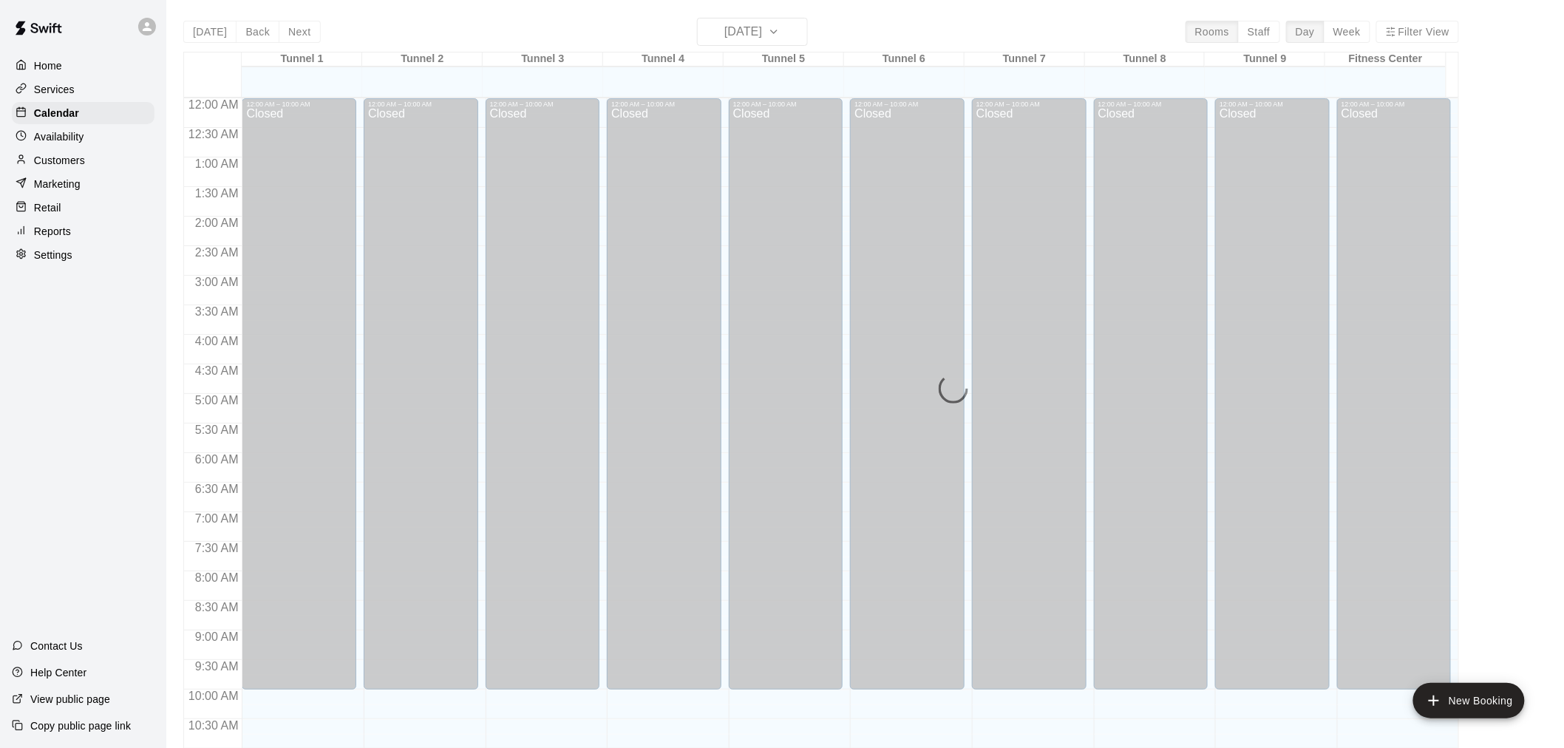
scroll to position [707, 0]
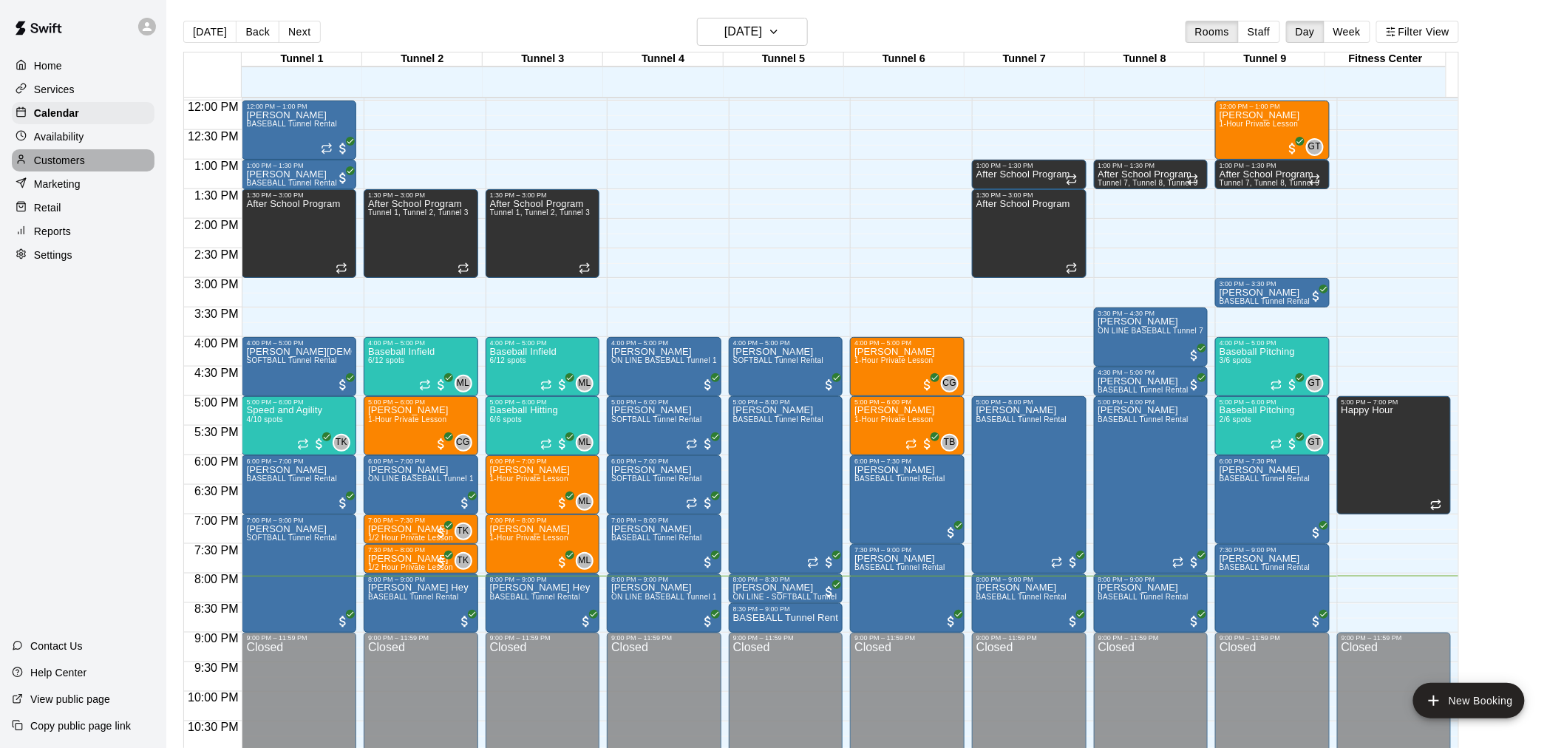
click at [60, 166] on p "Customers" at bounding box center [59, 160] width 51 height 15
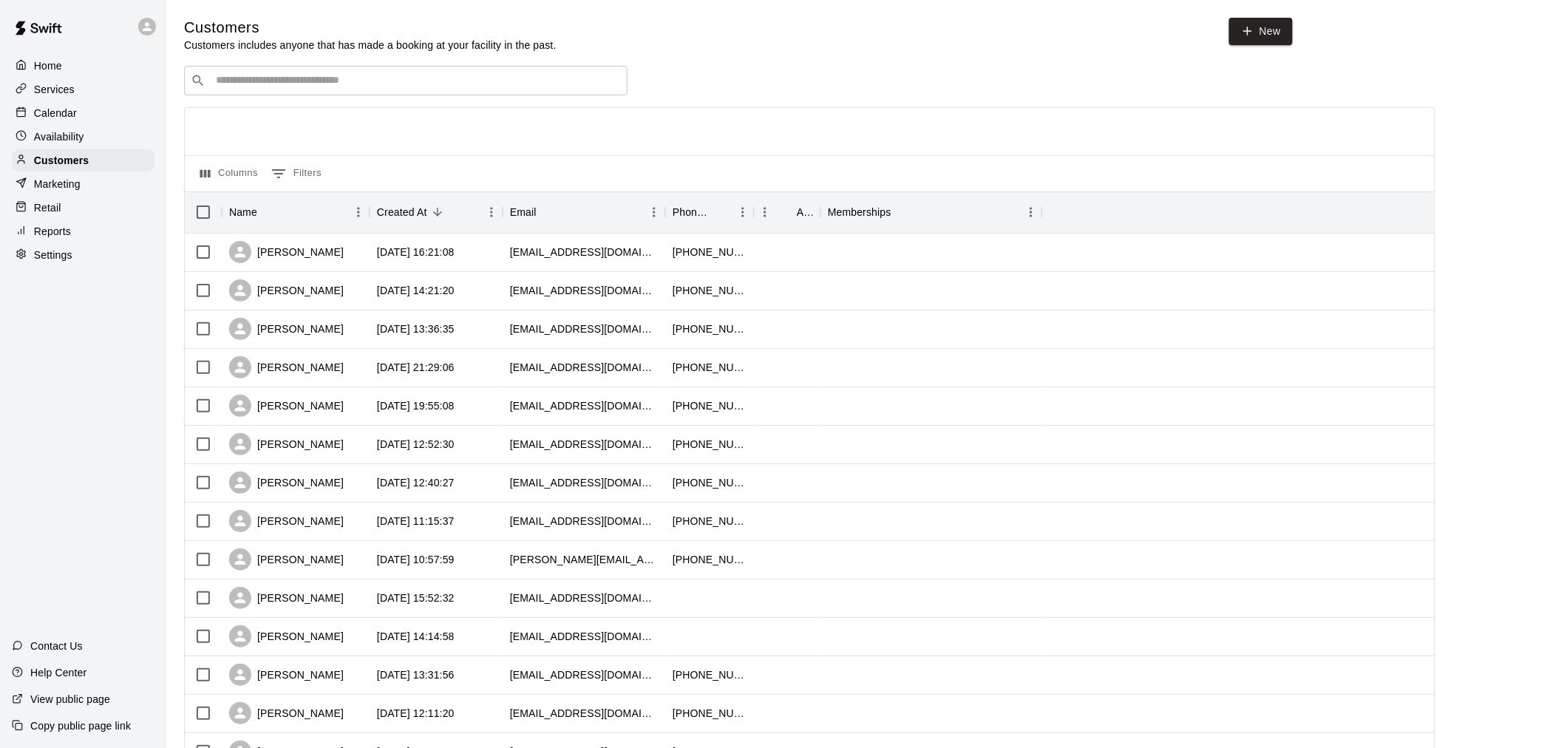
click at [78, 65] on div "Home" at bounding box center [83, 66] width 143 height 22
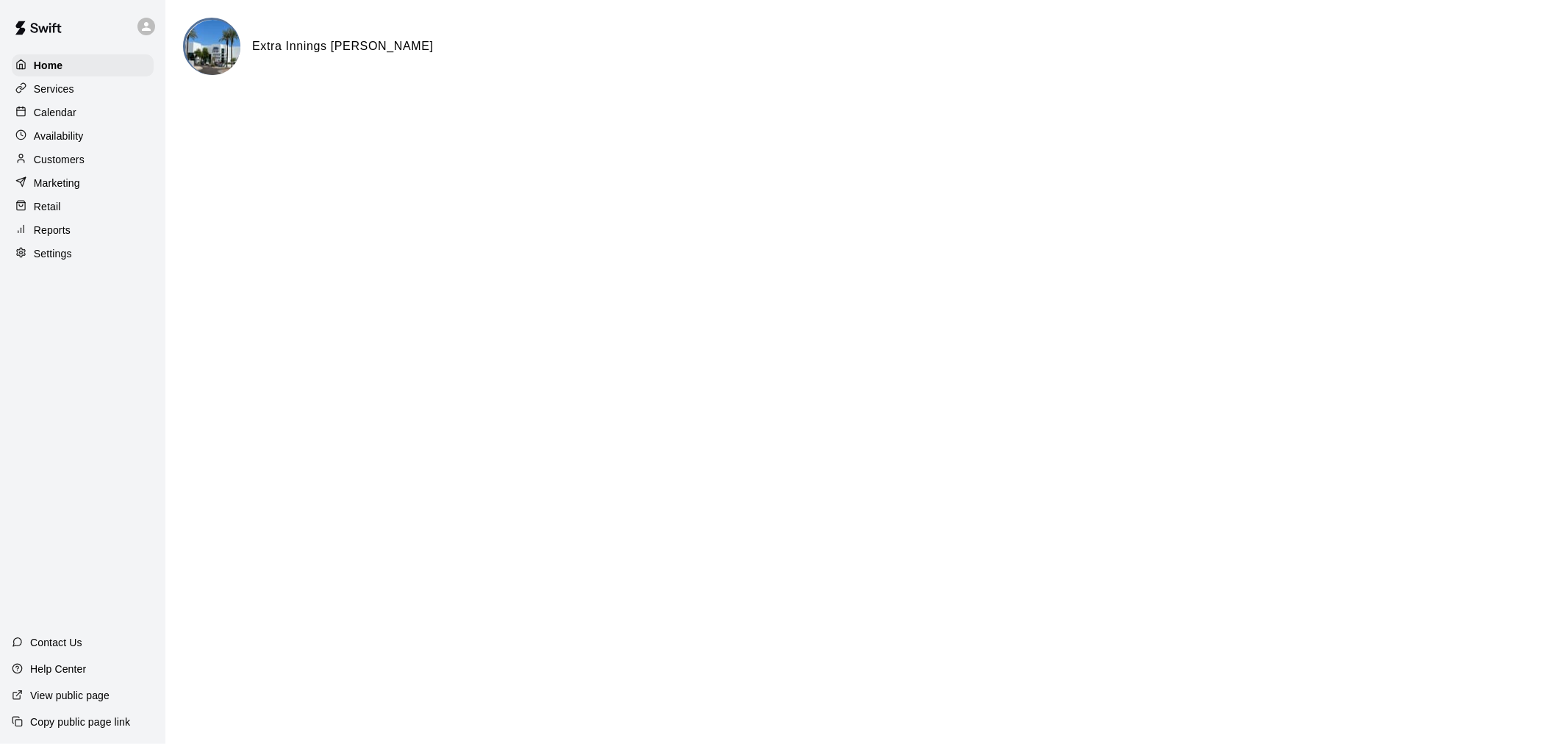
click at [80, 119] on div "Calendar" at bounding box center [83, 112] width 142 height 22
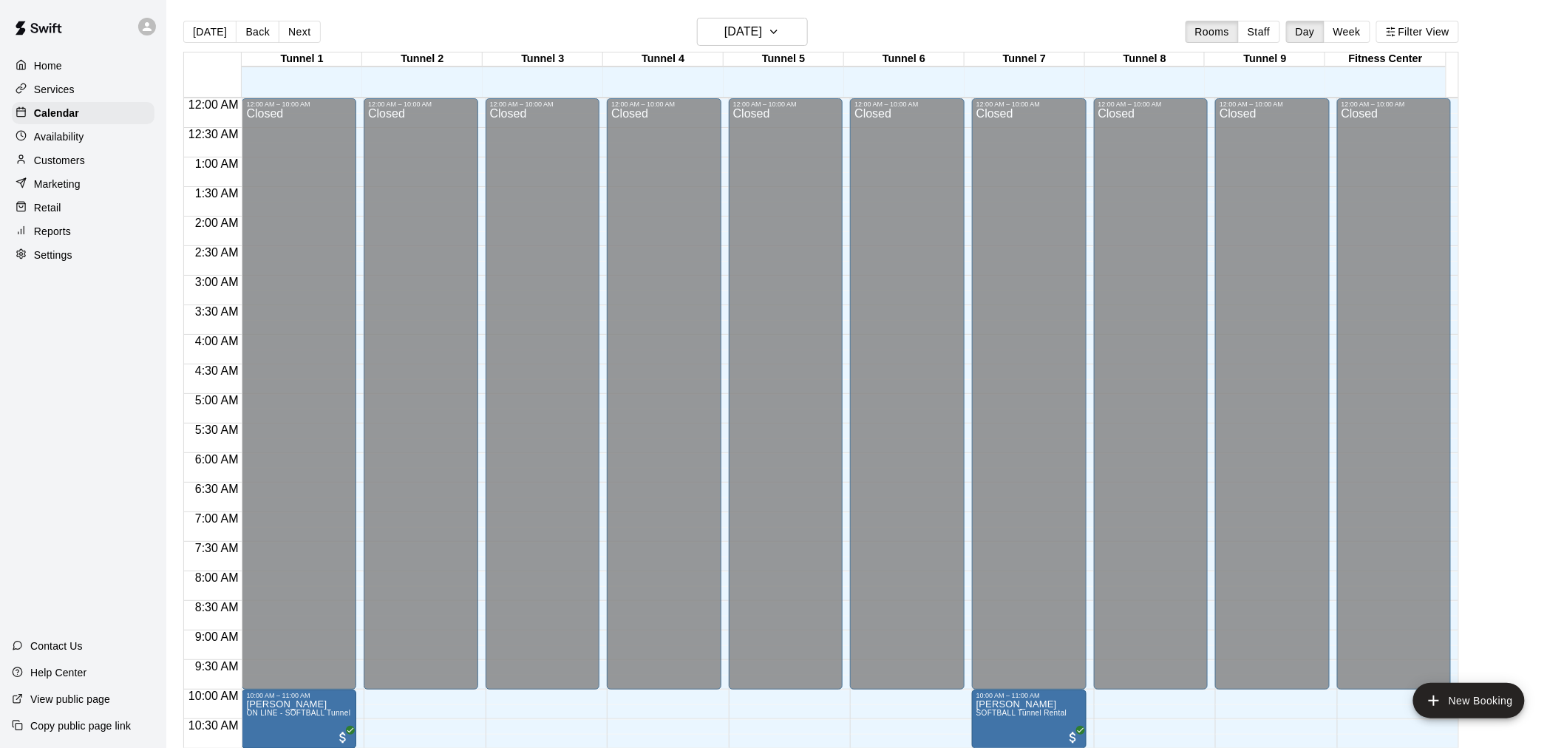
scroll to position [707, 0]
